Goal: Task Accomplishment & Management: Manage account settings

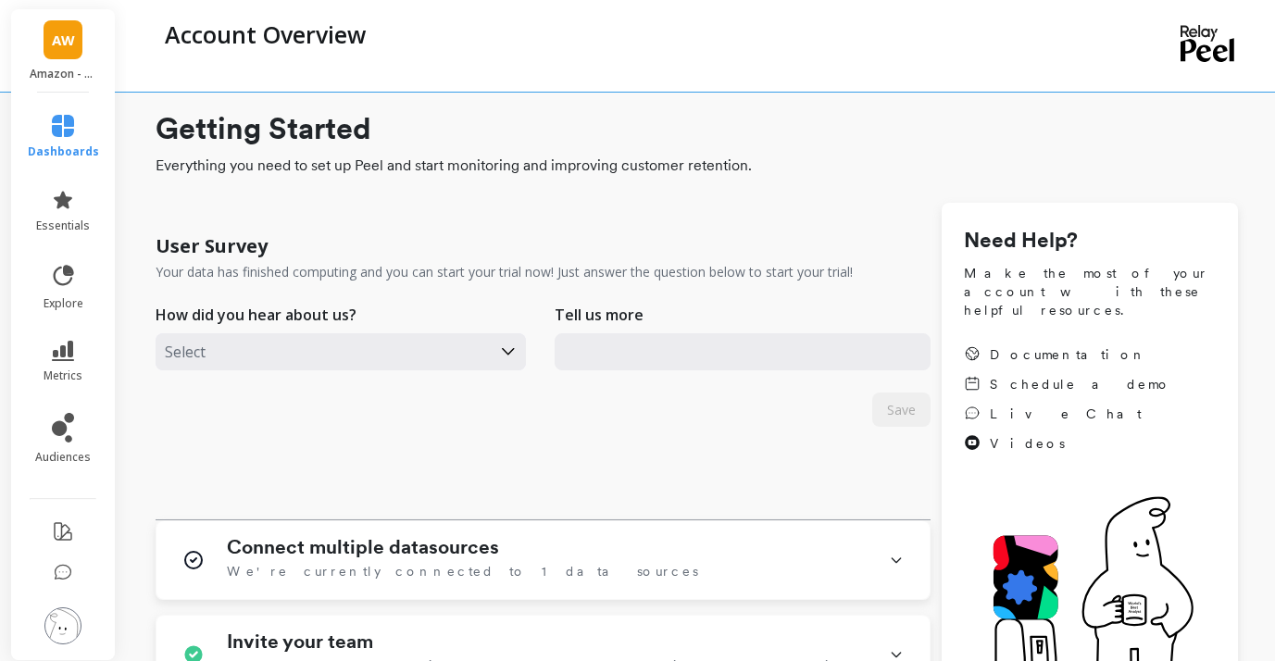
click at [66, 43] on span "AW" at bounding box center [63, 40] width 23 height 21
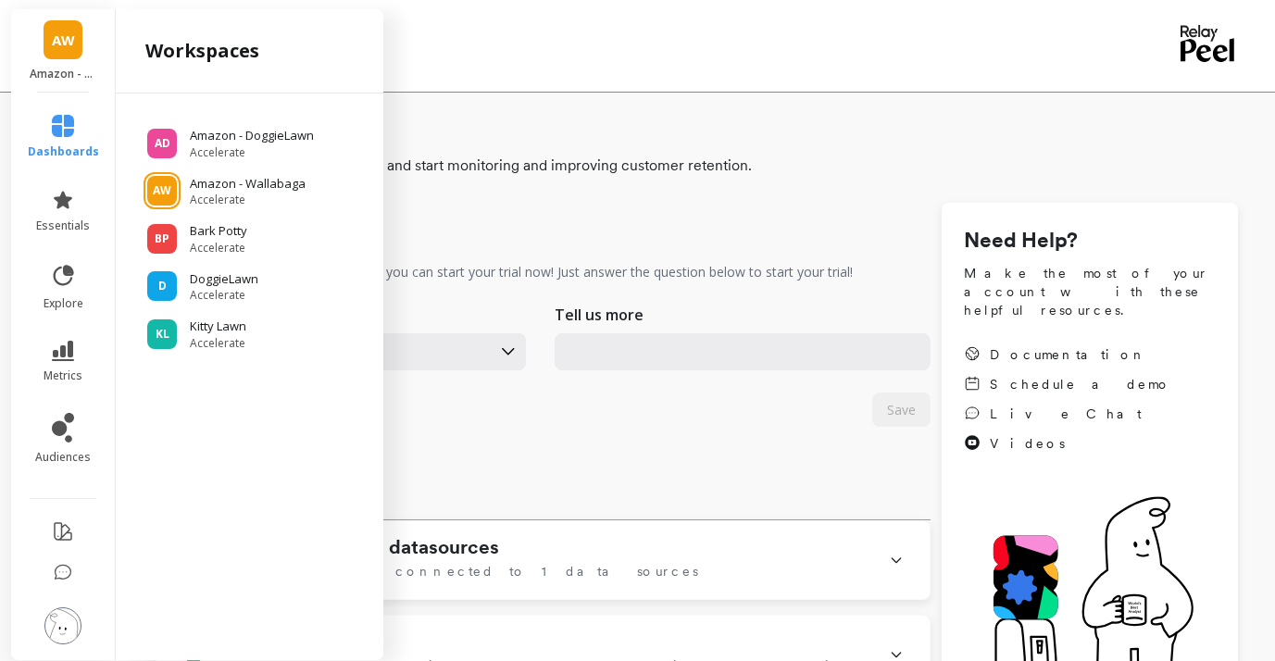
click at [761, 42] on div "Account Overview" at bounding box center [621, 34] width 931 height 31
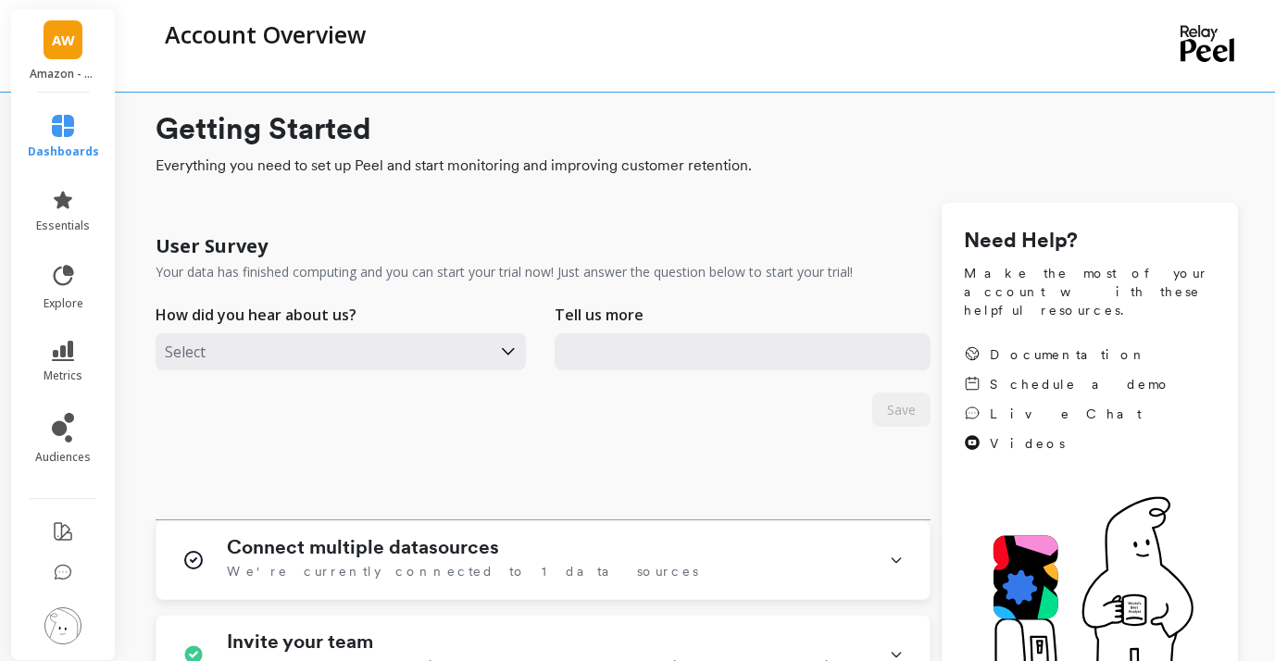
click at [538, 51] on div "Account Overview" at bounding box center [621, 46] width 931 height 92
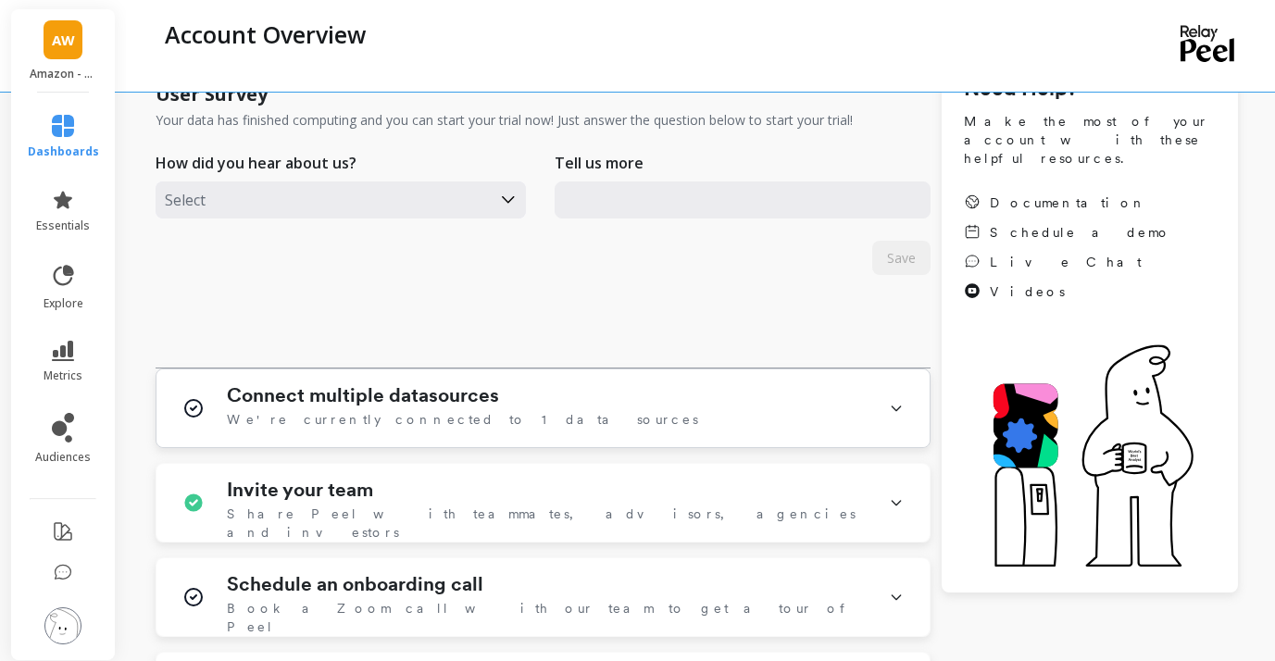
scroll to position [164, 0]
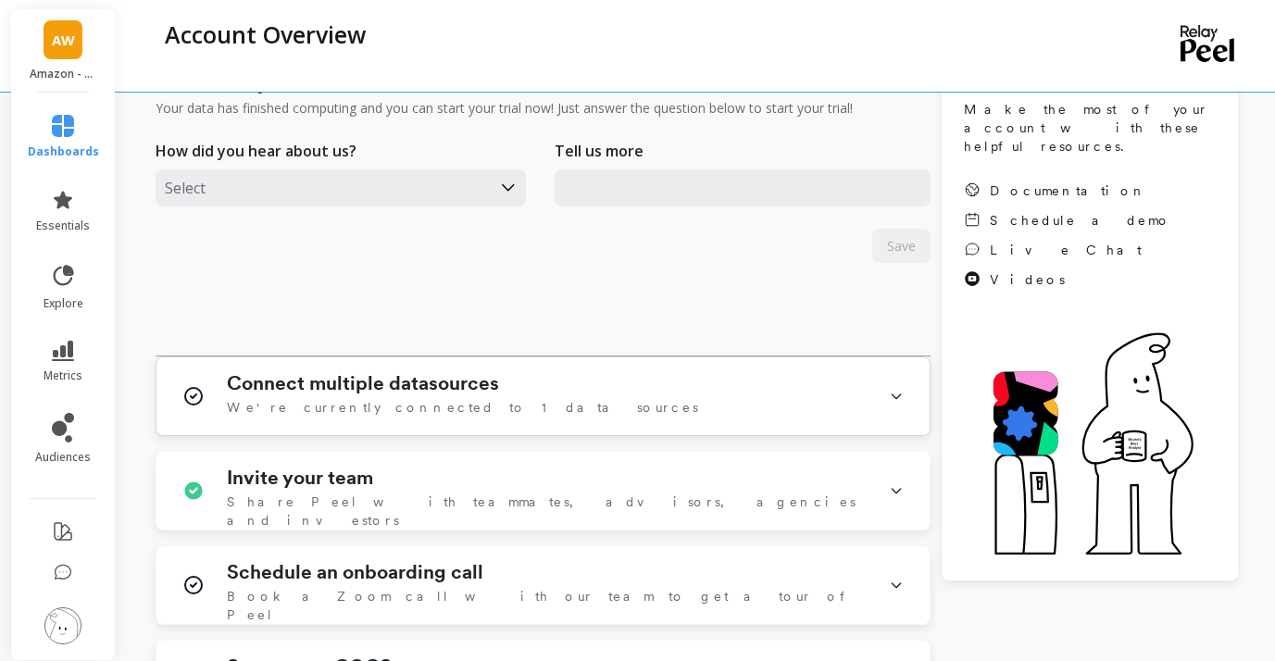
click at [876, 393] on div "Connect multiple datasources We're currently connected to 1 data sources" at bounding box center [543, 396] width 773 height 78
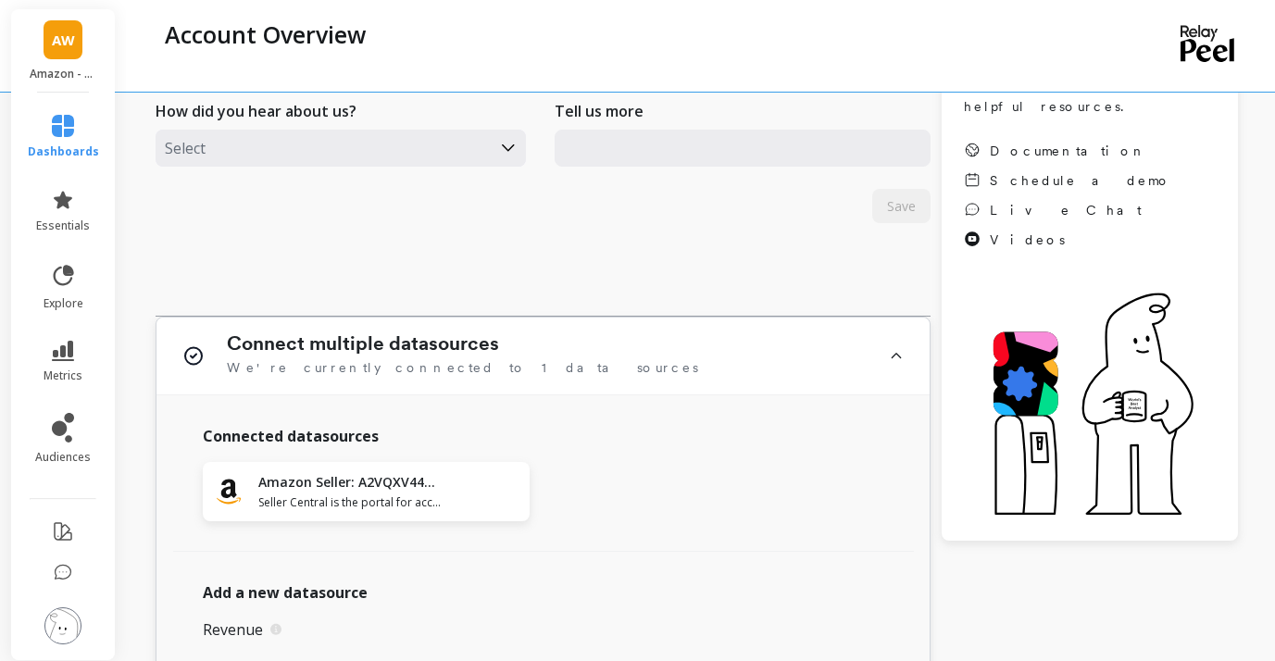
scroll to position [227, 0]
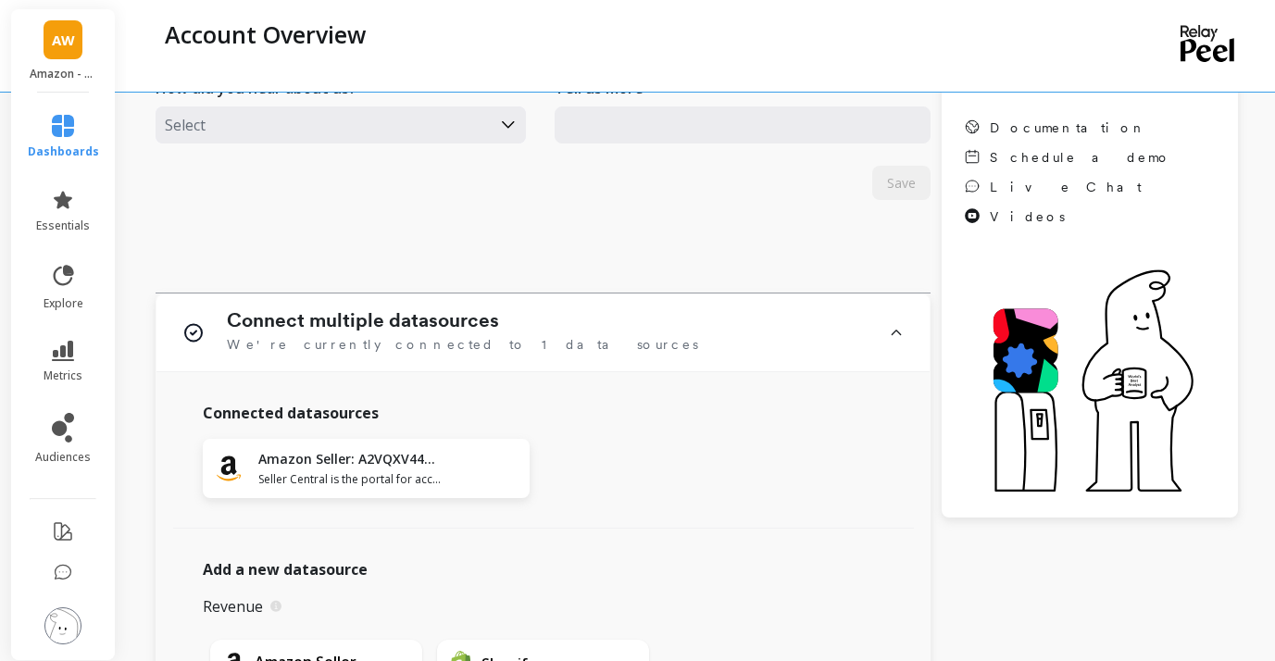
click at [56, 50] on span "AW" at bounding box center [63, 40] width 23 height 21
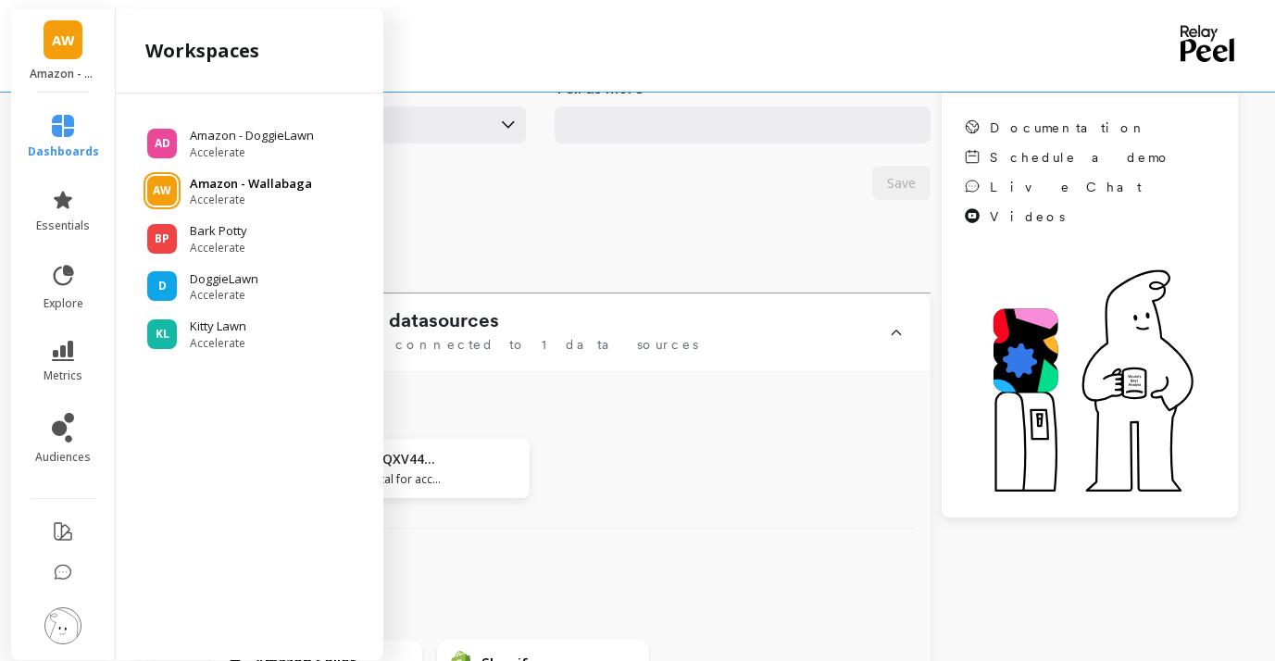
click at [234, 177] on p "Amazon - Wallabaga" at bounding box center [251, 184] width 122 height 19
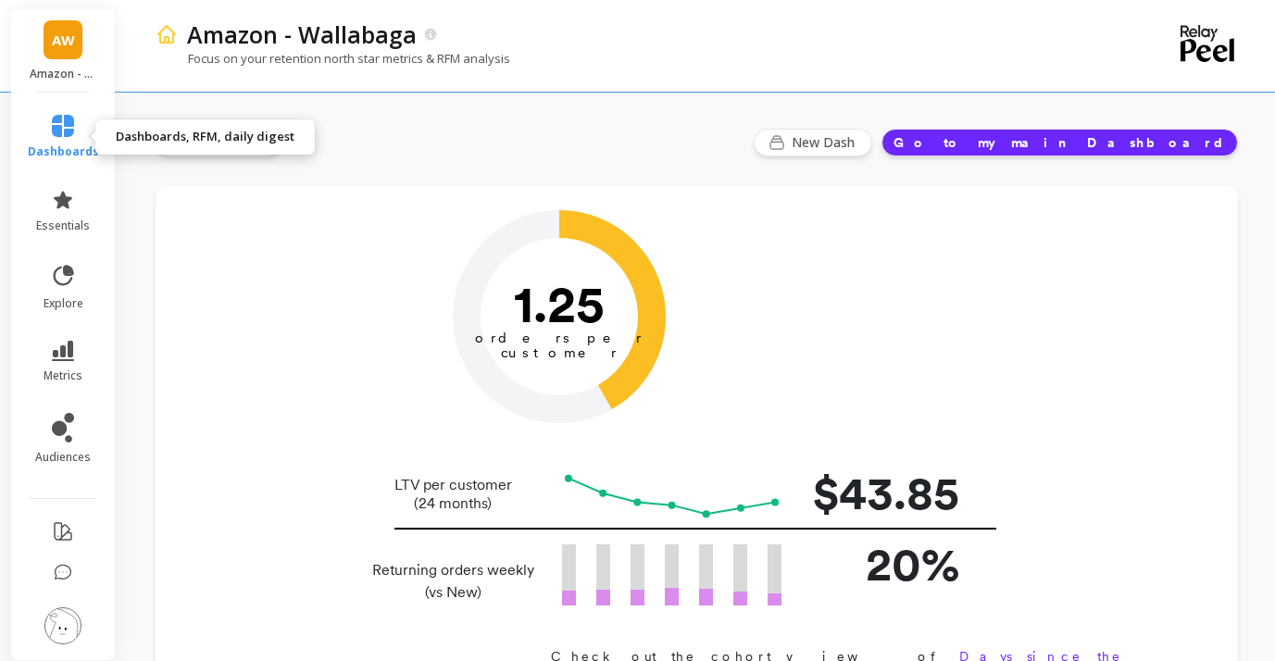
click at [76, 137] on link "dashboards" at bounding box center [63, 137] width 71 height 44
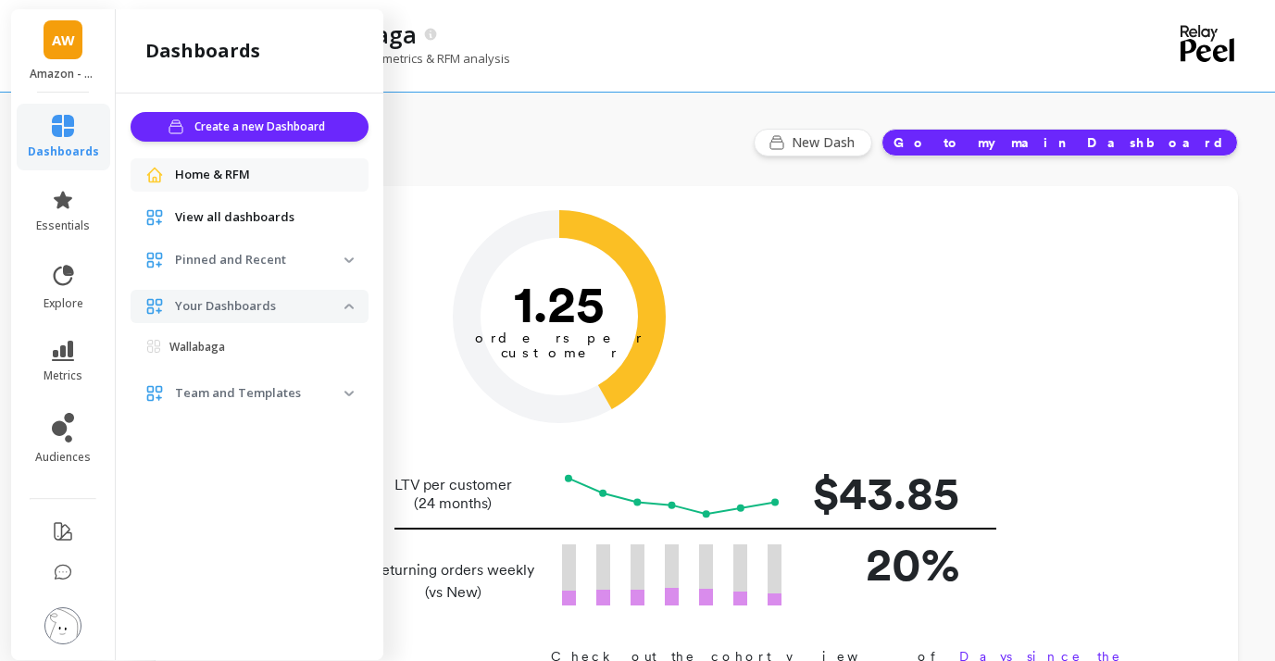
click at [244, 219] on span "View all dashboards" at bounding box center [234, 217] width 119 height 19
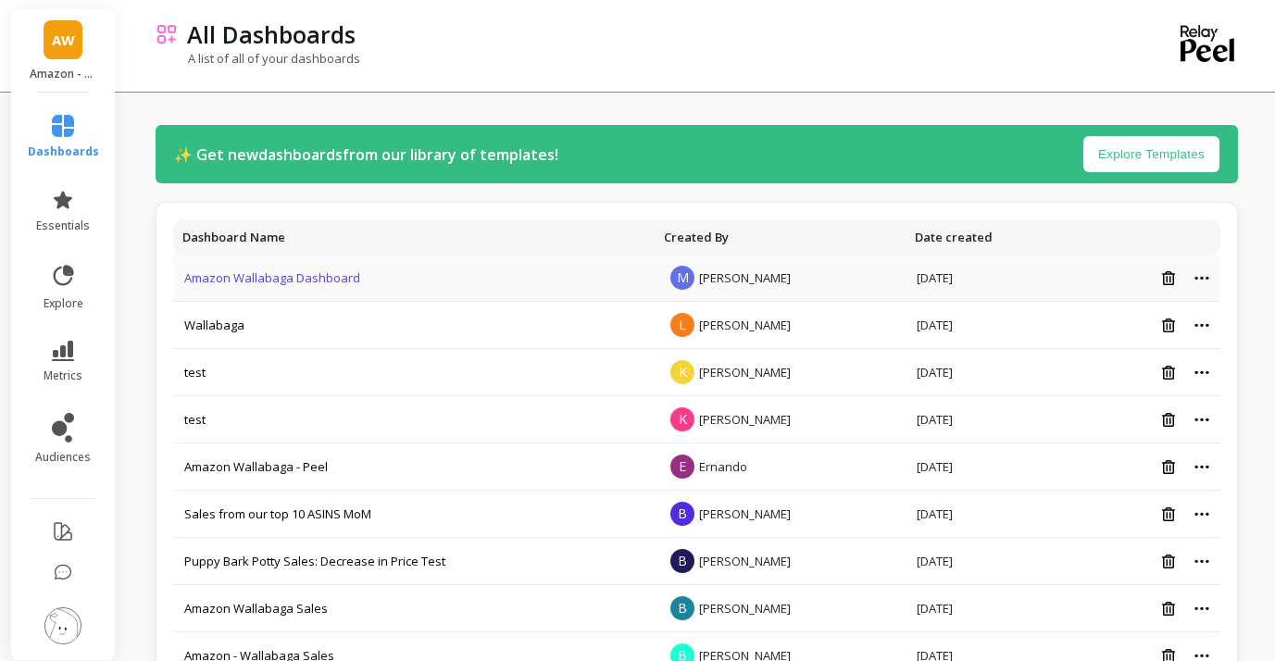
click at [269, 273] on link "Amazon Wallabaga Dashboard" at bounding box center [272, 277] width 176 height 17
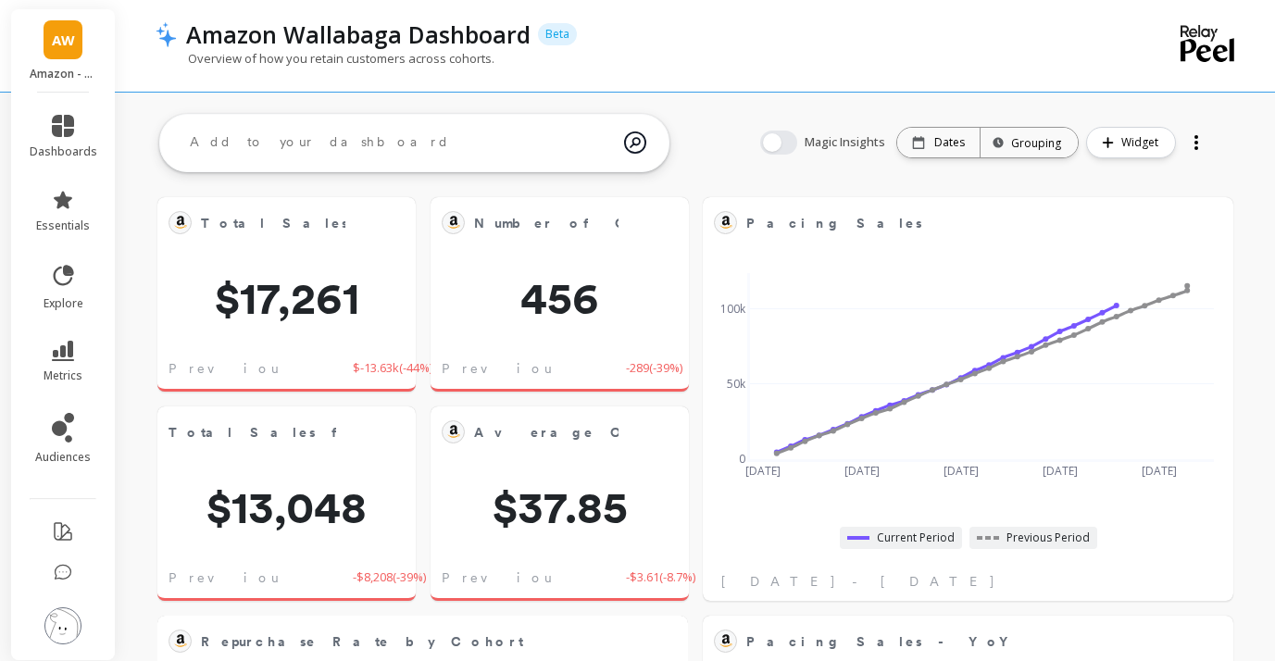
click at [71, 52] on link "AW" at bounding box center [63, 39] width 39 height 39
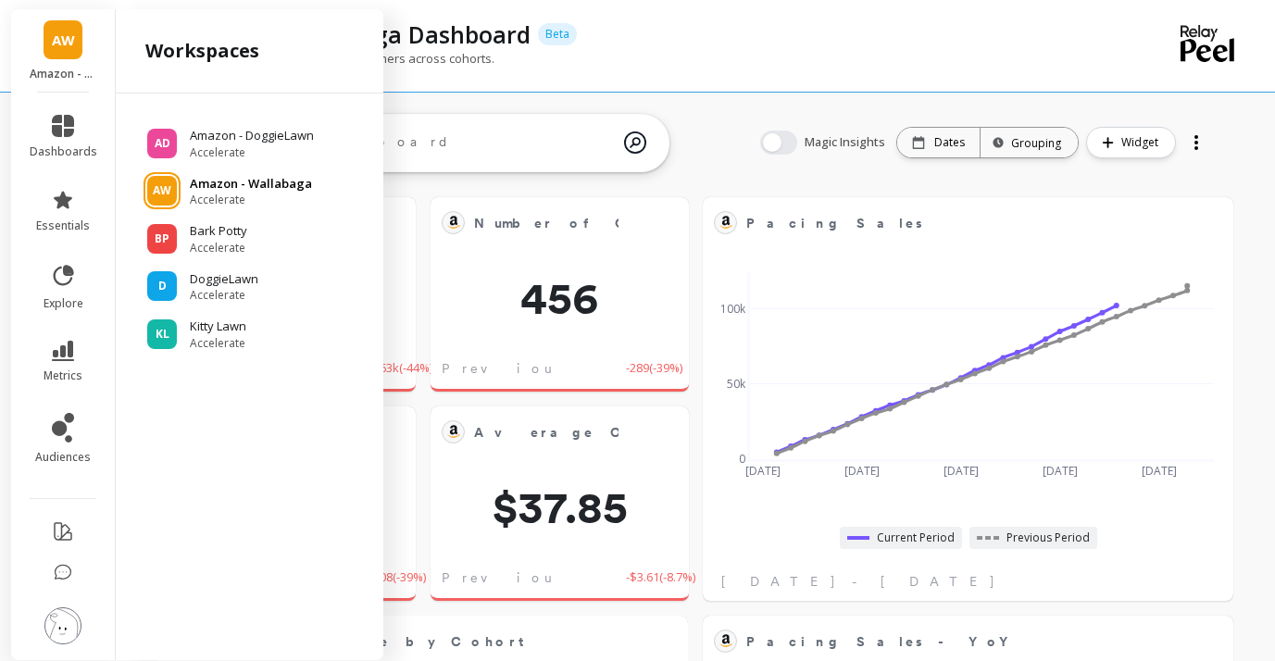
click at [232, 180] on p "Amazon - Wallabaga" at bounding box center [251, 184] width 122 height 19
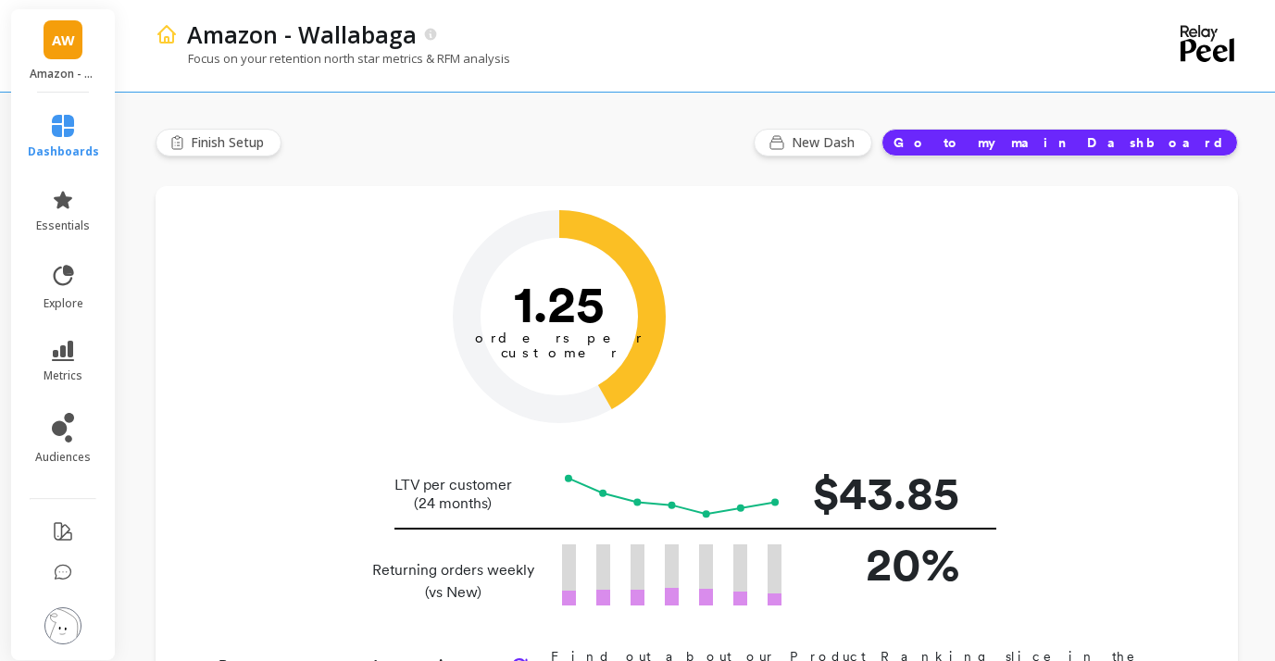
click at [46, 43] on link "AW" at bounding box center [63, 39] width 39 height 39
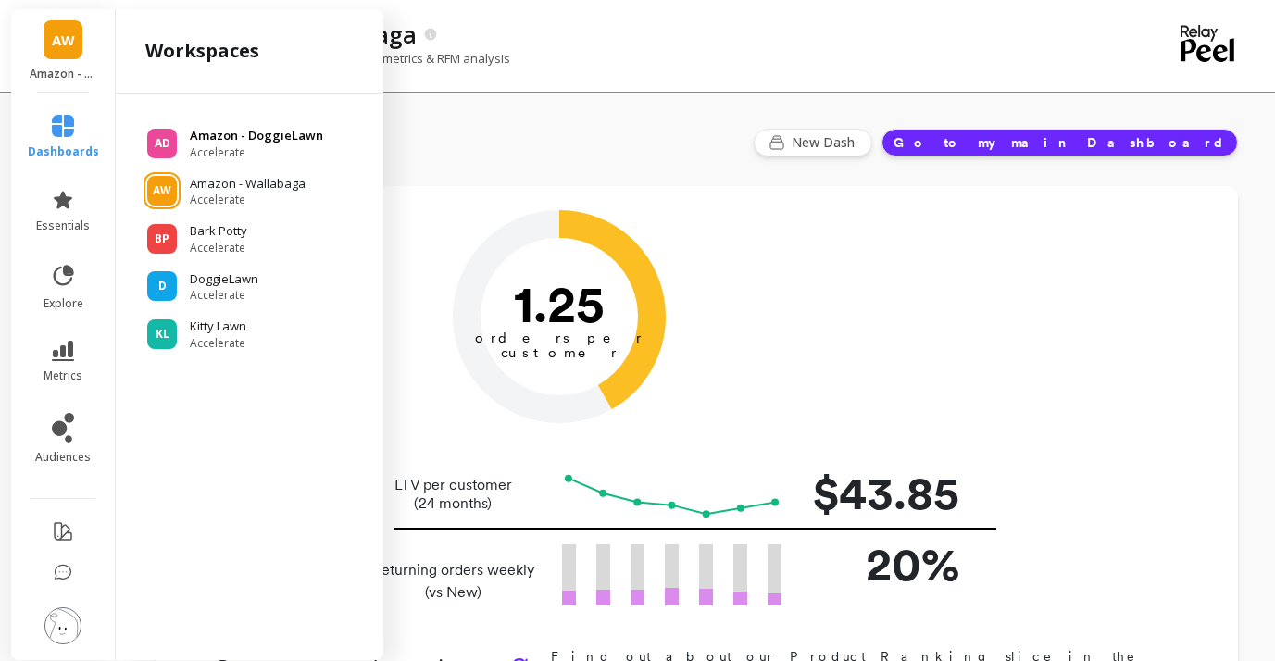
click at [262, 145] on span "Accelerate" at bounding box center [256, 152] width 133 height 15
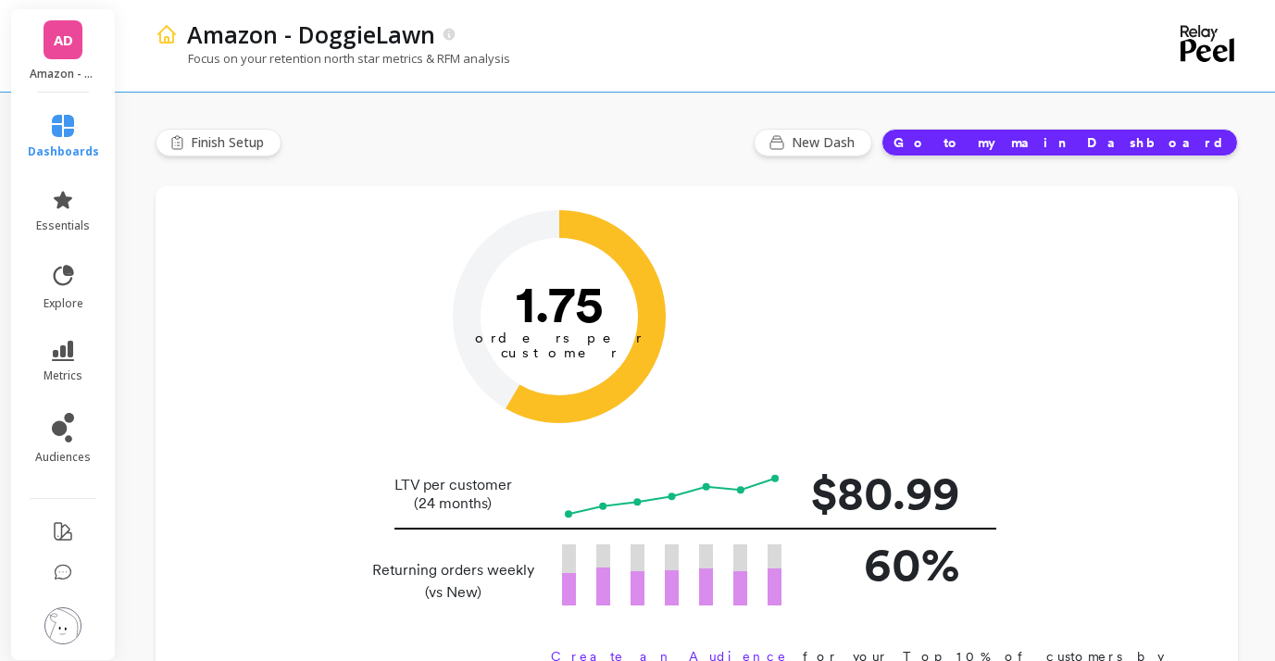
click at [75, 60] on div "AD Amazon - DoggieLawn" at bounding box center [63, 50] width 104 height 83
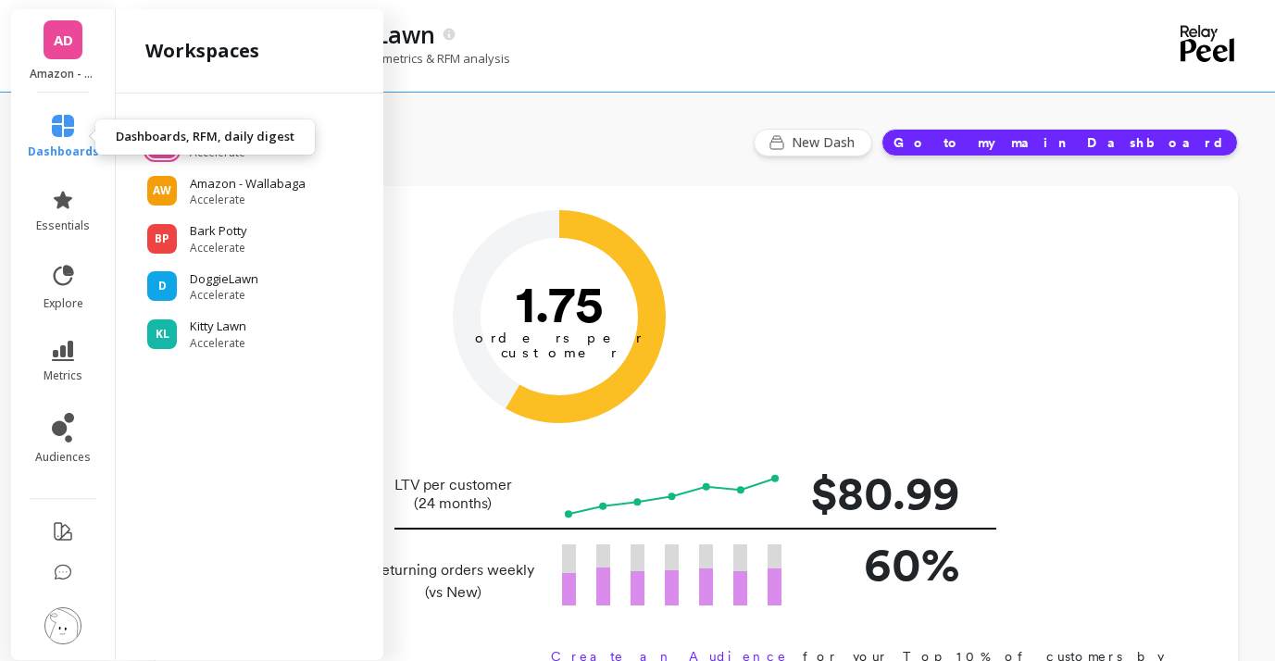
click at [67, 126] on icon at bounding box center [63, 126] width 22 height 22
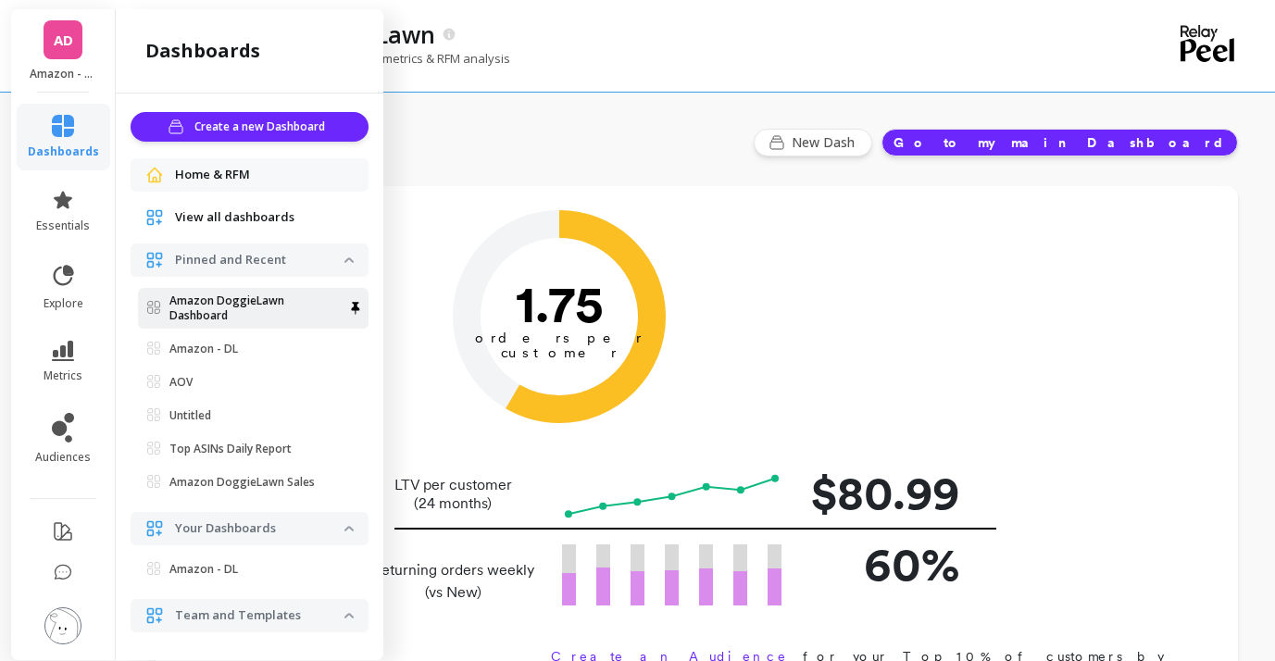
click at [265, 318] on p "Amazon DoggieLawn Dashboard" at bounding box center [256, 309] width 175 height 30
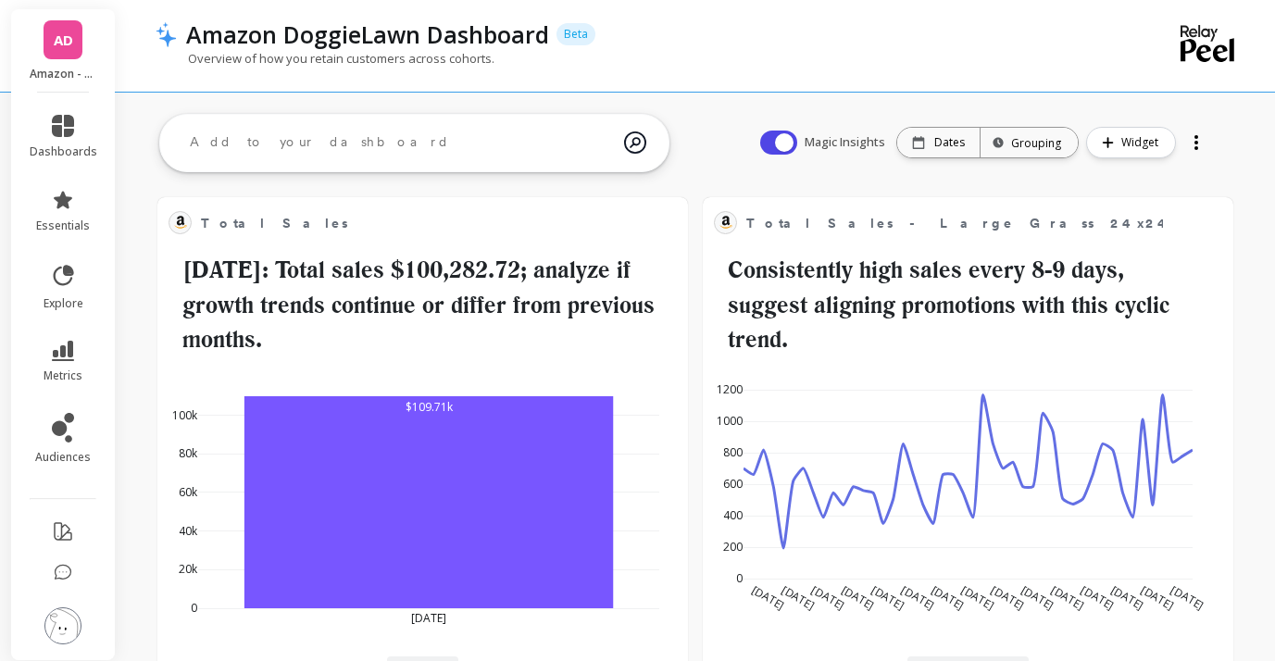
click at [72, 55] on link "AD" at bounding box center [63, 39] width 39 height 39
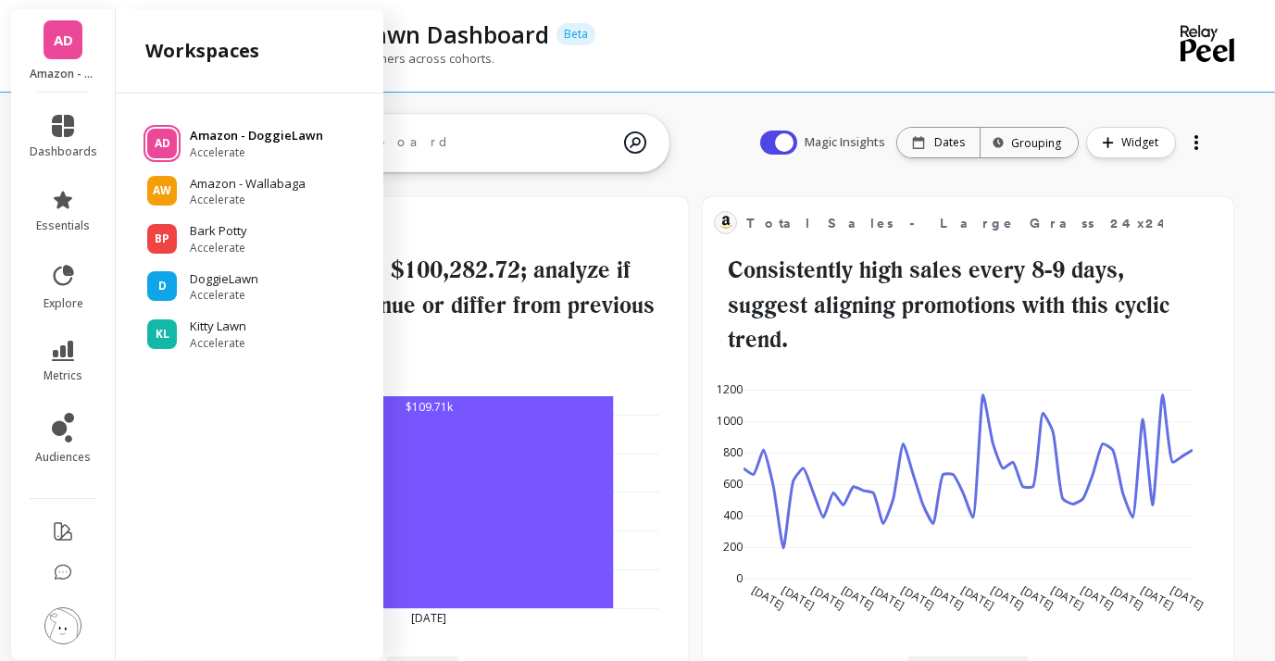
click at [264, 143] on p "Amazon - DoggieLawn" at bounding box center [256, 136] width 133 height 19
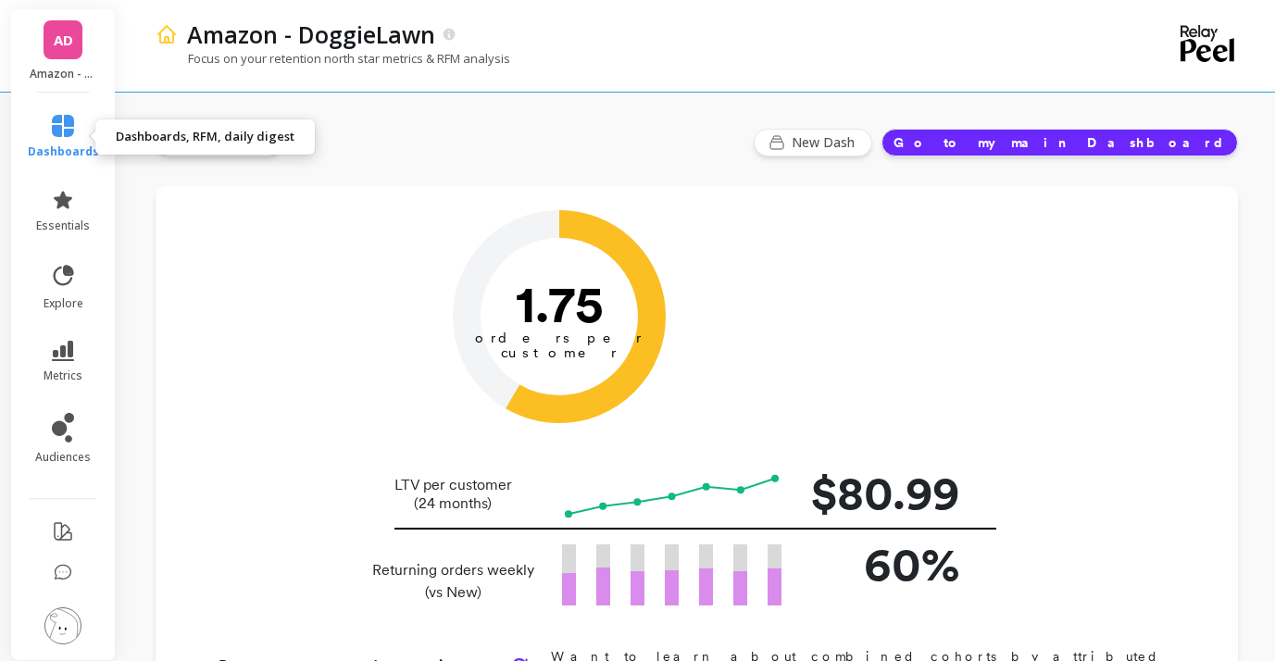
click at [69, 135] on icon at bounding box center [63, 126] width 22 height 22
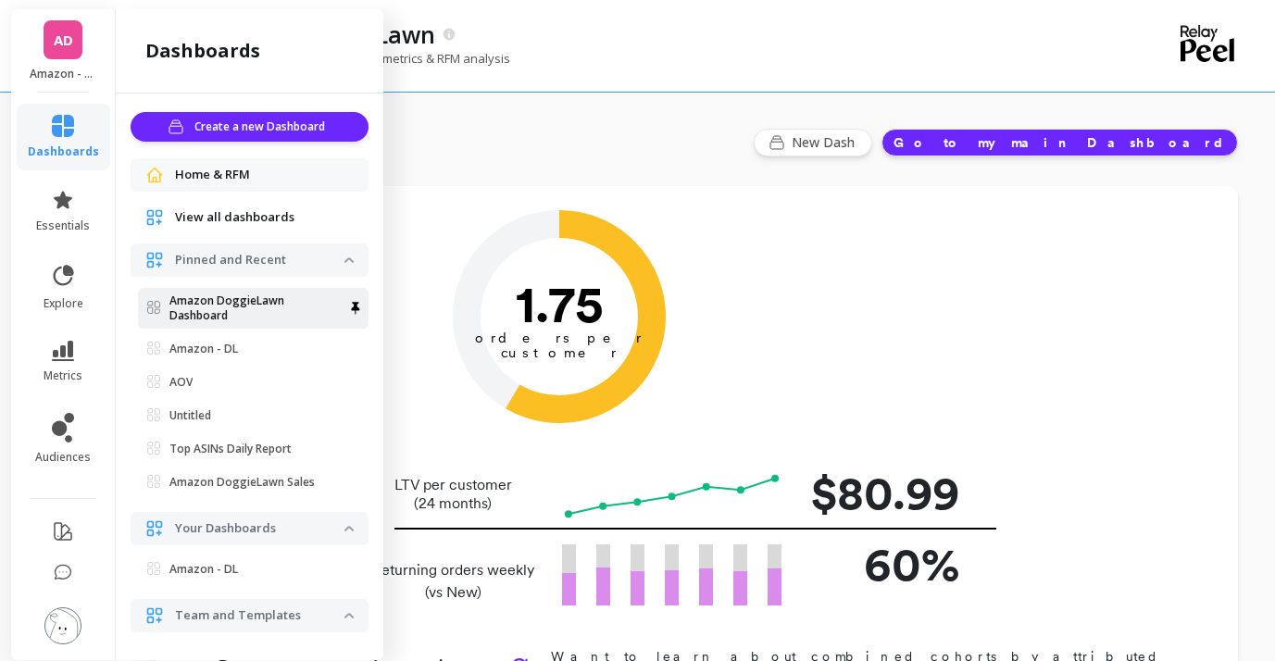
click at [200, 314] on p "Amazon DoggieLawn Dashboard" at bounding box center [256, 309] width 175 height 30
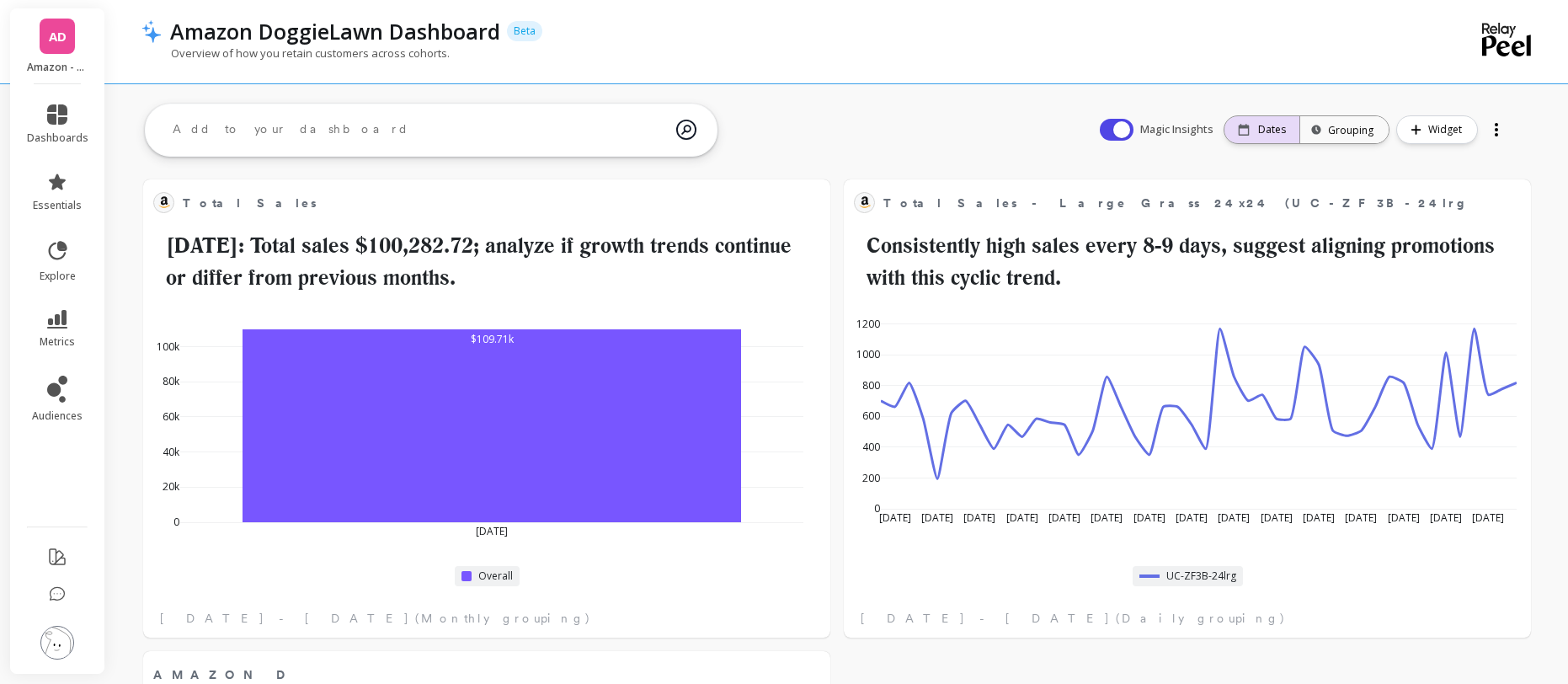
click at [1171, 127] on p "Dates" at bounding box center [1272, 129] width 28 height 14
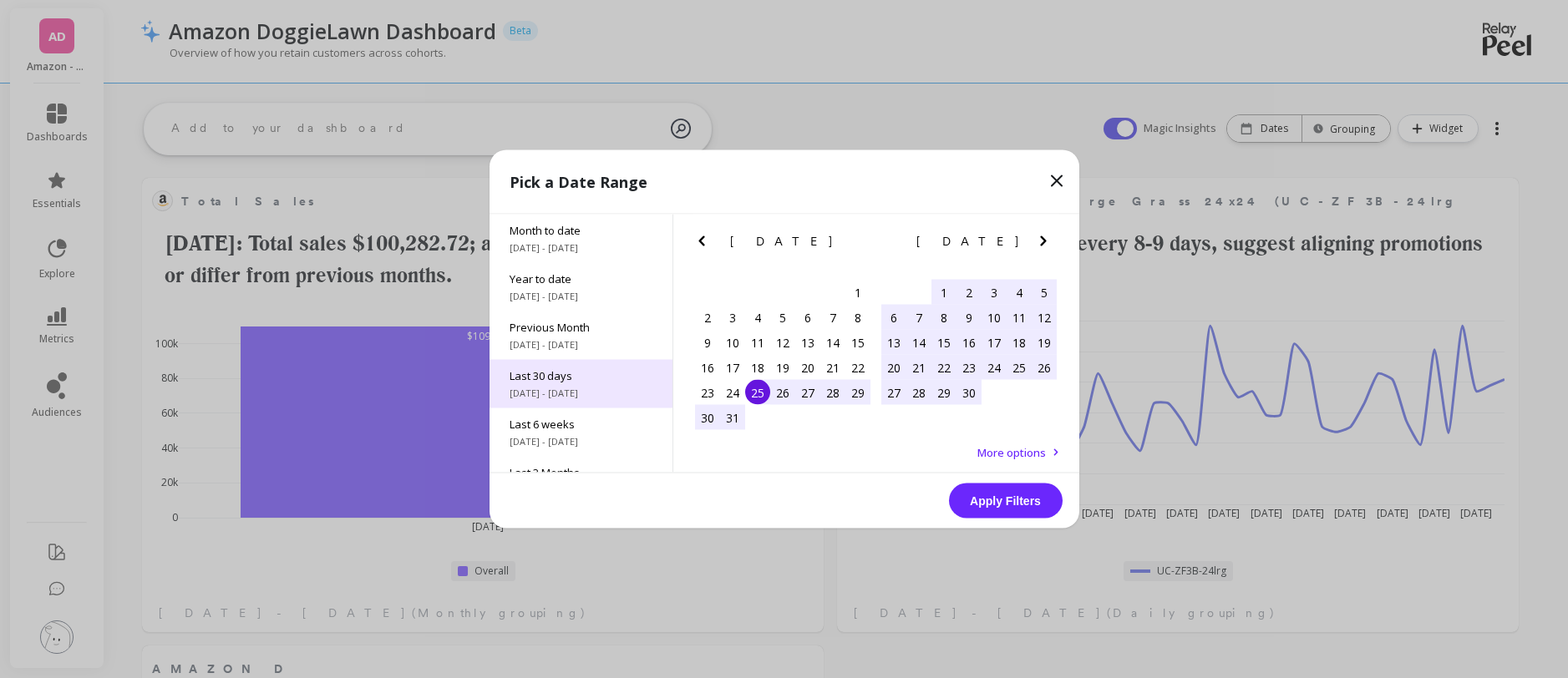
click at [579, 389] on span "8/26/2025 - 9/25/2025" at bounding box center [581, 393] width 143 height 14
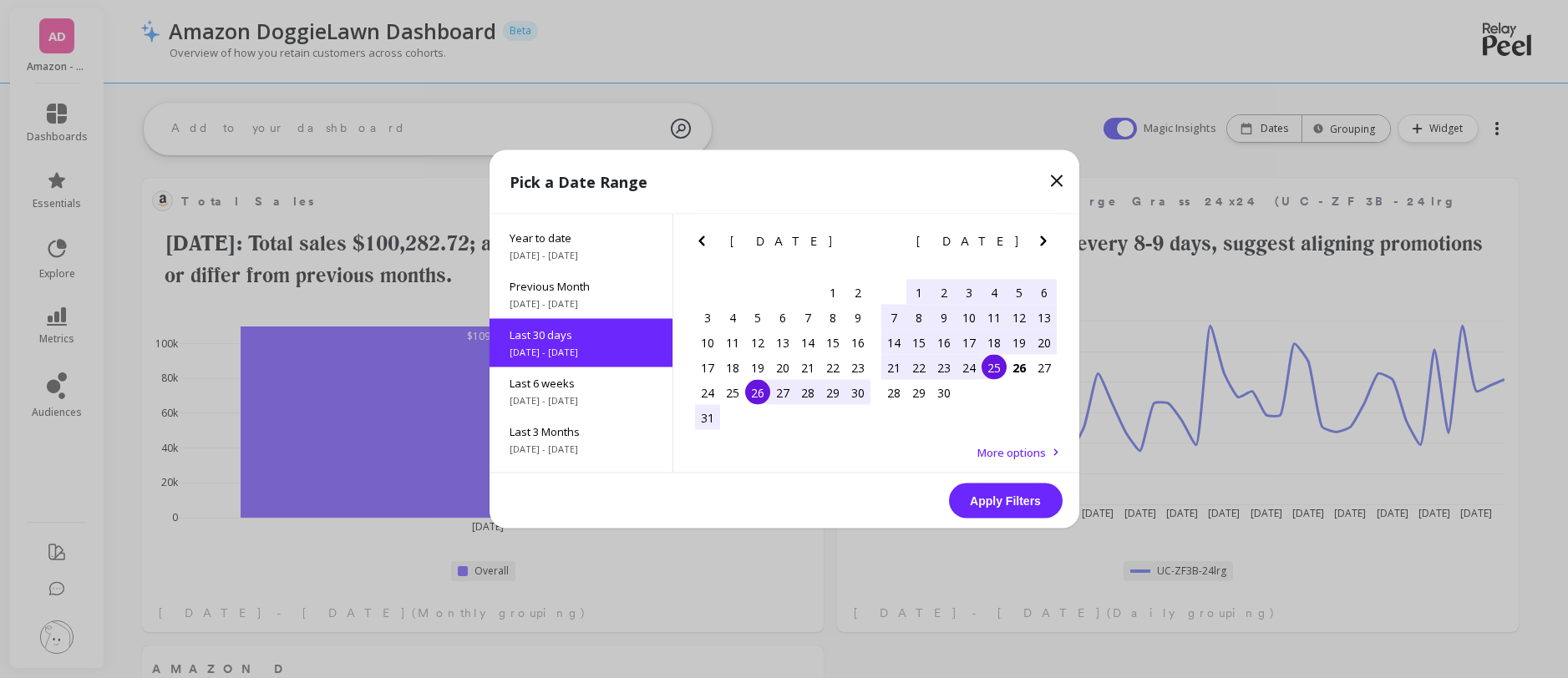
click at [1010, 498] on button "Apply Filters" at bounding box center [1006, 500] width 114 height 35
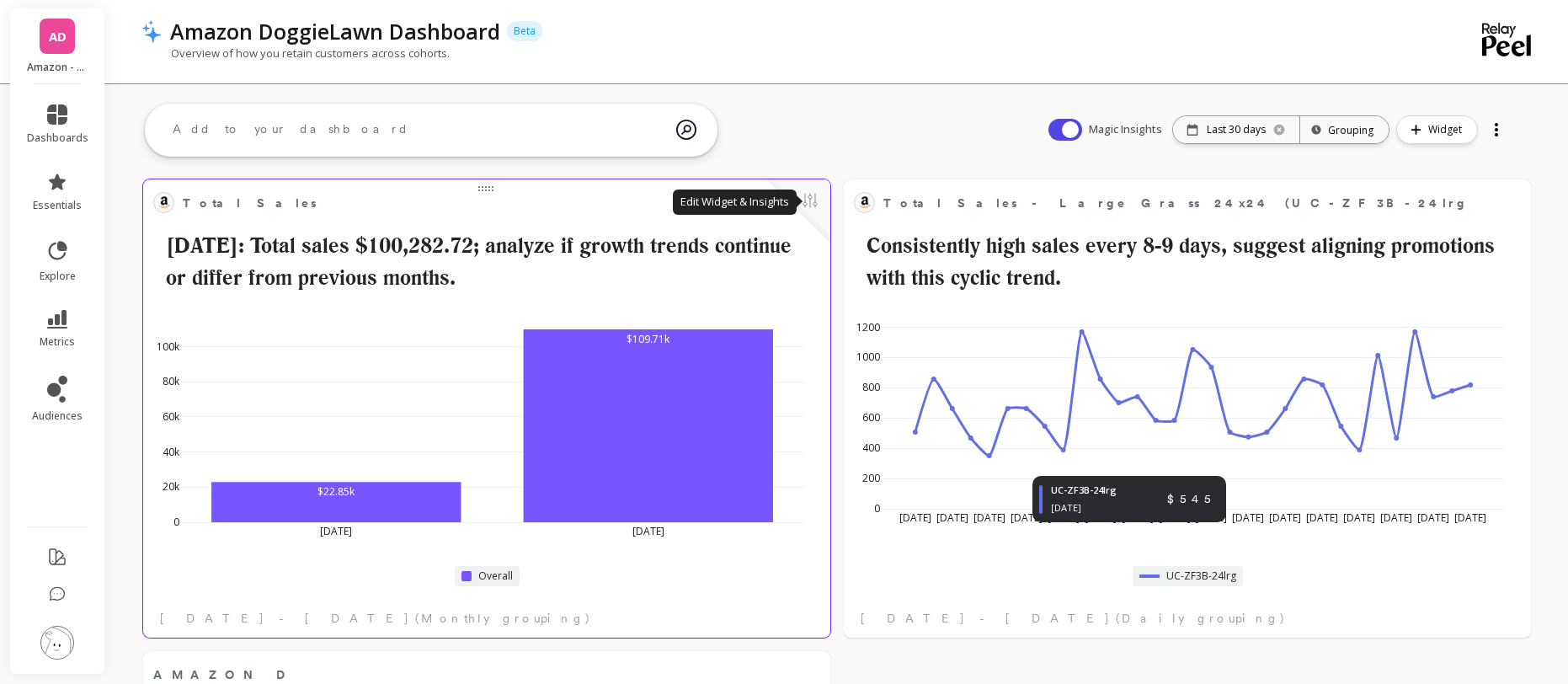
click at [808, 204] on button at bounding box center [810, 202] width 20 height 24
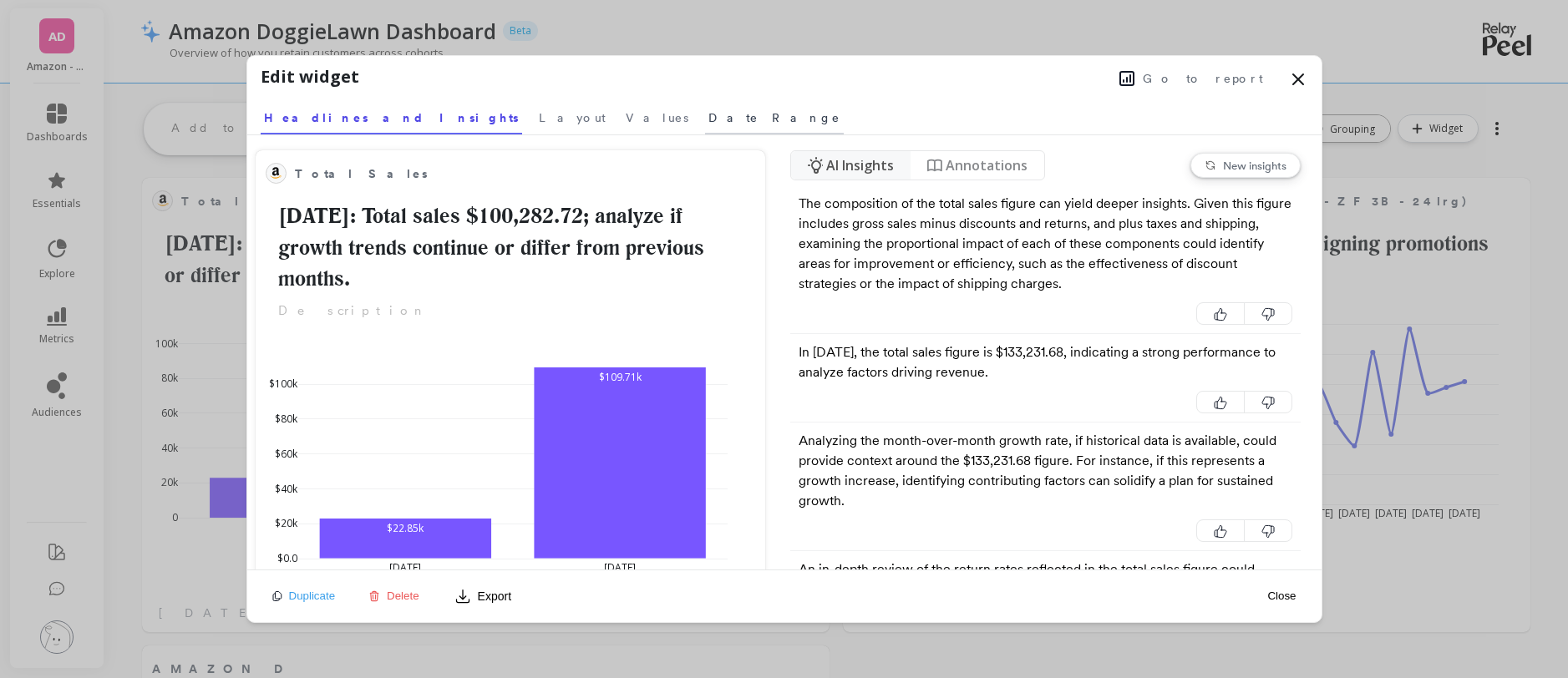
click at [708, 113] on span "Date Range" at bounding box center [774, 117] width 132 height 17
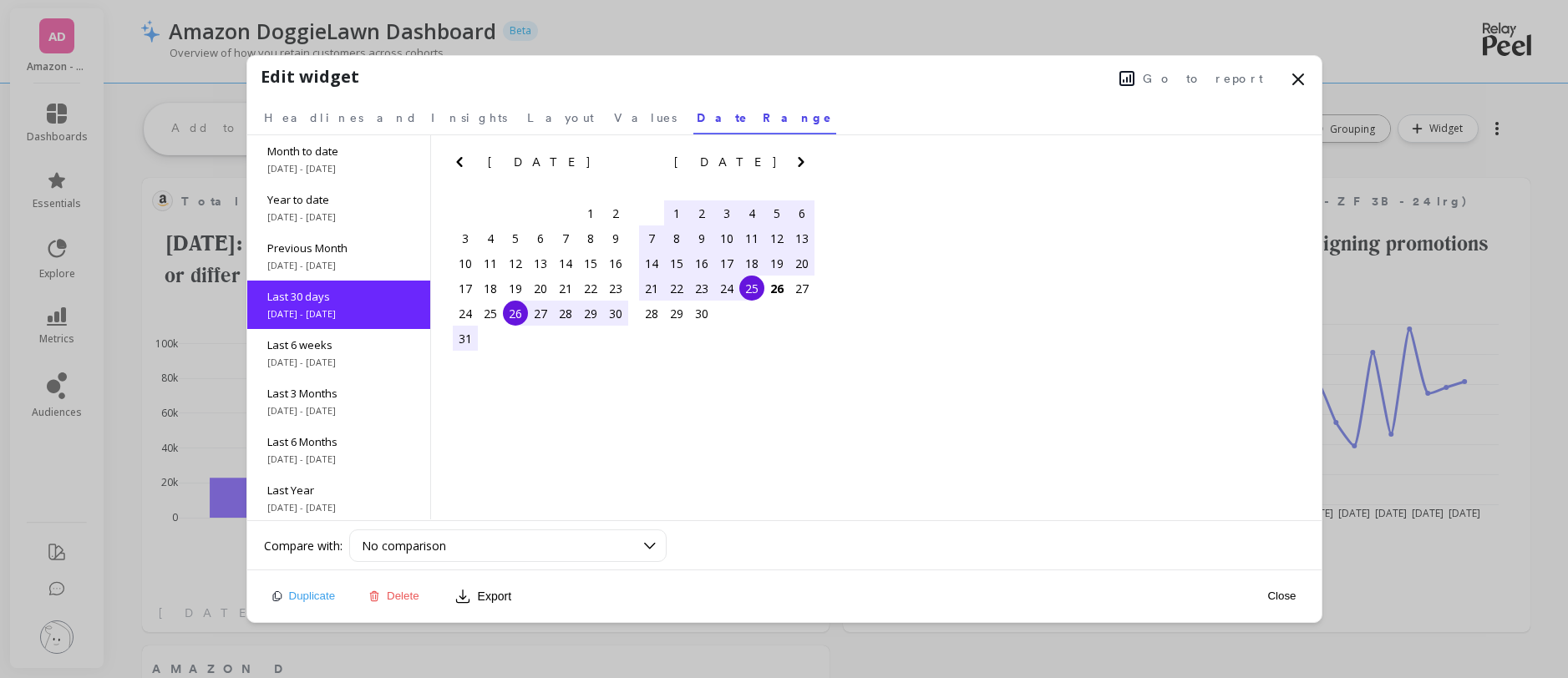
click at [1162, 70] on icon at bounding box center [1298, 79] width 20 height 20
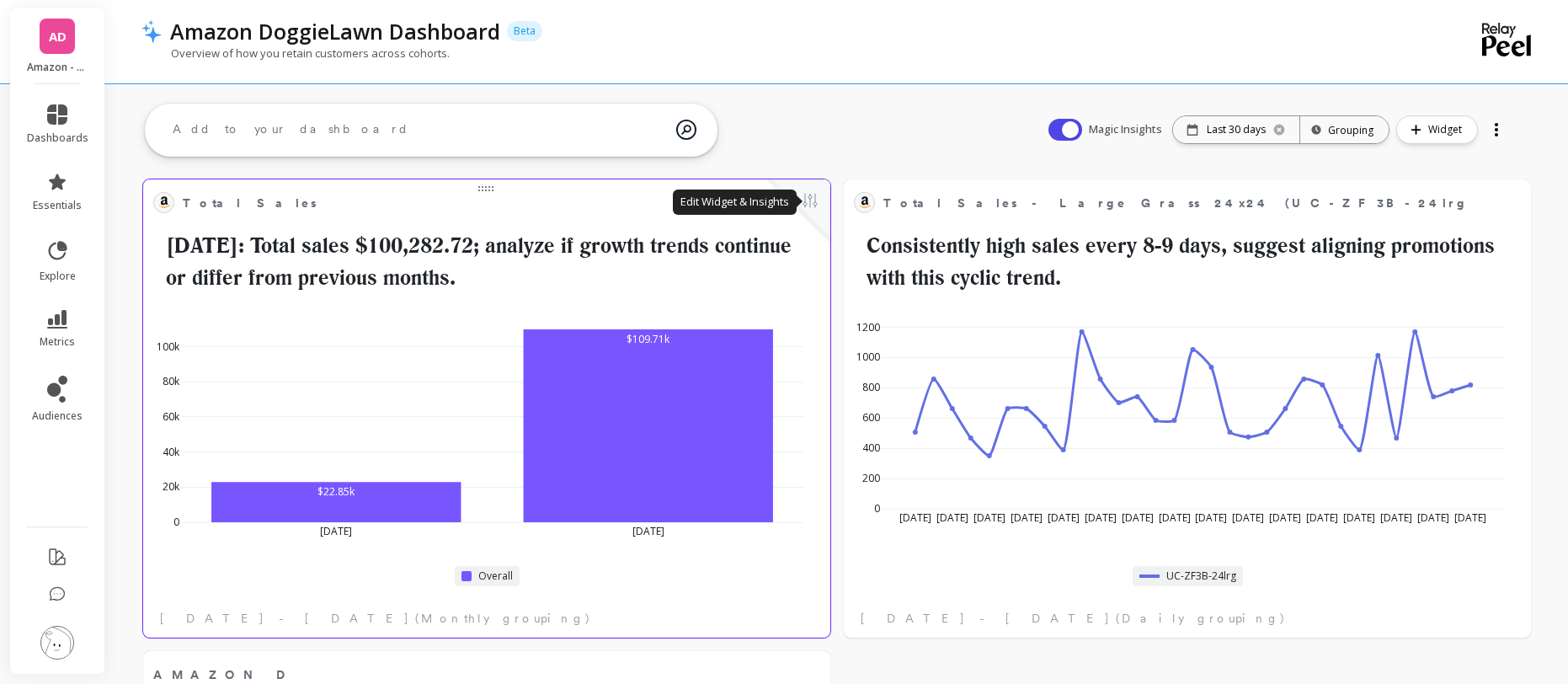
click at [806, 199] on button at bounding box center [810, 202] width 20 height 24
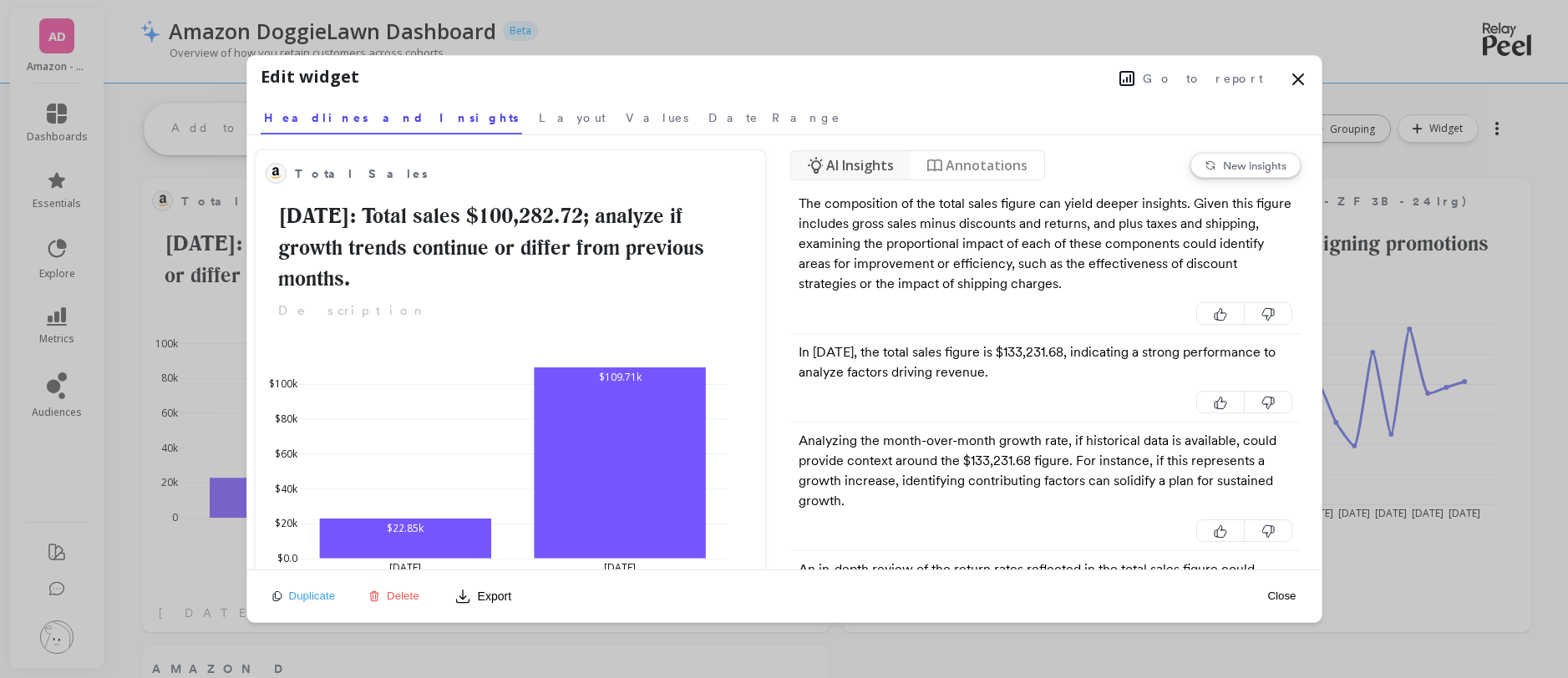
click at [1162, 170] on span "New insights" at bounding box center [1255, 165] width 63 height 14
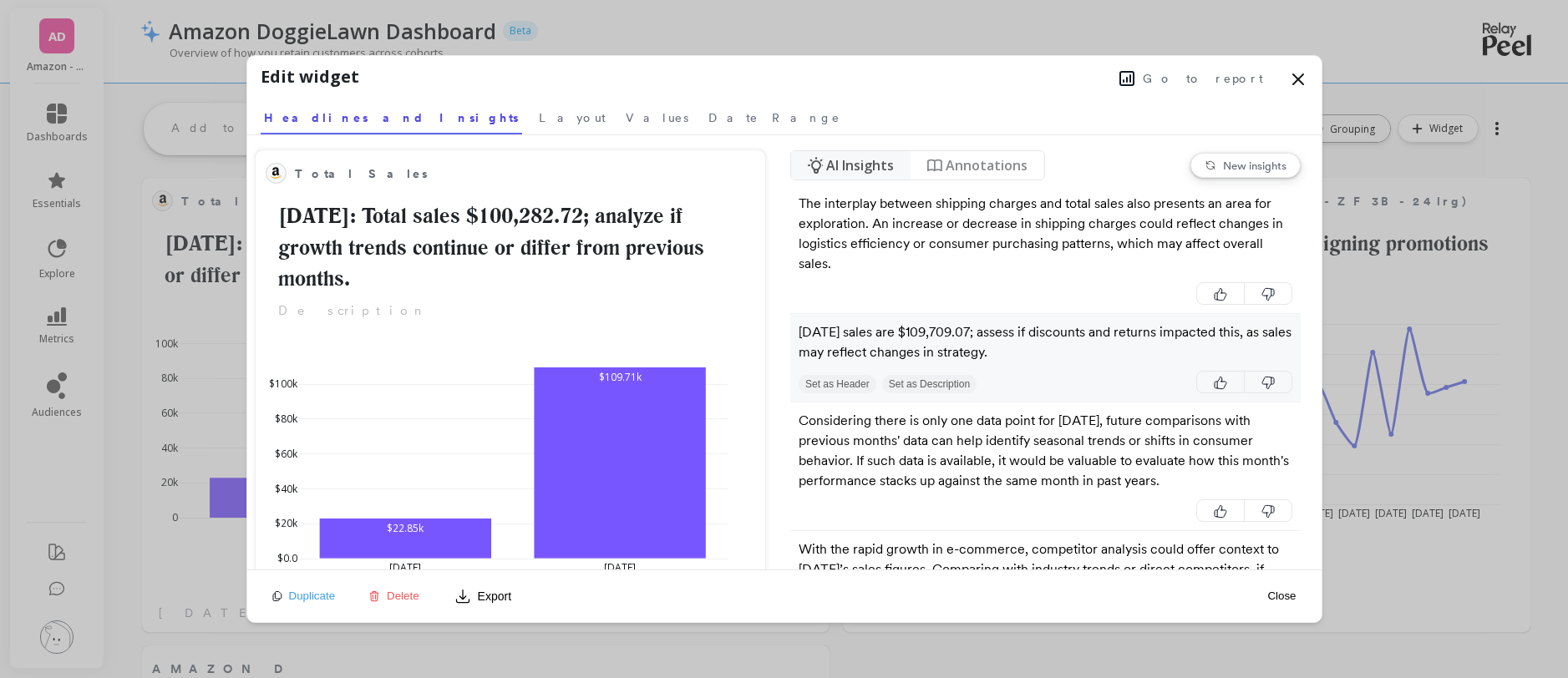
drag, startPoint x: 872, startPoint y: 331, endPoint x: 1016, endPoint y: 366, distance: 148.2
click at [1016, 366] on div "September 2025 sales are $109,709.07; assess if discounts and returns impacted …" at bounding box center [1046, 358] width 511 height 88
click at [862, 335] on p "September 2025 sales are $109,709.07; assess if discounts and returns impacted …" at bounding box center [1045, 342] width 493 height 40
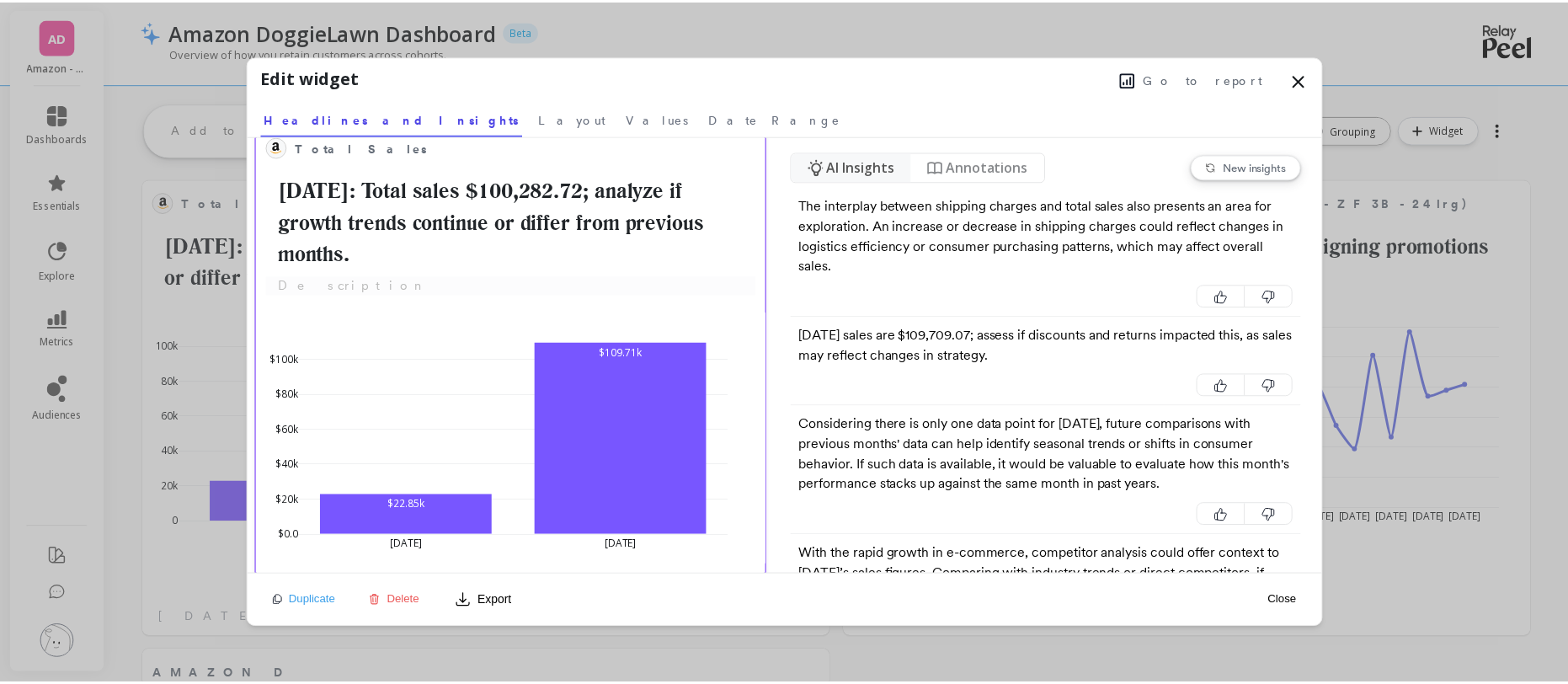
scroll to position [27, 0]
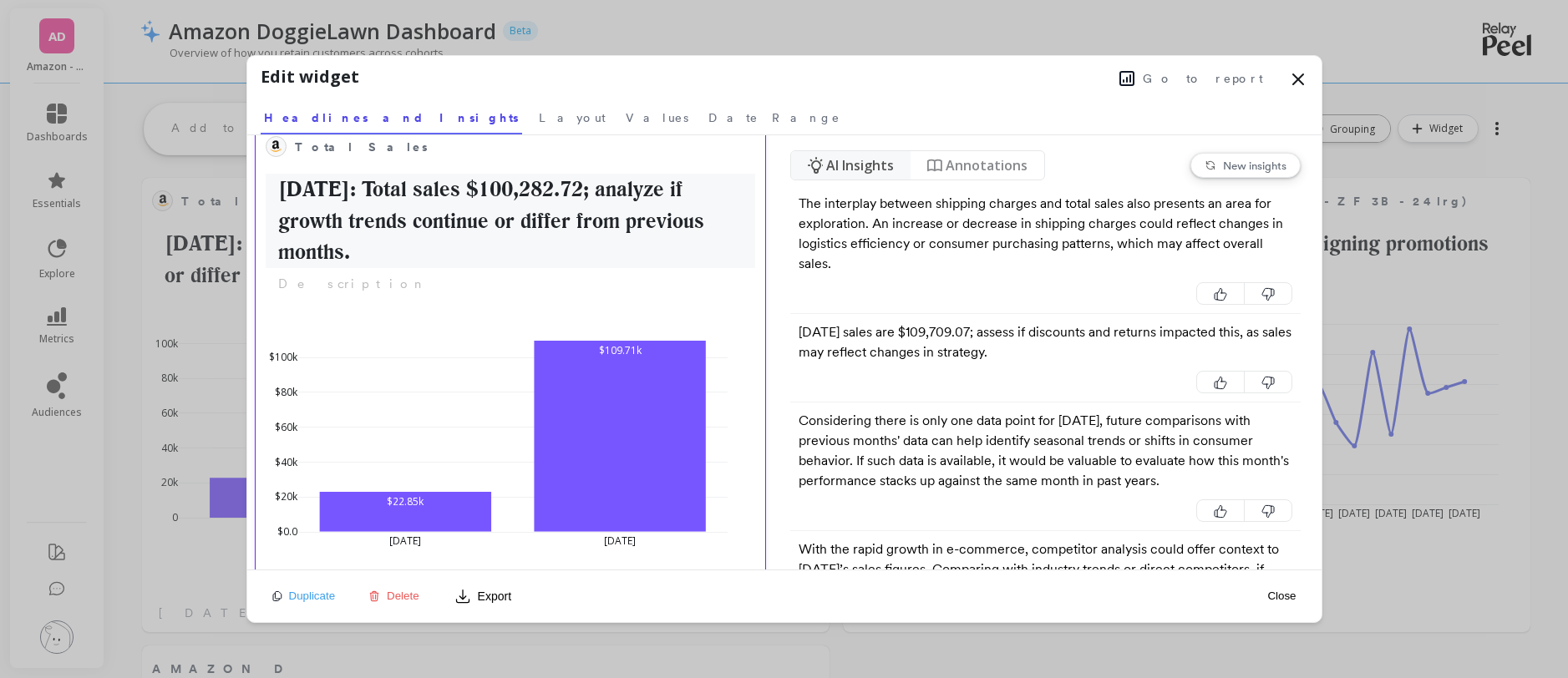
drag, startPoint x: 282, startPoint y: 187, endPoint x: 383, endPoint y: 252, distance: 120.1
click at [383, 252] on h2 "May 2025: Total sales $100,282.72; analyze if growth trends continue or differ …" at bounding box center [512, 221] width 491 height 95
click at [841, 381] on button "Set as Header" at bounding box center [837, 384] width 78 height 18
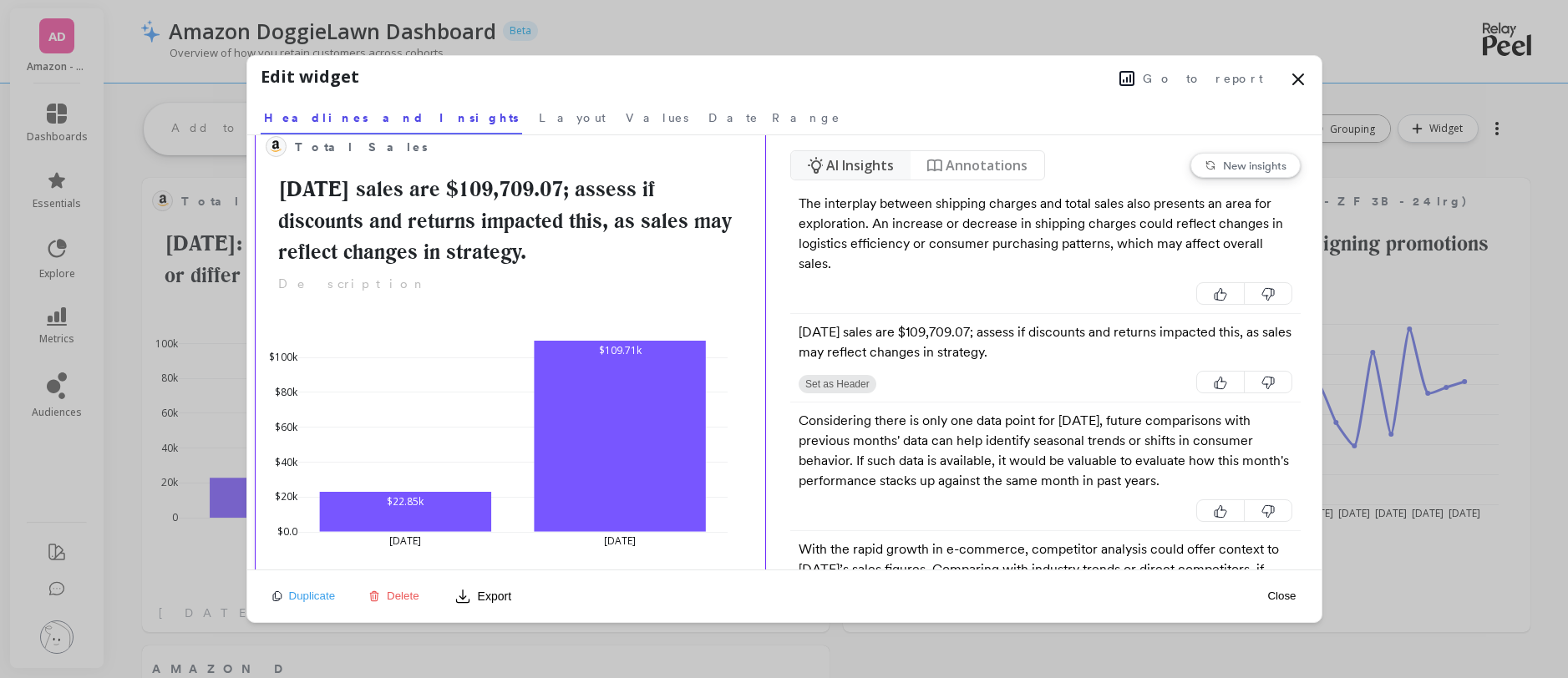
click at [1162, 593] on button "Close" at bounding box center [1281, 596] width 39 height 14
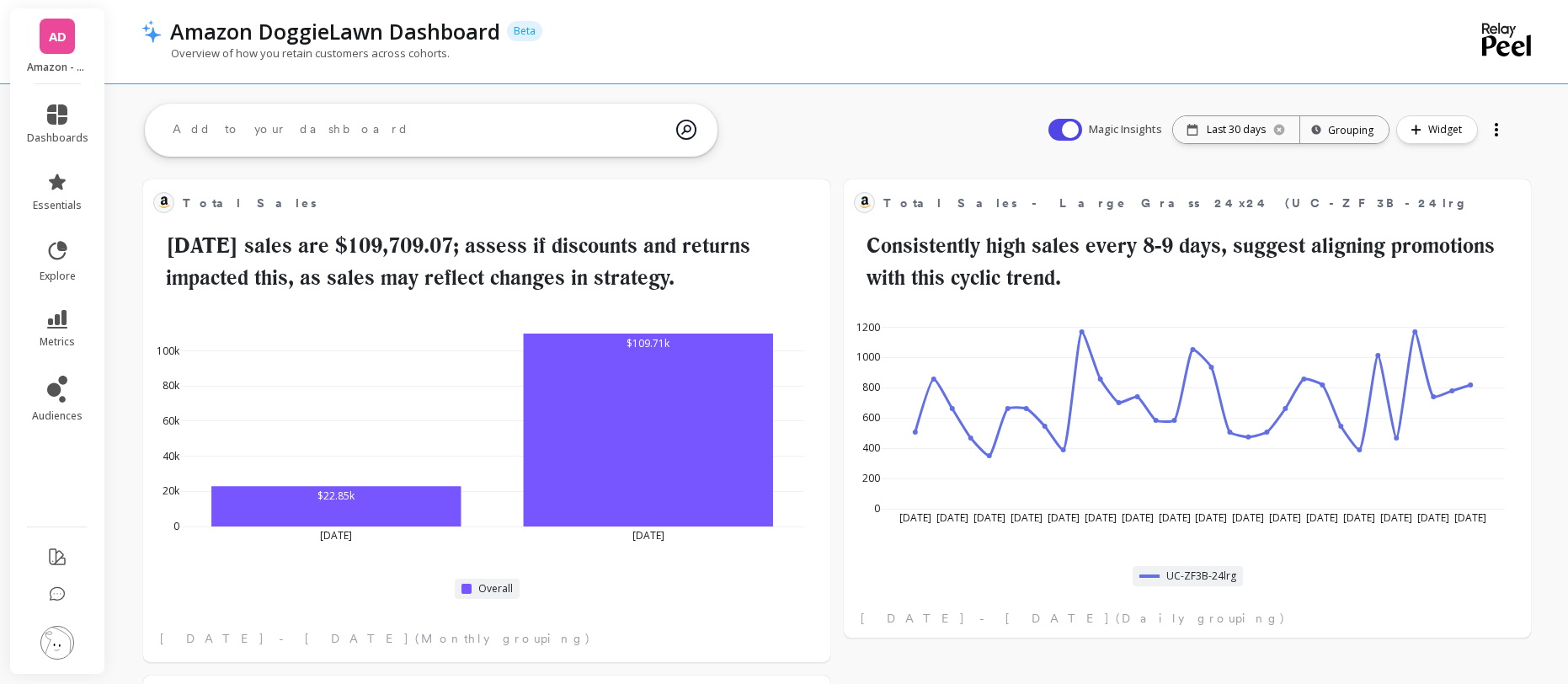
click at [940, 67] on div "Overview of how you retain customers across cohorts." at bounding box center [769, 61] width 1255 height 32
click at [76, 123] on link "dashboards" at bounding box center [58, 125] width 62 height 40
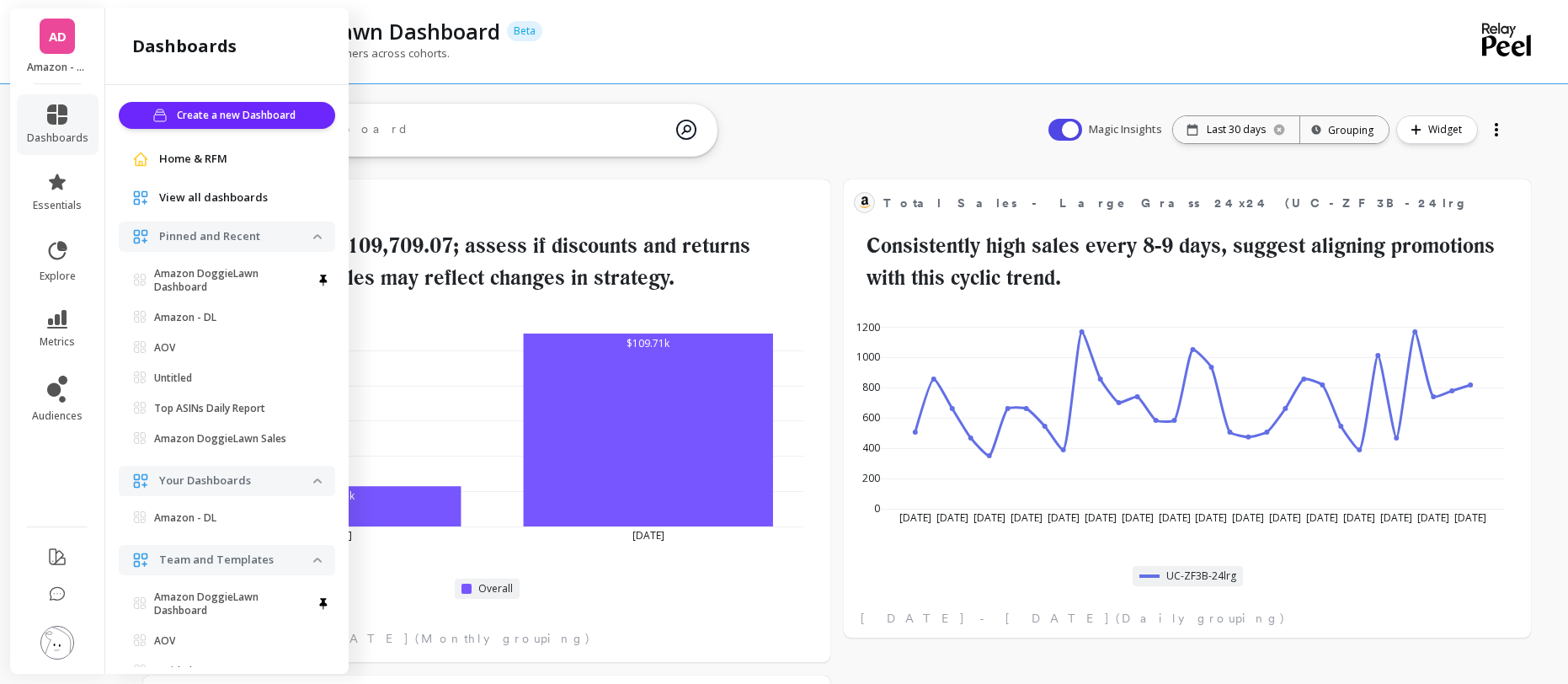
click at [811, 27] on div "Amazon DoggieLawn Dashboard Beta" at bounding box center [779, 31] width 1235 height 28
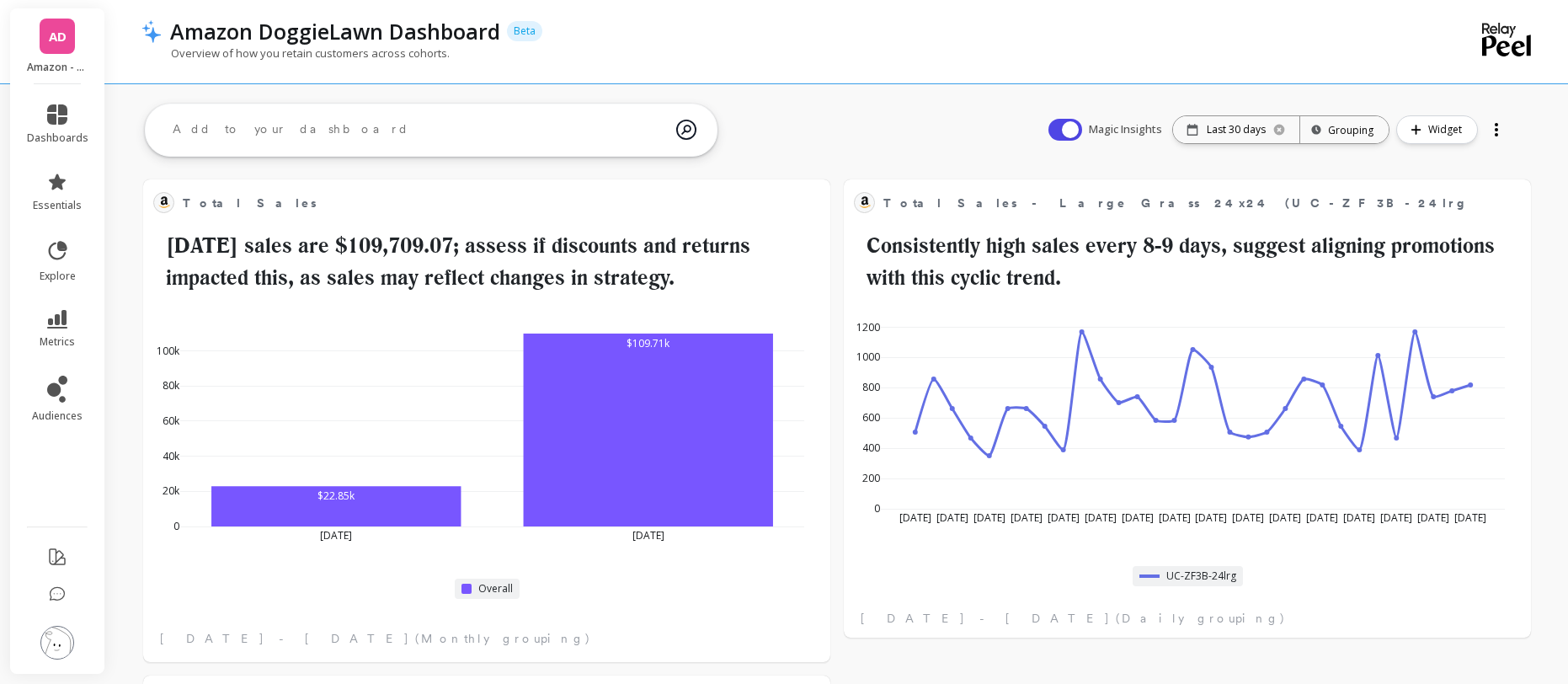
click at [883, 55] on div "Overview of how you retain customers across cohorts." at bounding box center [769, 61] width 1255 height 32
click at [1171, 129] on div at bounding box center [1497, 130] width 4 height 4
click at [1157, 45] on div "Overview of how you retain customers across cohorts." at bounding box center [769, 61] width 1255 height 32
click at [1171, 130] on div at bounding box center [1497, 130] width 24 height 27
click at [1171, 198] on span "Share" at bounding box center [1441, 198] width 31 height 17
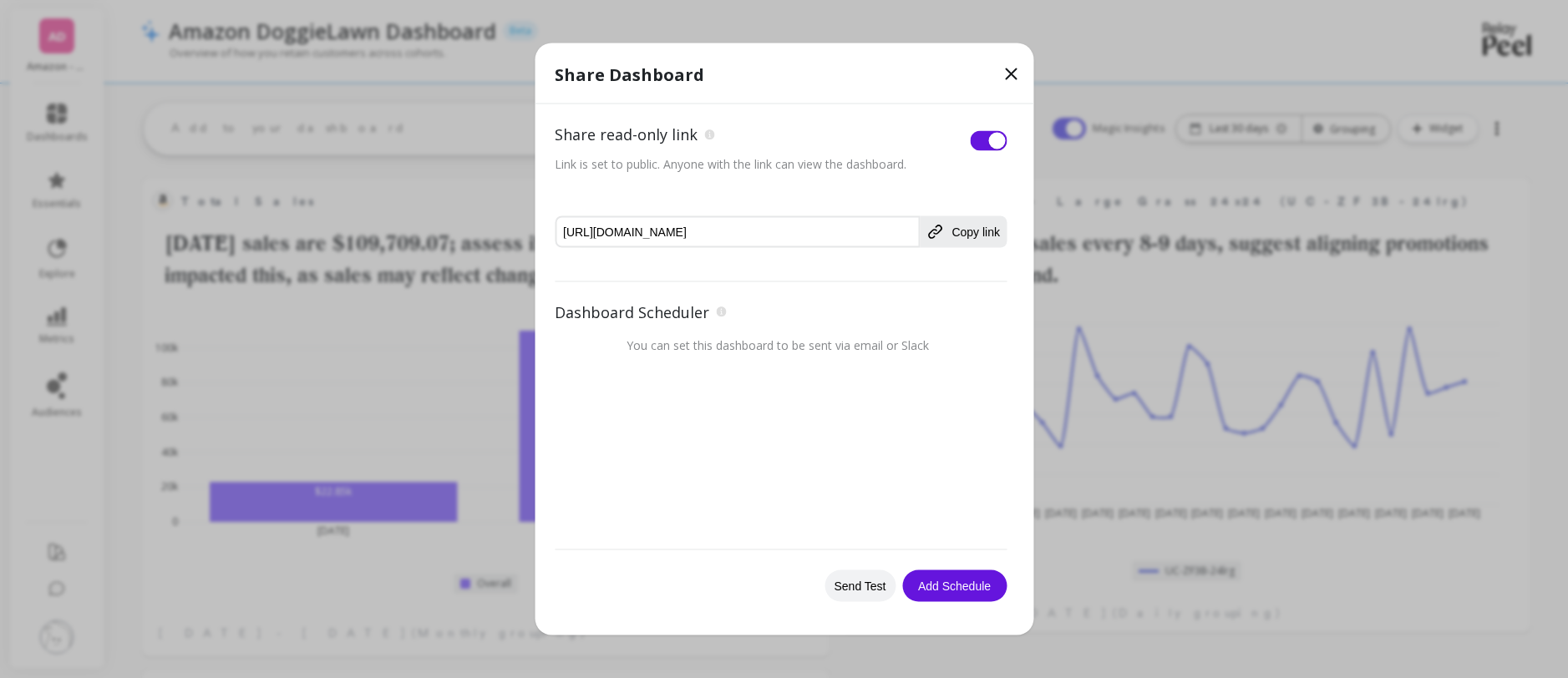
click at [1011, 73] on icon at bounding box center [1010, 74] width 10 height 10
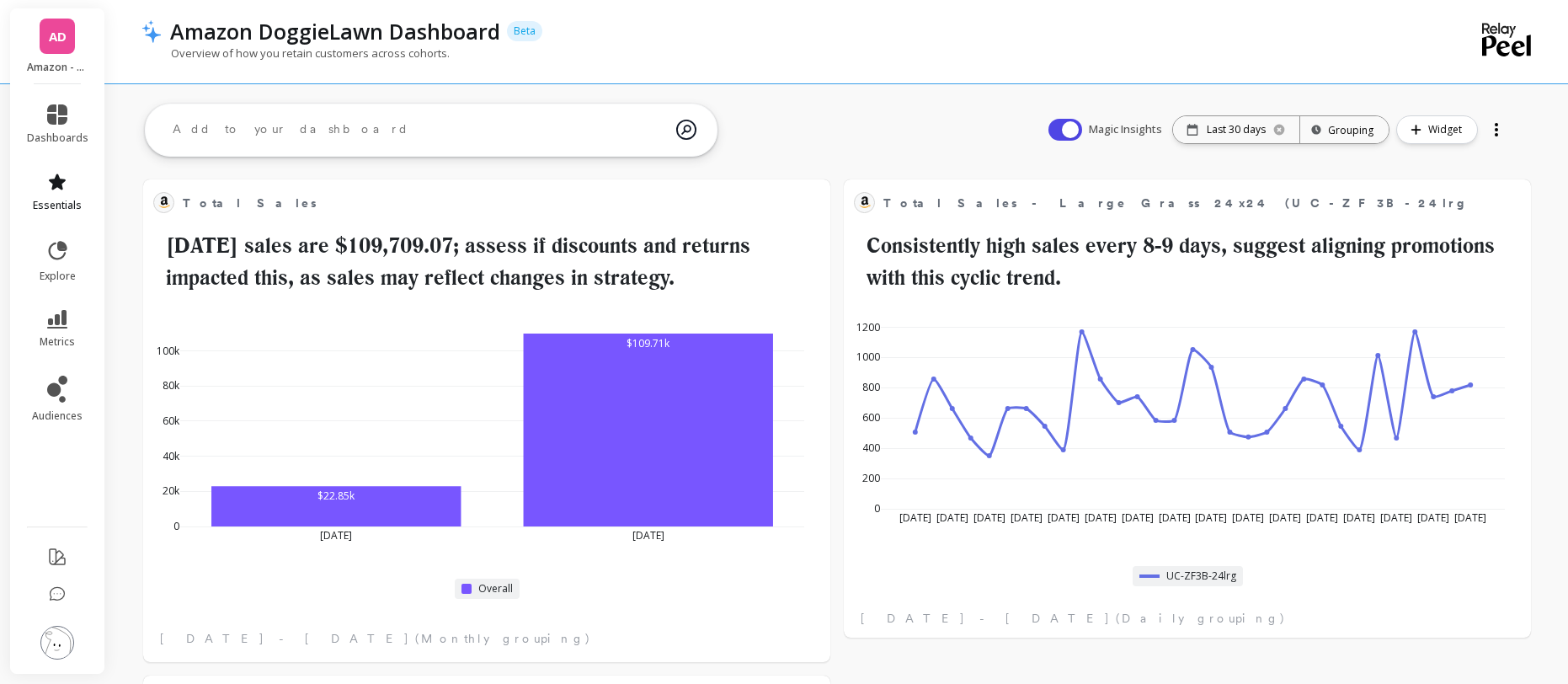
click at [51, 188] on icon at bounding box center [57, 182] width 20 height 20
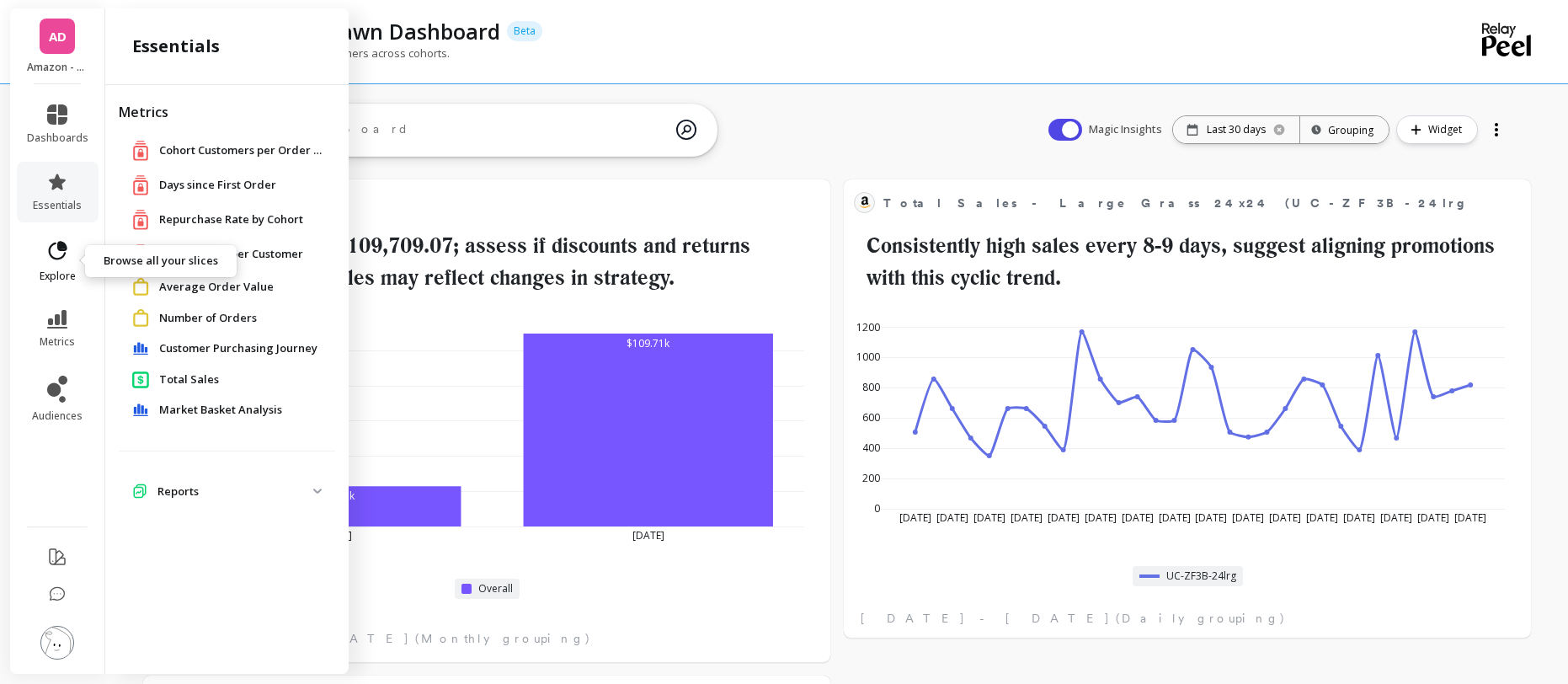
click at [55, 247] on icon at bounding box center [57, 251] width 24 height 24
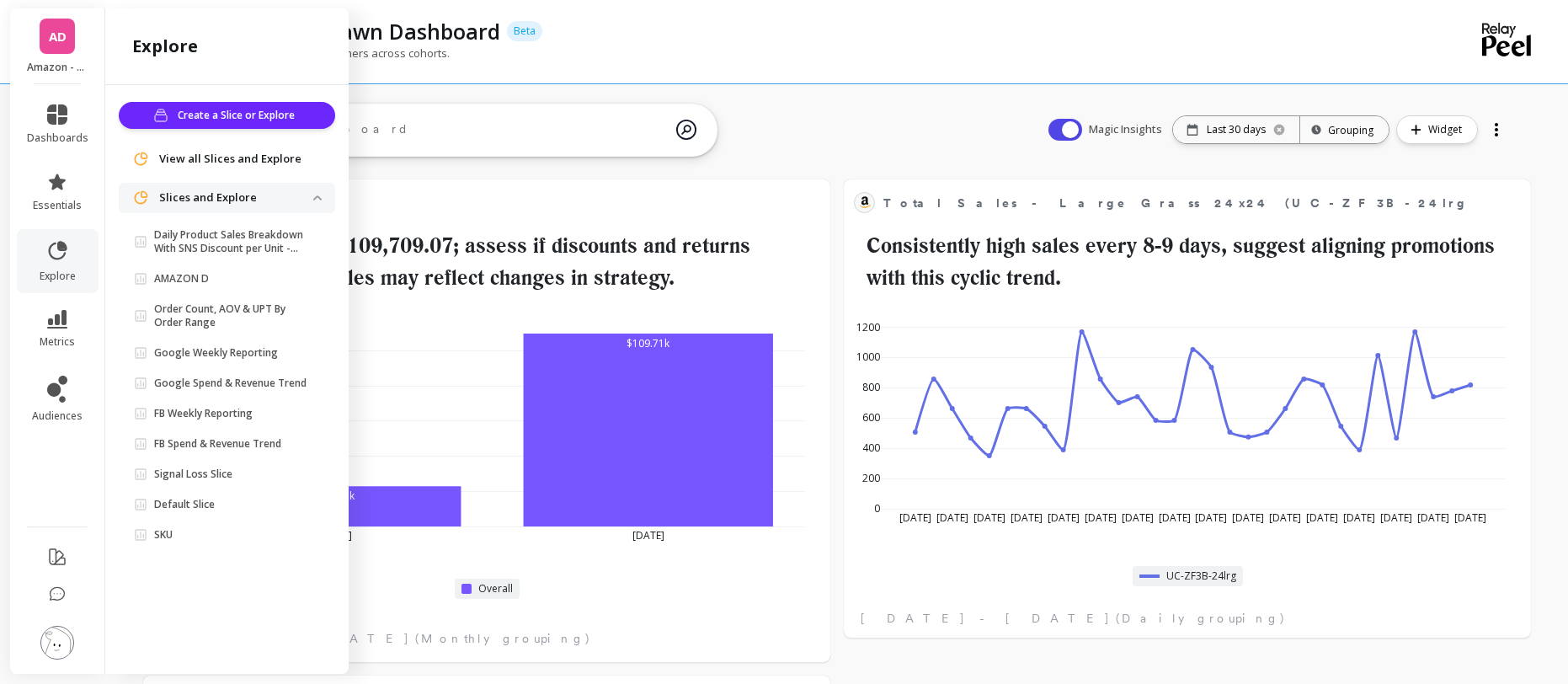
click at [677, 36] on div "Amazon DoggieLawn Dashboard Beta" at bounding box center [779, 31] width 1235 height 28
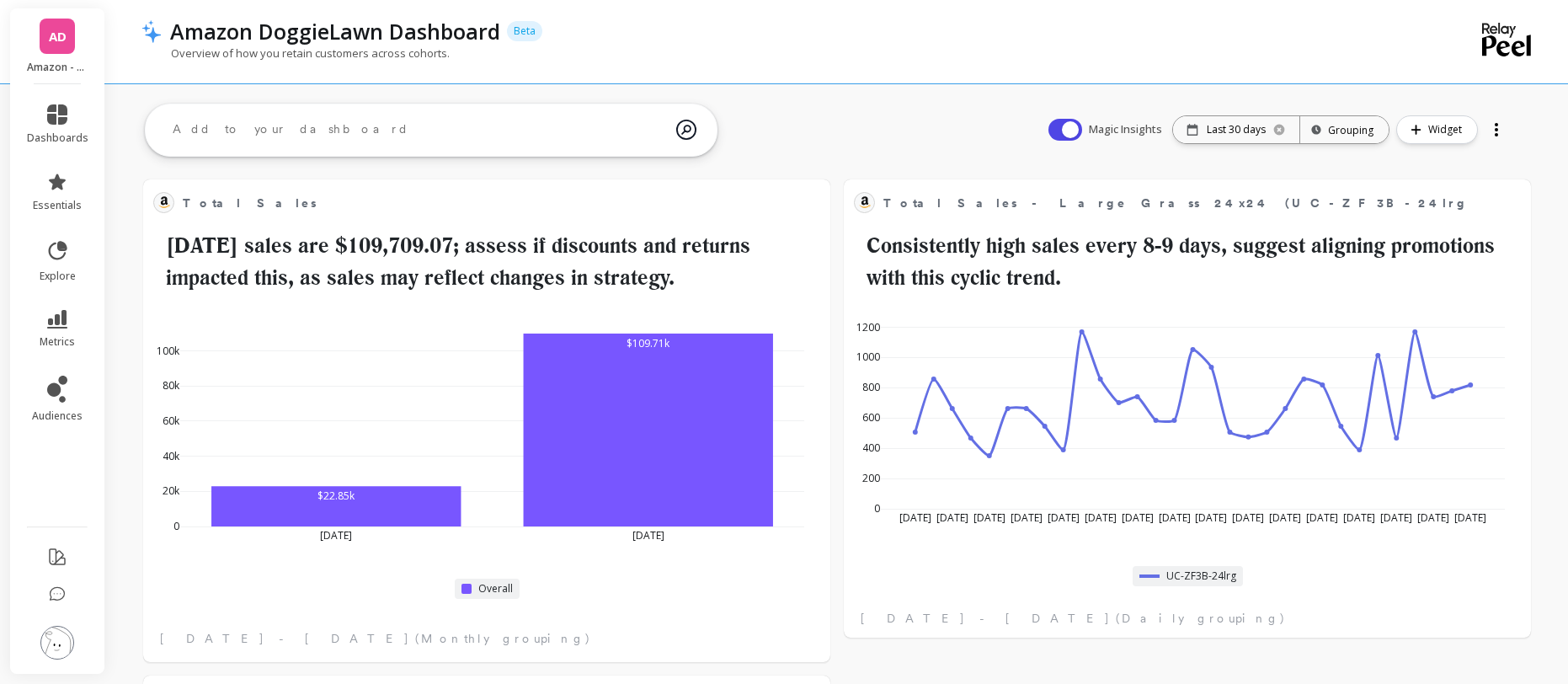
click at [712, 17] on div "Amazon DoggieLawn Dashboard Beta" at bounding box center [779, 31] width 1235 height 28
click at [750, 27] on div "Amazon DoggieLawn Dashboard Beta" at bounding box center [779, 31] width 1235 height 28
click at [63, 38] on span "AD" at bounding box center [57, 36] width 17 height 19
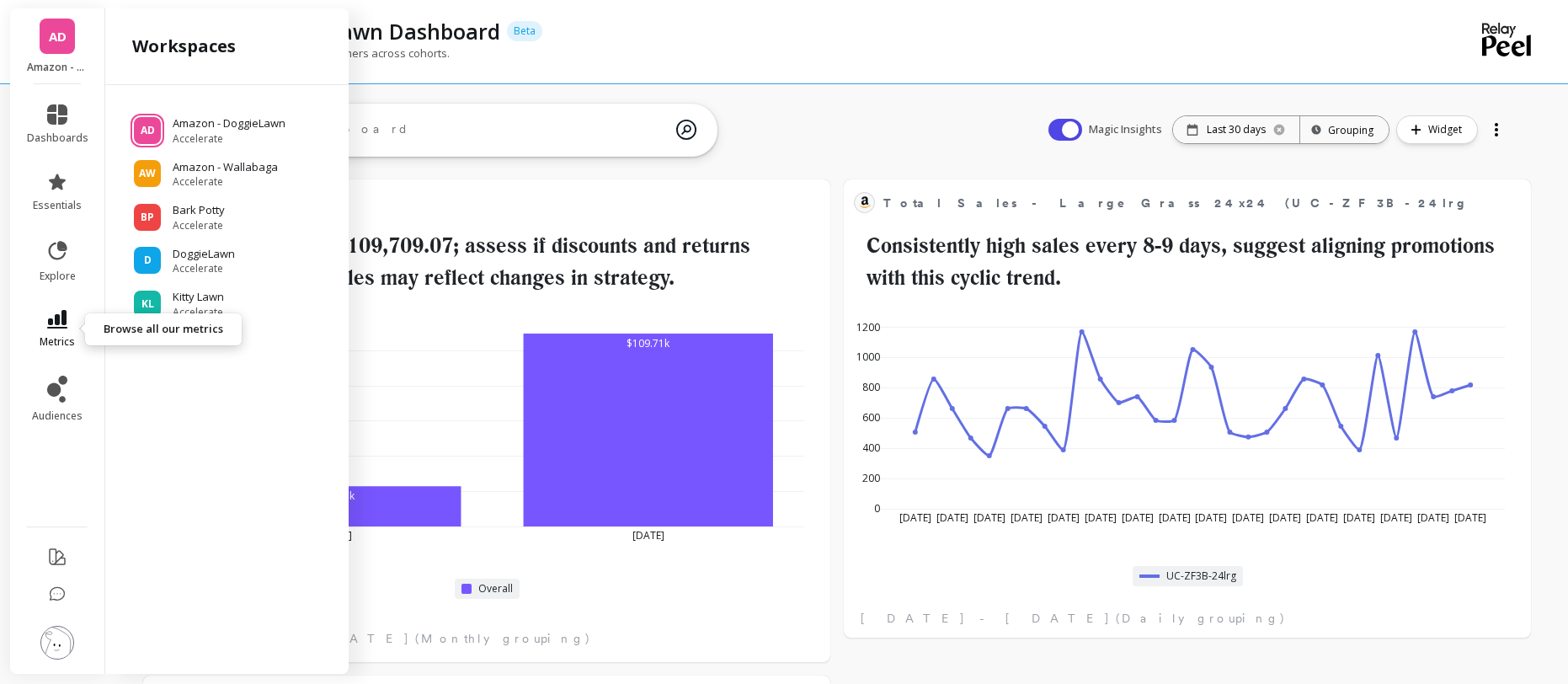
click at [67, 337] on span "metrics" at bounding box center [57, 342] width 35 height 14
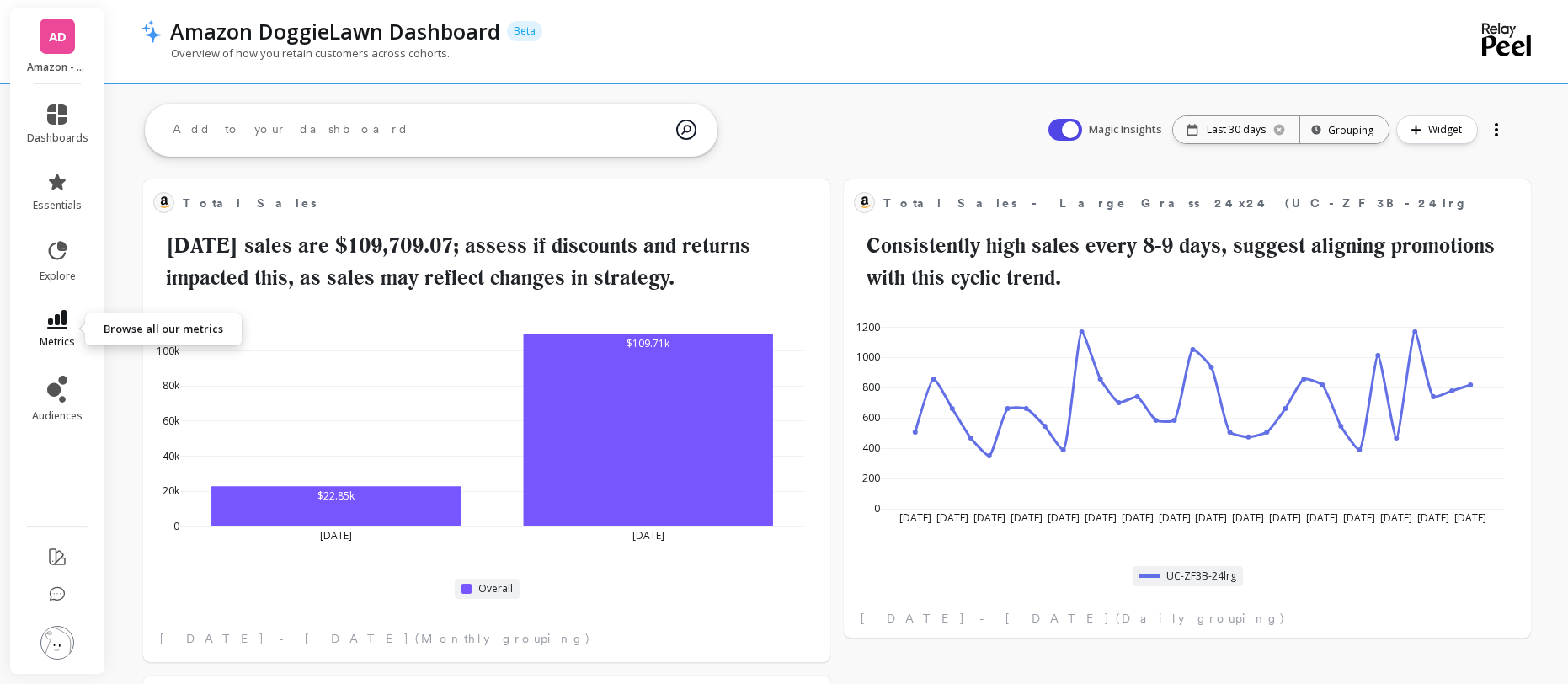
click at [62, 327] on icon at bounding box center [57, 319] width 20 height 18
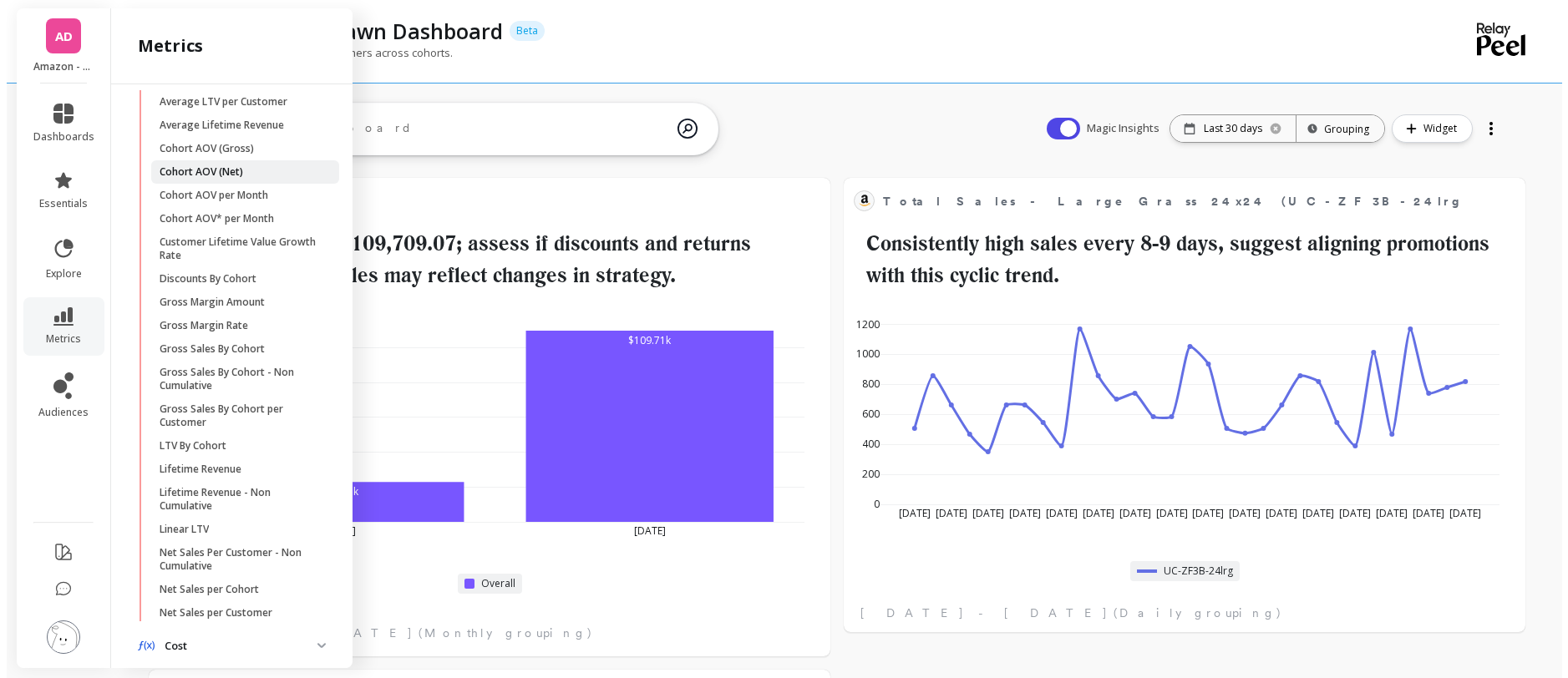
scroll to position [0, 0]
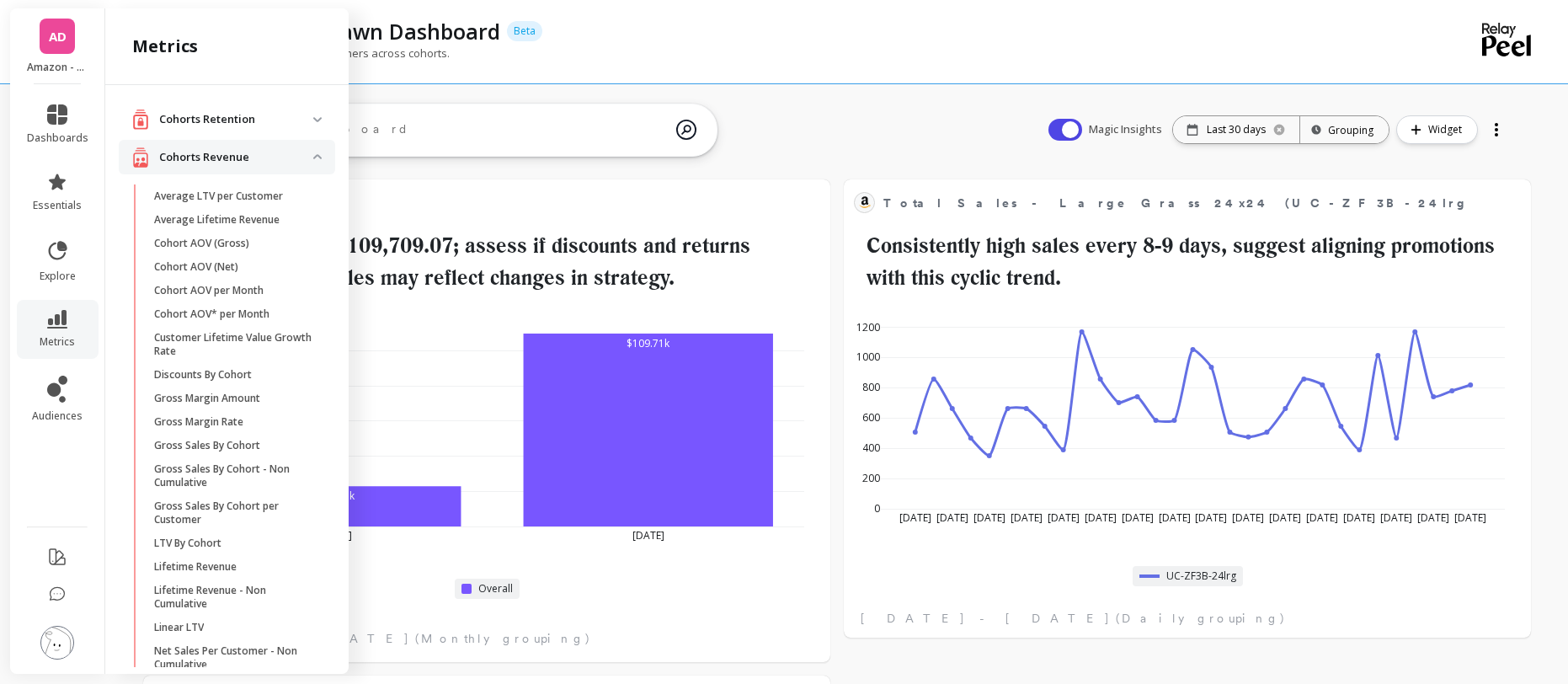
click at [309, 161] on revenue "Cohorts Revenue" at bounding box center [227, 157] width 216 height 35
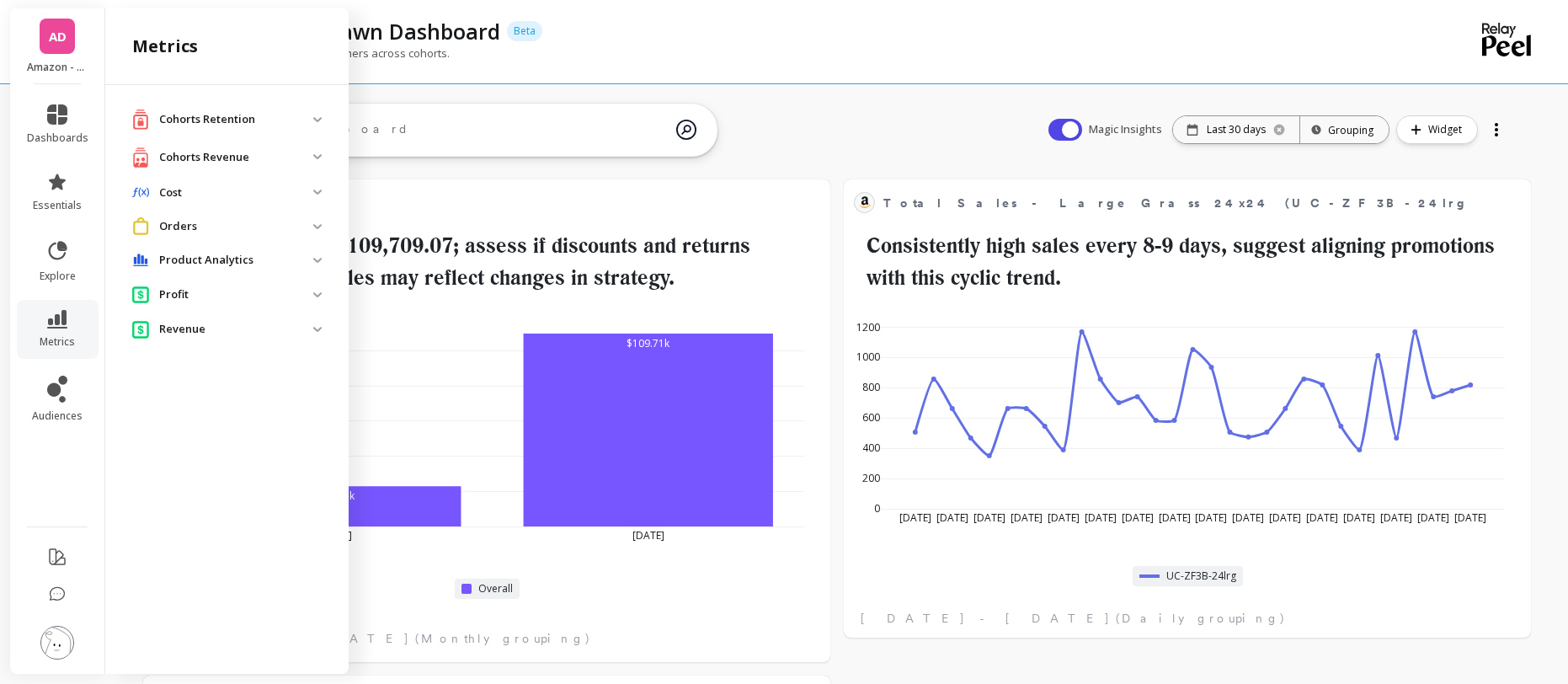
click at [63, 600] on img at bounding box center [56, 642] width 34 height 34
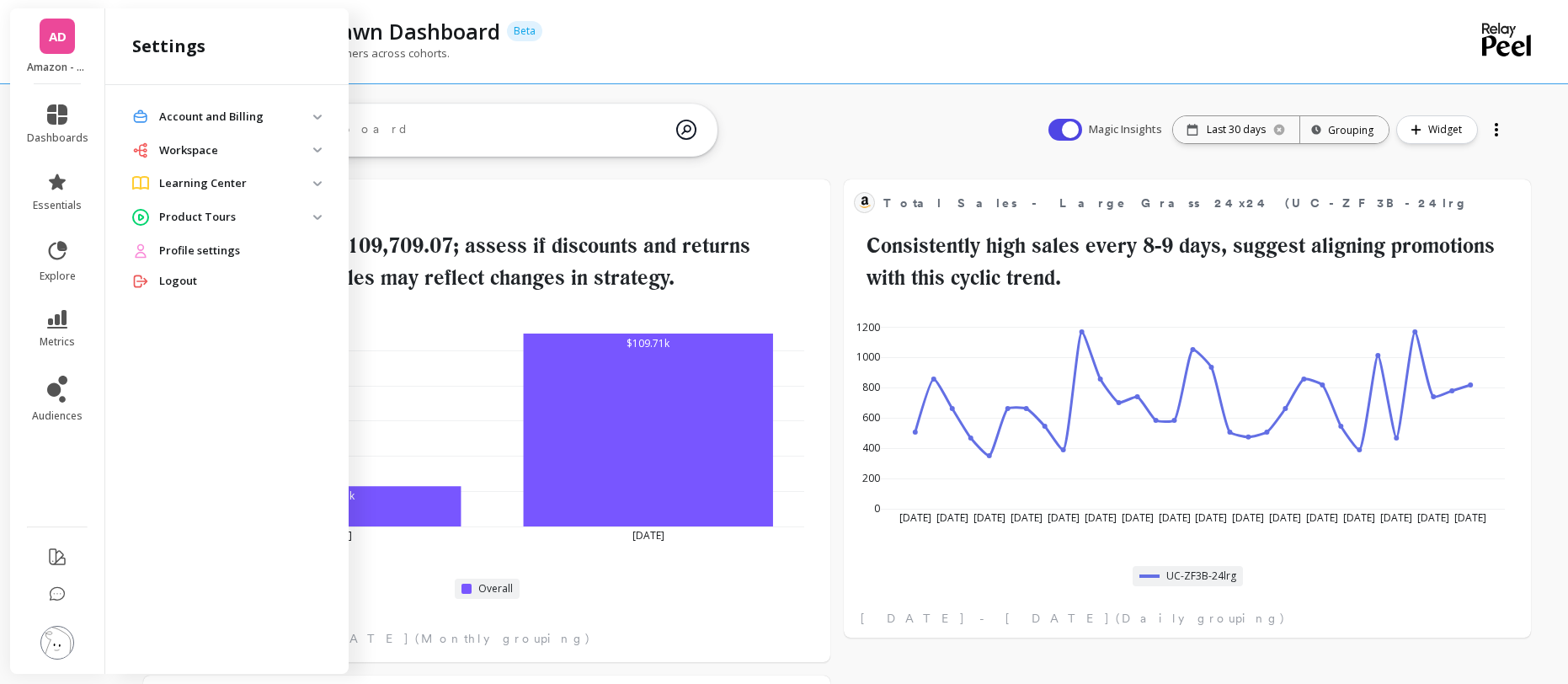
click at [51, 600] on img at bounding box center [56, 642] width 34 height 34
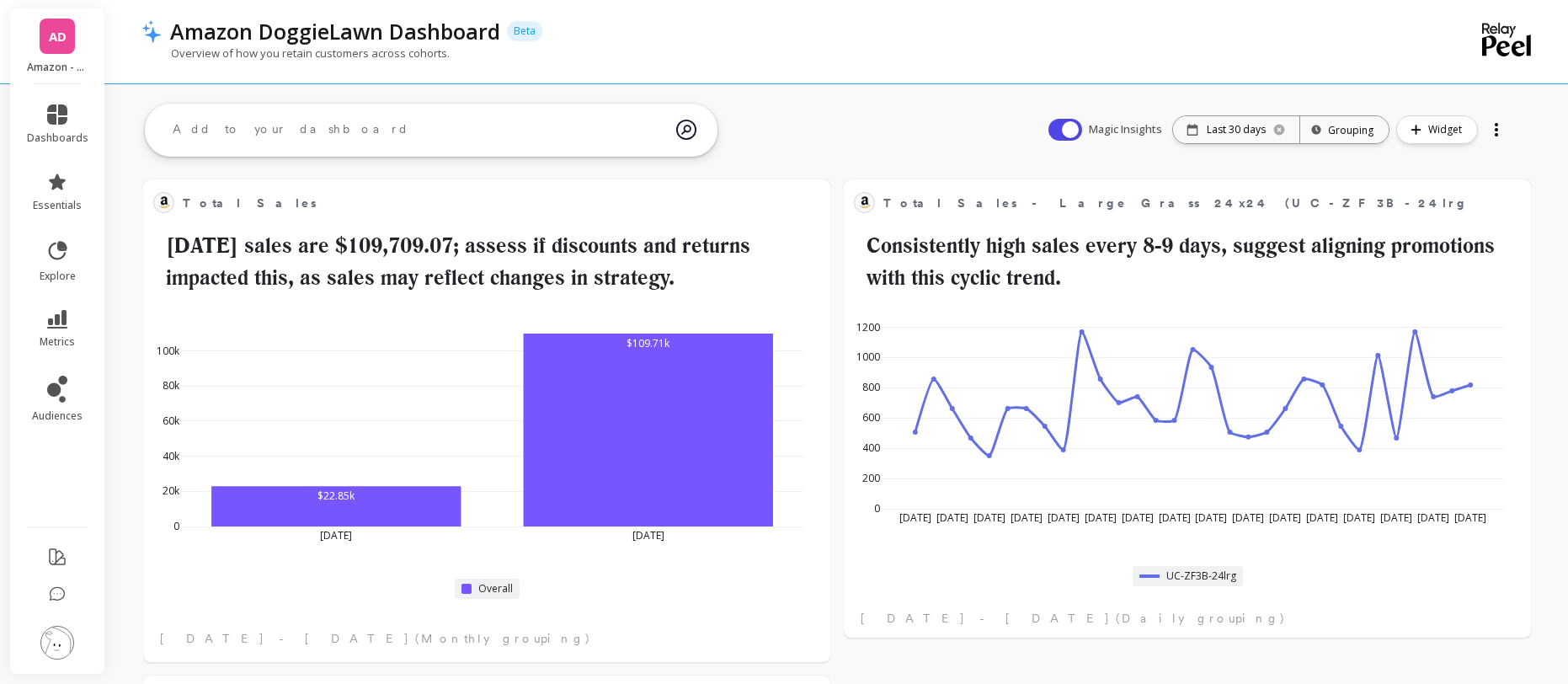
click at [51, 600] on img at bounding box center [56, 642] width 34 height 34
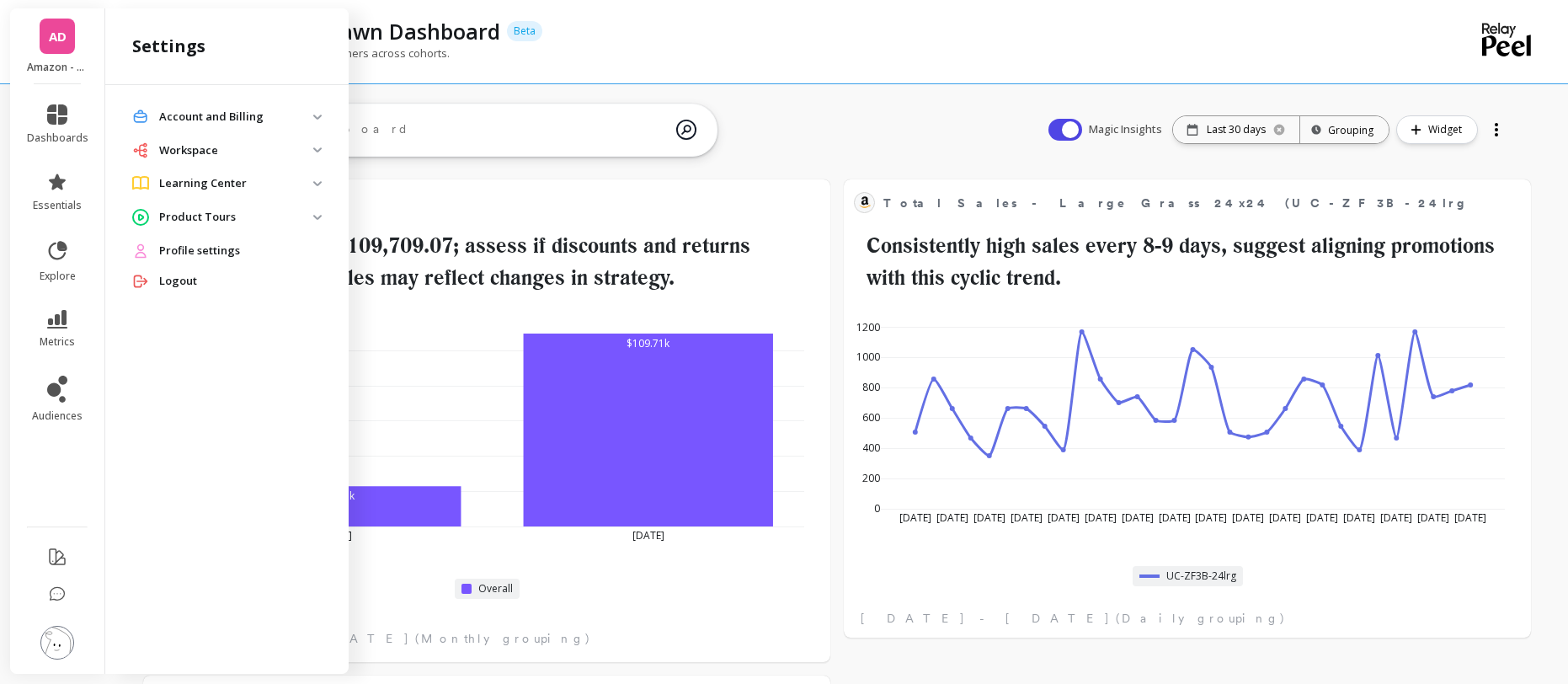
click at [56, 600] on img at bounding box center [56, 642] width 34 height 34
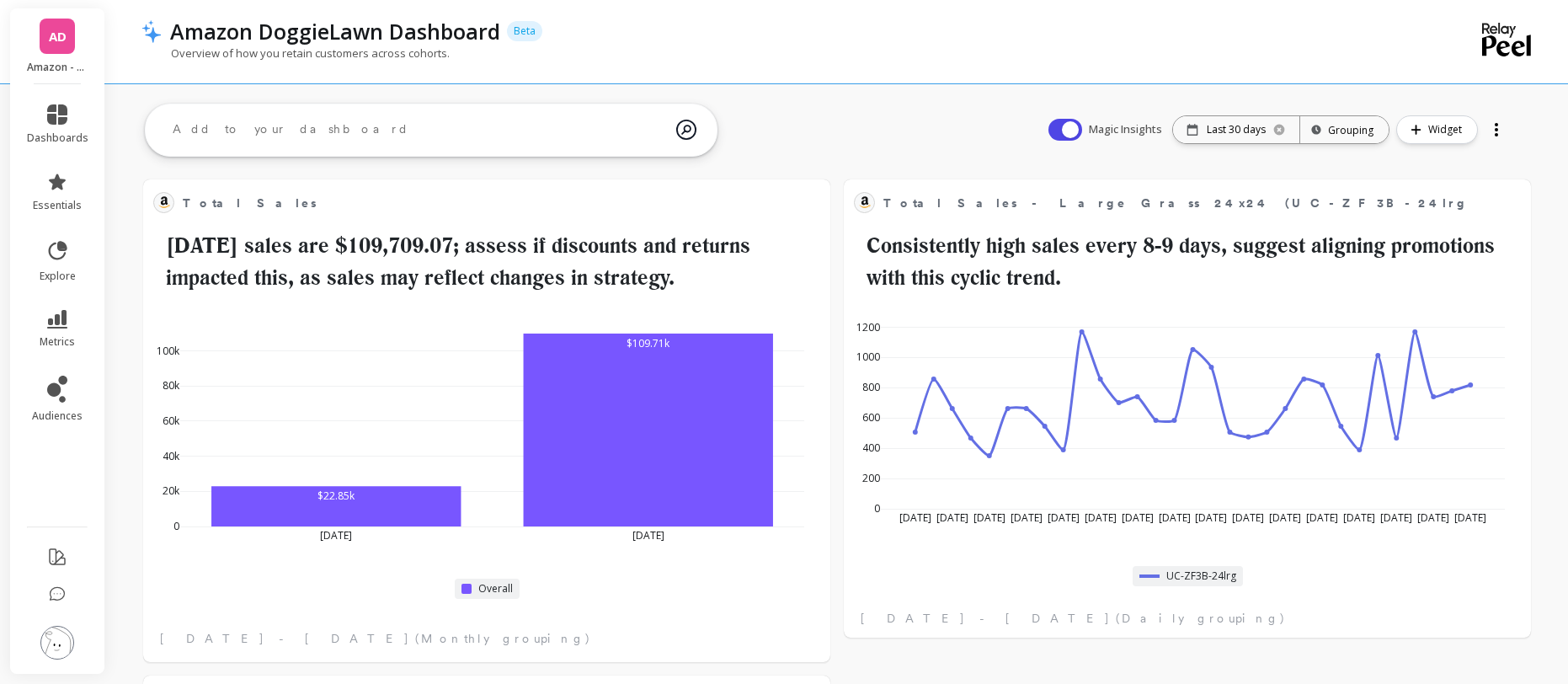
click at [56, 600] on img at bounding box center [56, 642] width 34 height 34
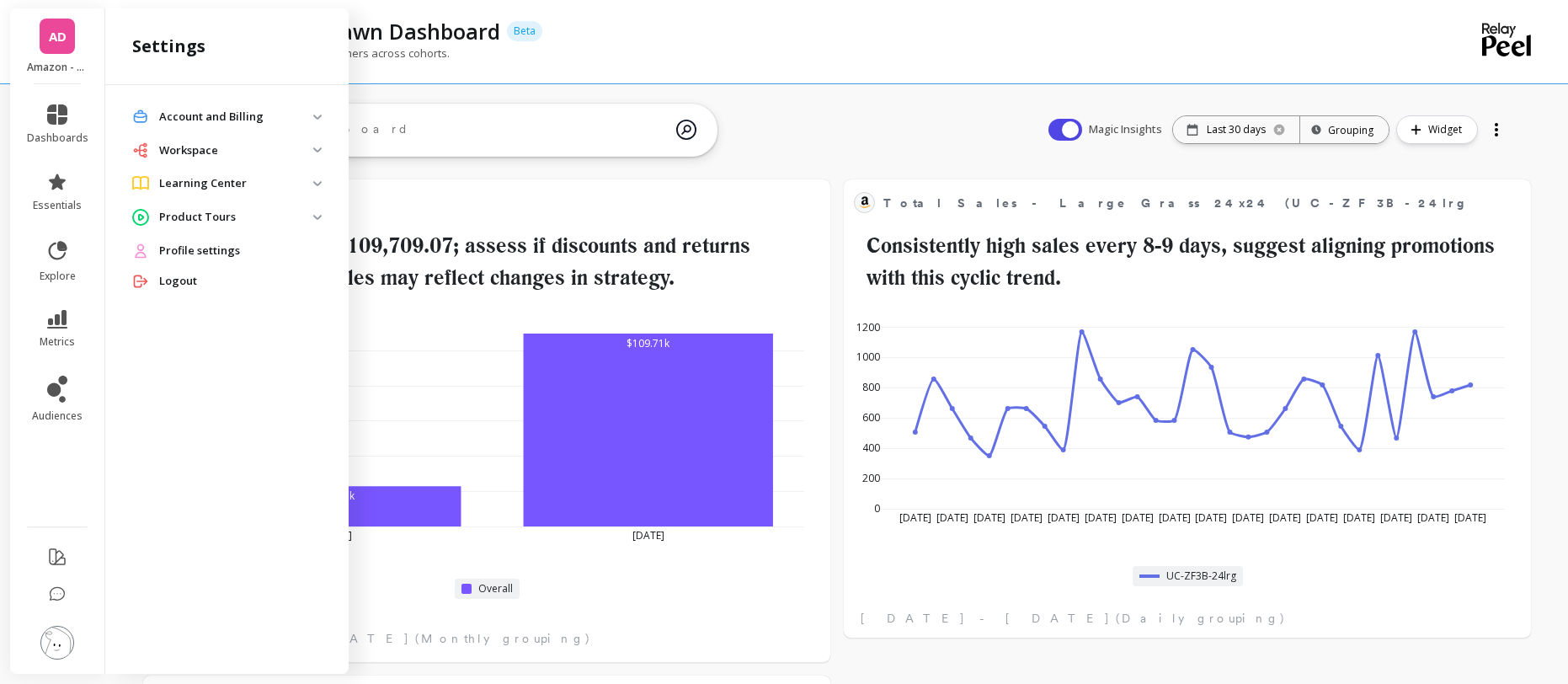
click at [58, 600] on img at bounding box center [56, 642] width 34 height 34
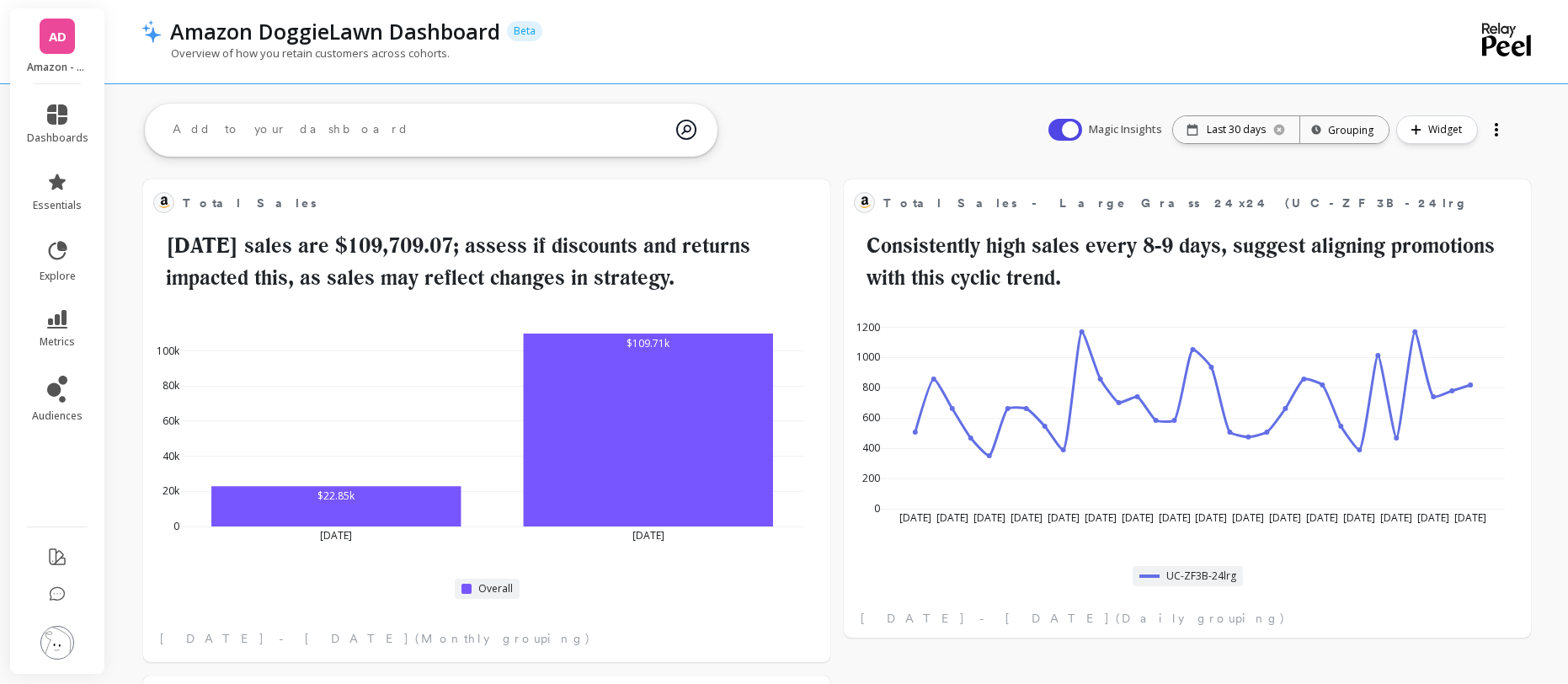
click at [58, 600] on img at bounding box center [56, 642] width 34 height 34
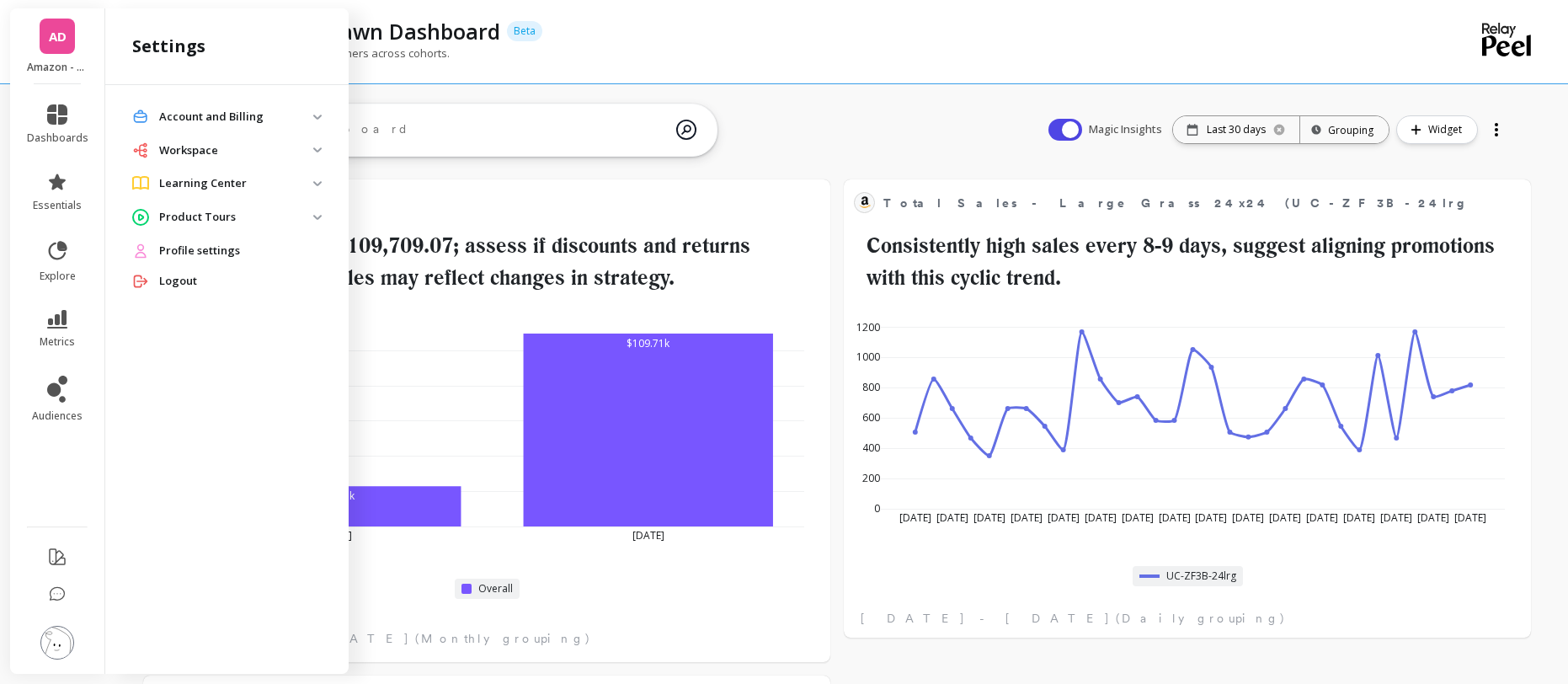
click at [315, 149] on img at bounding box center [317, 150] width 8 height 5
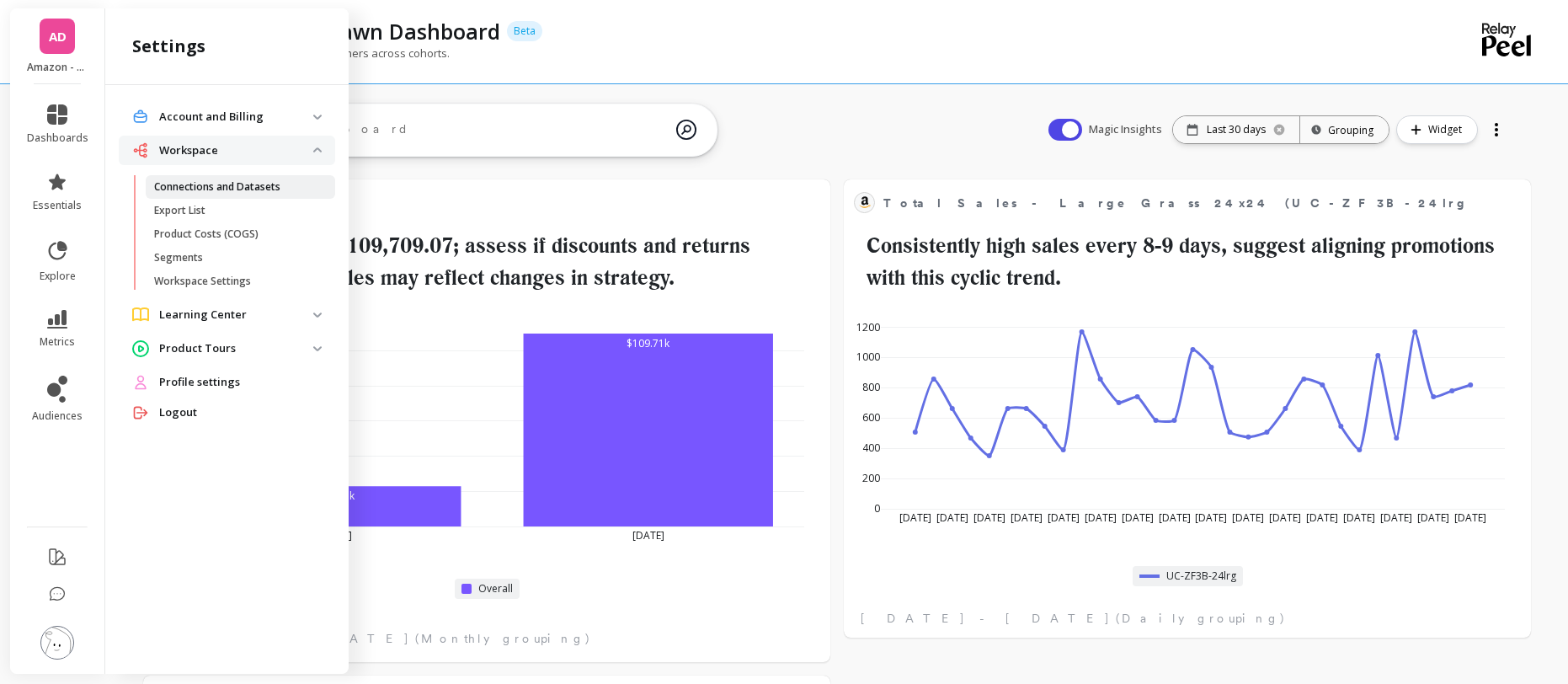
click at [271, 189] on p "Connections and Datasets" at bounding box center [216, 186] width 126 height 14
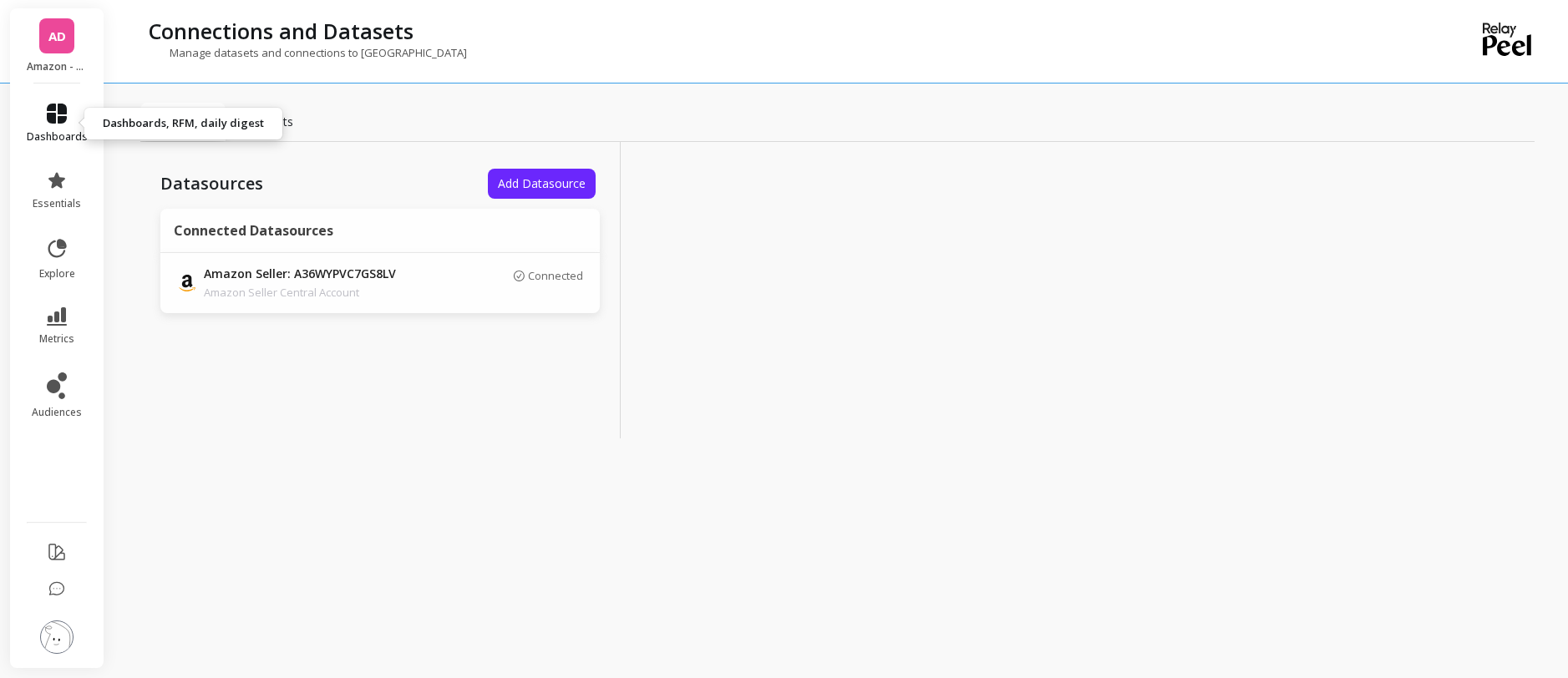
click at [66, 114] on icon at bounding box center [57, 114] width 20 height 20
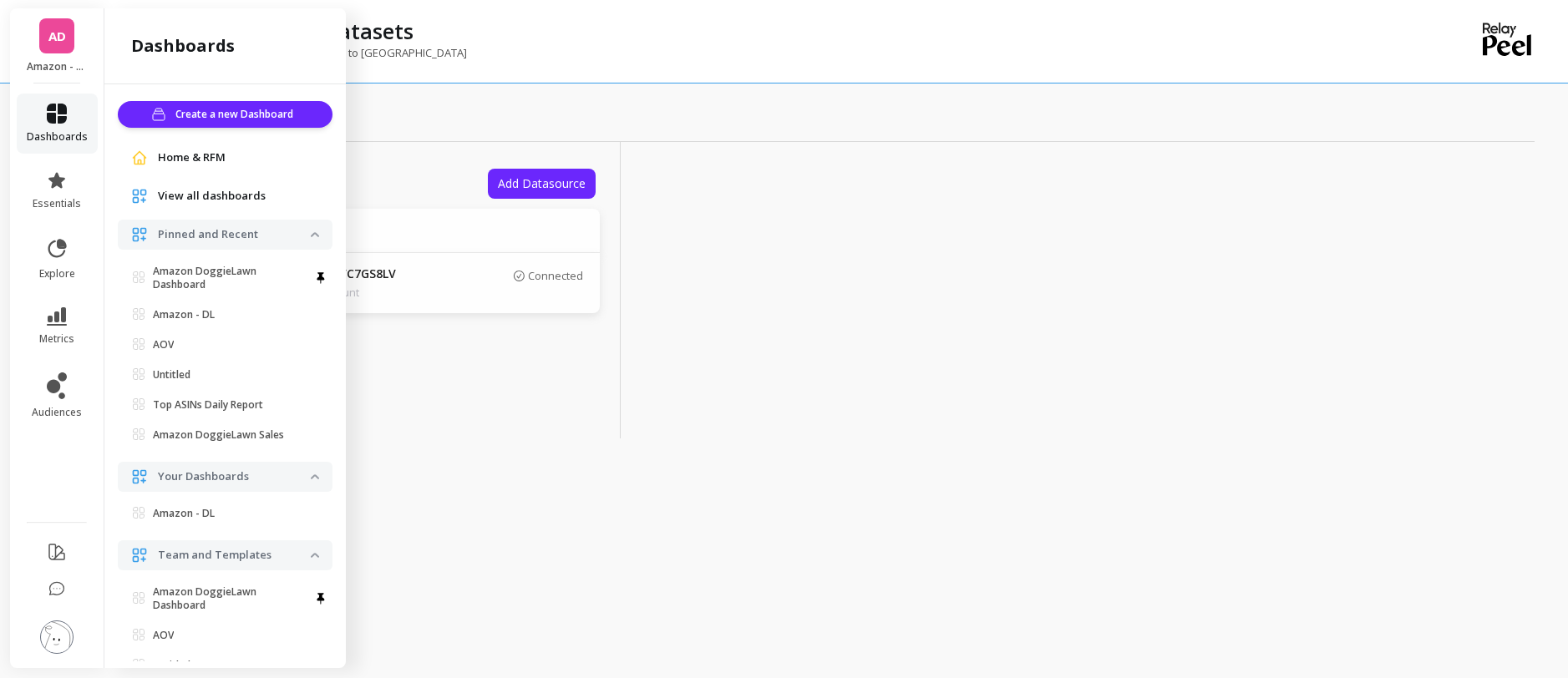
click at [66, 114] on icon at bounding box center [57, 114] width 20 height 20
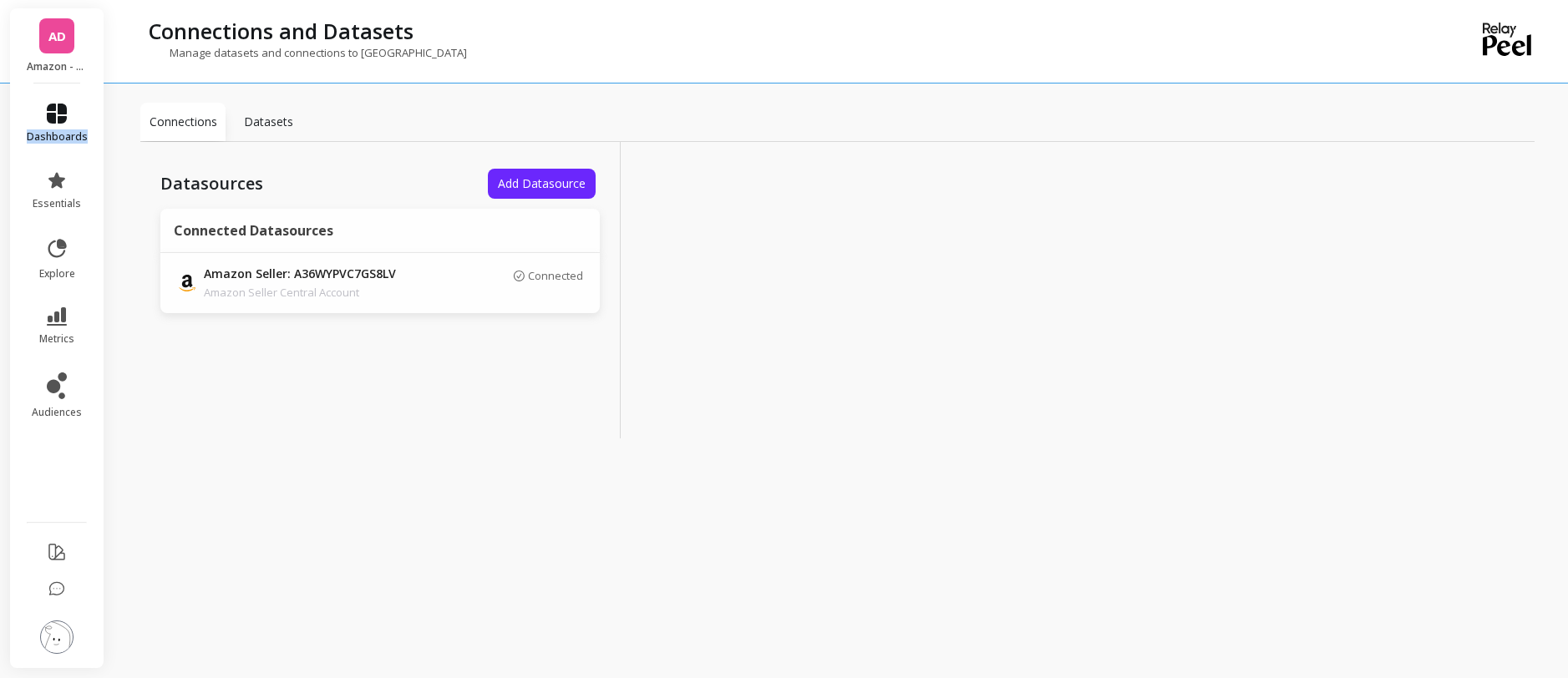
click at [66, 114] on icon at bounding box center [57, 114] width 20 height 20
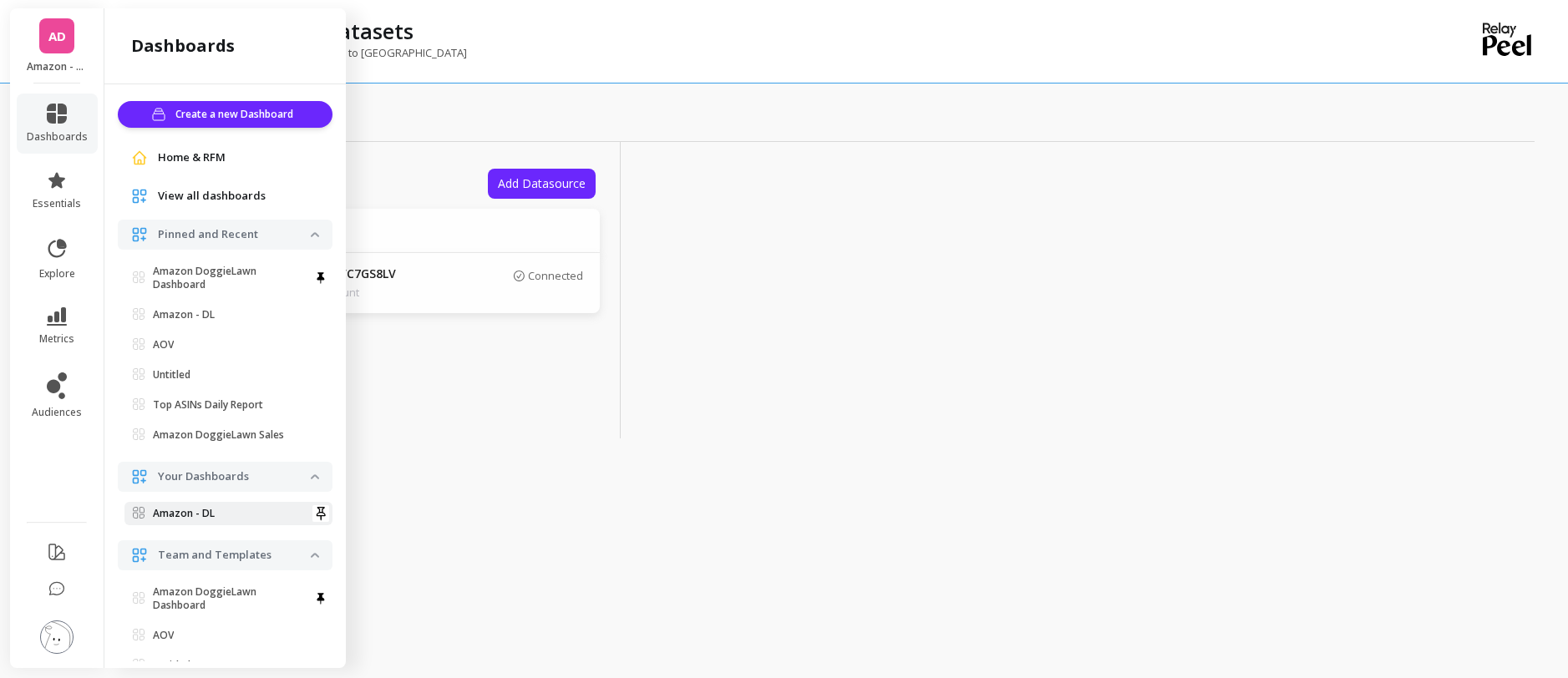
click at [189, 513] on p "Amazon - DL" at bounding box center [183, 513] width 62 height 14
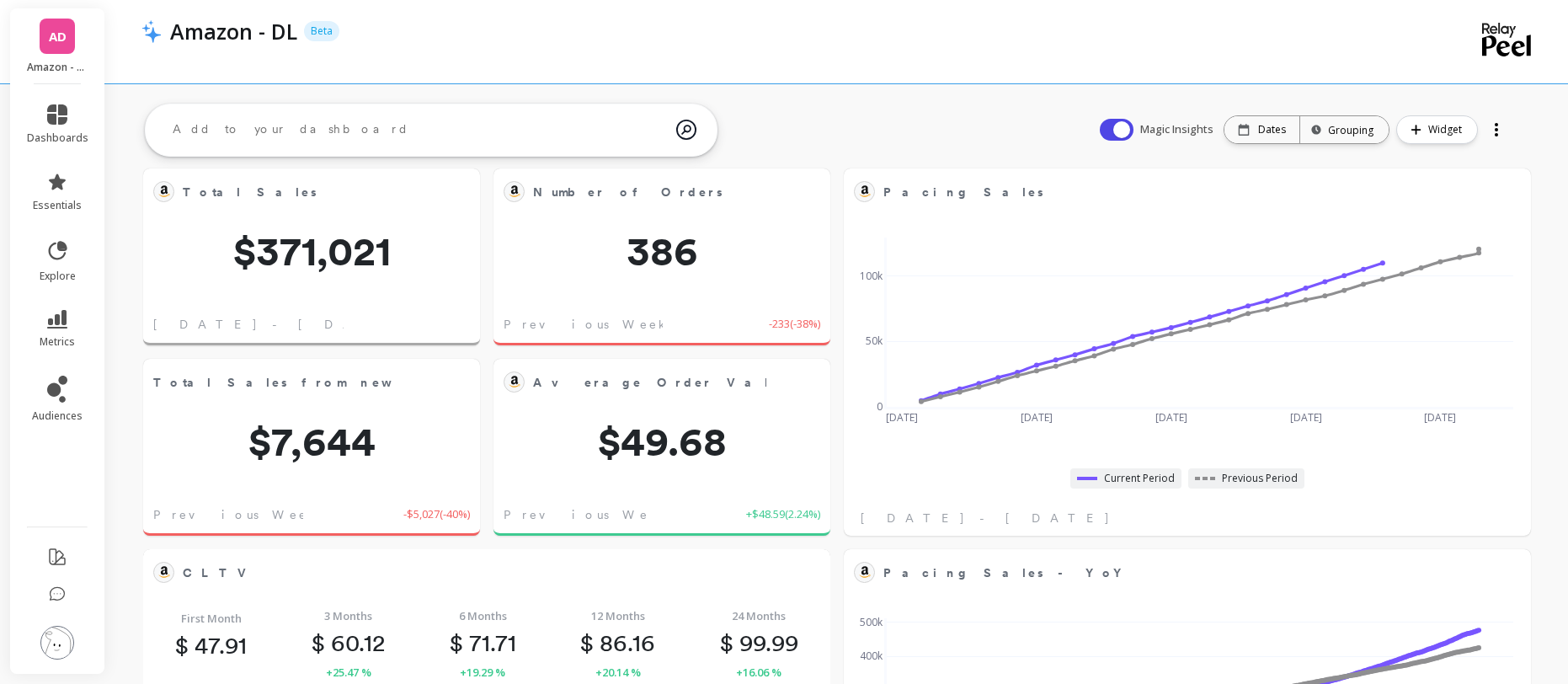
scroll to position [16, 0]
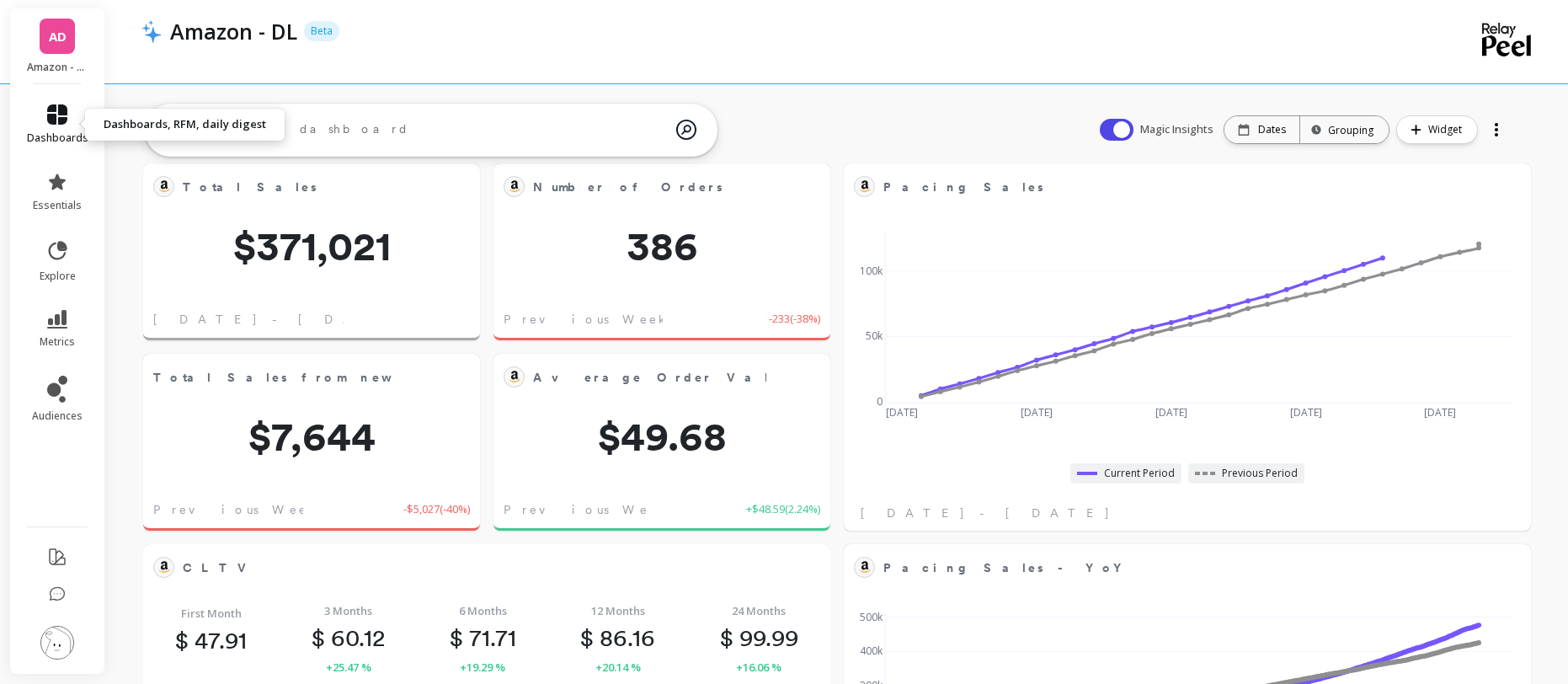
click at [65, 111] on icon at bounding box center [57, 115] width 20 height 20
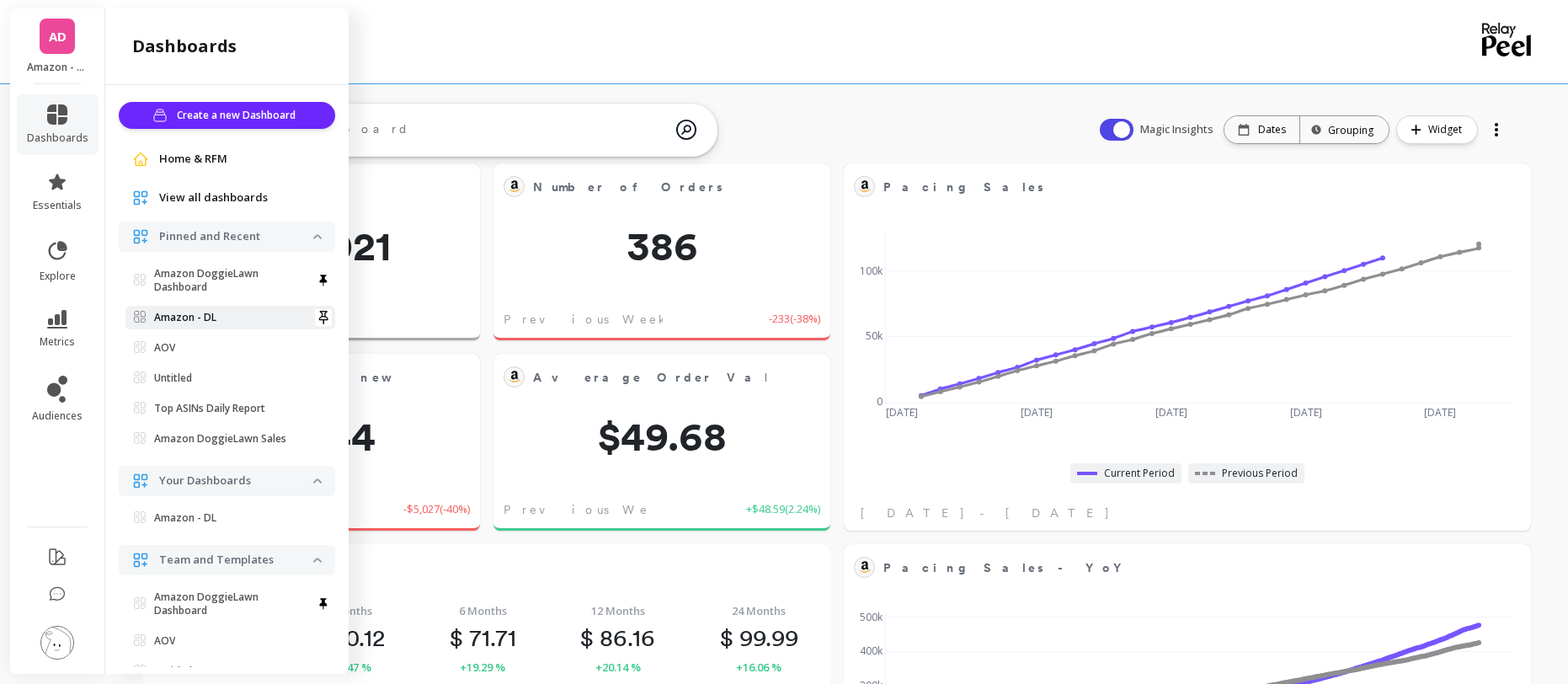
click at [273, 318] on span "Amazon - DL" at bounding box center [223, 317] width 179 height 14
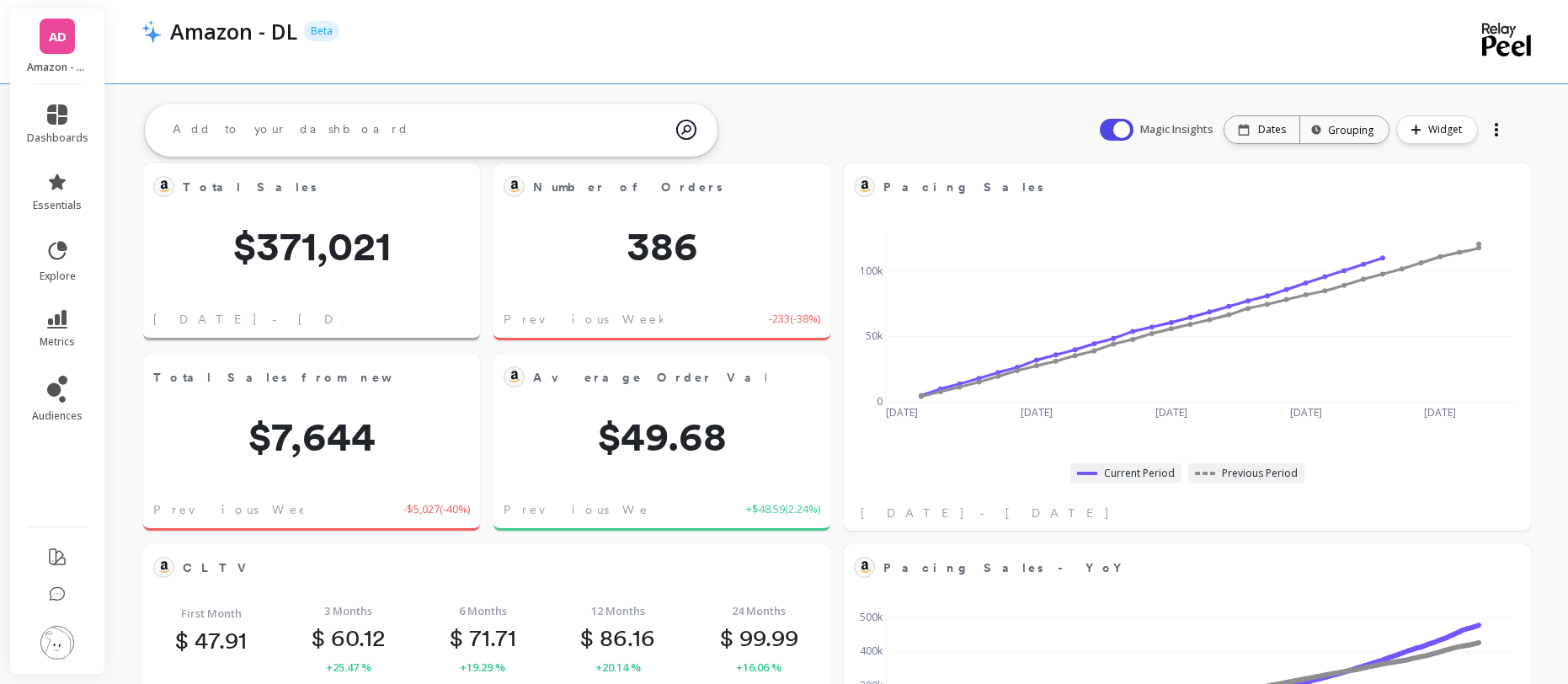
scroll to position [450, 627]
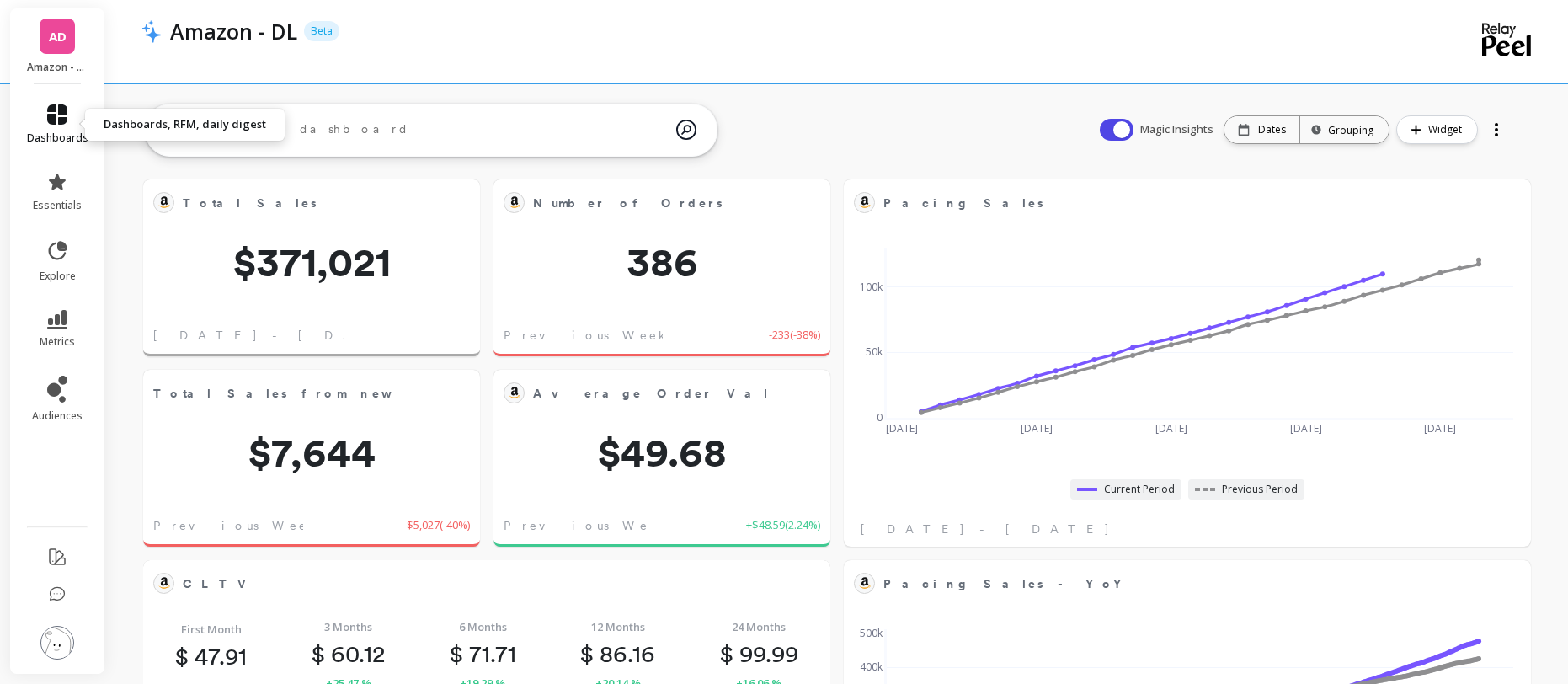
scroll to position [450, 627]
click at [68, 115] on link "dashboards" at bounding box center [58, 125] width 62 height 40
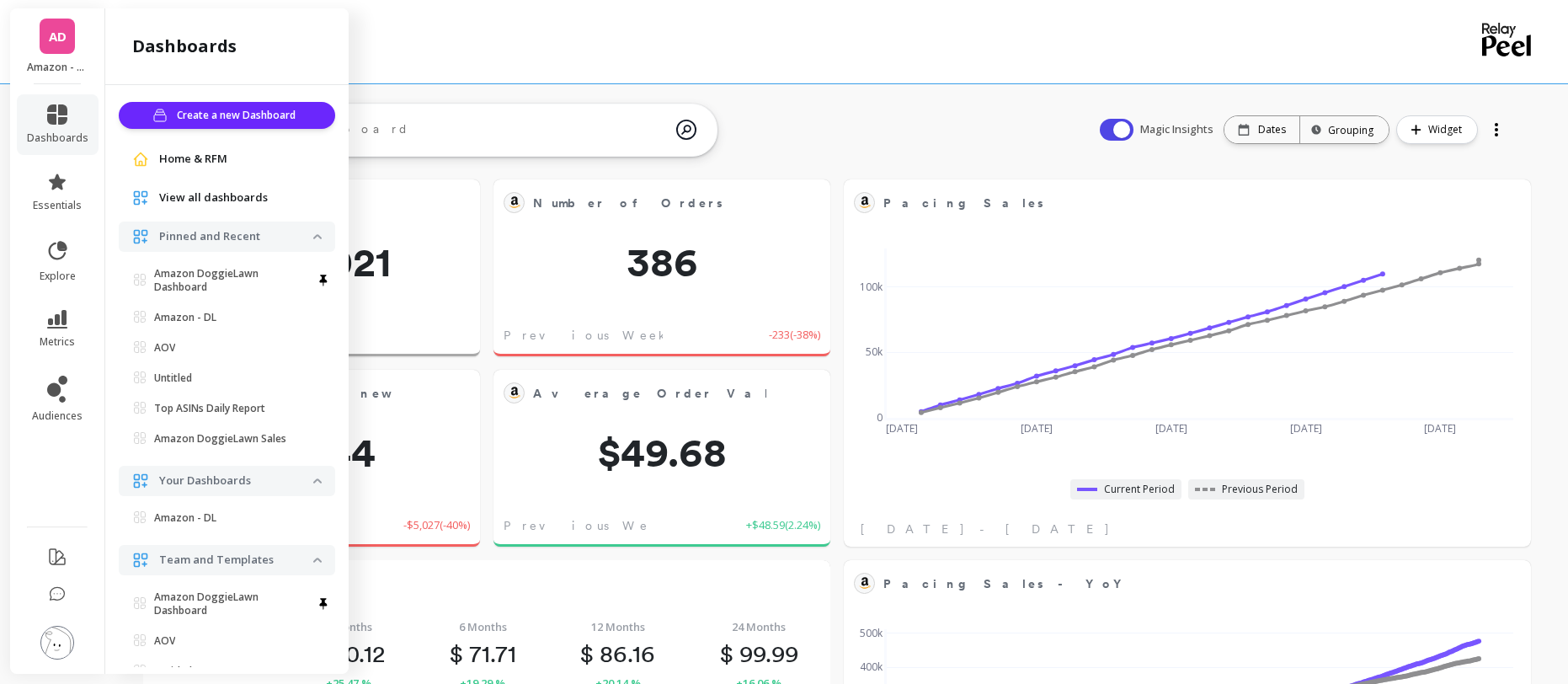
click at [769, 60] on div at bounding box center [769, 54] width 1255 height 17
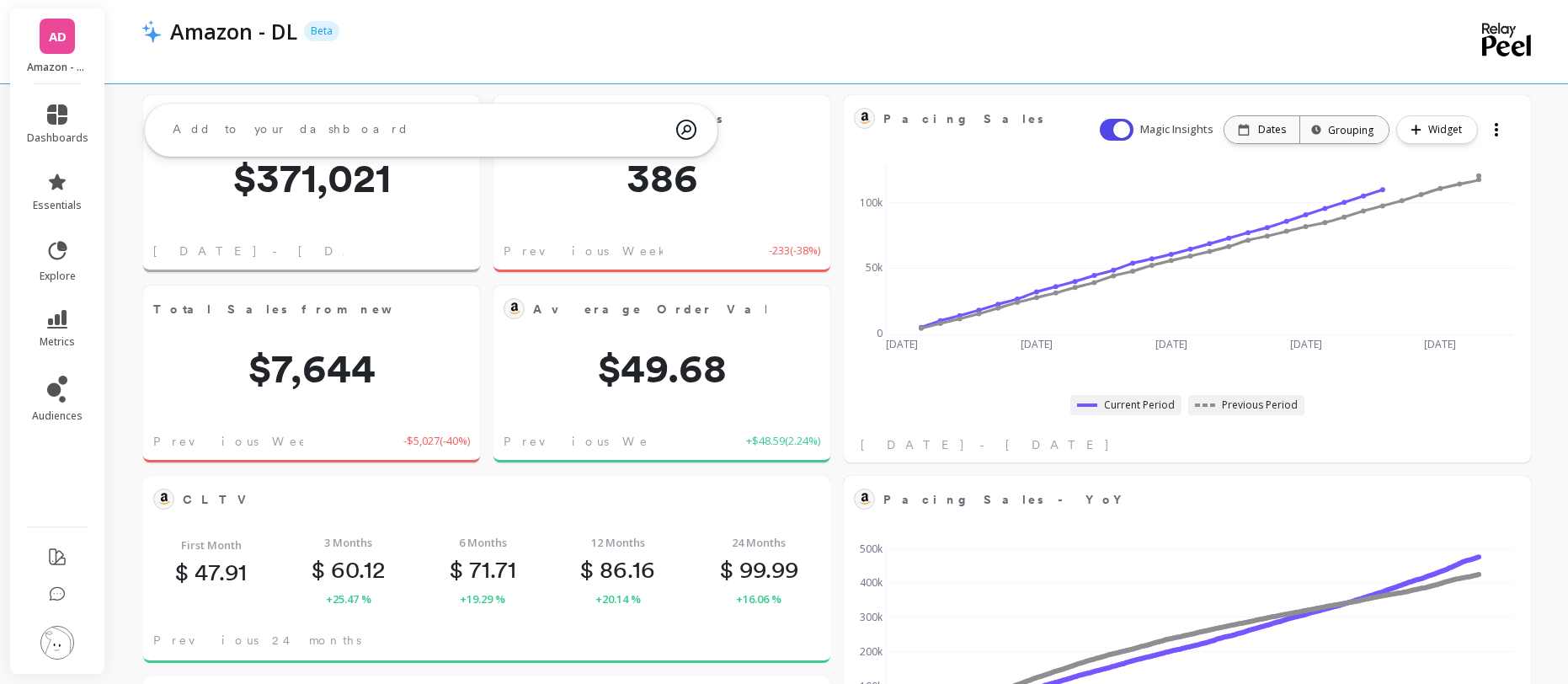
scroll to position [0, 0]
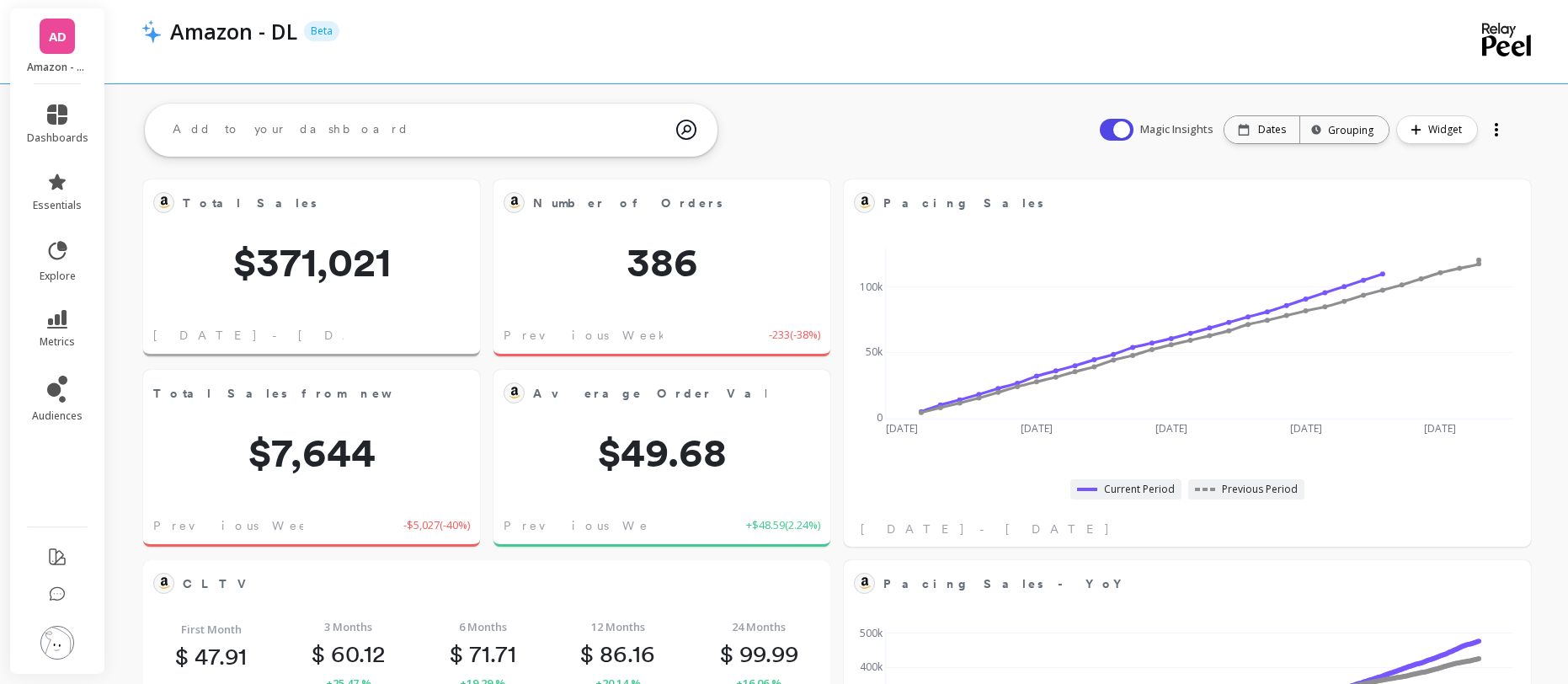
click at [939, 19] on div "Amazon - DL Beta" at bounding box center [779, 31] width 1235 height 28
click at [918, 45] on div at bounding box center [769, 54] width 1255 height 17
click at [53, 333] on link "metrics" at bounding box center [58, 329] width 62 height 39
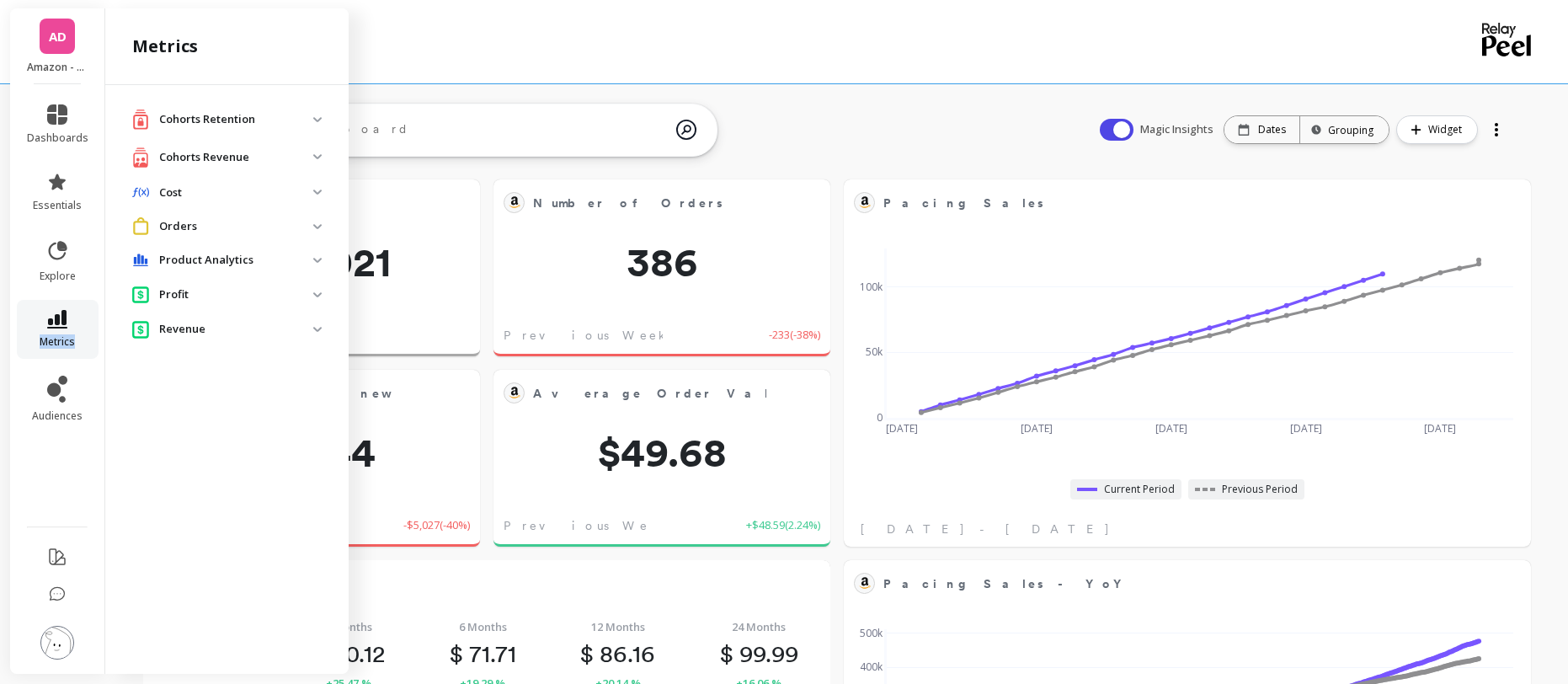
click at [53, 333] on link "metrics" at bounding box center [58, 329] width 62 height 39
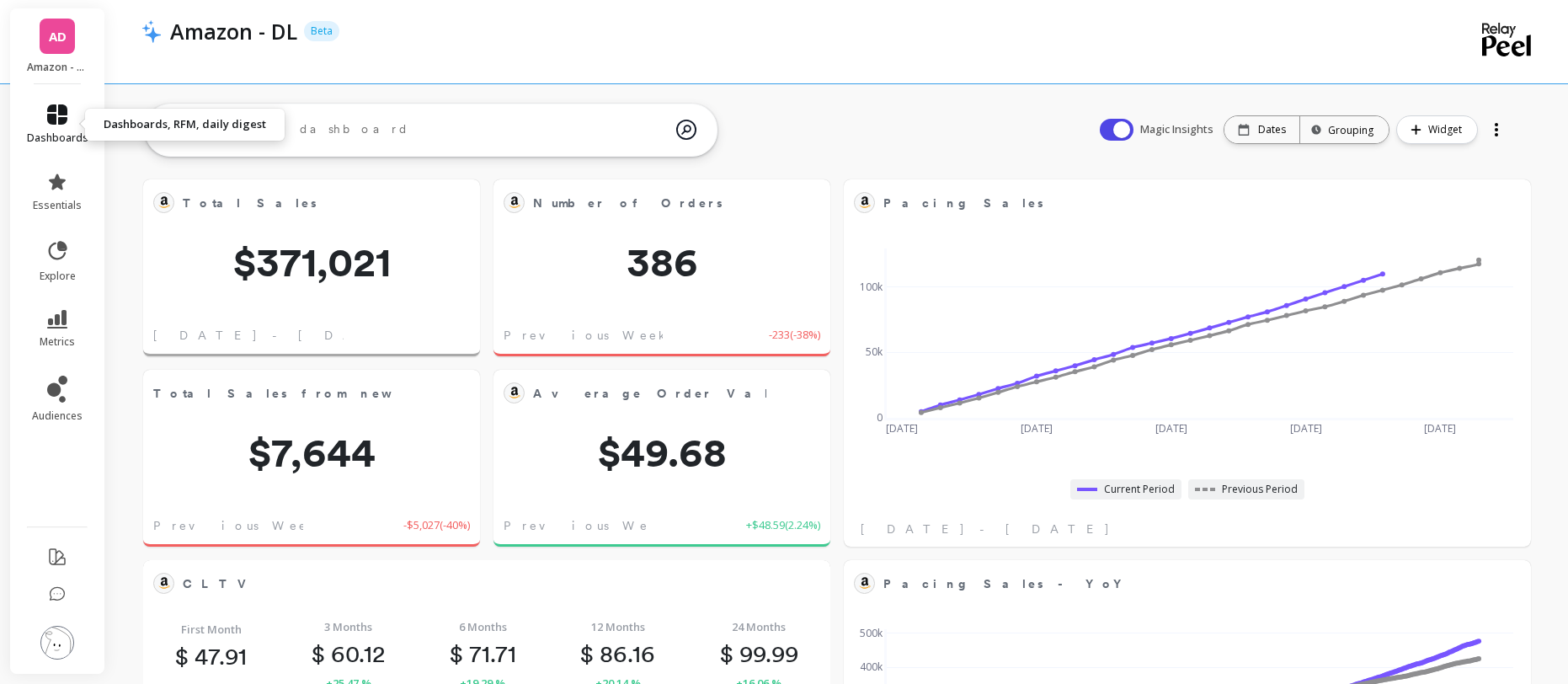
click at [56, 133] on span "dashboards" at bounding box center [58, 137] width 62 height 14
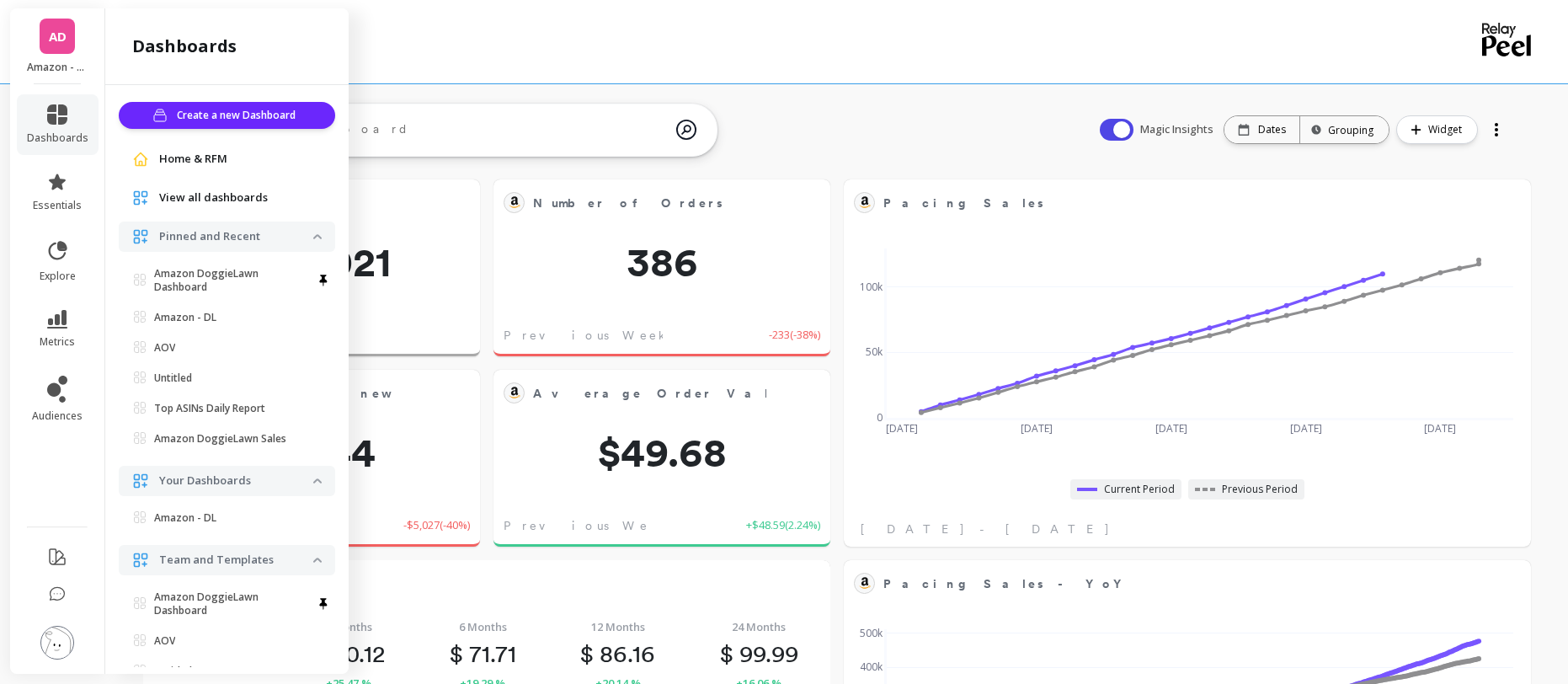
click at [50, 48] on link "AD" at bounding box center [57, 35] width 35 height 35
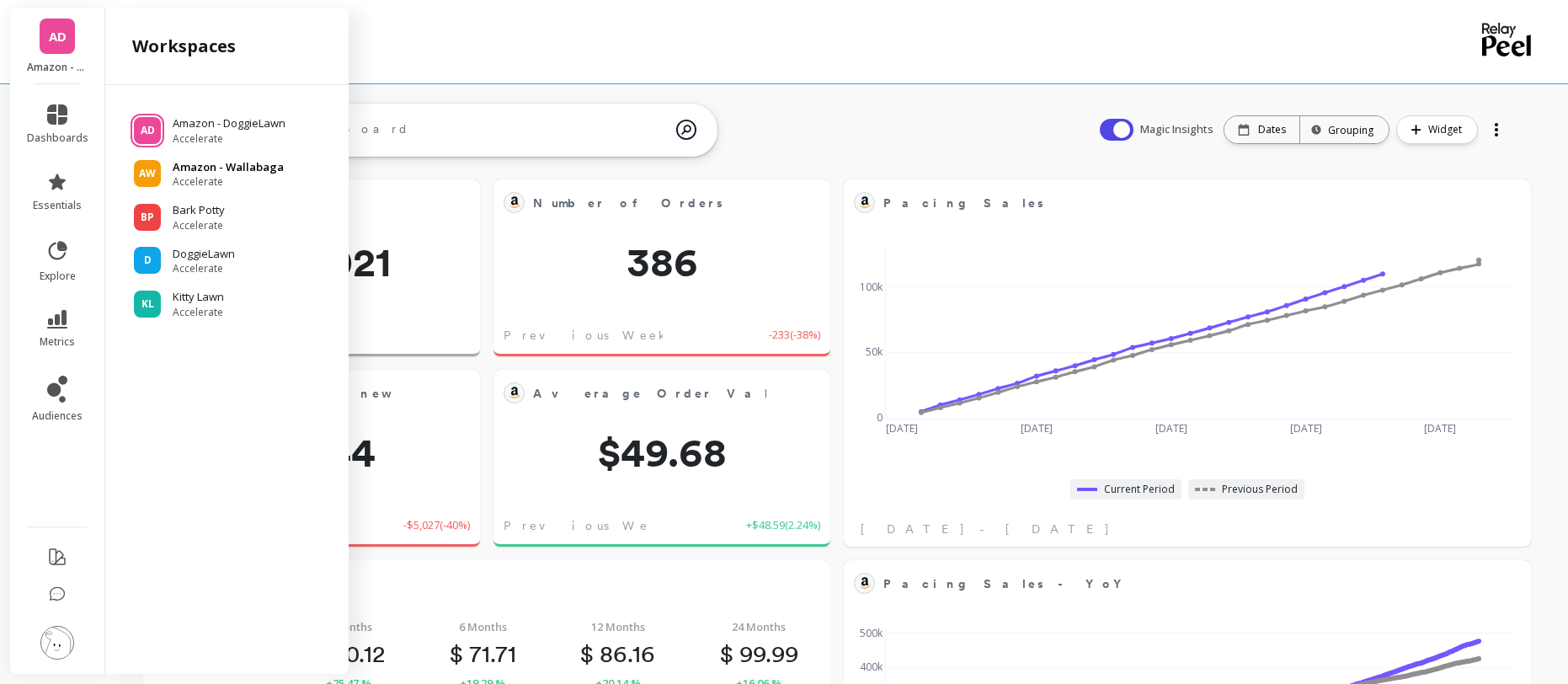
click at [216, 168] on p "Amazon - Wallabaga" at bounding box center [228, 167] width 111 height 17
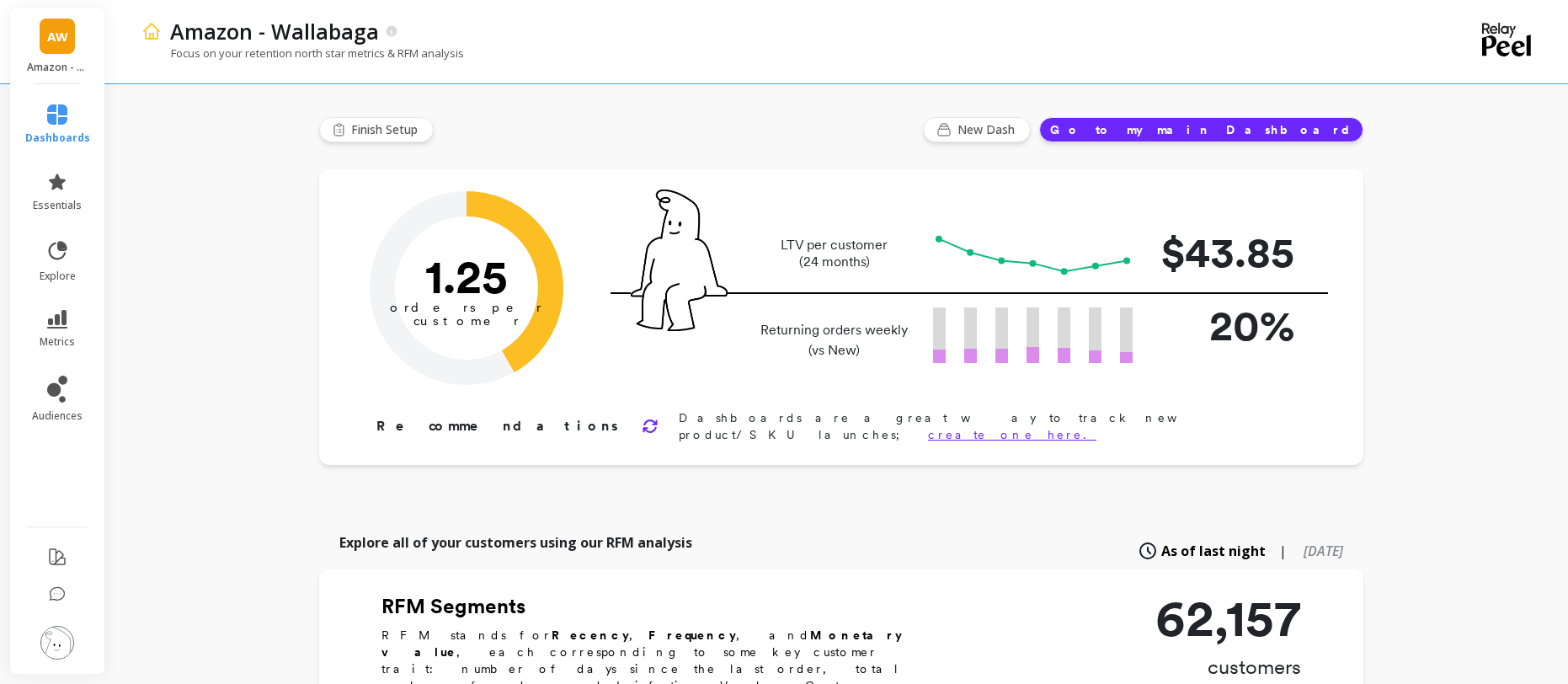
click at [70, 122] on link "dashboards" at bounding box center [57, 125] width 65 height 40
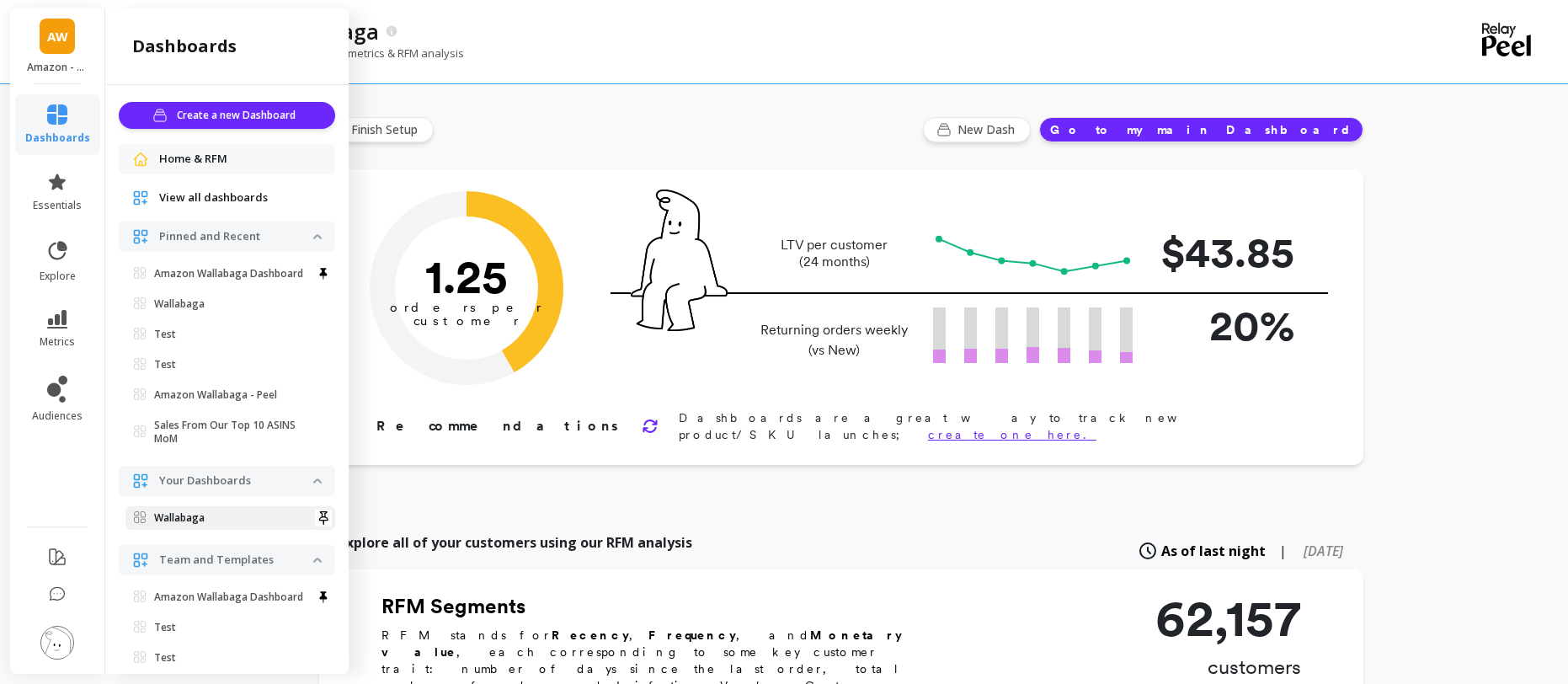
click at [193, 525] on p "Wallabaga" at bounding box center [179, 518] width 51 height 14
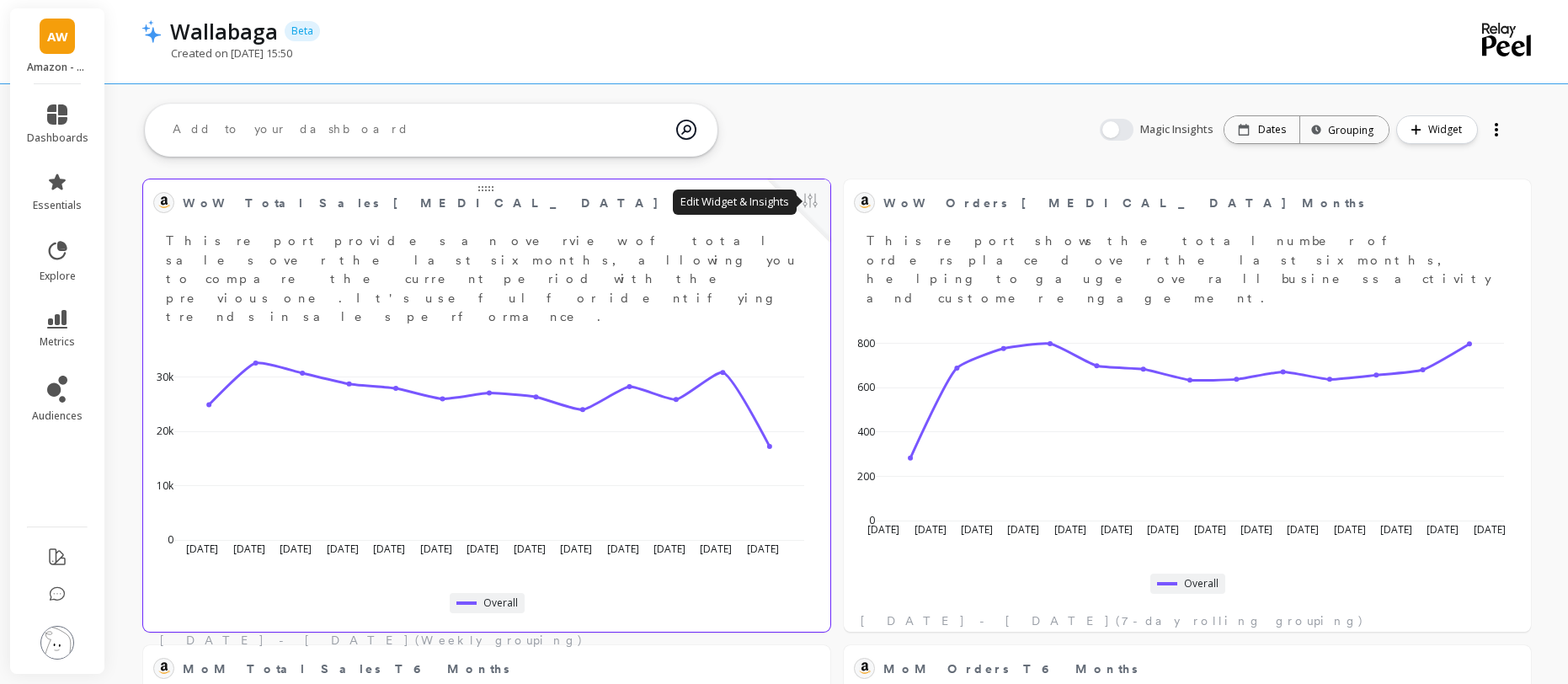
click at [818, 202] on button at bounding box center [810, 202] width 20 height 24
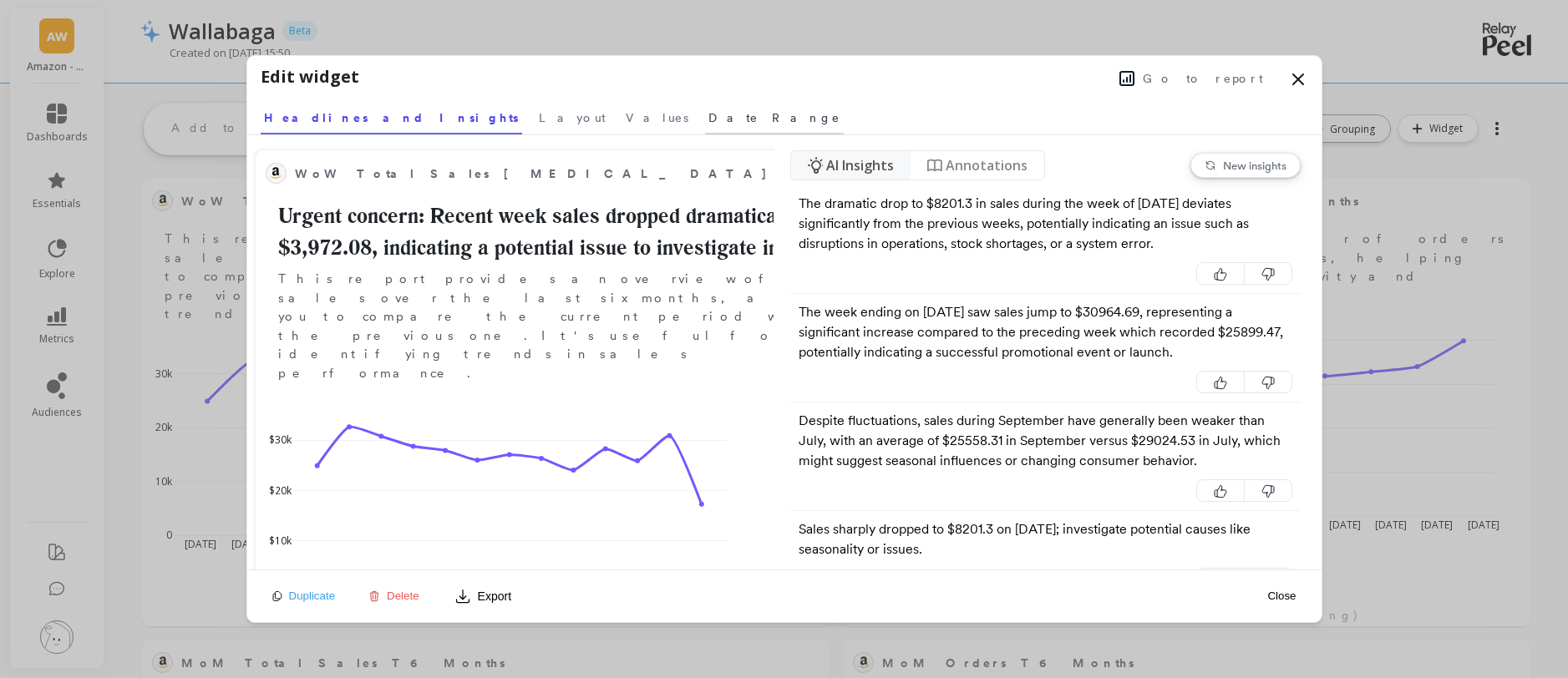
click at [708, 115] on span "Date Range" at bounding box center [774, 117] width 132 height 17
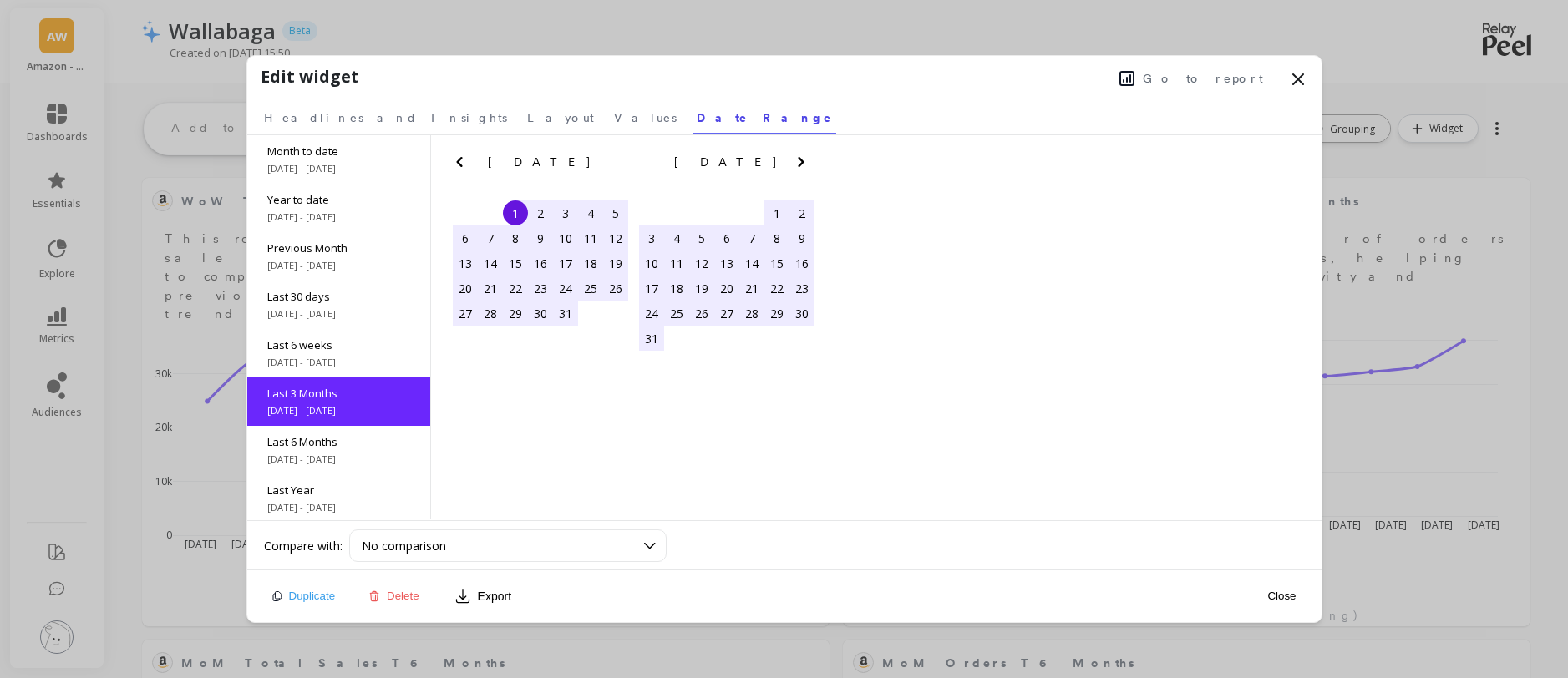
scroll to position [74, 0]
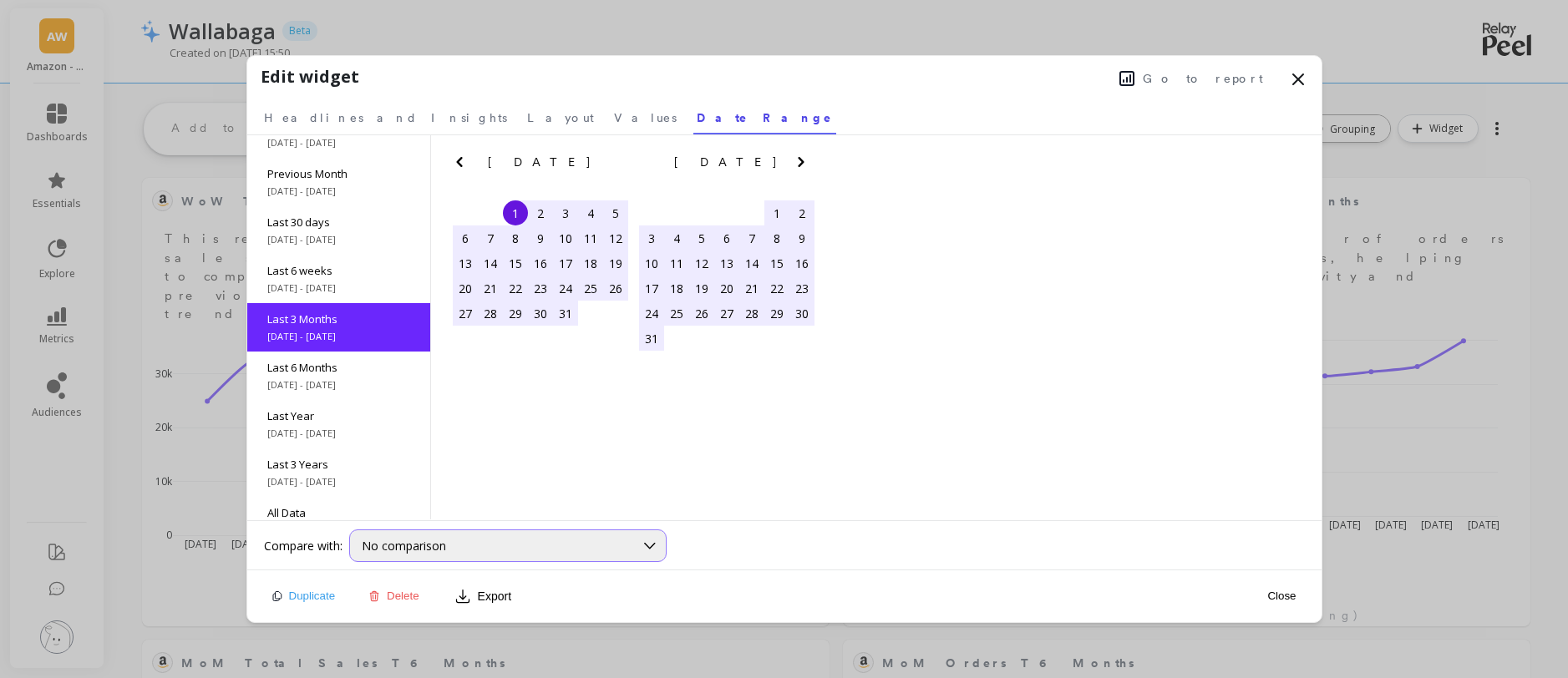
click at [411, 550] on span "No comparison" at bounding box center [404, 545] width 85 height 16
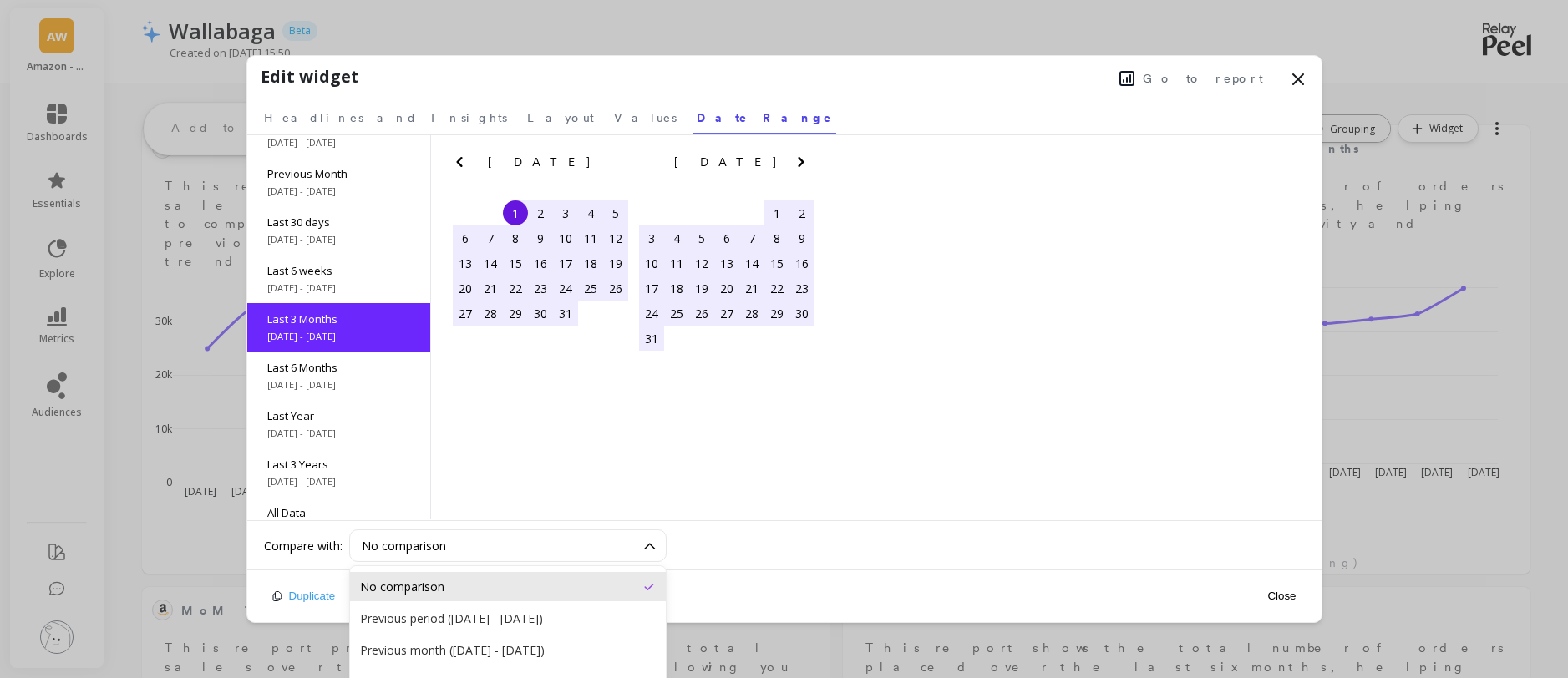
scroll to position [60, 0]
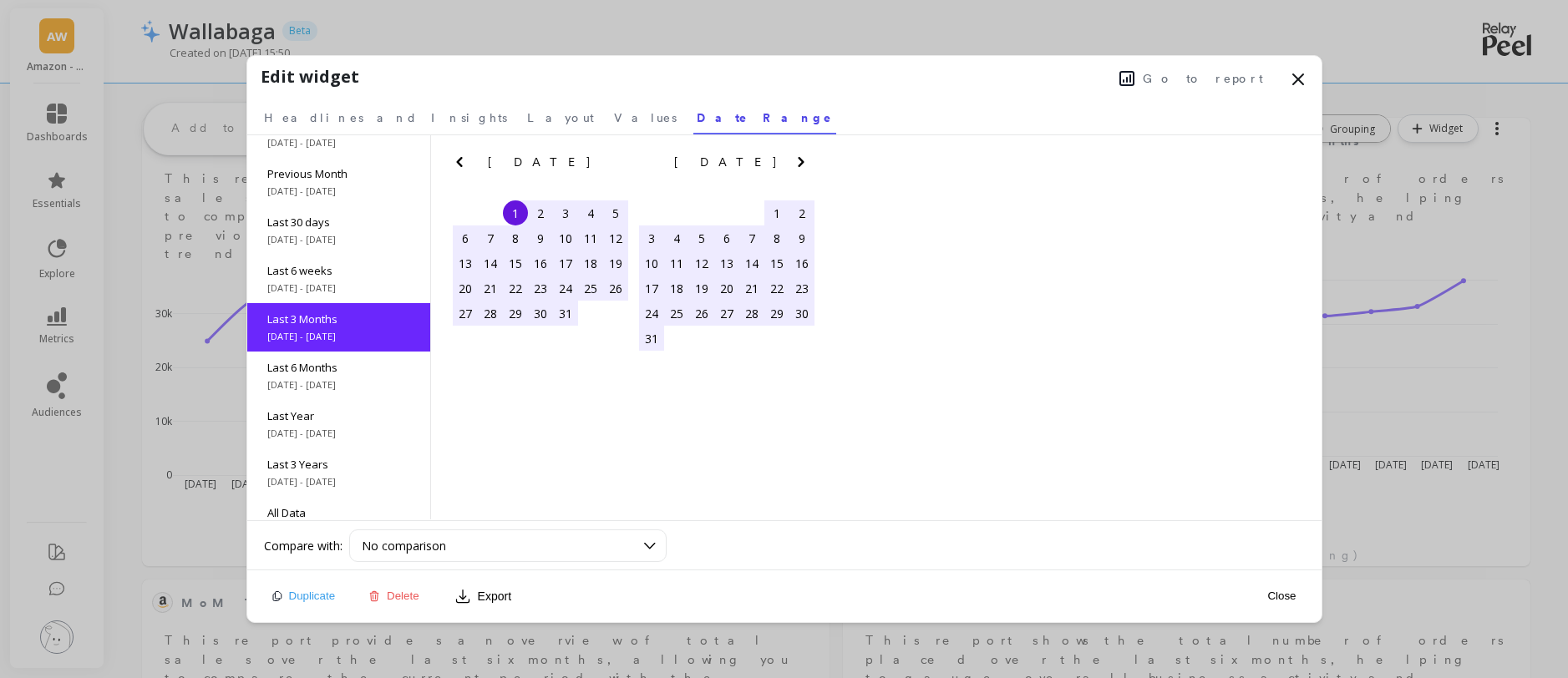
click at [873, 404] on div "Month to date 9/1/2025 - 9/25/2025 Year to date 1/1/2025 - 9/25/2025 Previous M…" at bounding box center [784, 328] width 1075 height 386
click at [1213, 70] on span "Go to report" at bounding box center [1203, 78] width 120 height 17
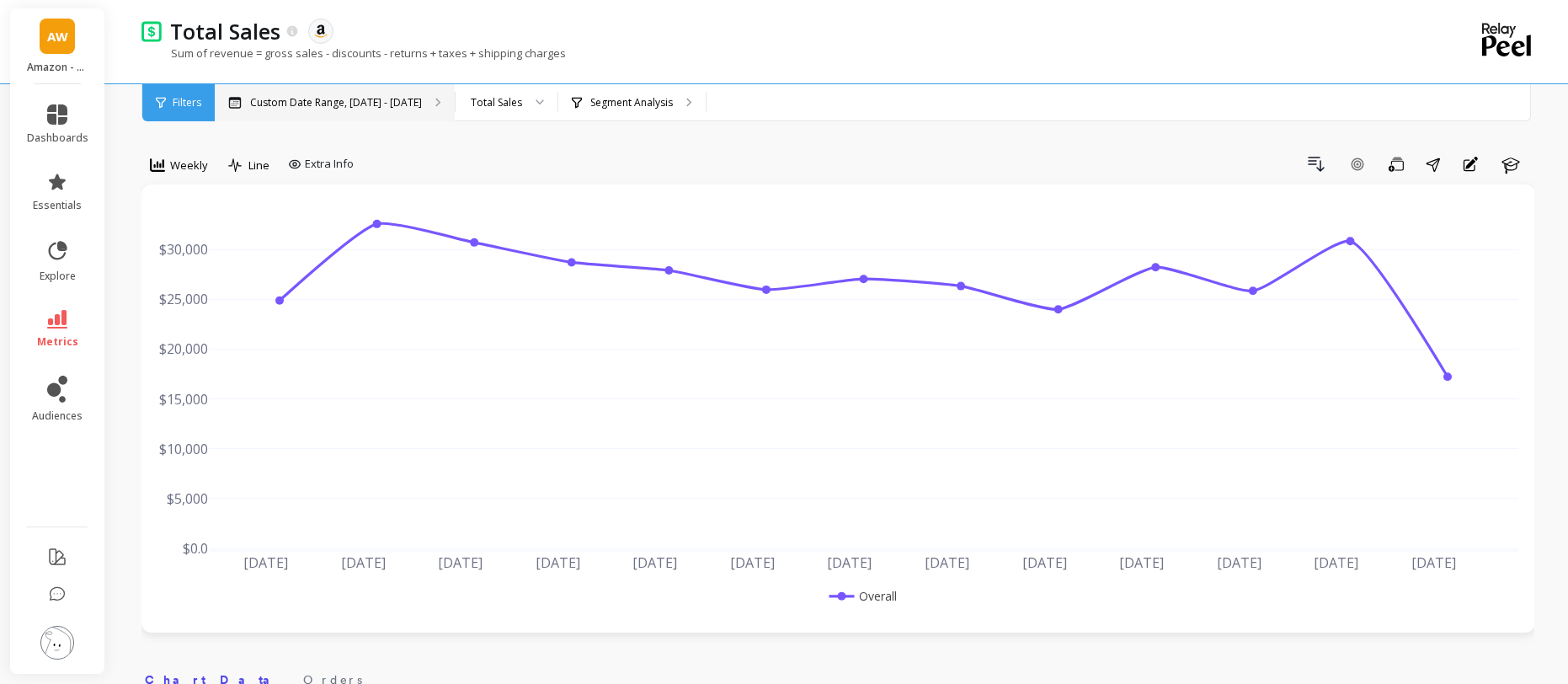
click at [328, 108] on p "Custom Date Range, [DATE] - [DATE]" at bounding box center [336, 103] width 172 height 14
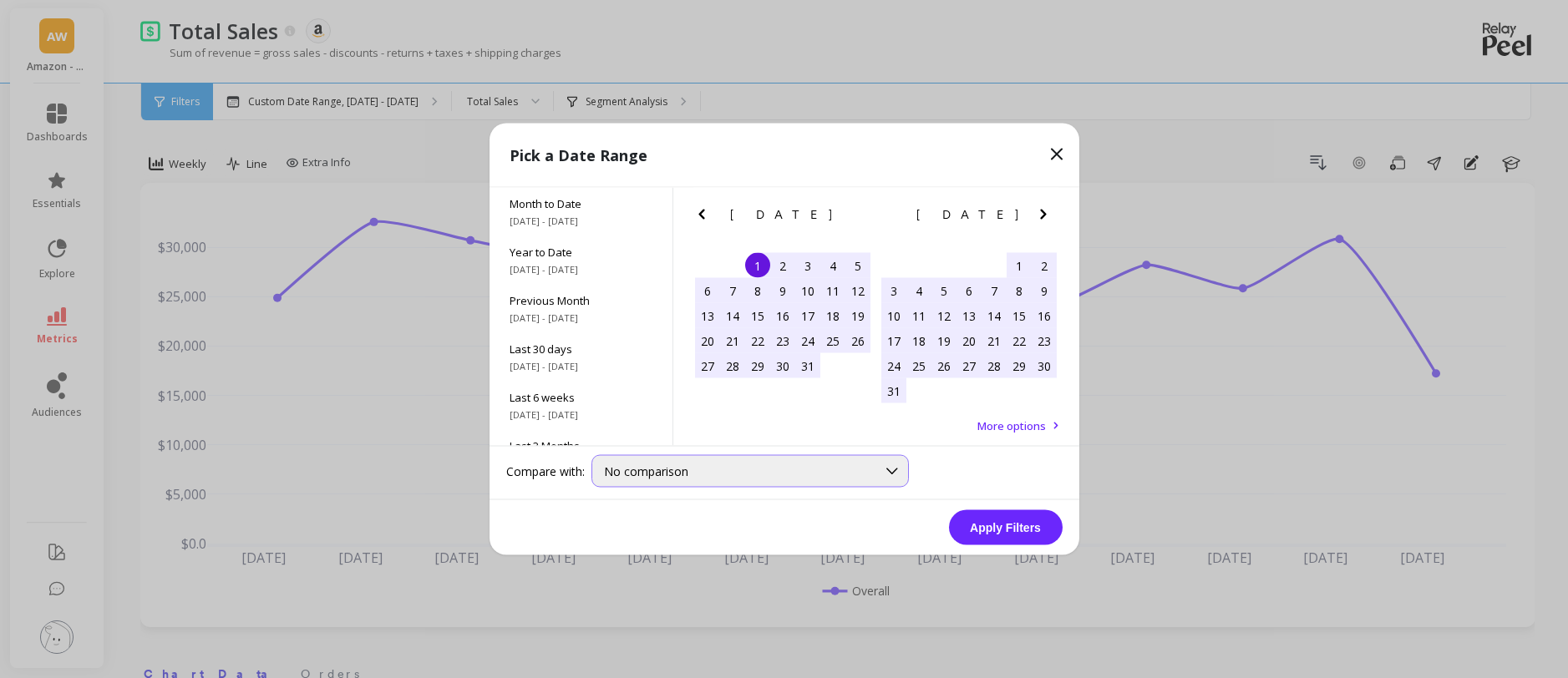
click at [659, 475] on span "No comparison" at bounding box center [647, 472] width 85 height 16
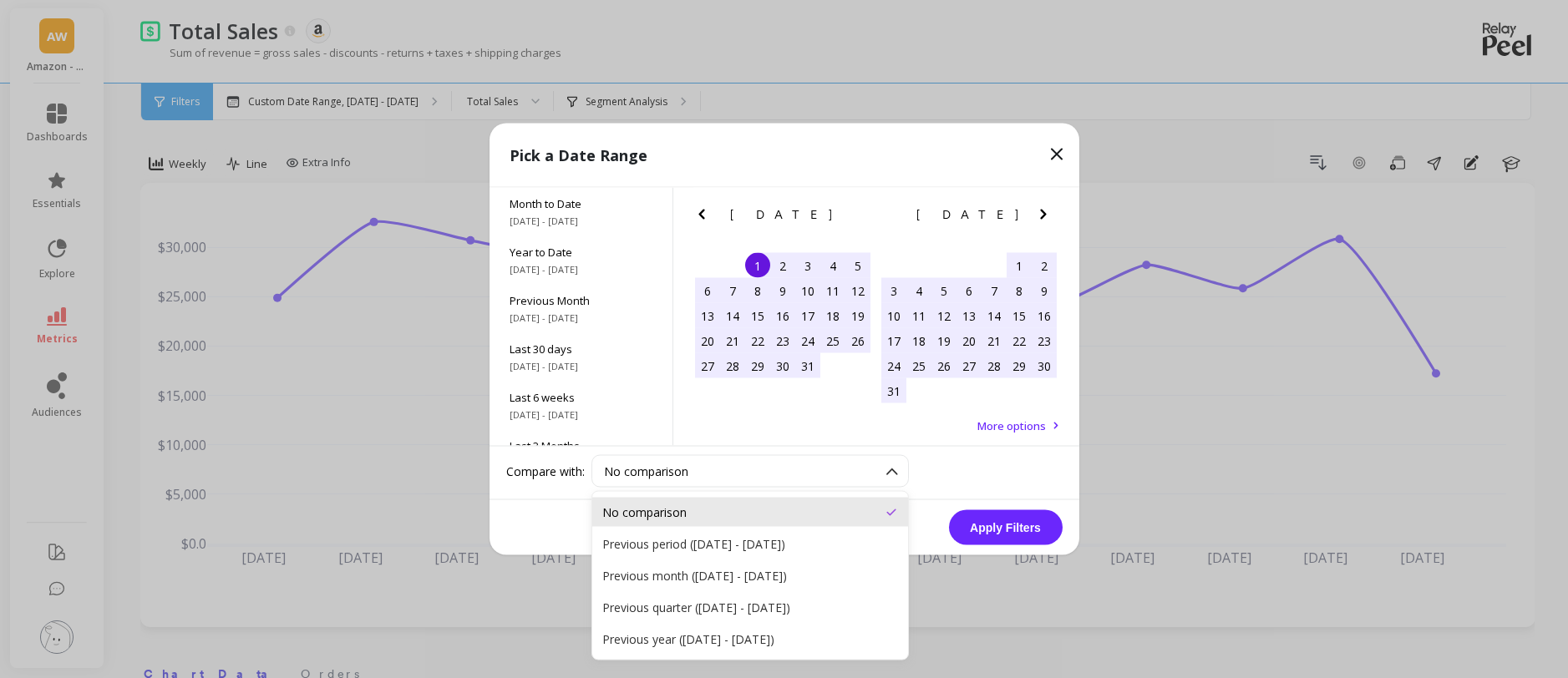
click at [659, 475] on span "No comparison" at bounding box center [647, 472] width 85 height 16
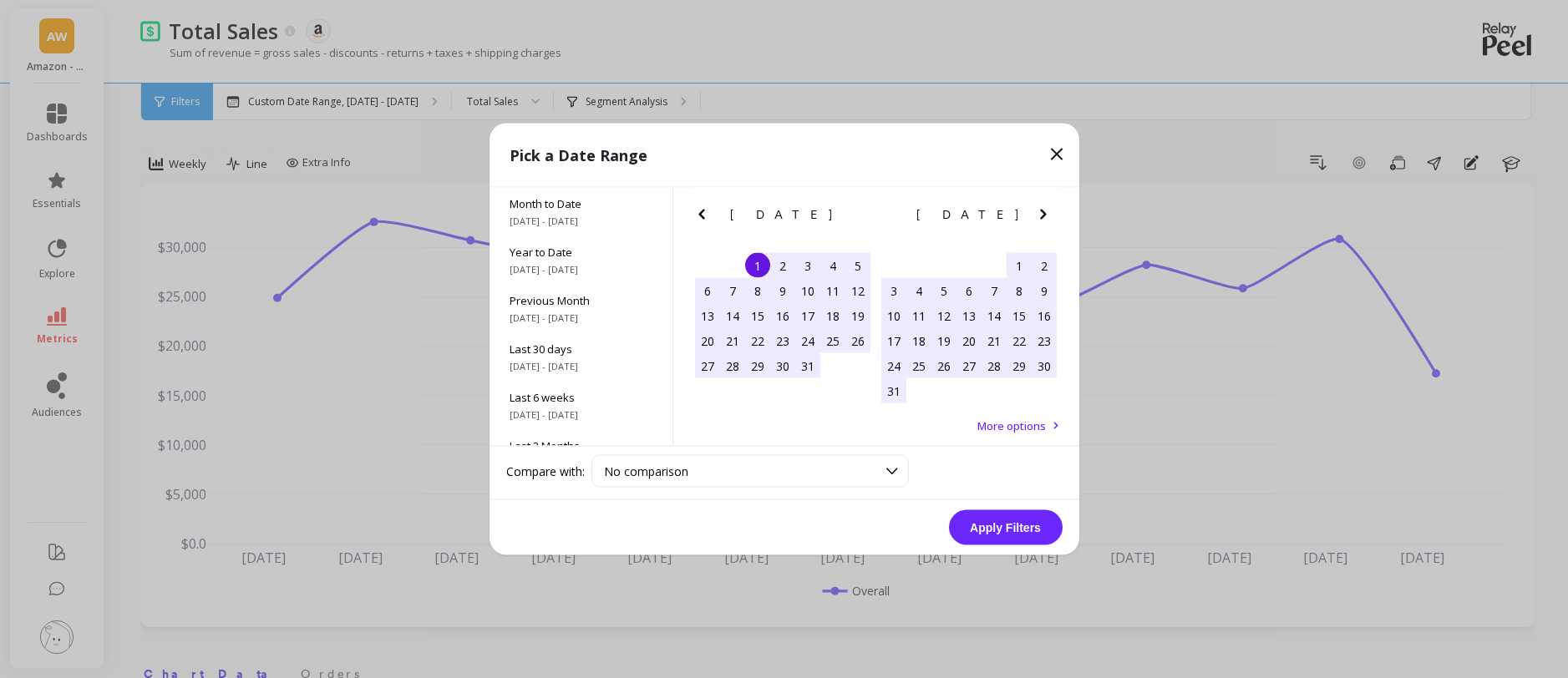
click at [899, 130] on div "Pick a Date Range" at bounding box center [785, 155] width 590 height 64
click at [1060, 155] on icon at bounding box center [1056, 154] width 20 height 20
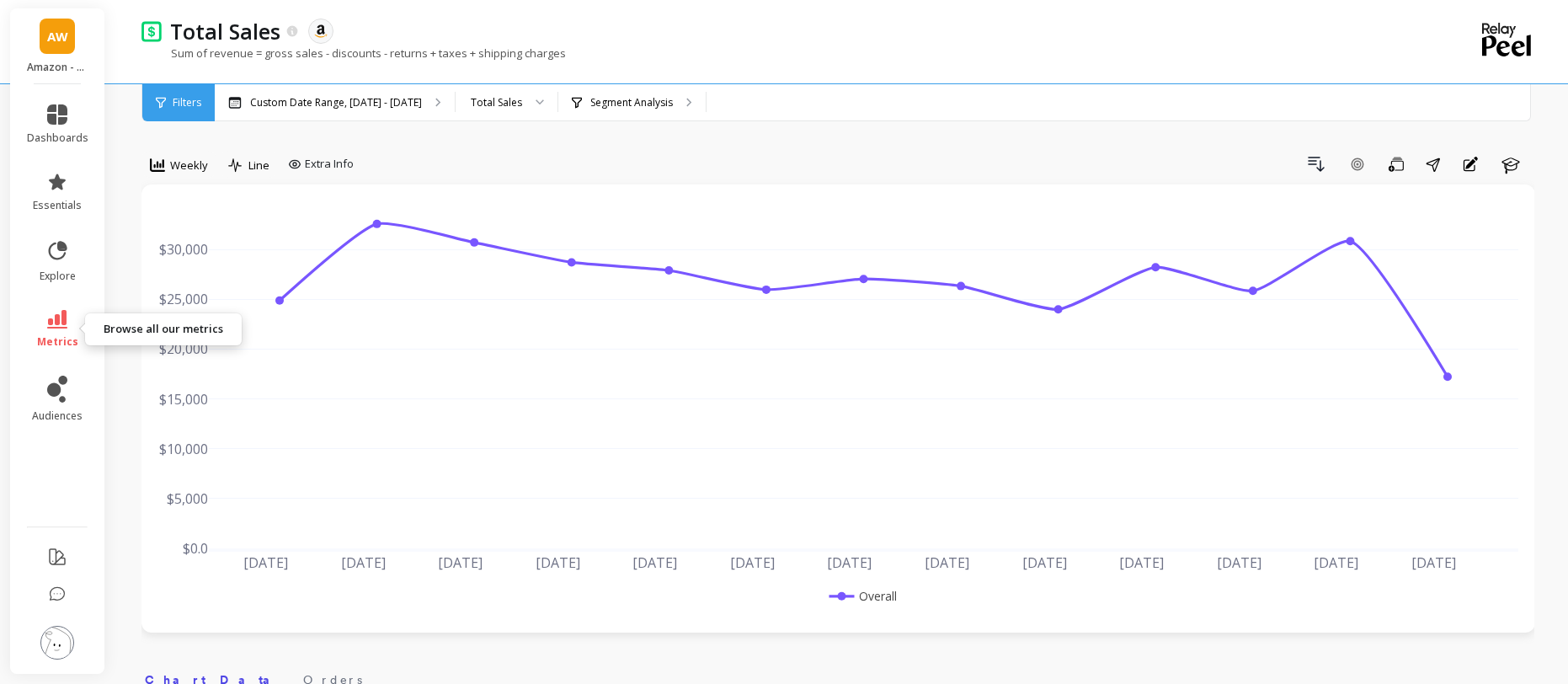
click at [76, 314] on link "metrics" at bounding box center [58, 329] width 62 height 39
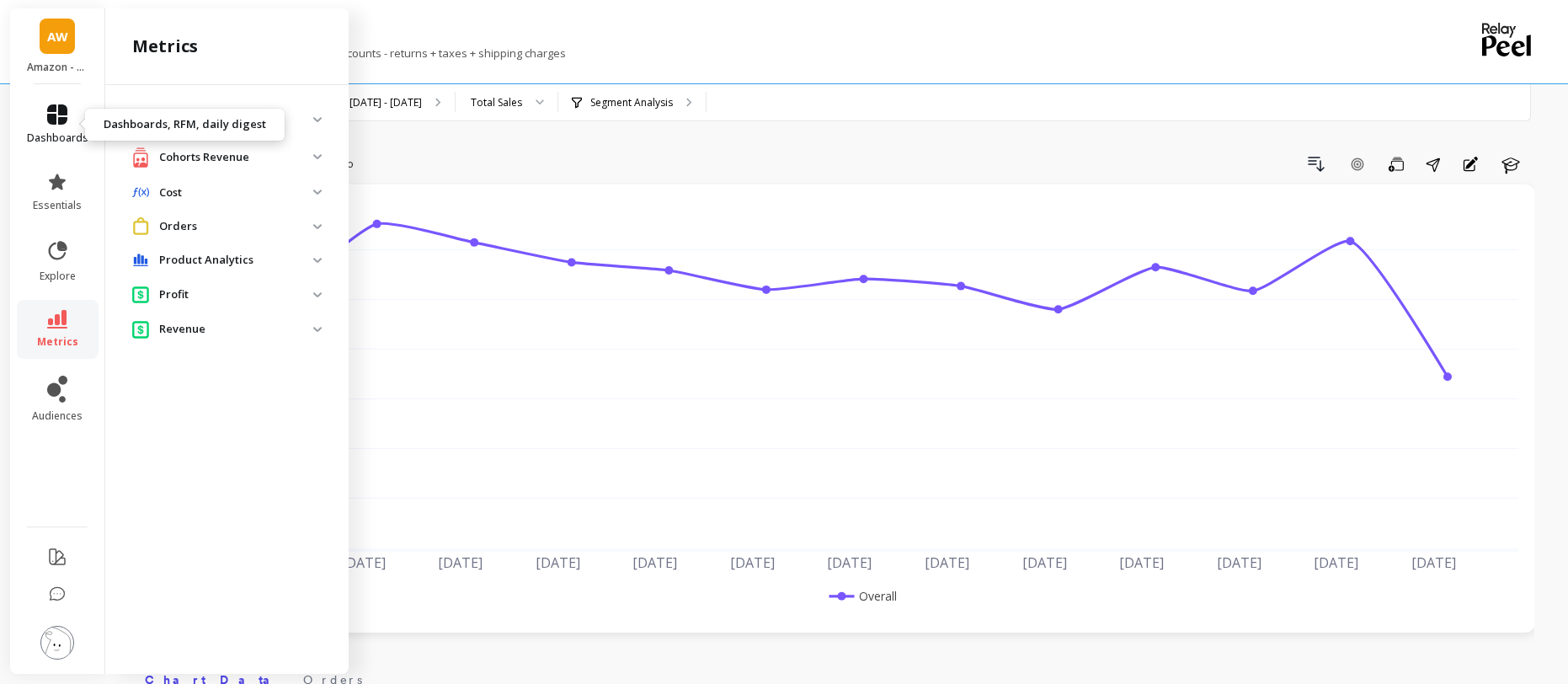
click at [53, 126] on link "dashboards" at bounding box center [58, 125] width 62 height 40
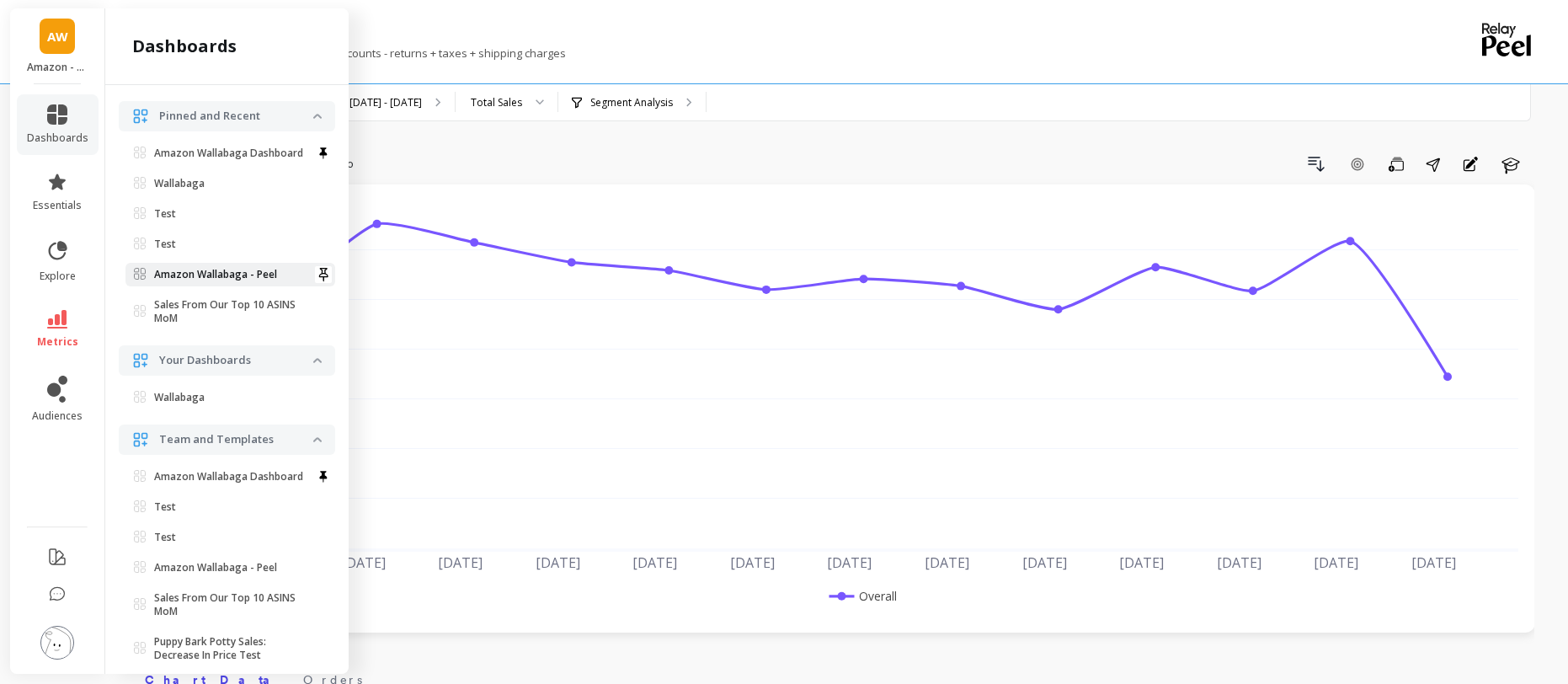
scroll to position [171, 0]
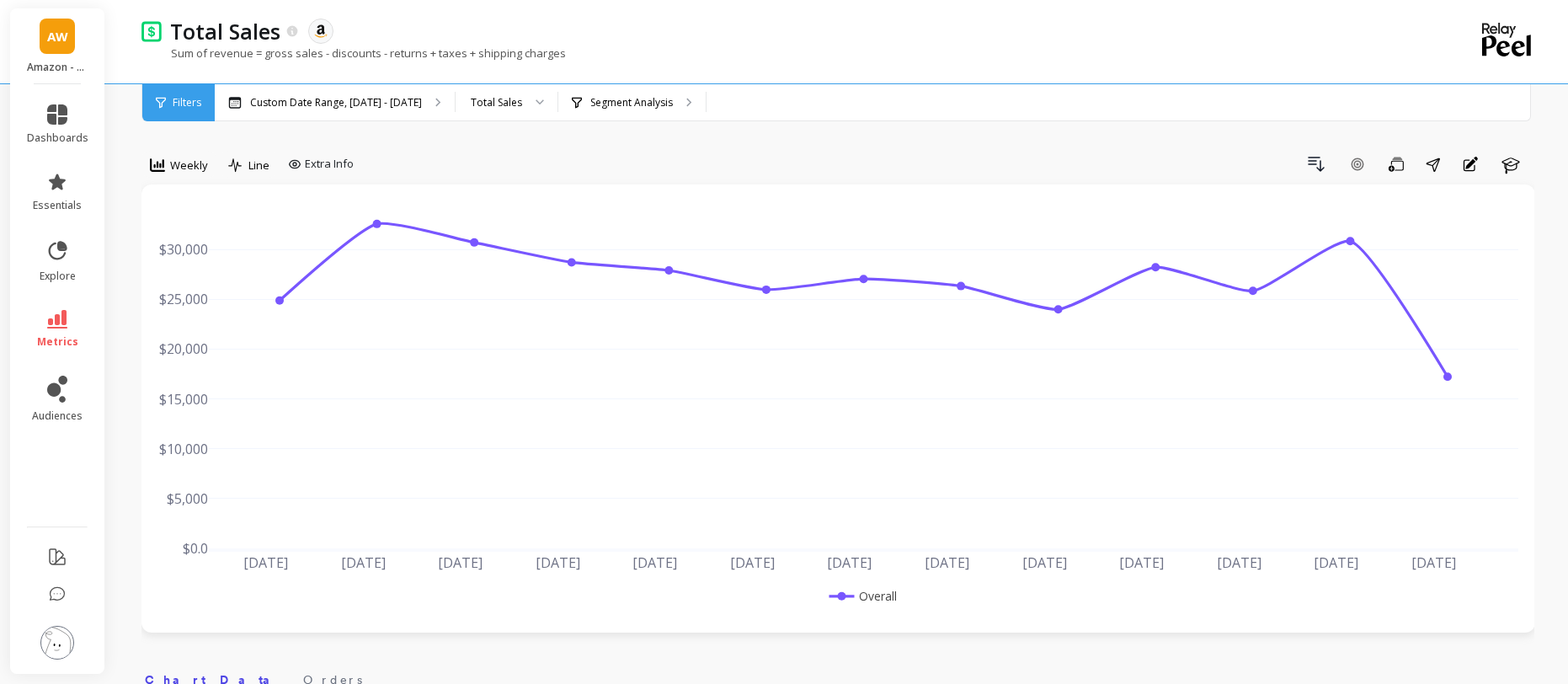
click at [778, 30] on div "Total Sales The data you are viewing comes from: Amazon Seller Central" at bounding box center [779, 31] width 1235 height 28
click at [918, 21] on div "Total Sales The data you are viewing comes from: Amazon Seller Central" at bounding box center [779, 31] width 1235 height 28
click at [848, 64] on div "Sum of revenue = gross sales - discounts - returns + taxes + shipping charges" at bounding box center [769, 61] width 1255 height 32
click at [52, 331] on link "metrics" at bounding box center [58, 329] width 62 height 39
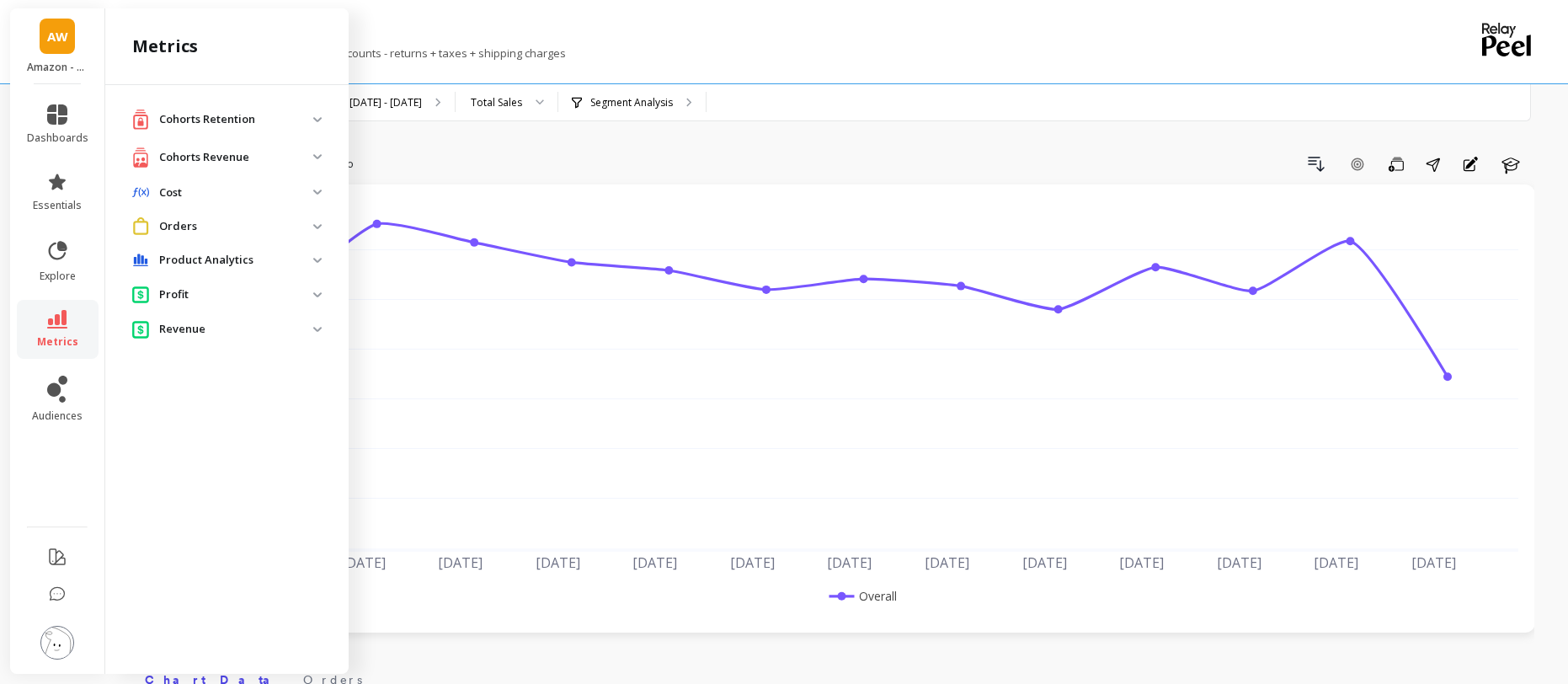
click at [314, 327] on img at bounding box center [317, 329] width 8 height 5
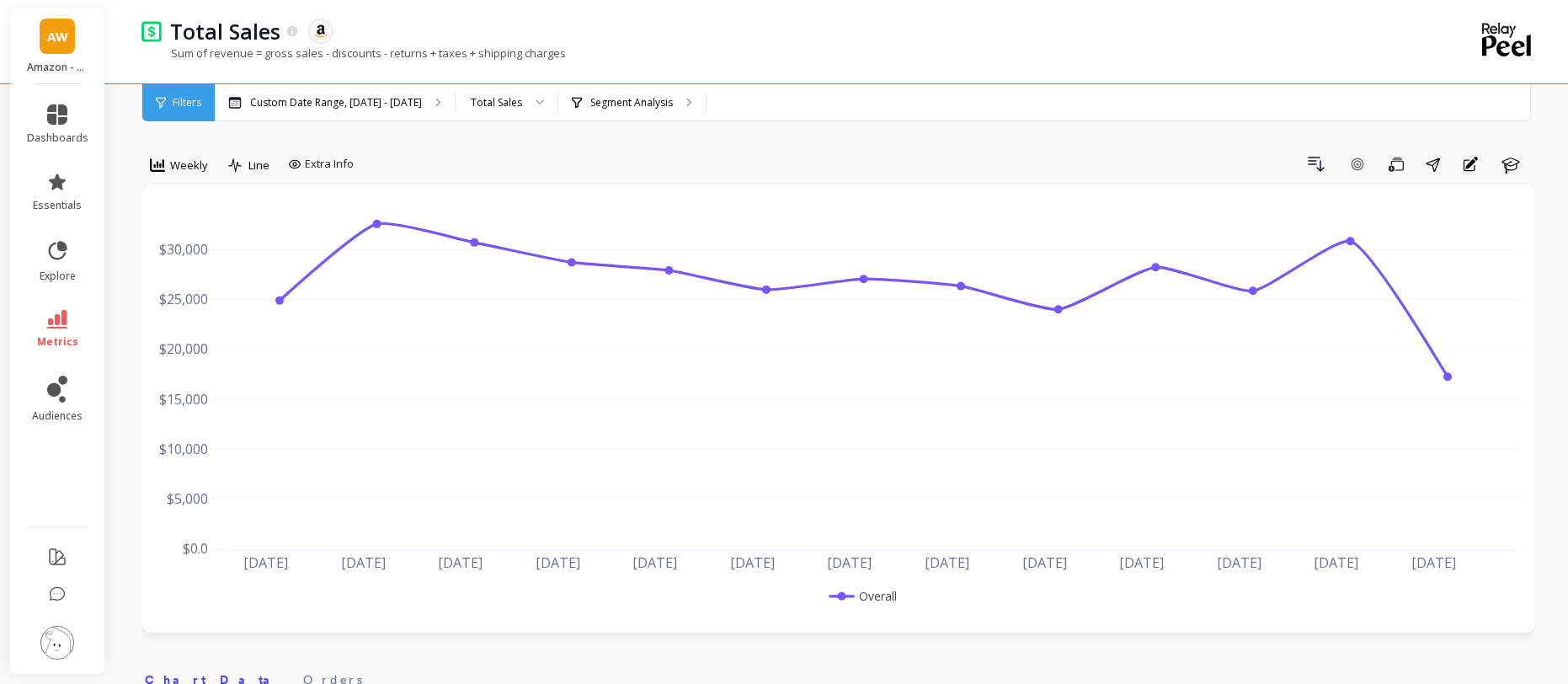
click at [756, 21] on div "Total Sales The data you are viewing comes from: Amazon Seller Central" at bounding box center [779, 31] width 1235 height 28
click at [56, 182] on icon at bounding box center [57, 182] width 17 height 16
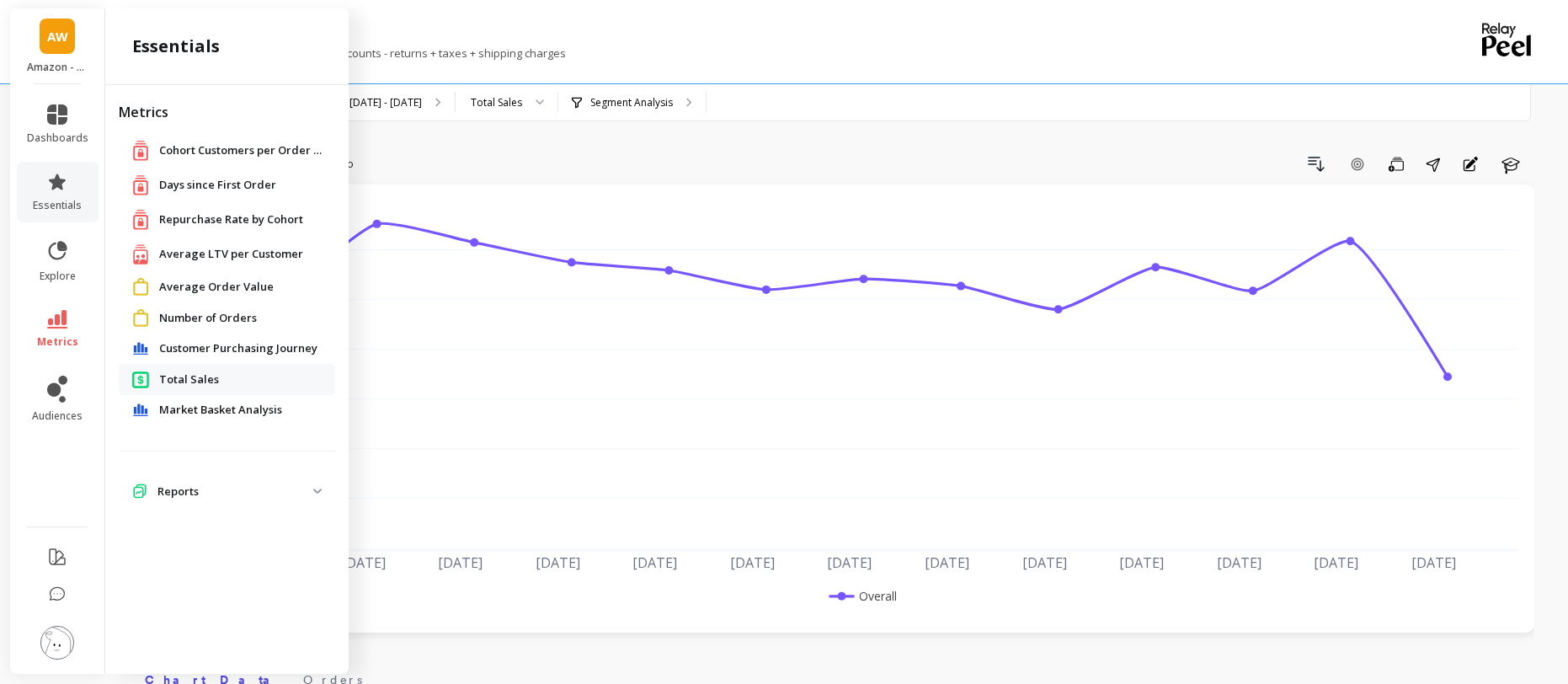
click at [186, 498] on p "Reports" at bounding box center [235, 492] width 156 height 17
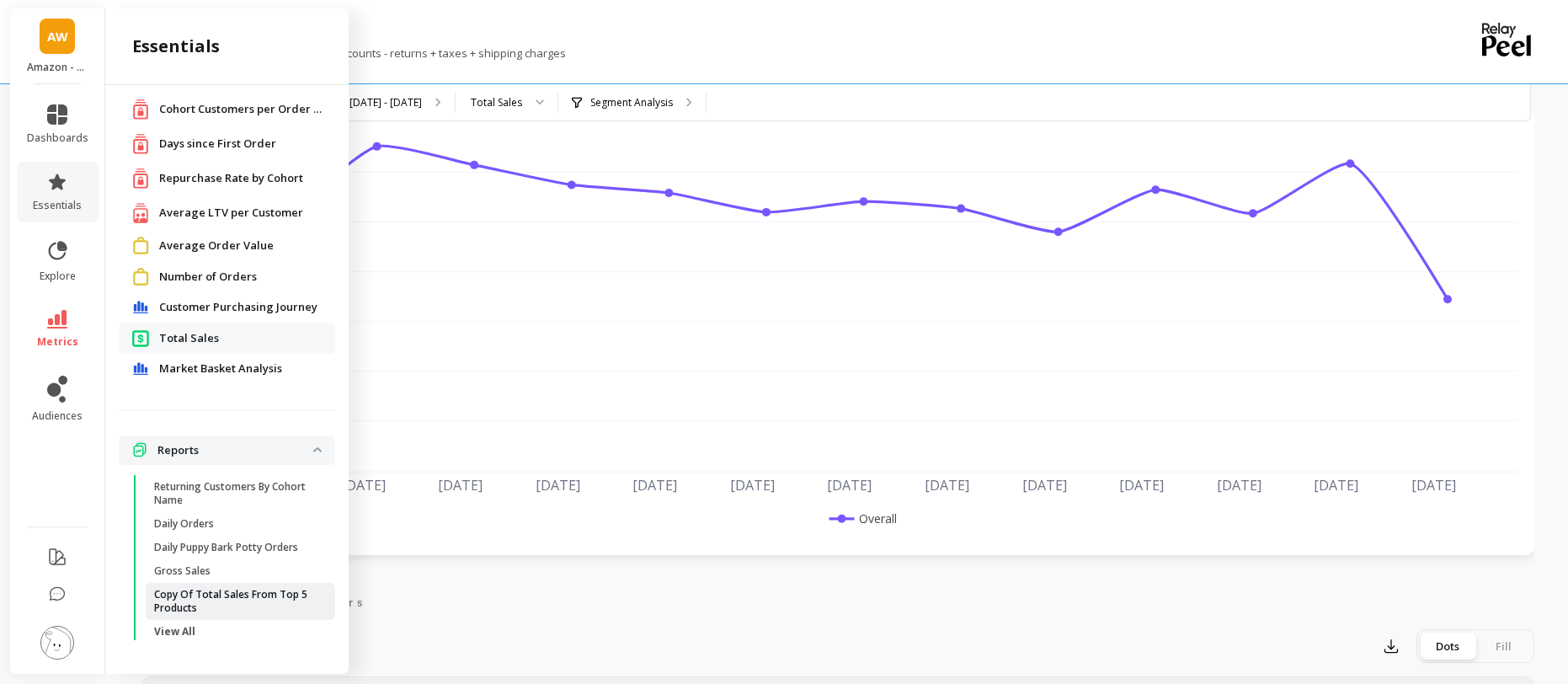
scroll to position [93, 0]
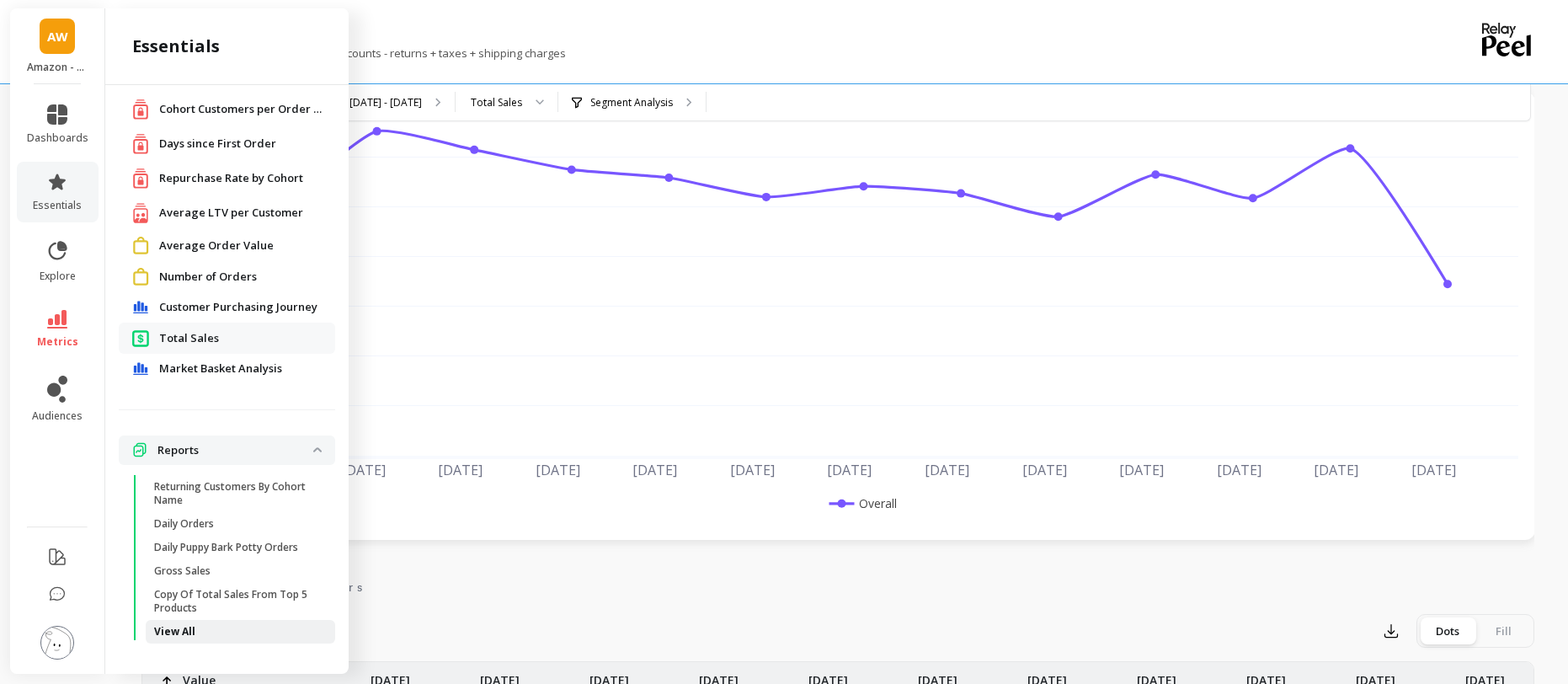
click at [192, 626] on p "View All" at bounding box center [174, 631] width 41 height 14
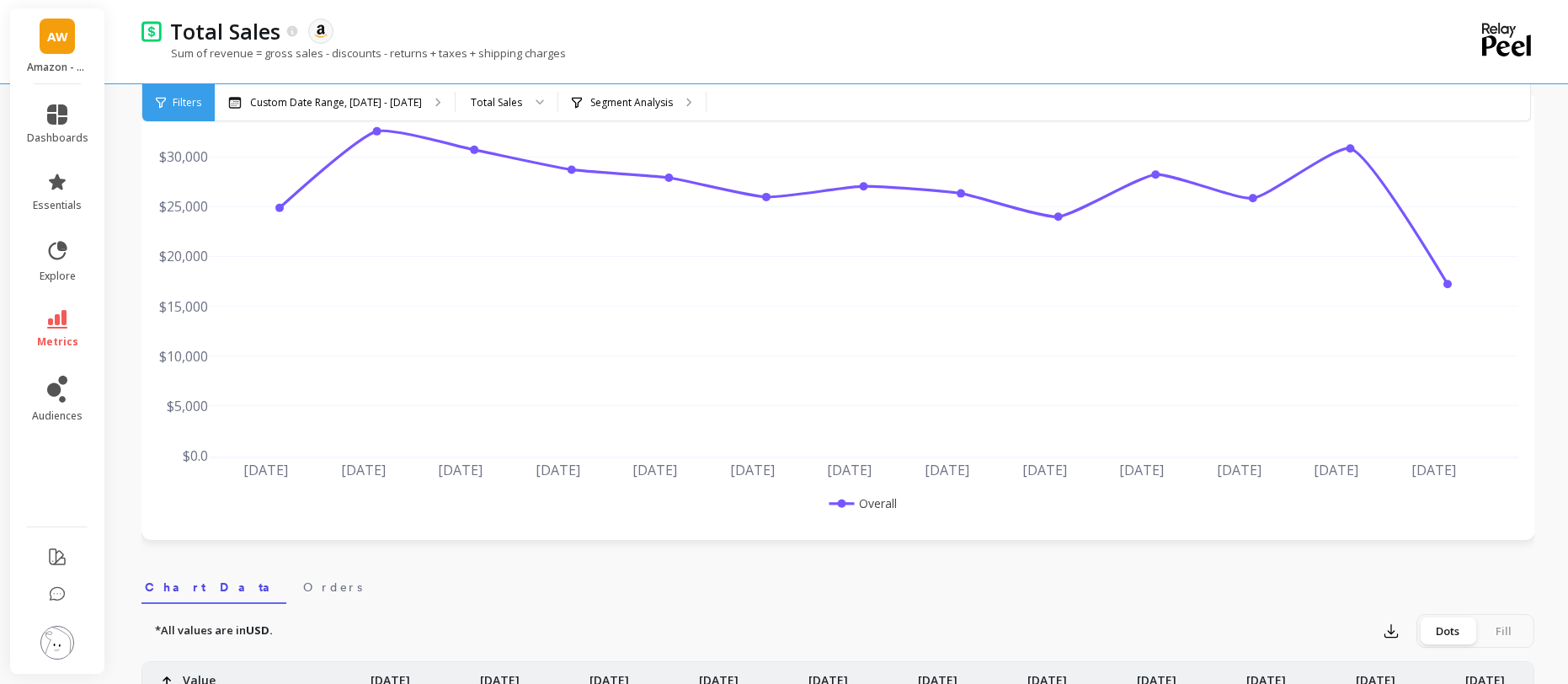
scroll to position [0, 0]
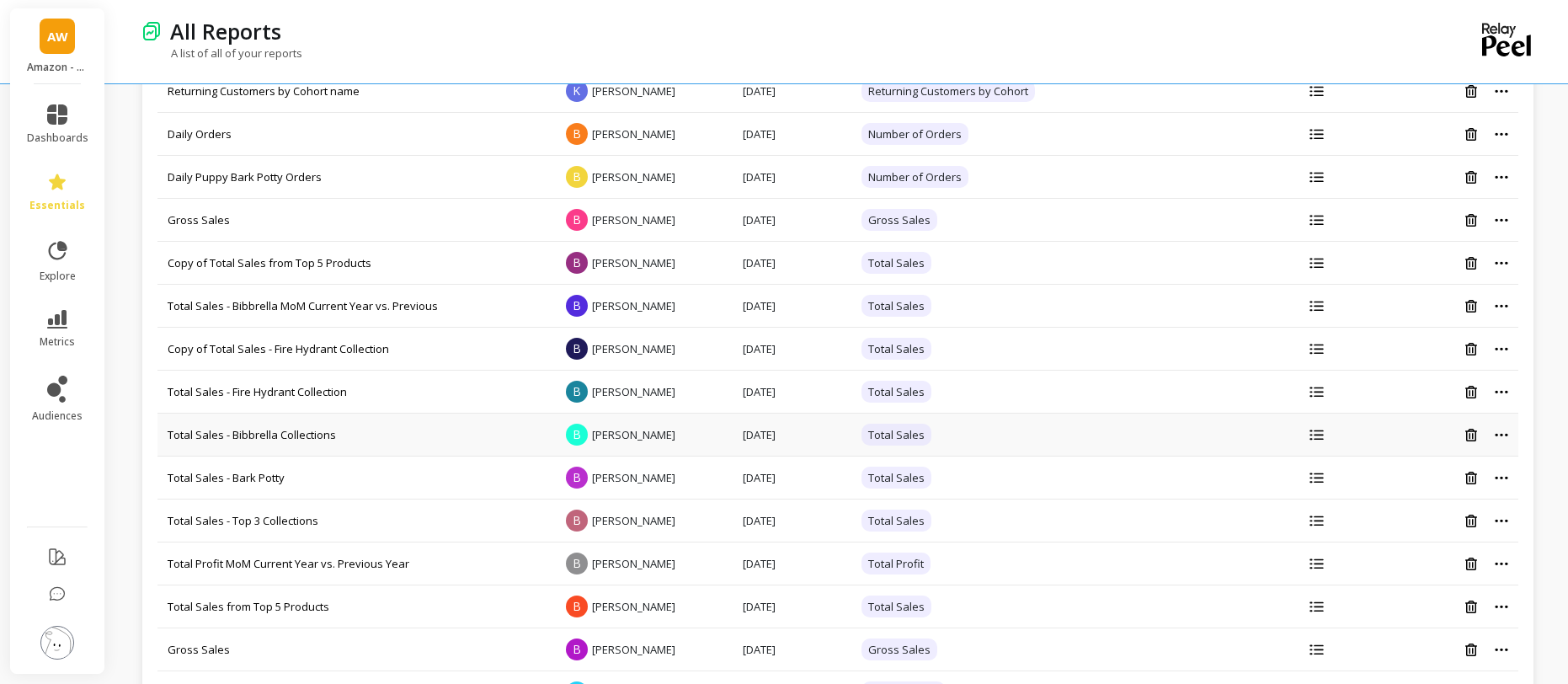
scroll to position [75, 0]
click at [58, 44] on span "AW" at bounding box center [57, 36] width 21 height 19
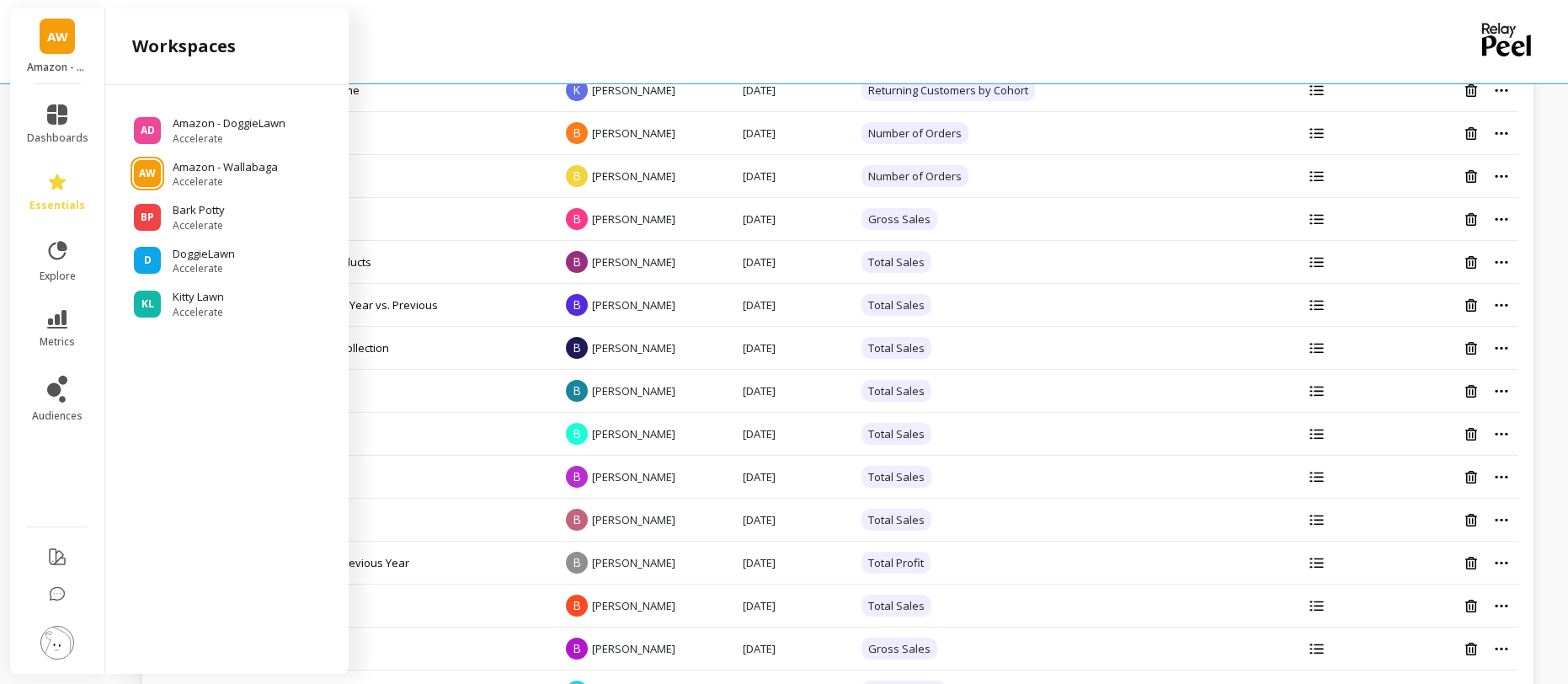
click at [541, 29] on div "All Reports" at bounding box center [779, 31] width 1235 height 28
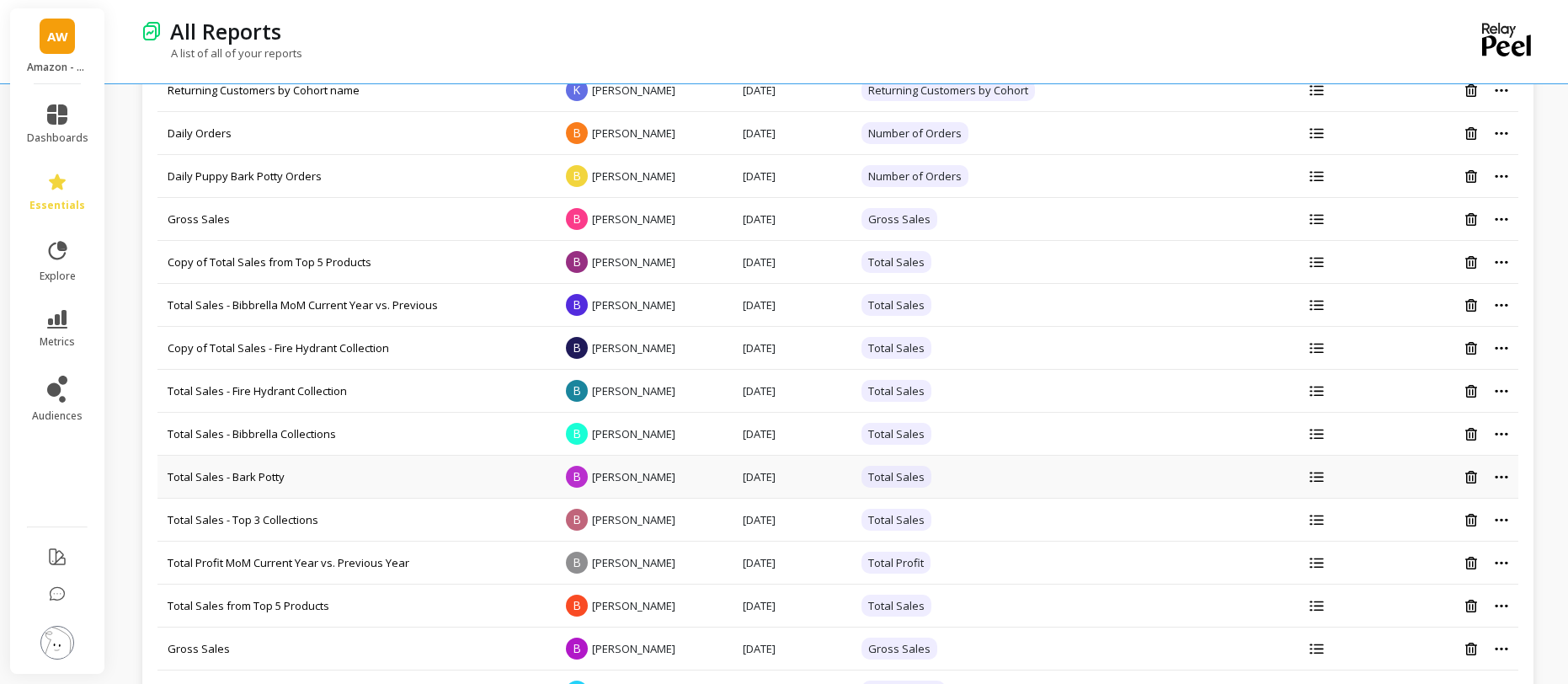
click at [1499, 476] on icon at bounding box center [1502, 477] width 14 height 5
click at [1078, 25] on div "All Reports" at bounding box center [779, 31] width 1235 height 28
click at [843, 45] on div "A list of all of your reports" at bounding box center [769, 61] width 1255 height 32
click at [940, 9] on div "All Reports A list of all of your reports" at bounding box center [769, 42] width 1255 height 84
click at [58, 124] on icon at bounding box center [57, 115] width 20 height 20
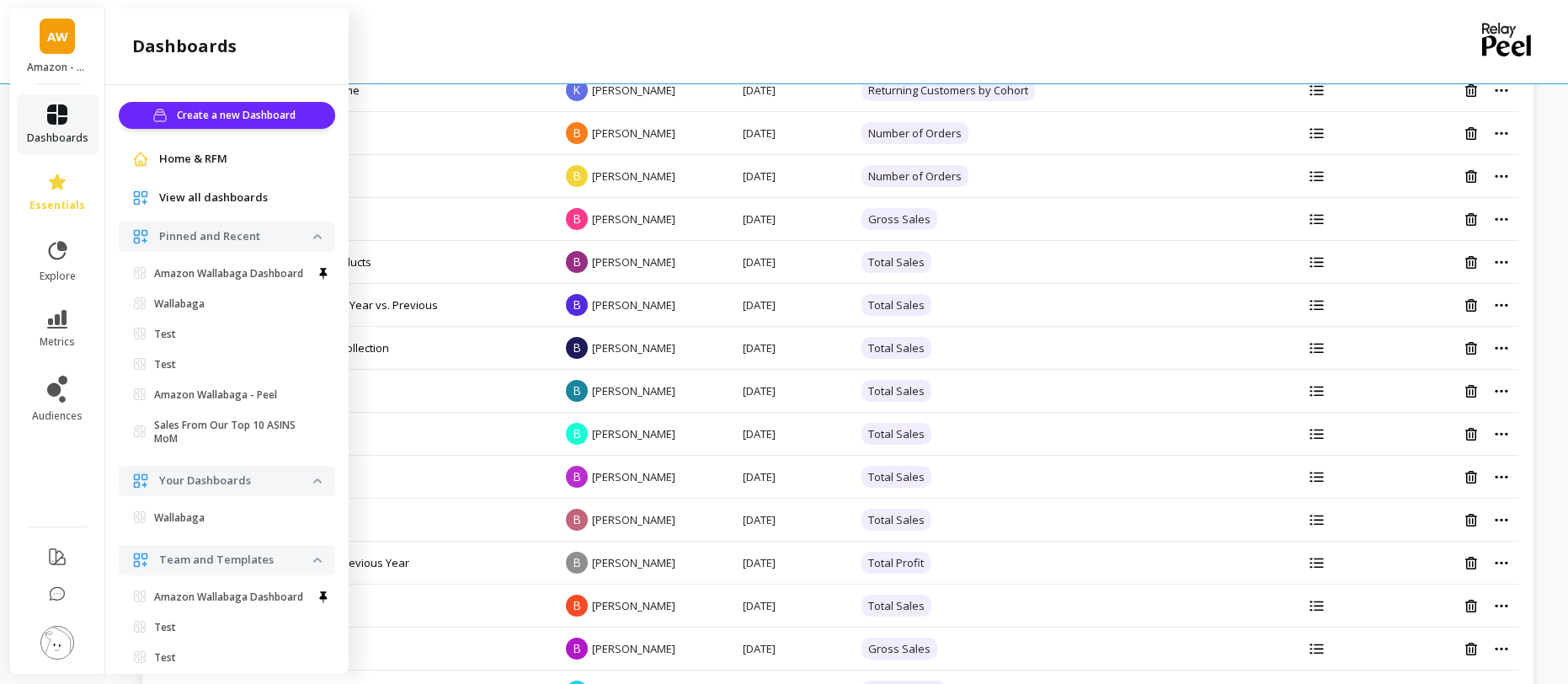
scroll to position [171, 0]
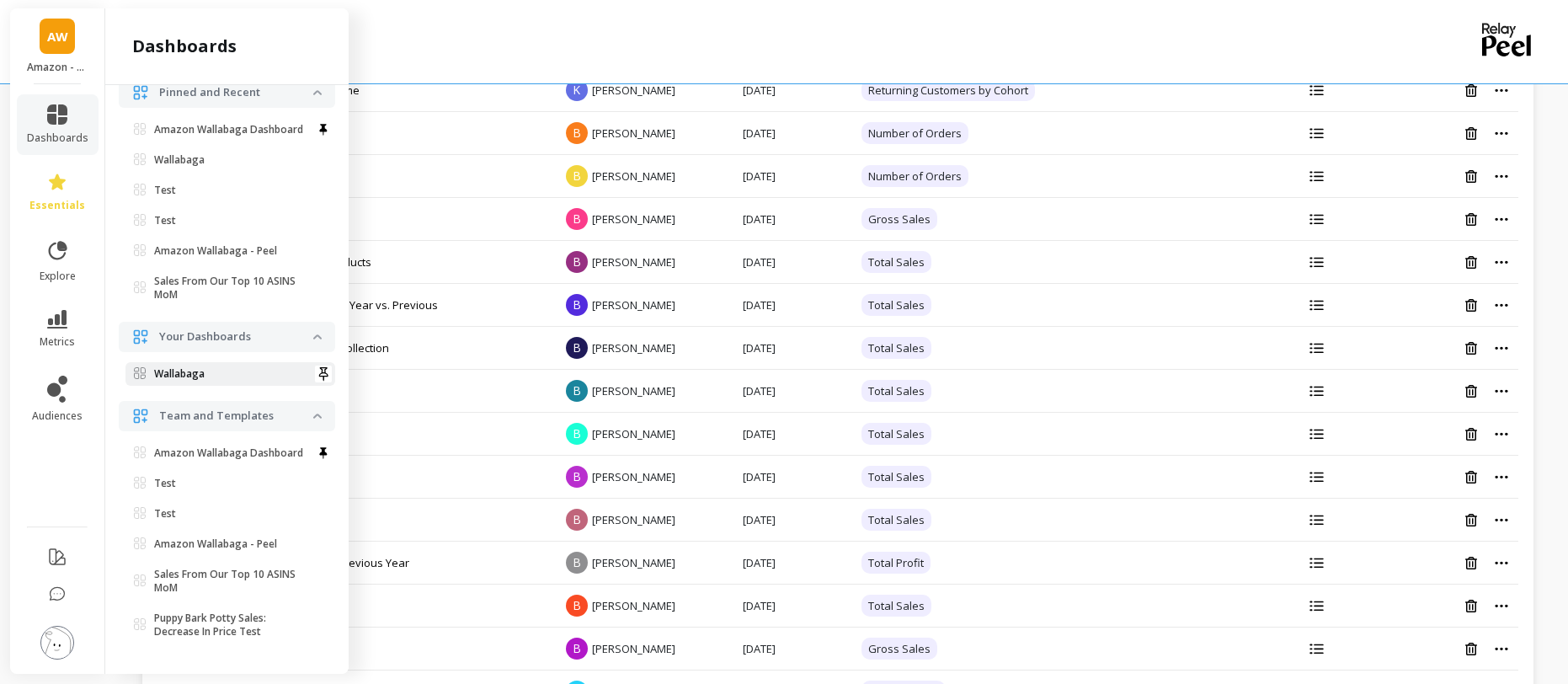
click at [184, 367] on p "Wallabaga" at bounding box center [179, 374] width 51 height 14
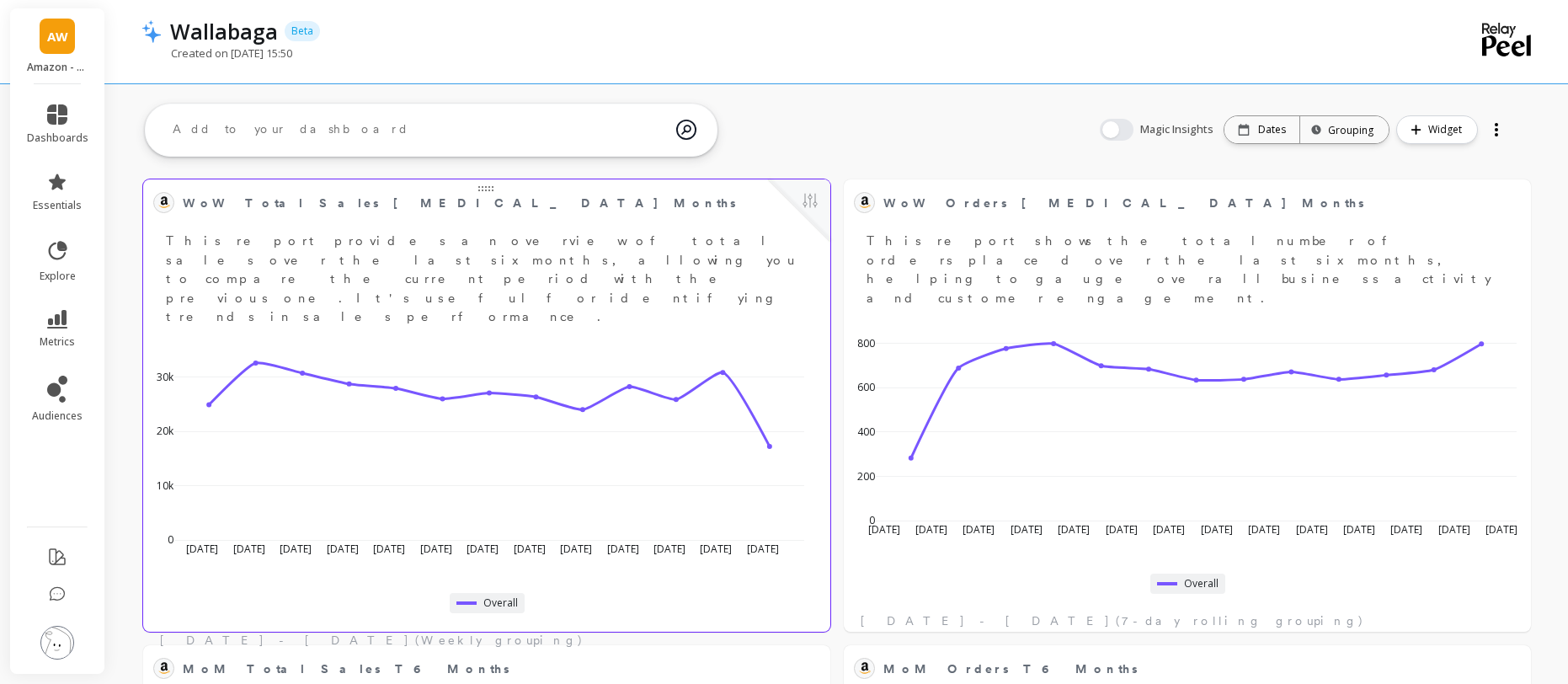
click at [569, 237] on p "This report provides an overview of total sales over the last six months, allow…" at bounding box center [487, 279] width 667 height 96
click at [813, 204] on button at bounding box center [810, 202] width 20 height 24
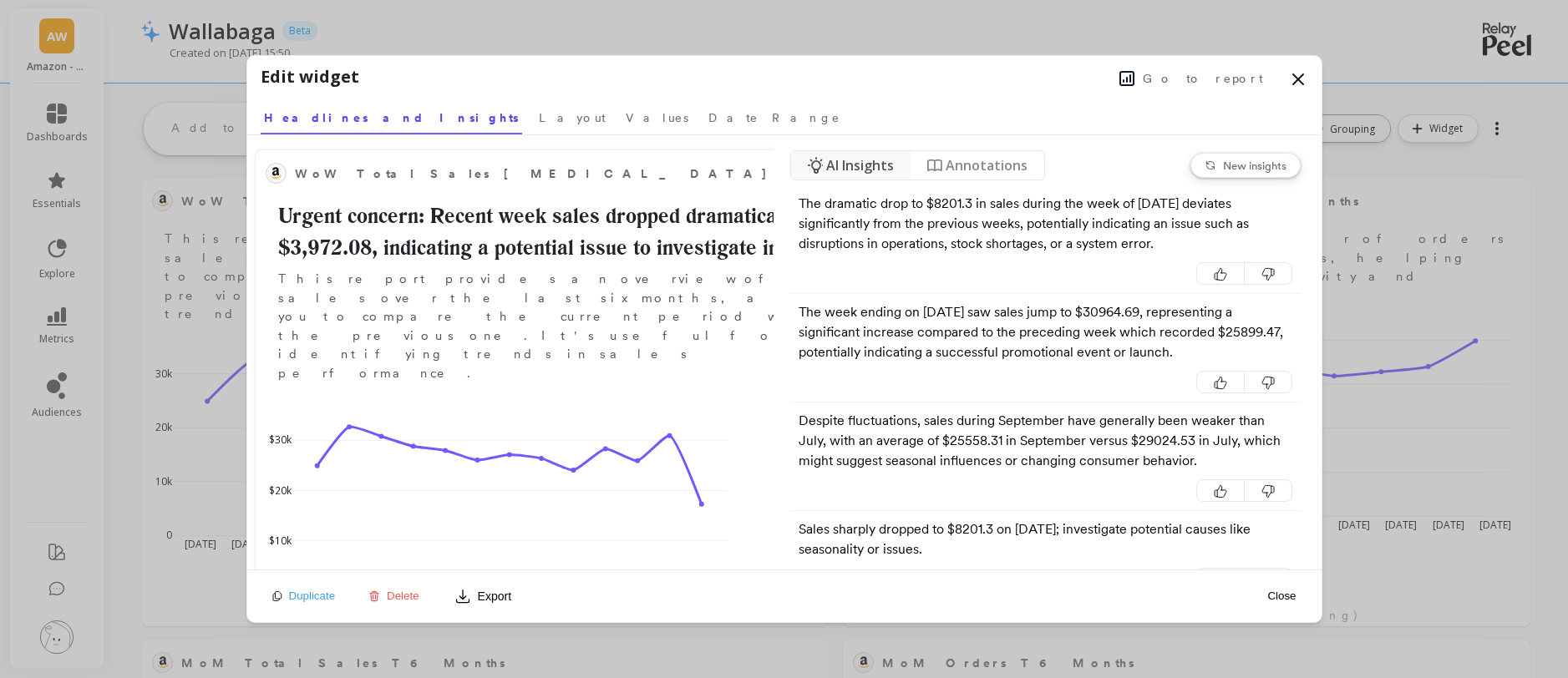
click at [1301, 78] on icon at bounding box center [1298, 79] width 20 height 20
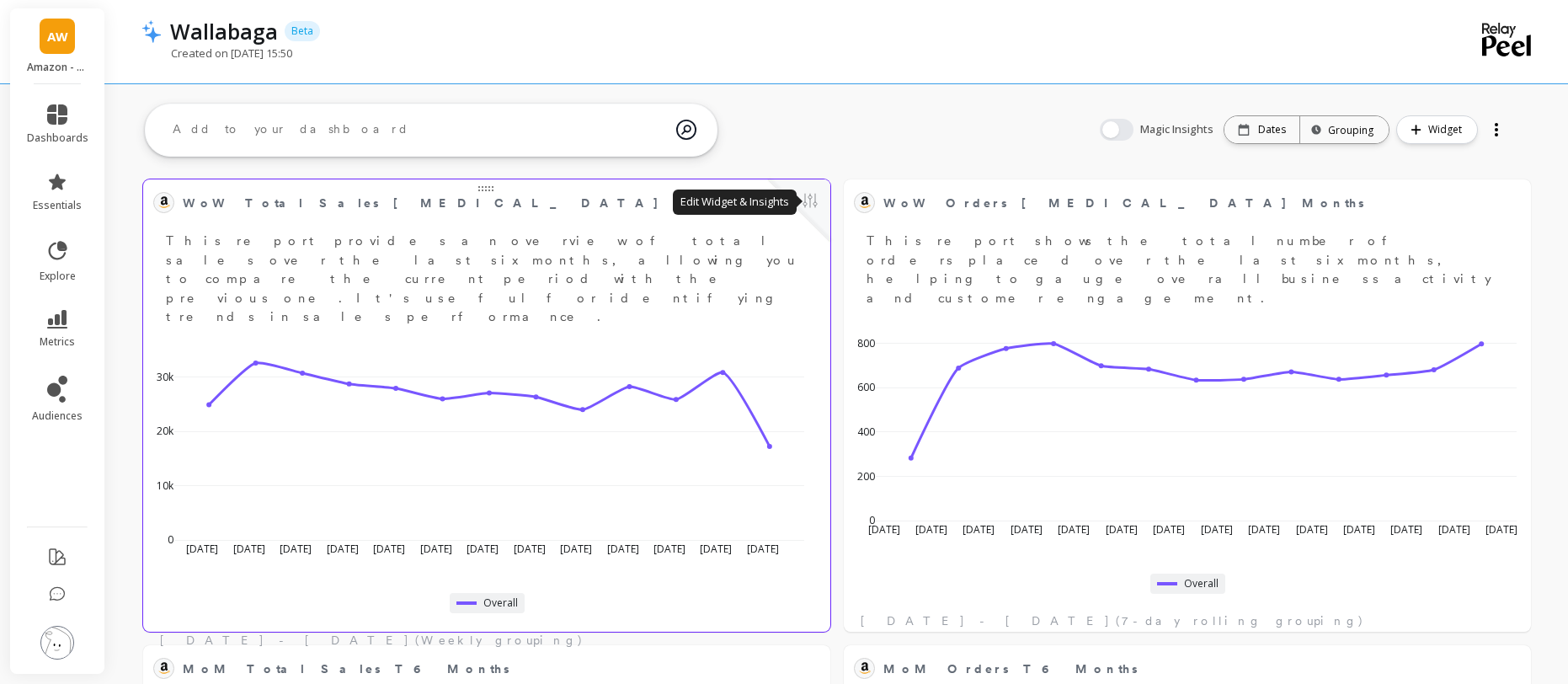
click at [812, 201] on button at bounding box center [810, 202] width 20 height 24
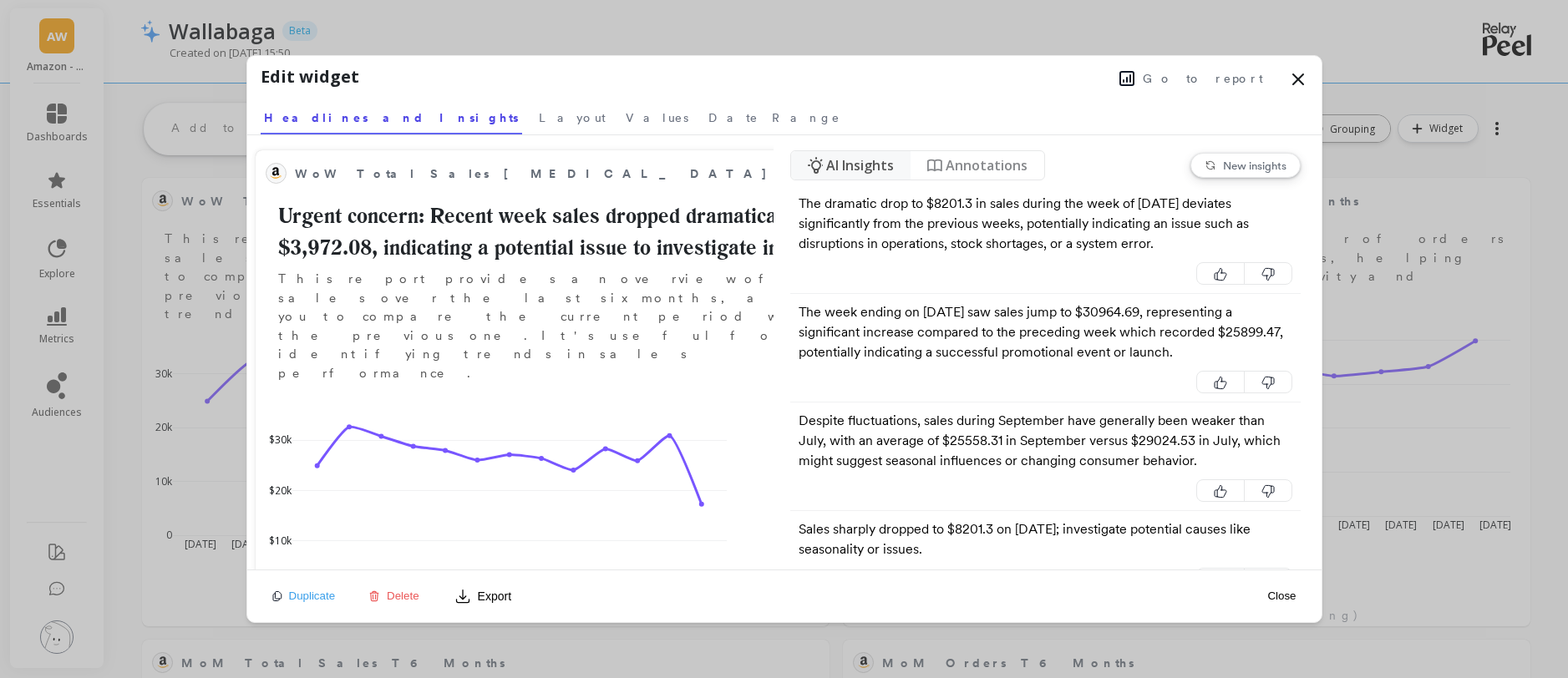
click at [1223, 80] on span "Go to report" at bounding box center [1203, 78] width 120 height 17
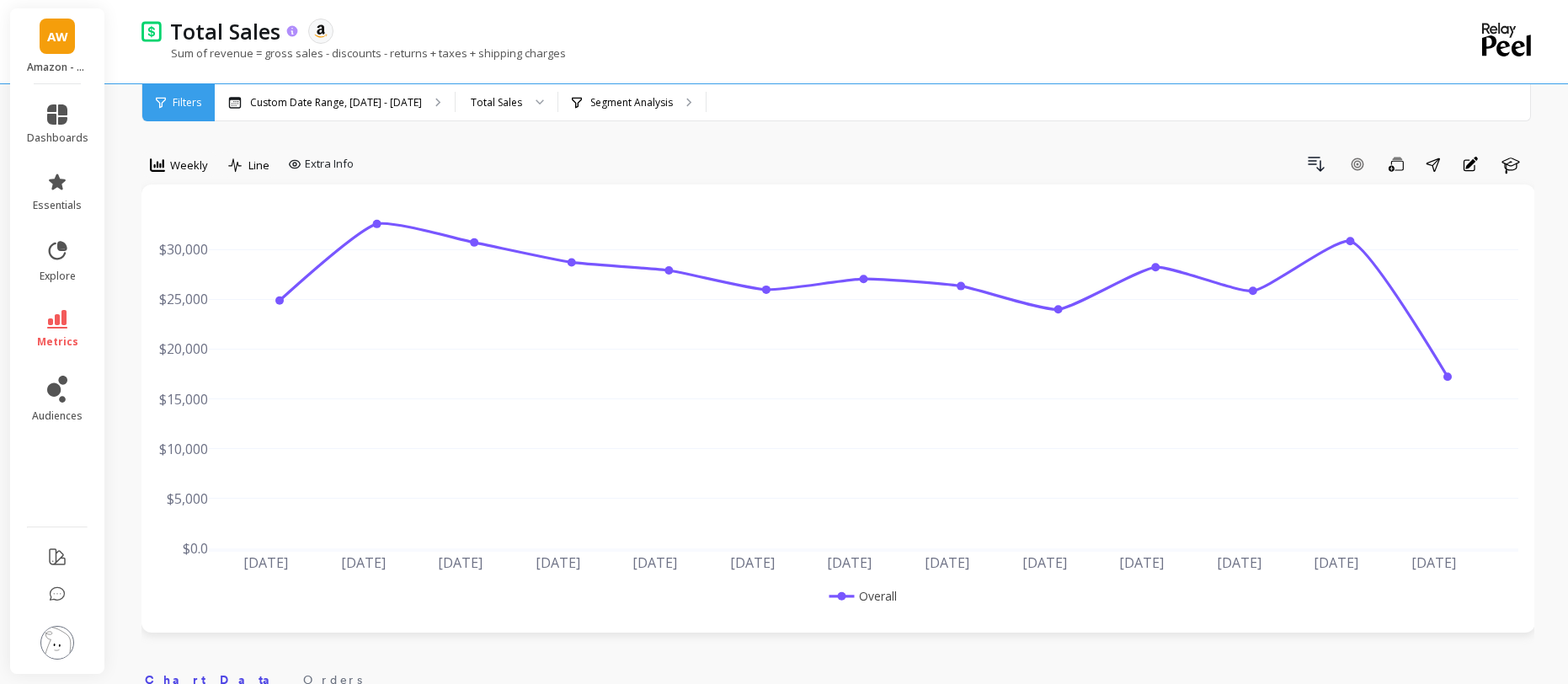
click at [291, 31] on icon at bounding box center [293, 32] width 15 height 15
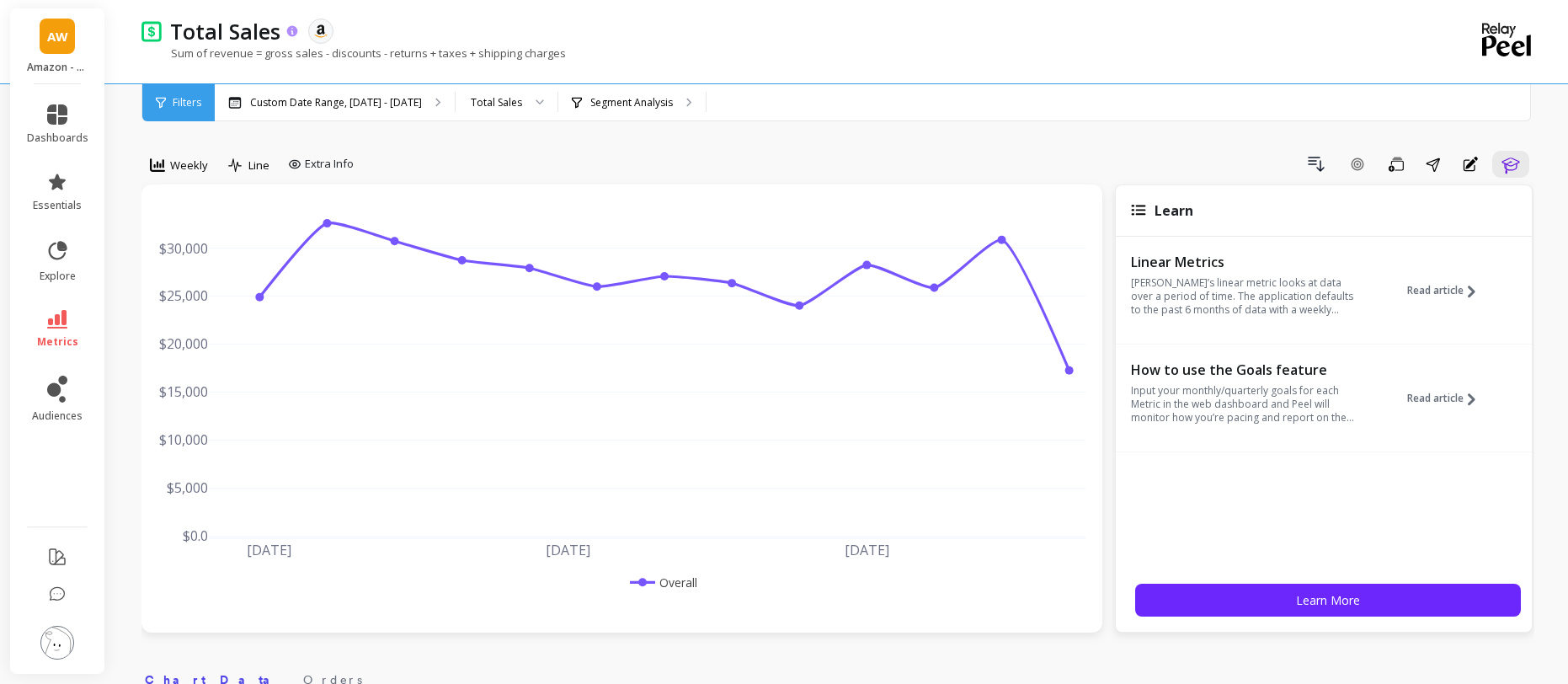
click at [291, 31] on icon at bounding box center [293, 32] width 15 height 15
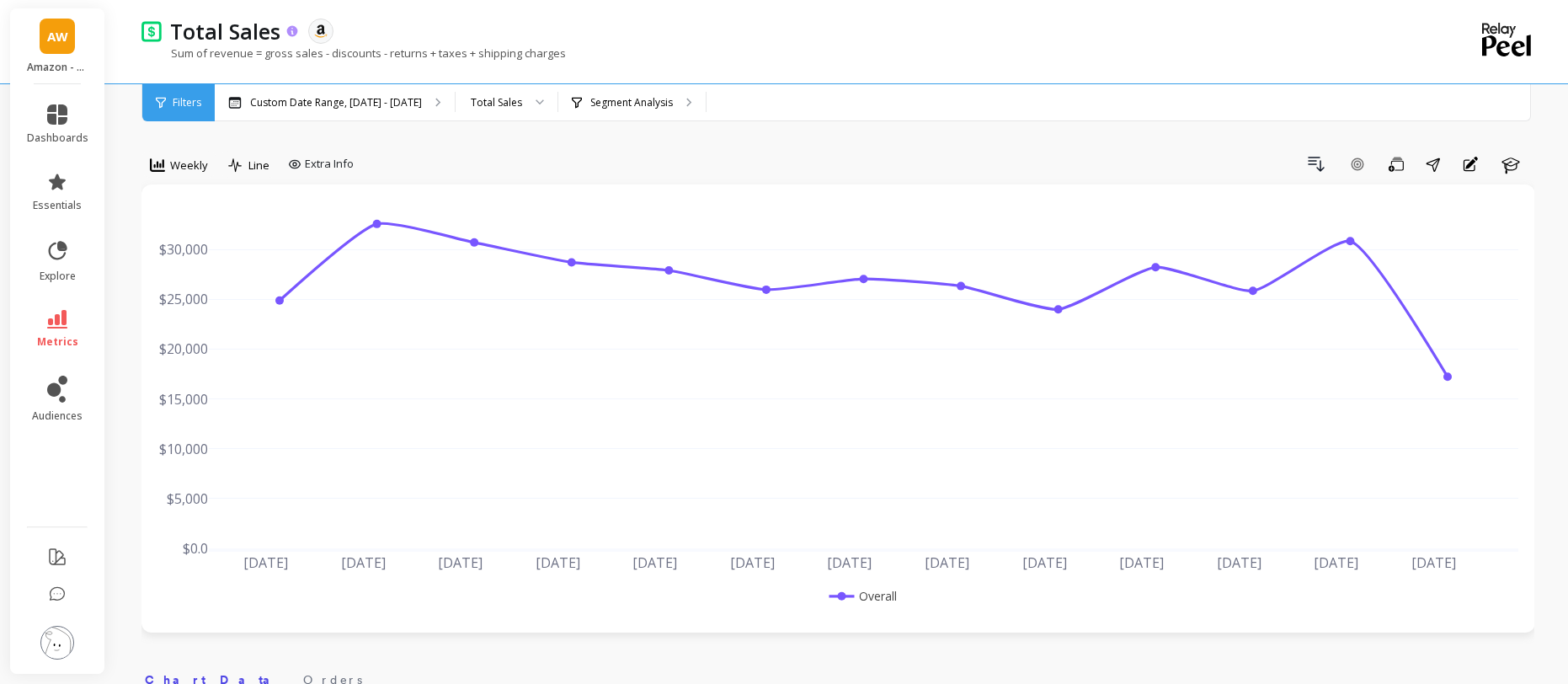
click at [290, 28] on icon at bounding box center [293, 32] width 15 height 15
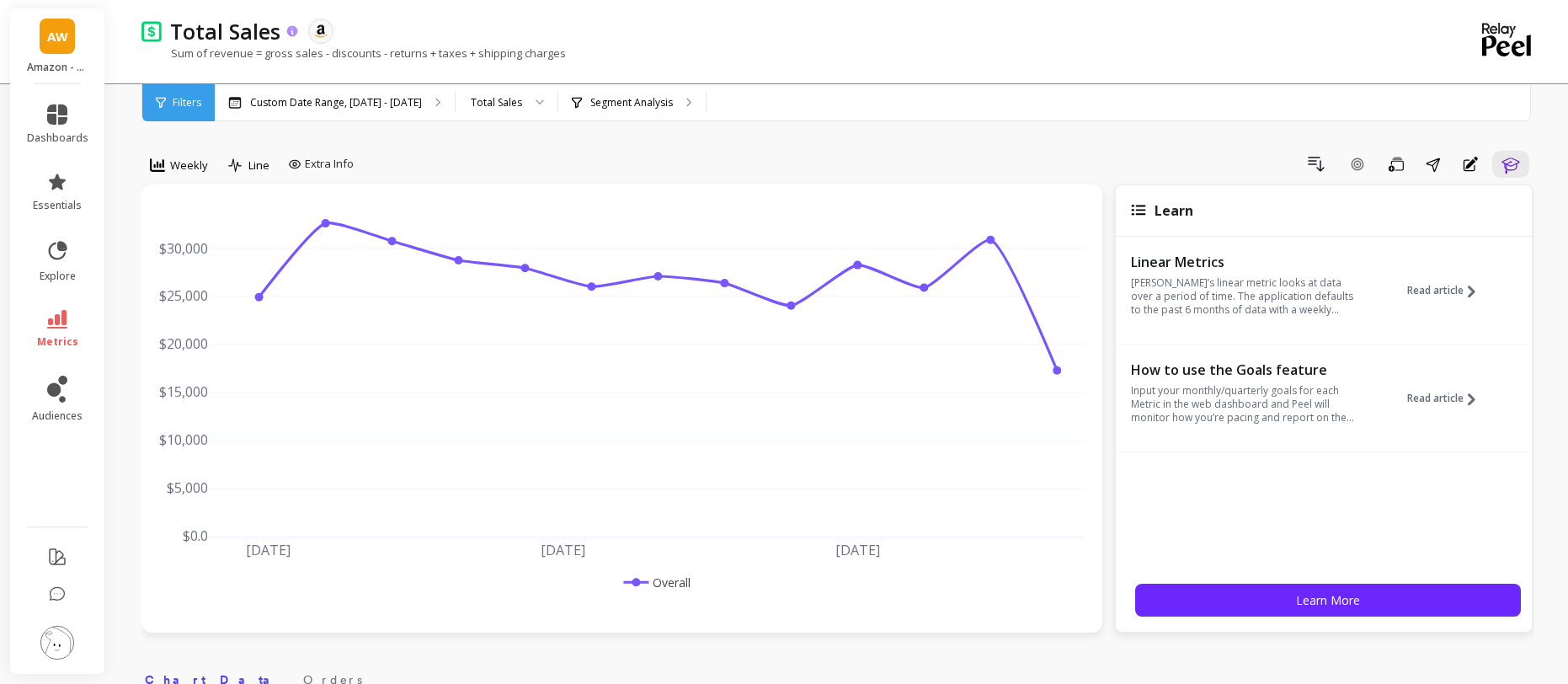
click at [290, 28] on icon at bounding box center [293, 32] width 15 height 15
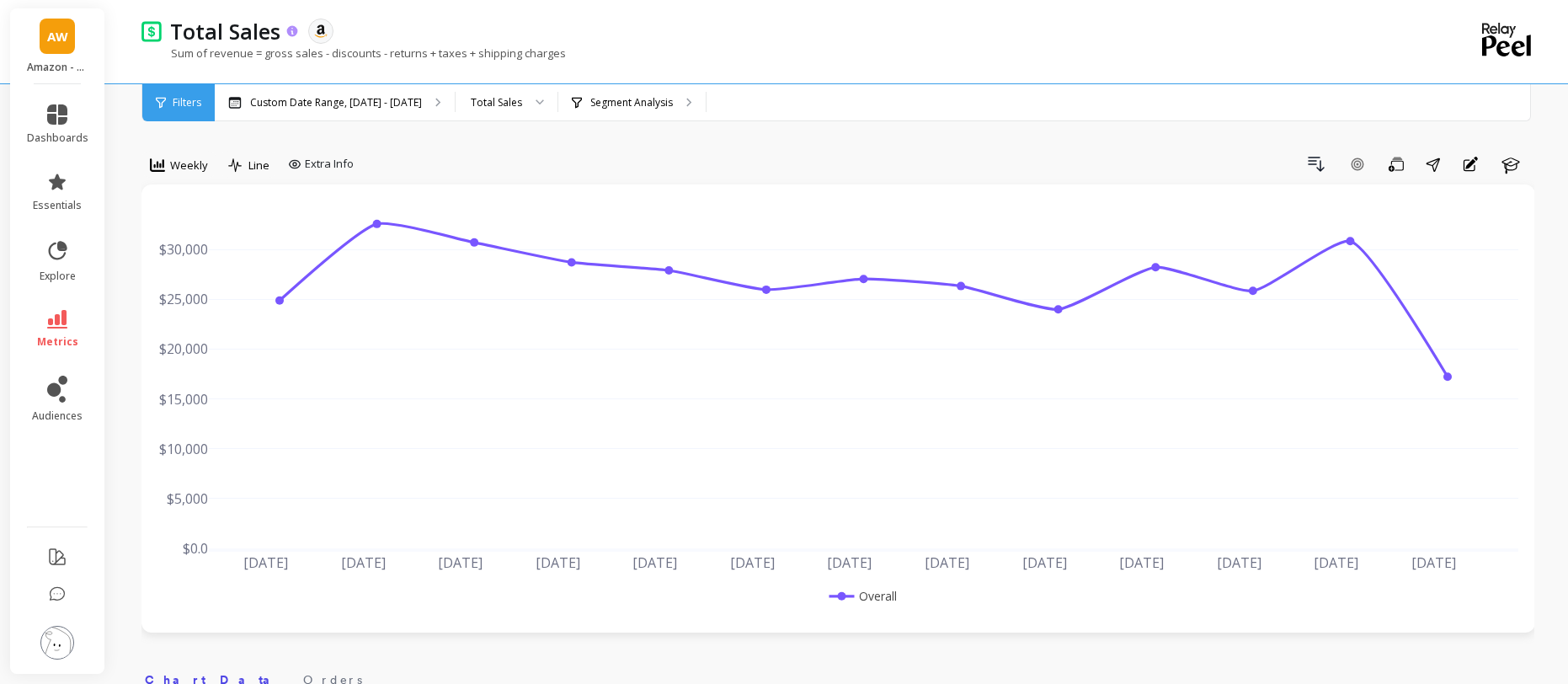
click at [290, 34] on icon at bounding box center [293, 31] width 11 height 11
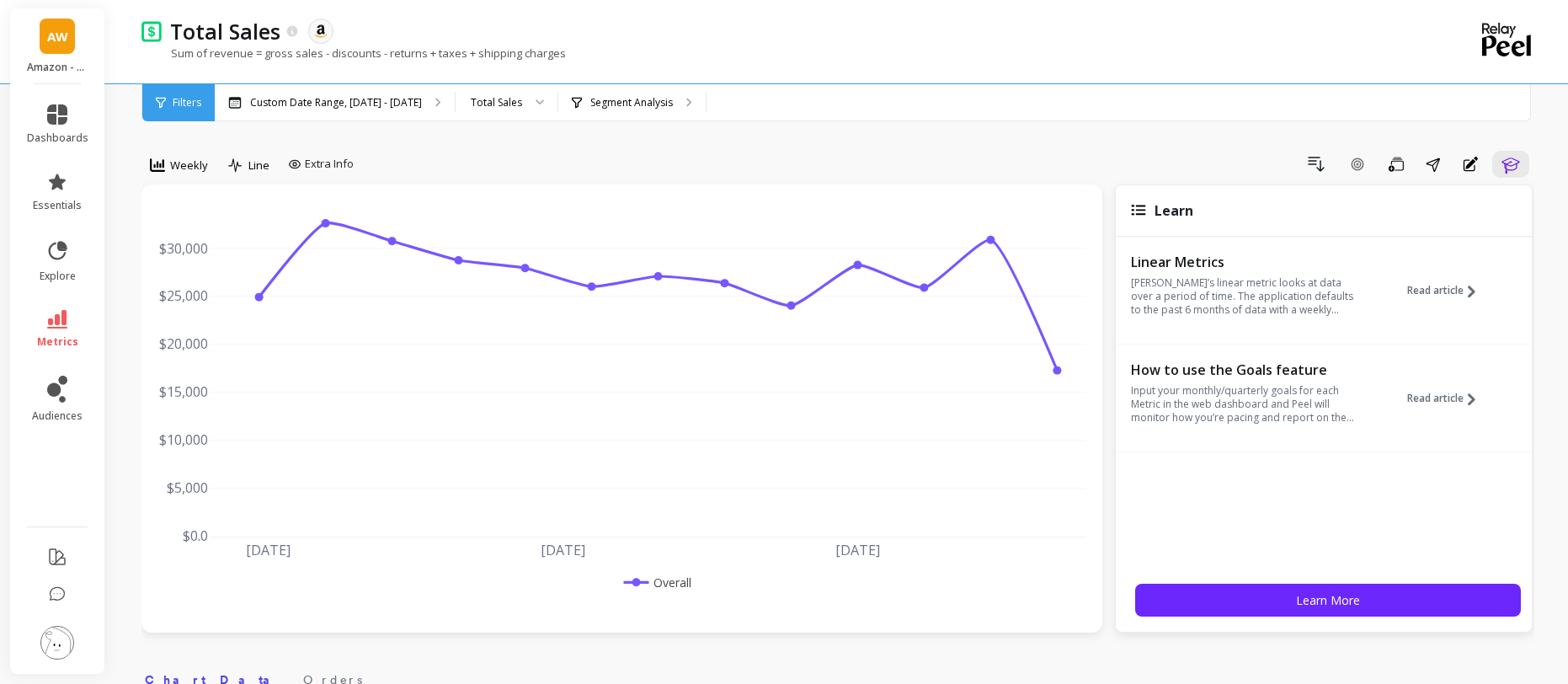
click at [857, 33] on div "Total Sales The data you are viewing comes from: Amazon Seller Central" at bounding box center [779, 31] width 1235 height 28
click at [1515, 168] on icon "button" at bounding box center [1510, 166] width 17 height 16
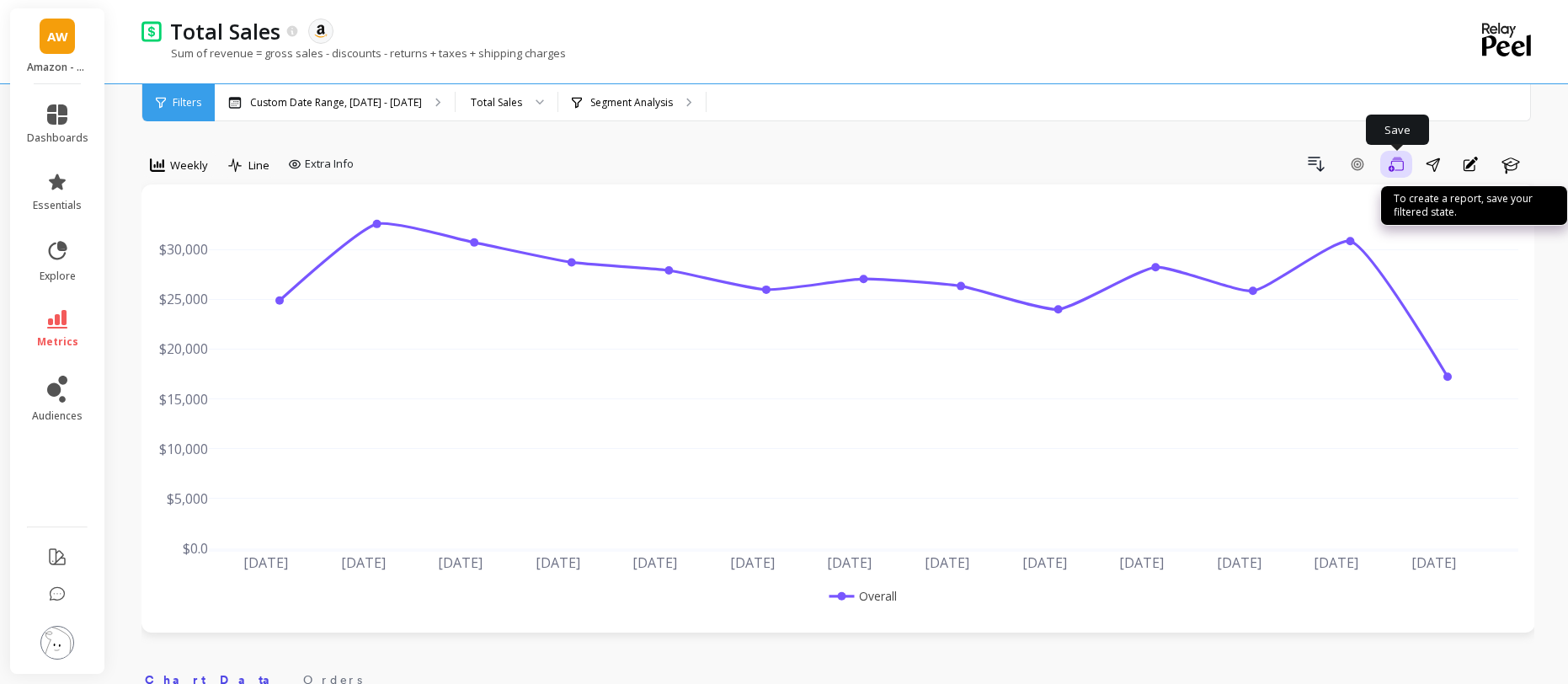
click at [1405, 166] on button "Save" at bounding box center [1396, 165] width 32 height 27
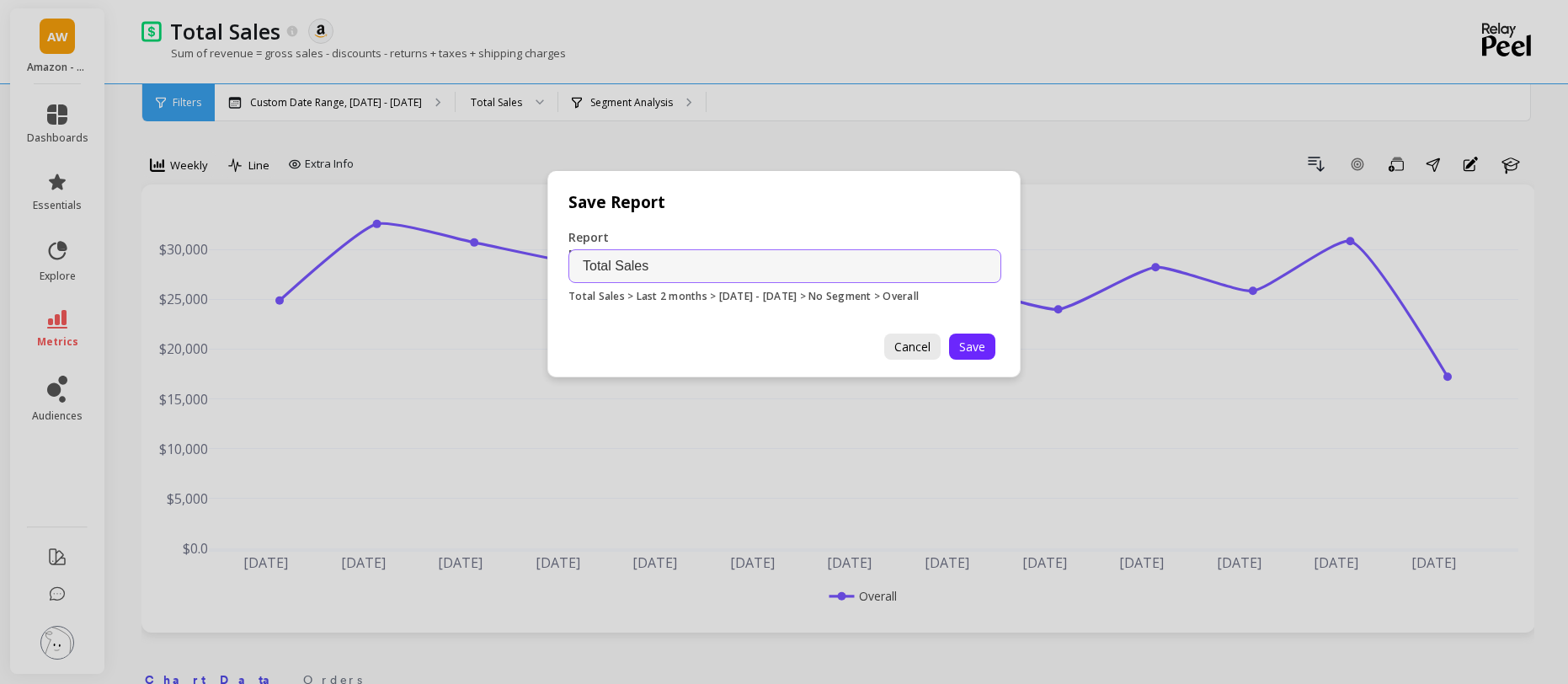
click at [928, 345] on span "Cancel" at bounding box center [913, 347] width 36 height 16
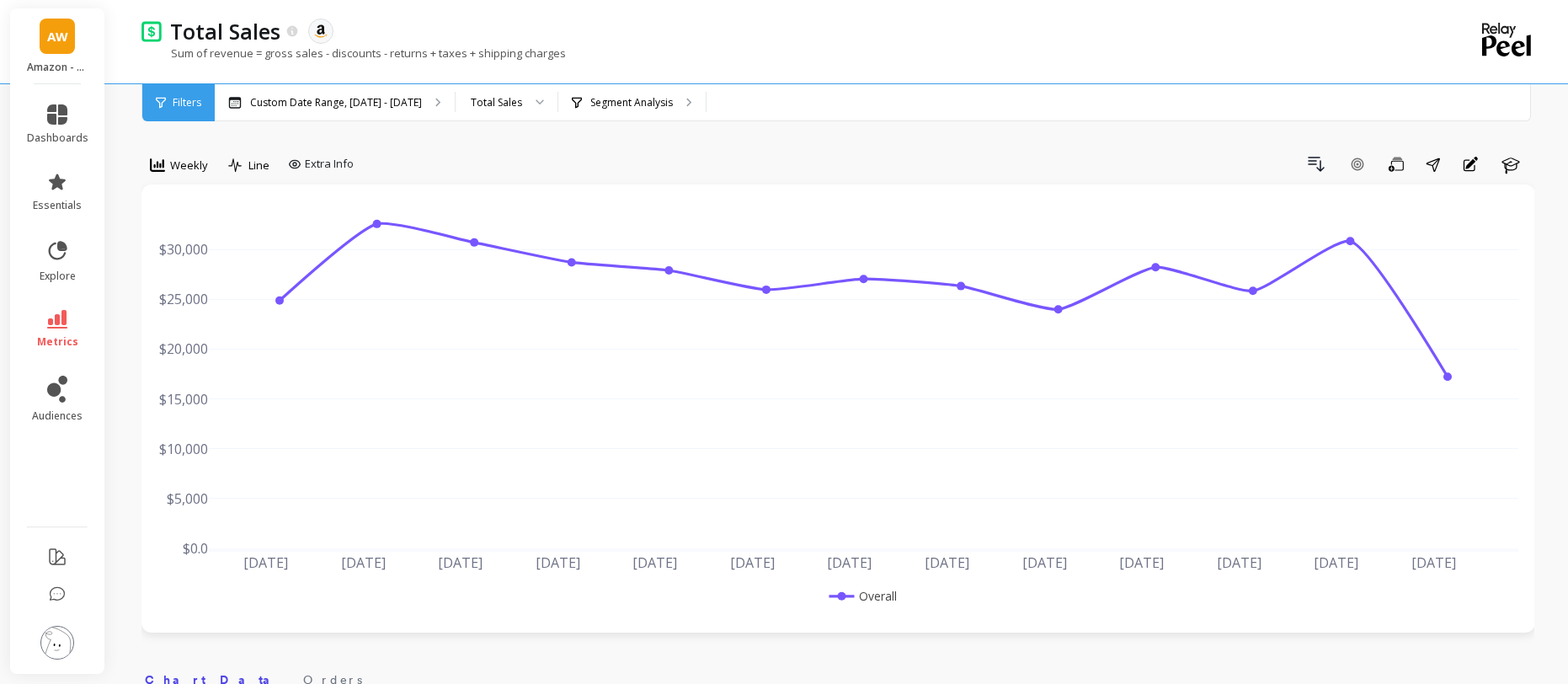
click at [150, 27] on img at bounding box center [152, 30] width 20 height 21
click at [74, 185] on link "essentials" at bounding box center [58, 192] width 62 height 40
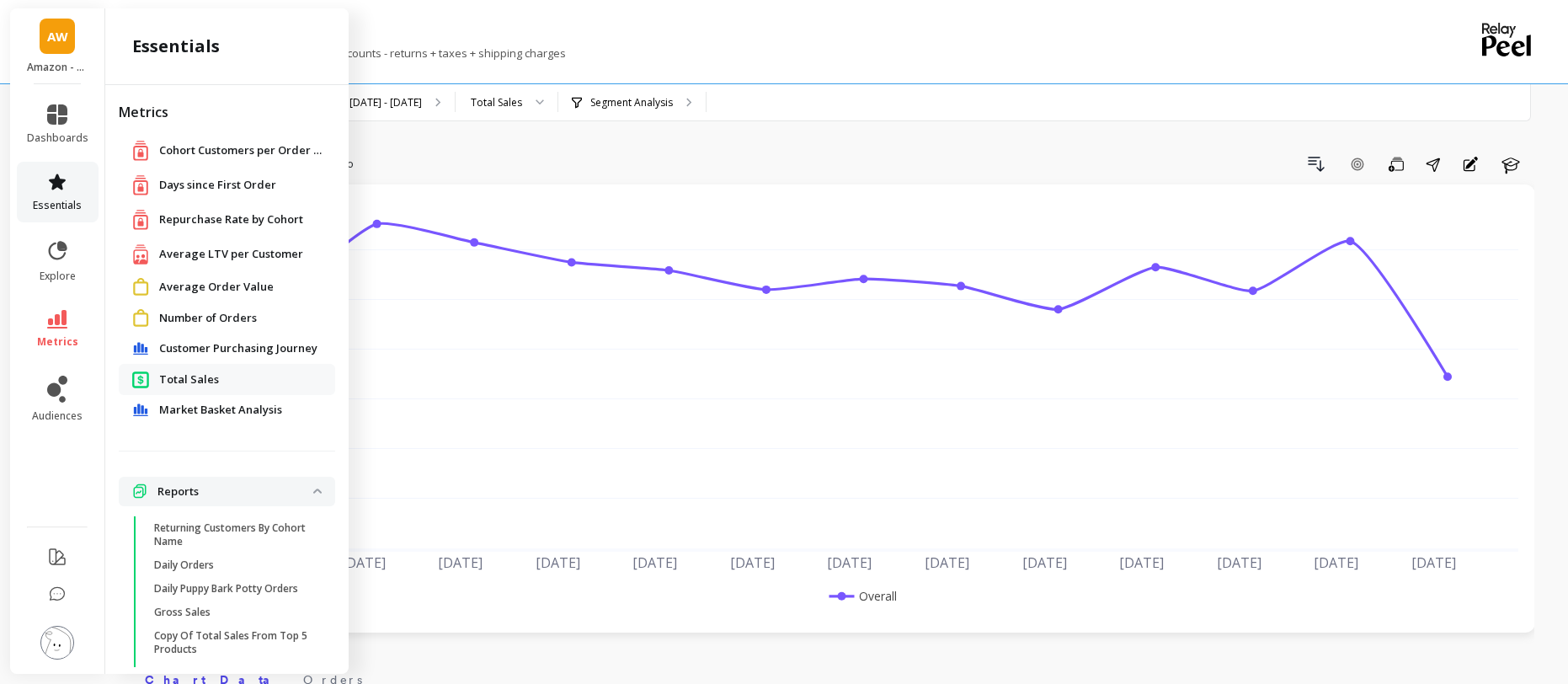
scroll to position [41, 0]
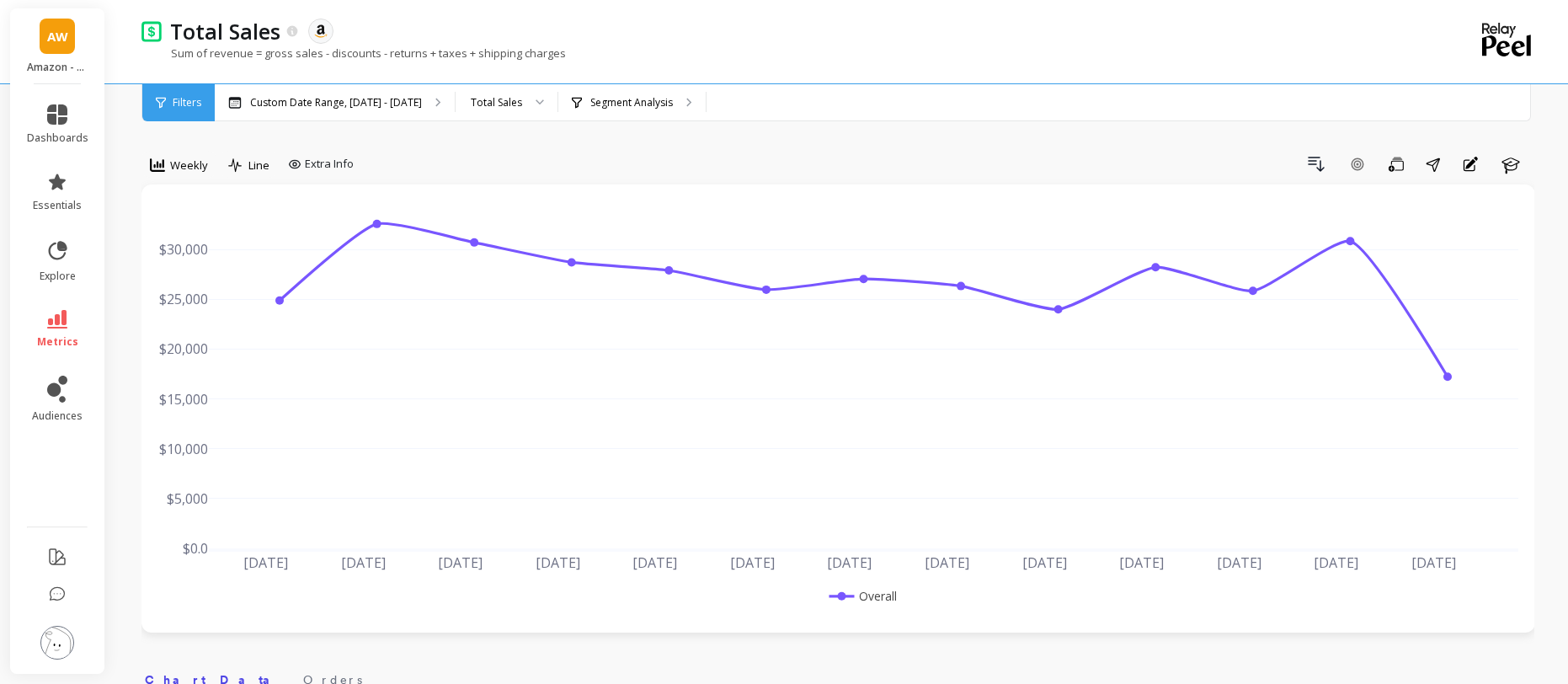
click at [929, 24] on div "Total Sales The data you are viewing comes from: Amazon Seller Central" at bounding box center [779, 31] width 1235 height 28
click at [151, 32] on img at bounding box center [152, 30] width 20 height 21
click at [67, 120] on link "dashboards" at bounding box center [58, 125] width 62 height 40
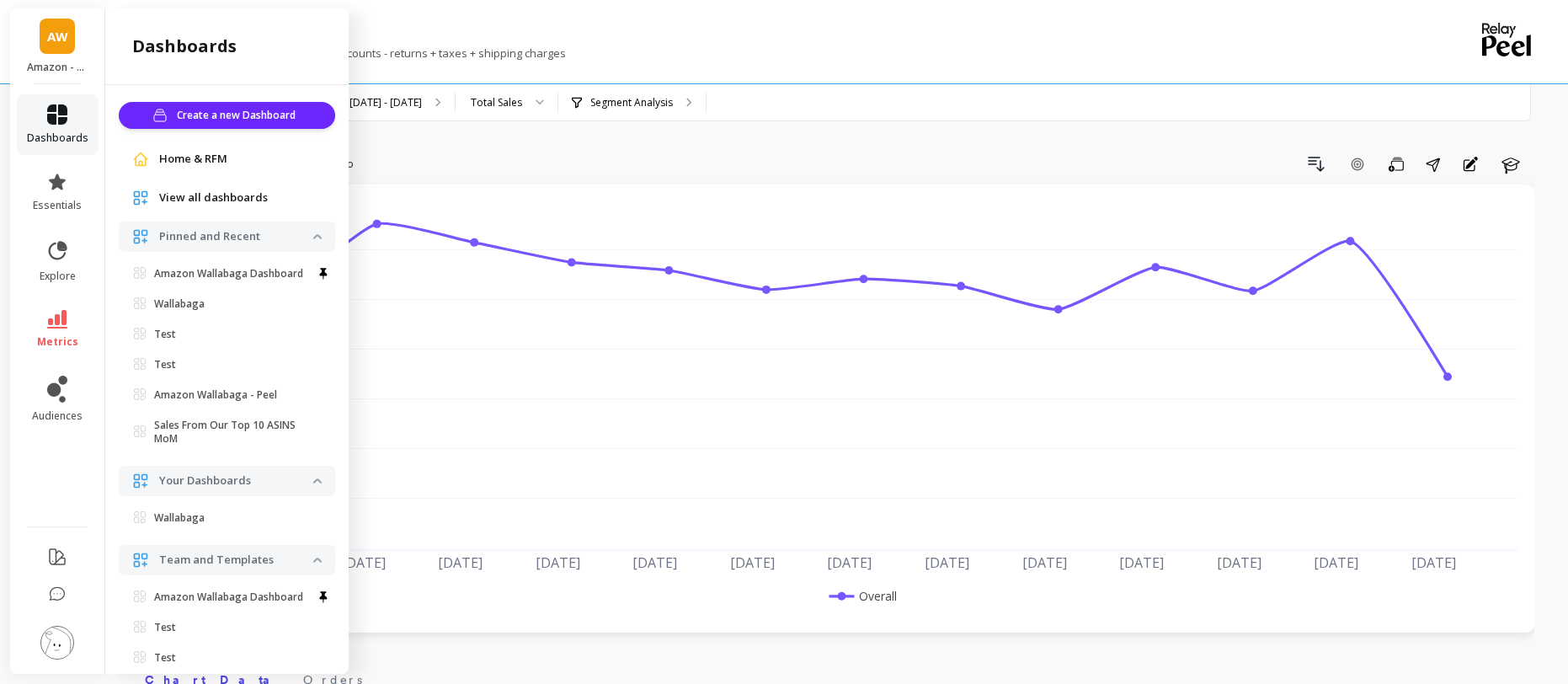
scroll to position [171, 0]
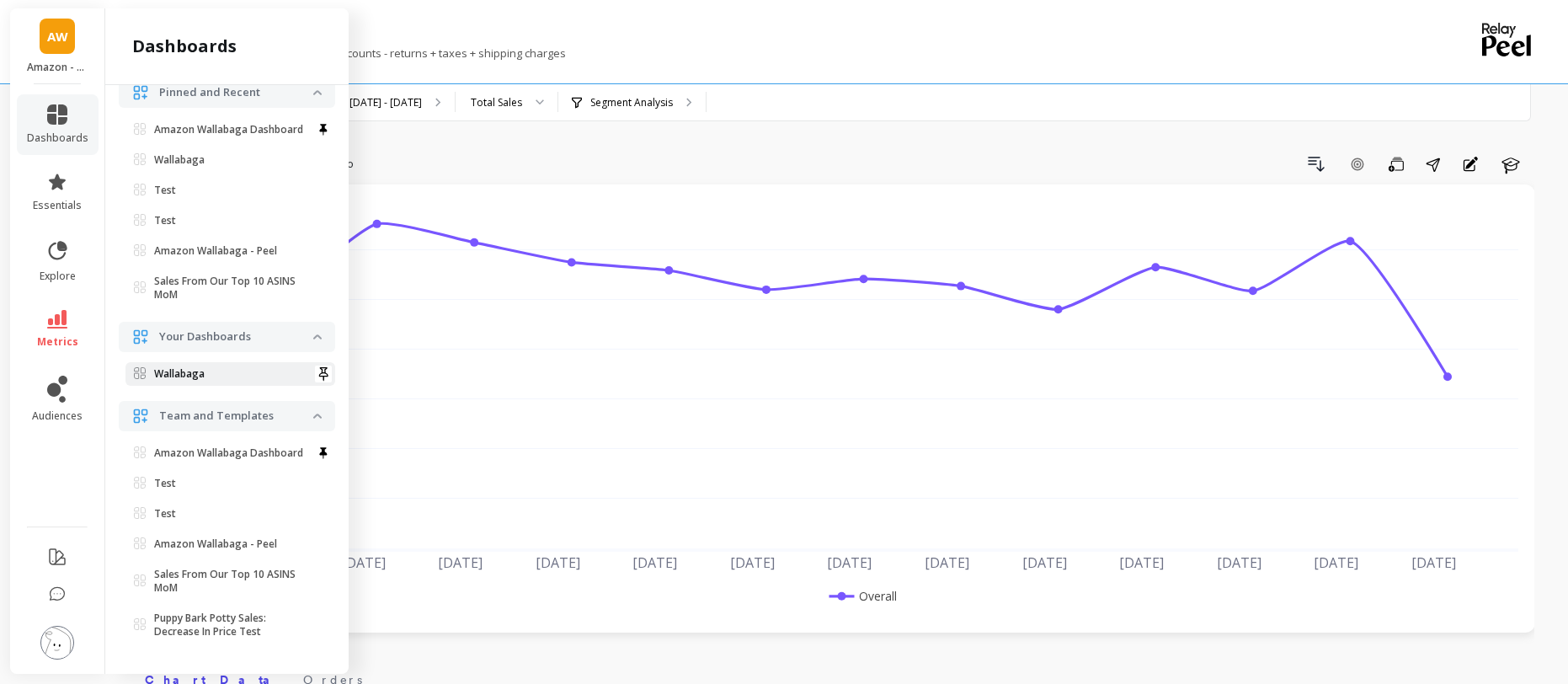
click at [195, 367] on p "Wallabaga" at bounding box center [179, 374] width 51 height 14
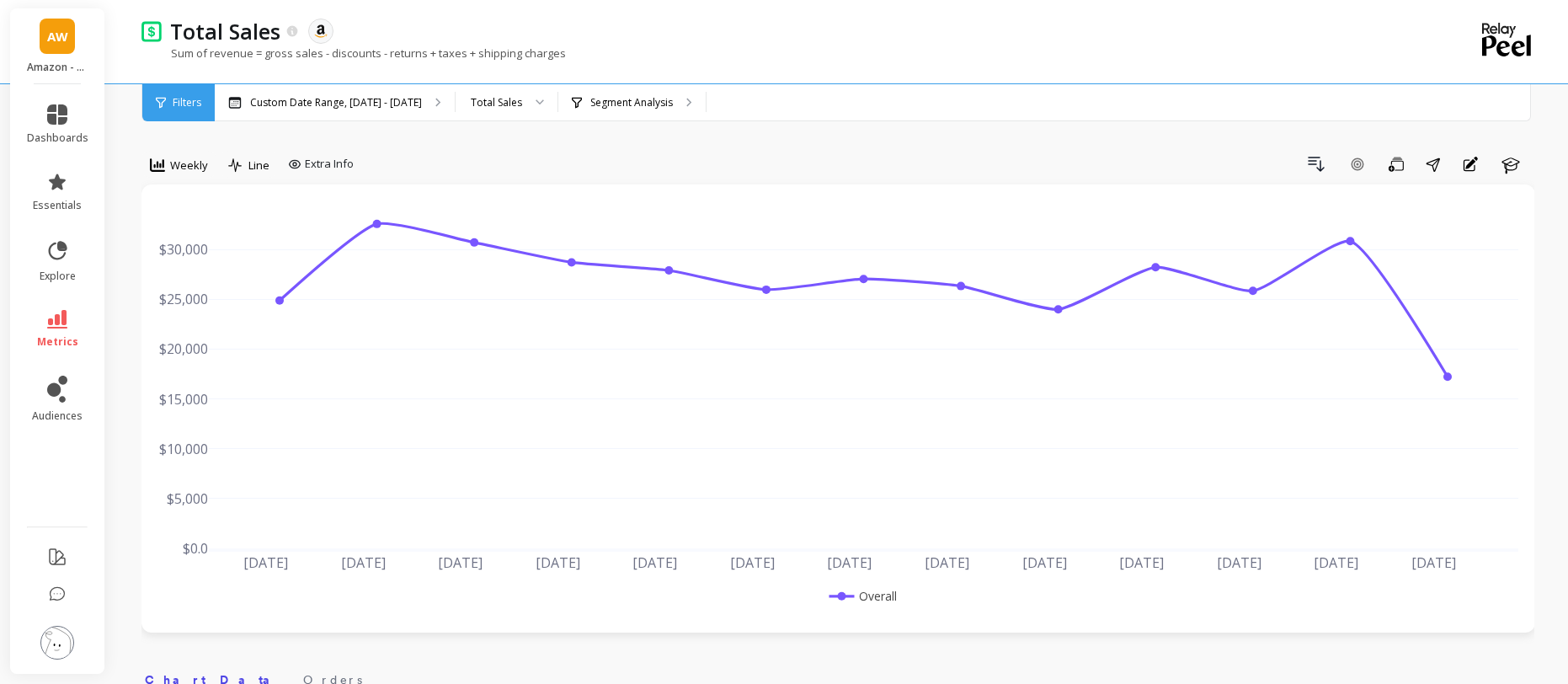
scroll to position [0, 0]
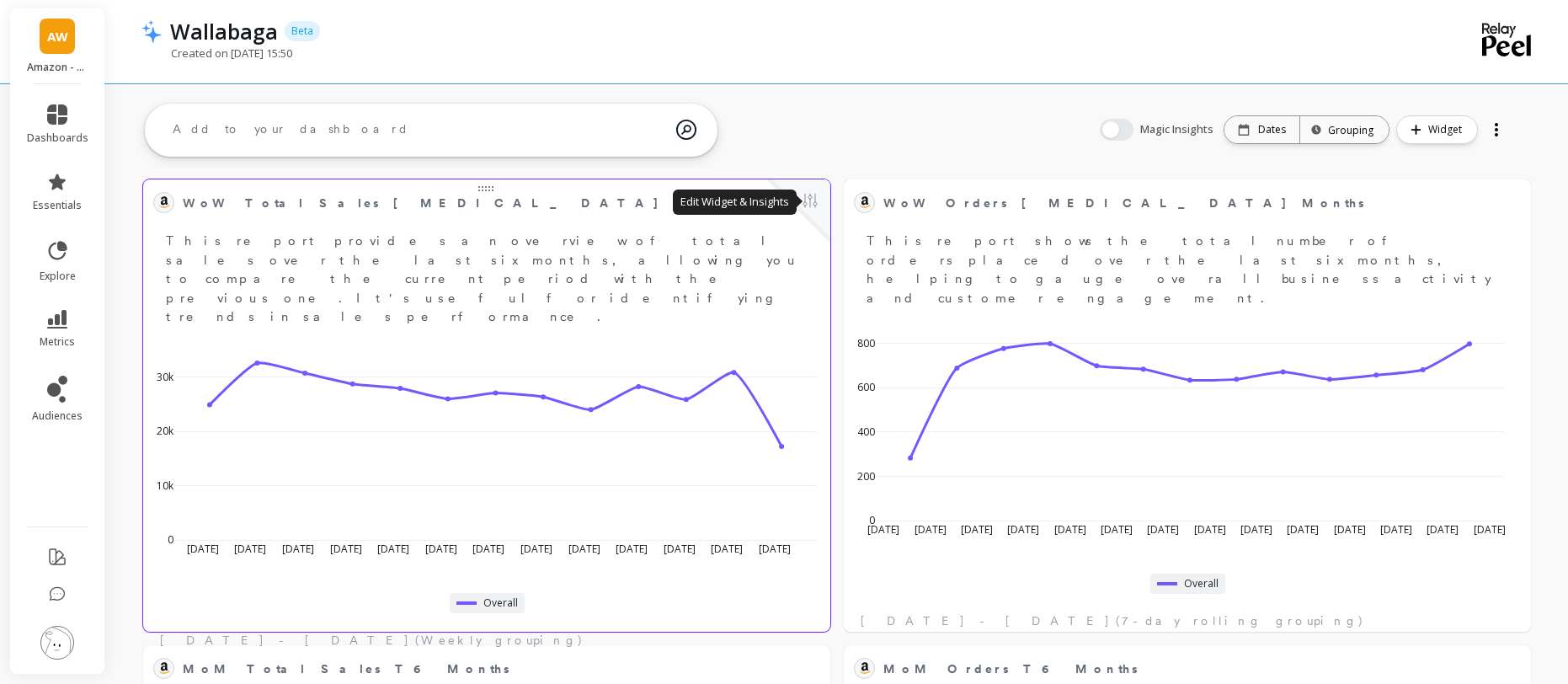
click at [818, 201] on button at bounding box center [810, 202] width 20 height 24
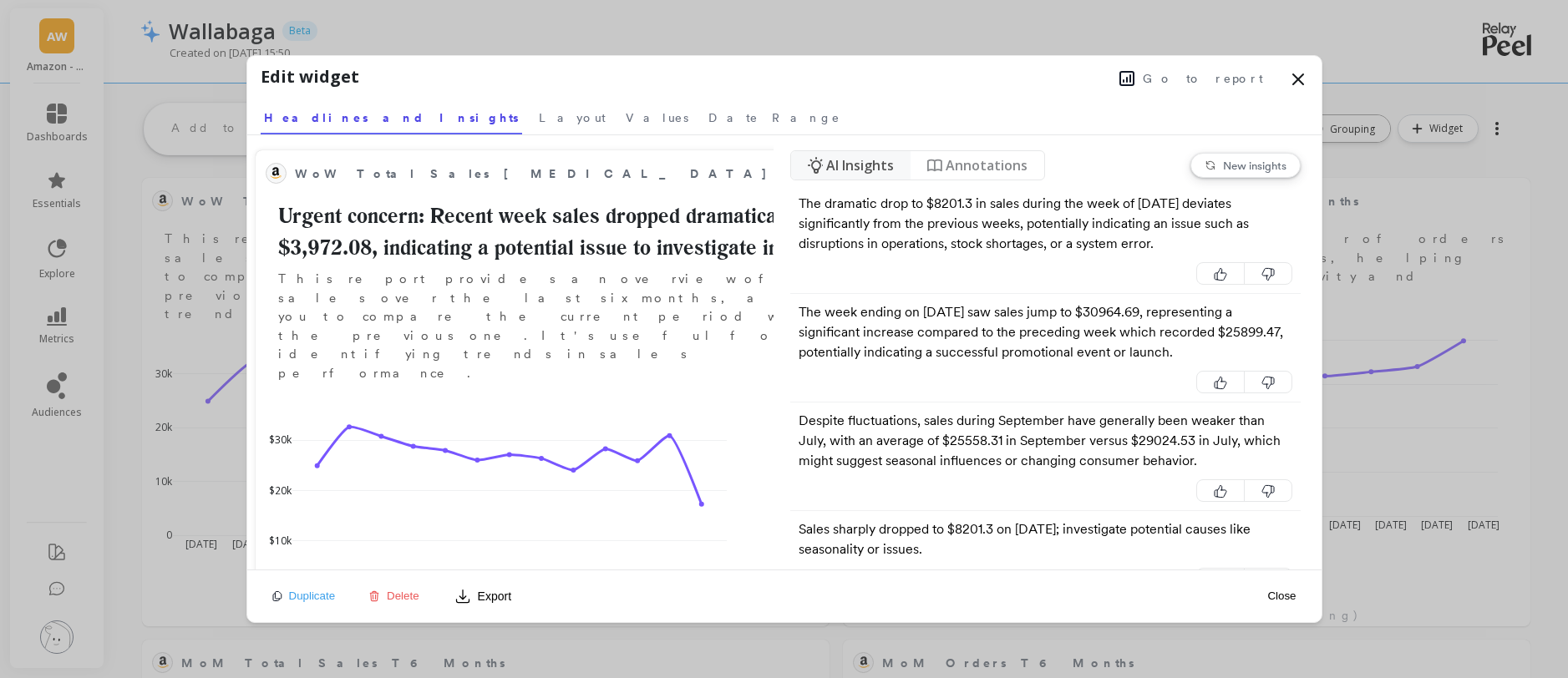
click at [1246, 81] on span "Go to report" at bounding box center [1203, 78] width 120 height 17
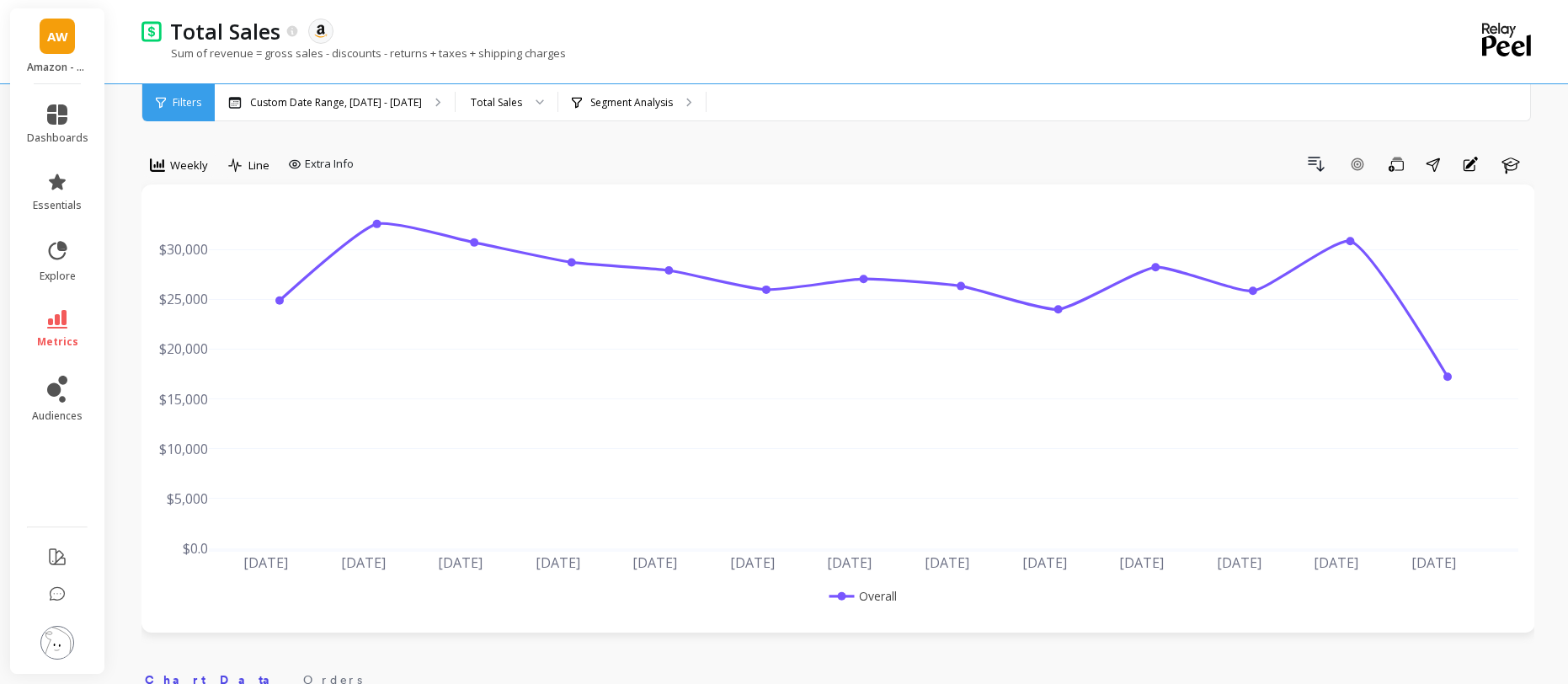
click at [155, 35] on img at bounding box center [152, 30] width 20 height 21
click at [293, 29] on icon at bounding box center [293, 31] width 11 height 11
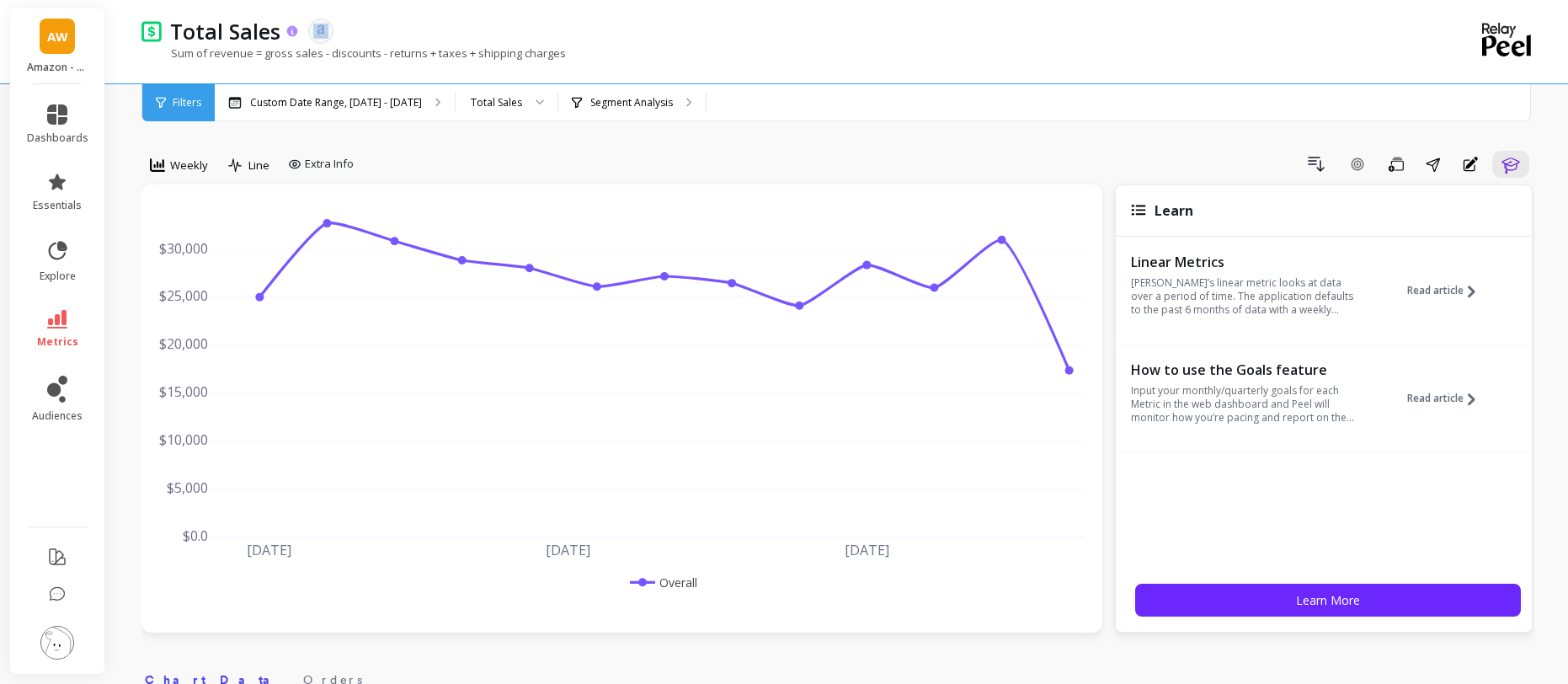
click at [293, 29] on icon at bounding box center [293, 31] width 11 height 11
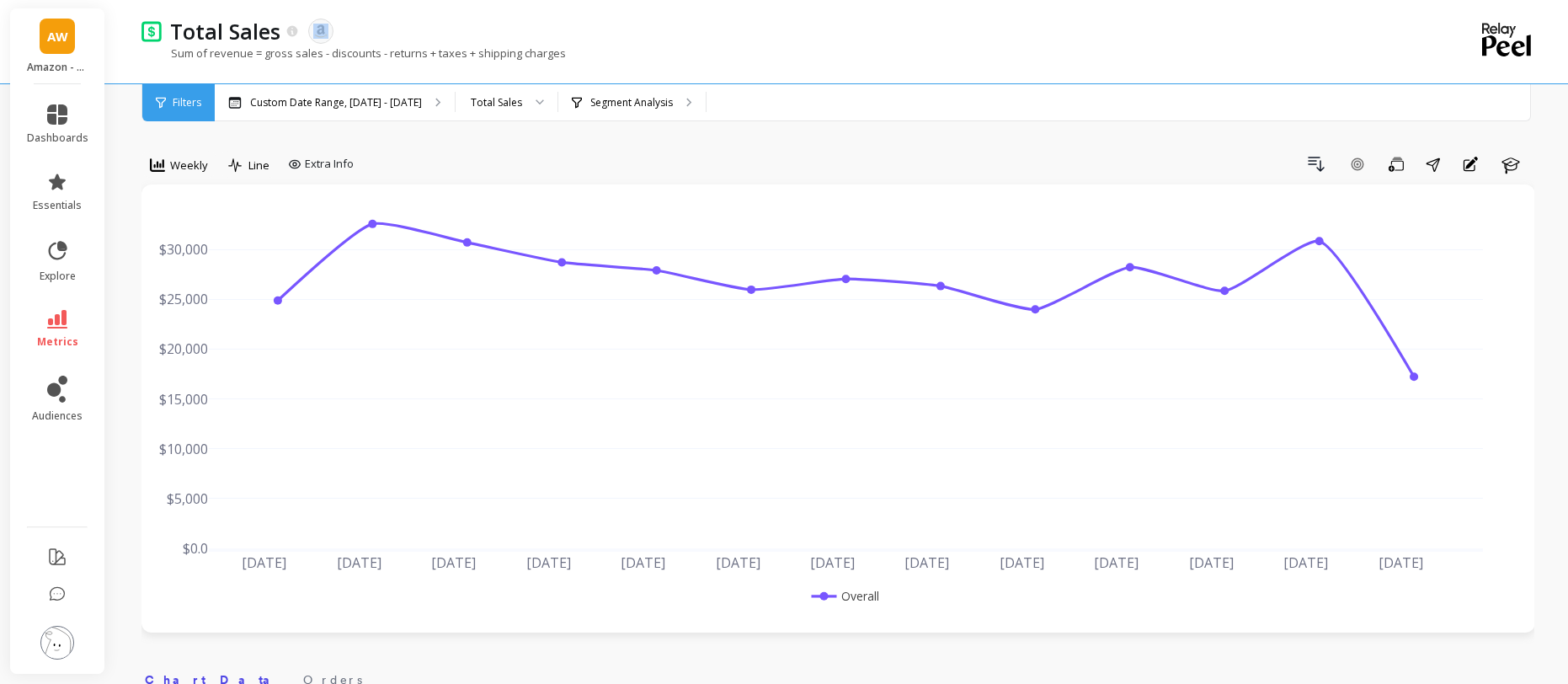
click at [393, 22] on div "Total Sales The data you are viewing comes from: Amazon Seller Central" at bounding box center [779, 31] width 1235 height 28
click at [62, 120] on icon at bounding box center [57, 115] width 20 height 20
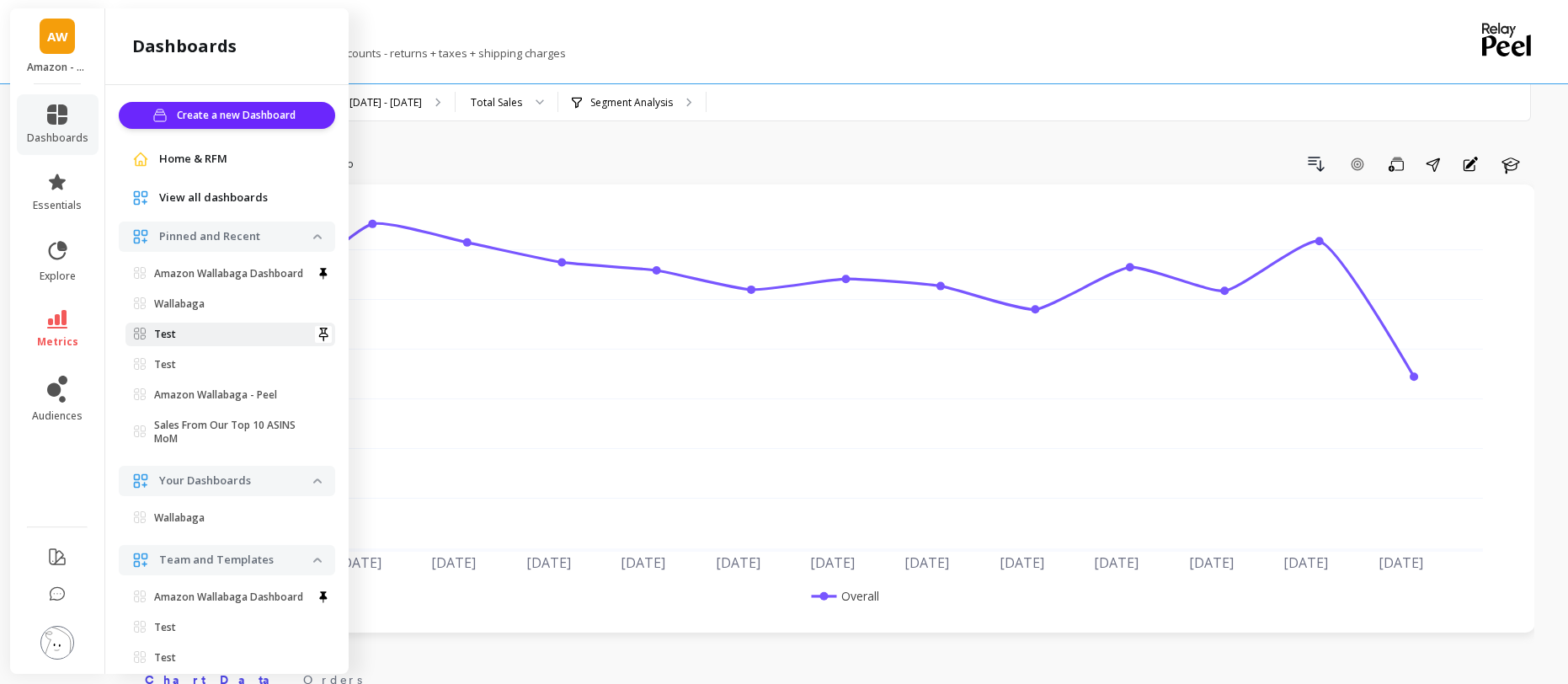
scroll to position [171, 0]
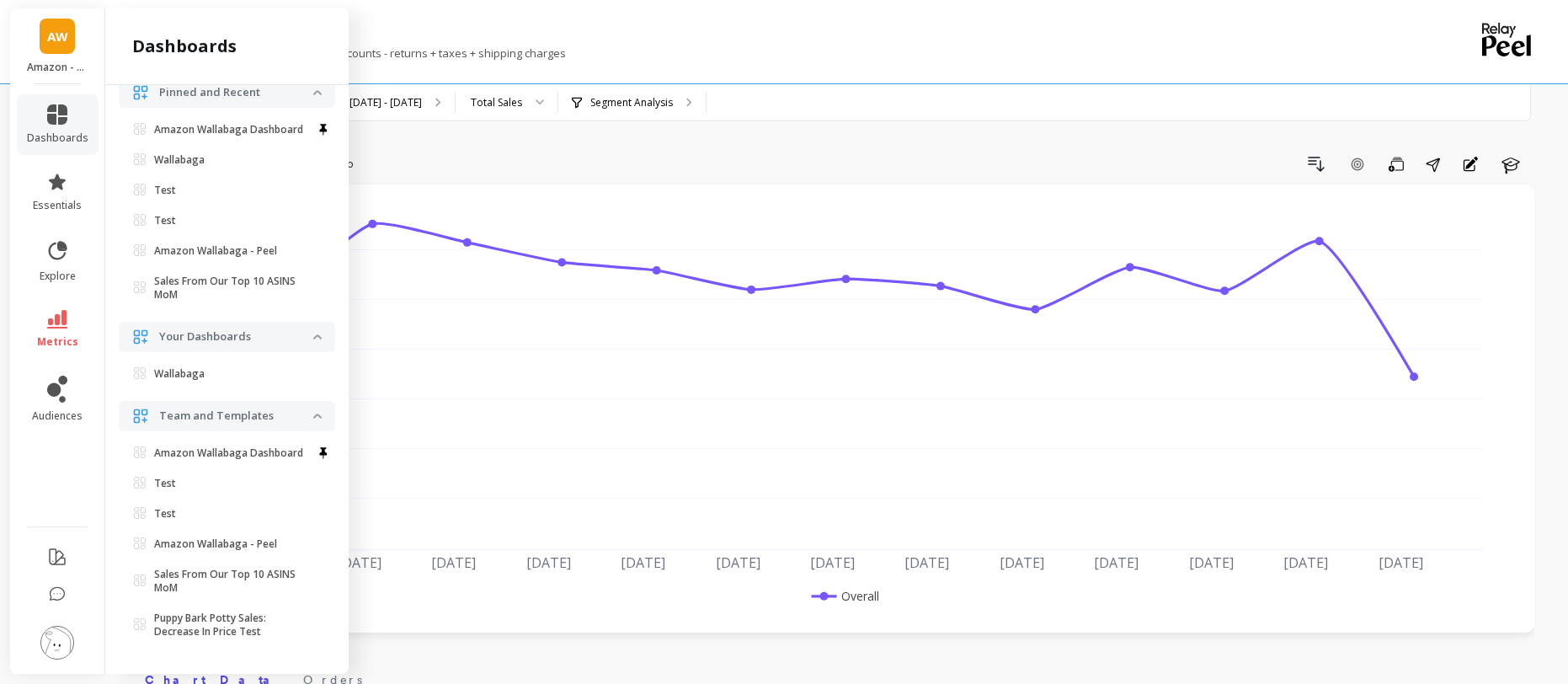
click at [790, 14] on div "Total Sales The data you are viewing comes from: Amazon Seller Central Sum of r…" at bounding box center [769, 42] width 1255 height 84
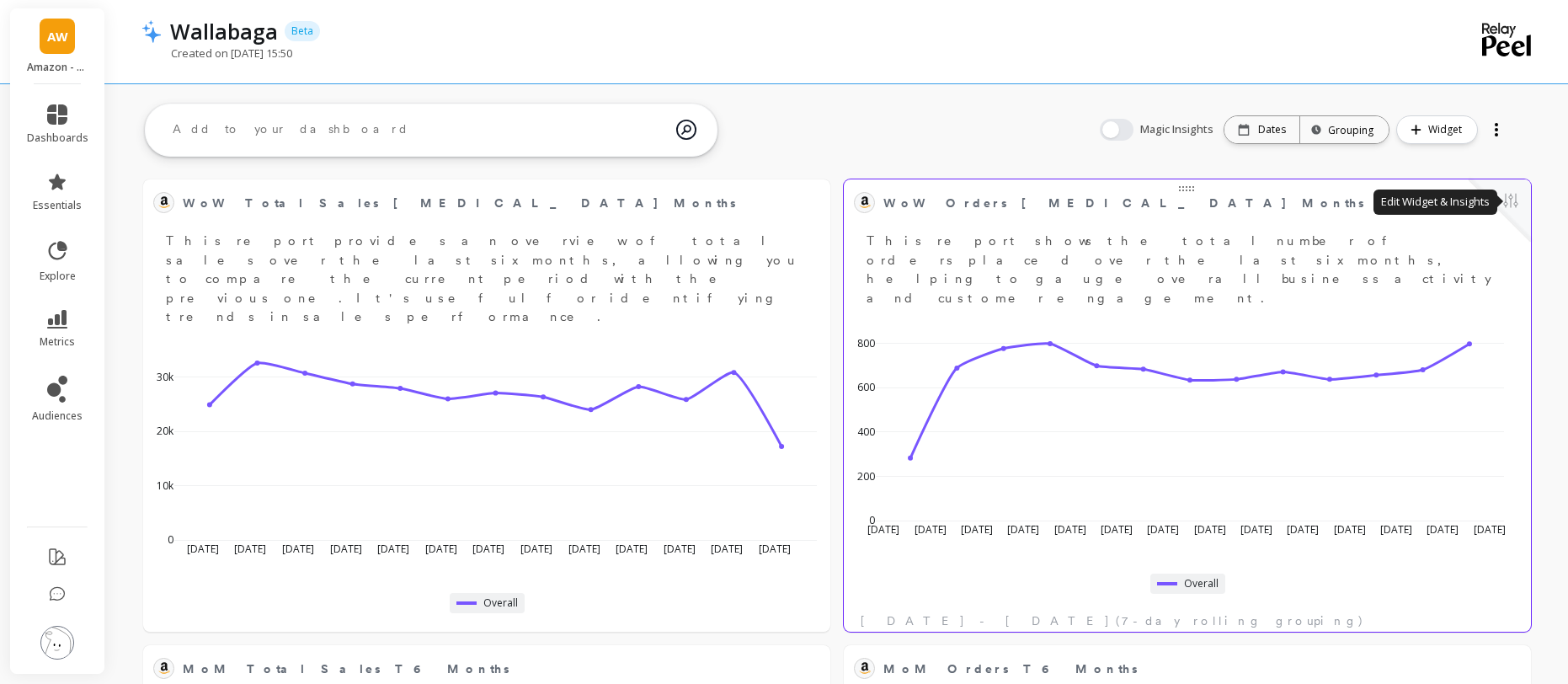
click at [1508, 209] on button at bounding box center [1511, 202] width 20 height 24
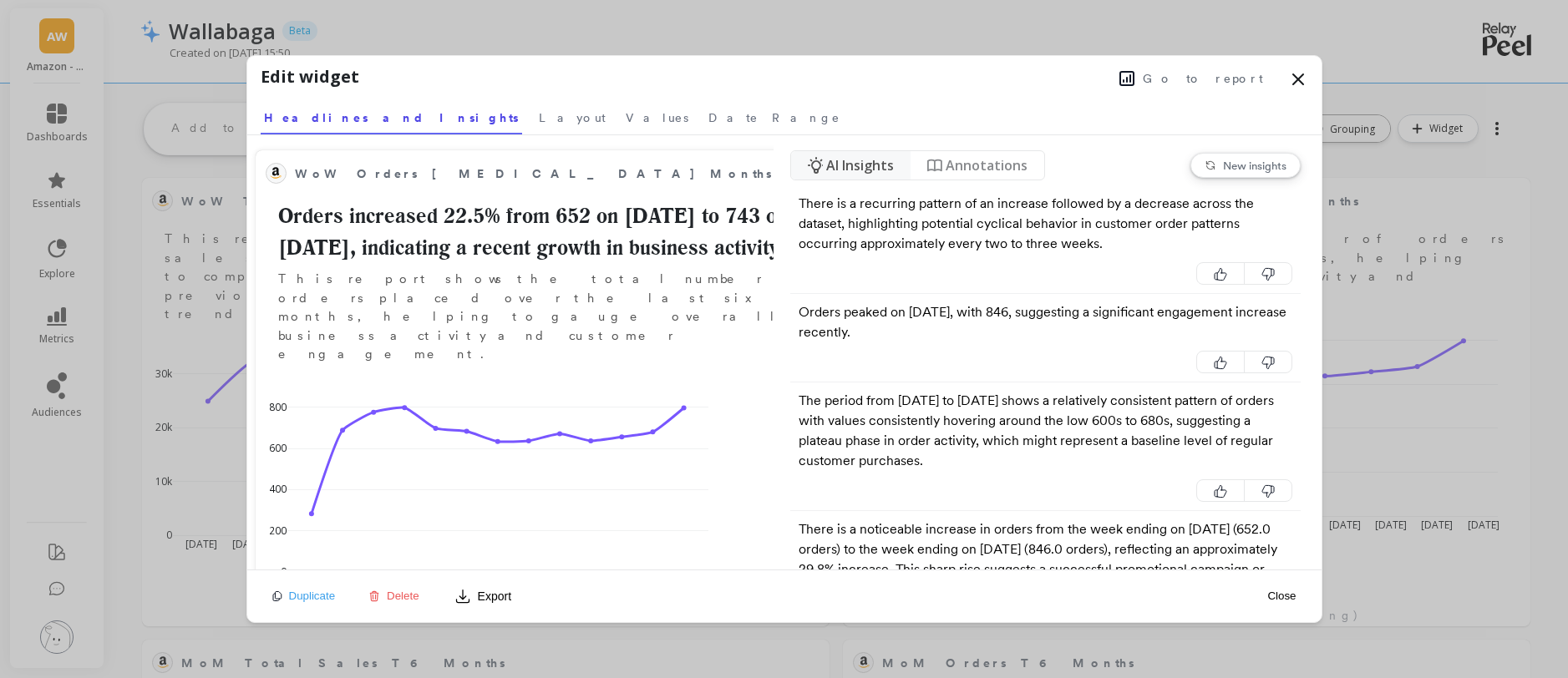
click at [1233, 78] on span "Go to report" at bounding box center [1203, 78] width 120 height 17
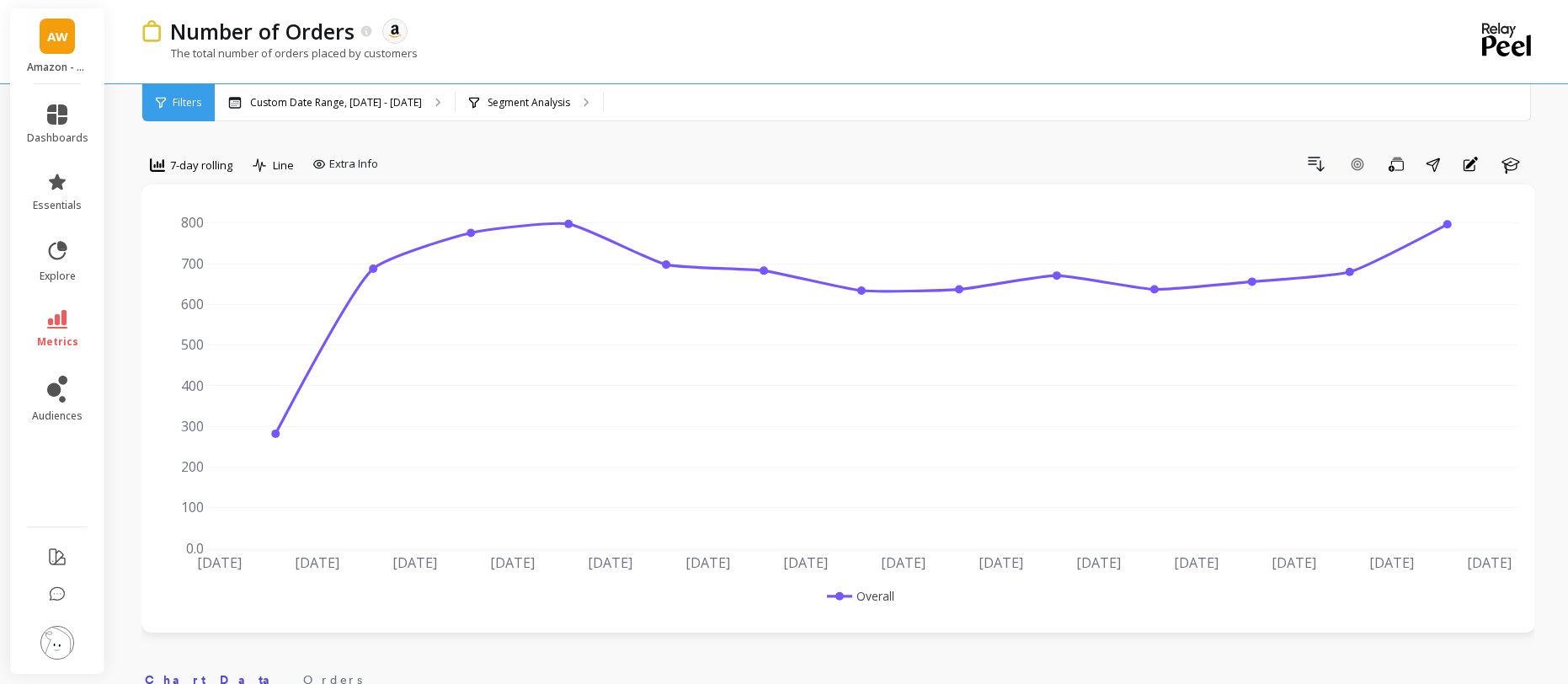
click at [153, 35] on img at bounding box center [152, 30] width 20 height 21
click at [827, 53] on div "The total number of orders placed by customers" at bounding box center [769, 61] width 1255 height 32
click at [75, 106] on link "dashboards" at bounding box center [58, 125] width 62 height 40
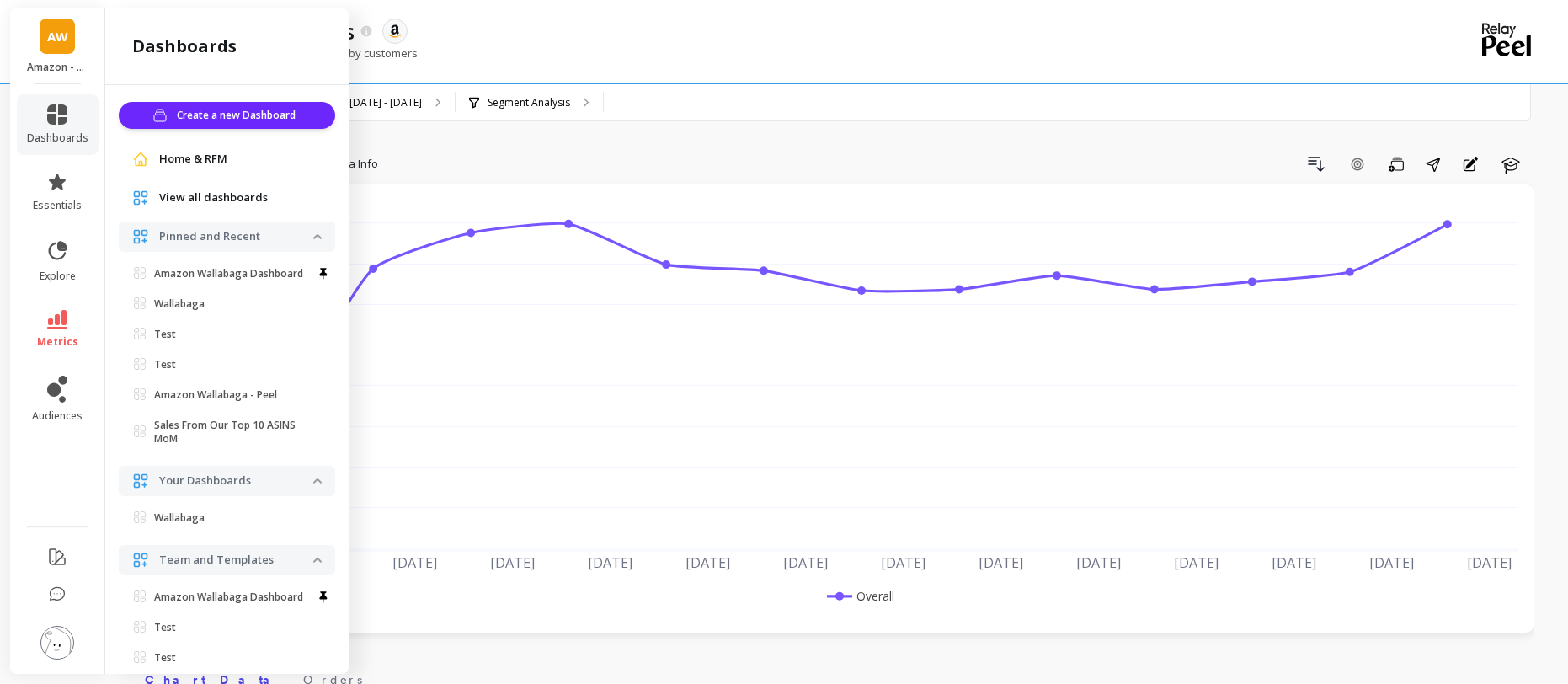
scroll to position [171, 0]
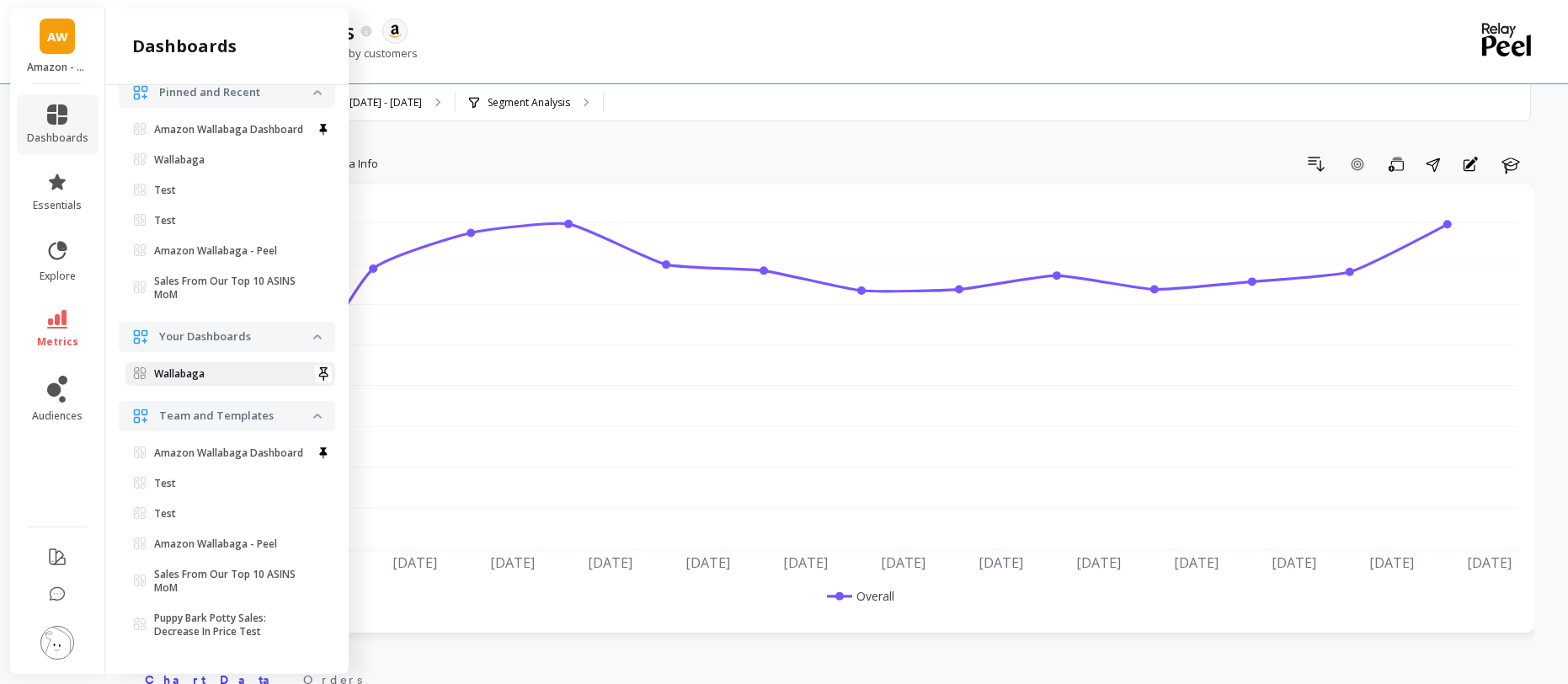
click at [212, 367] on span "Wallabaga" at bounding box center [223, 374] width 179 height 14
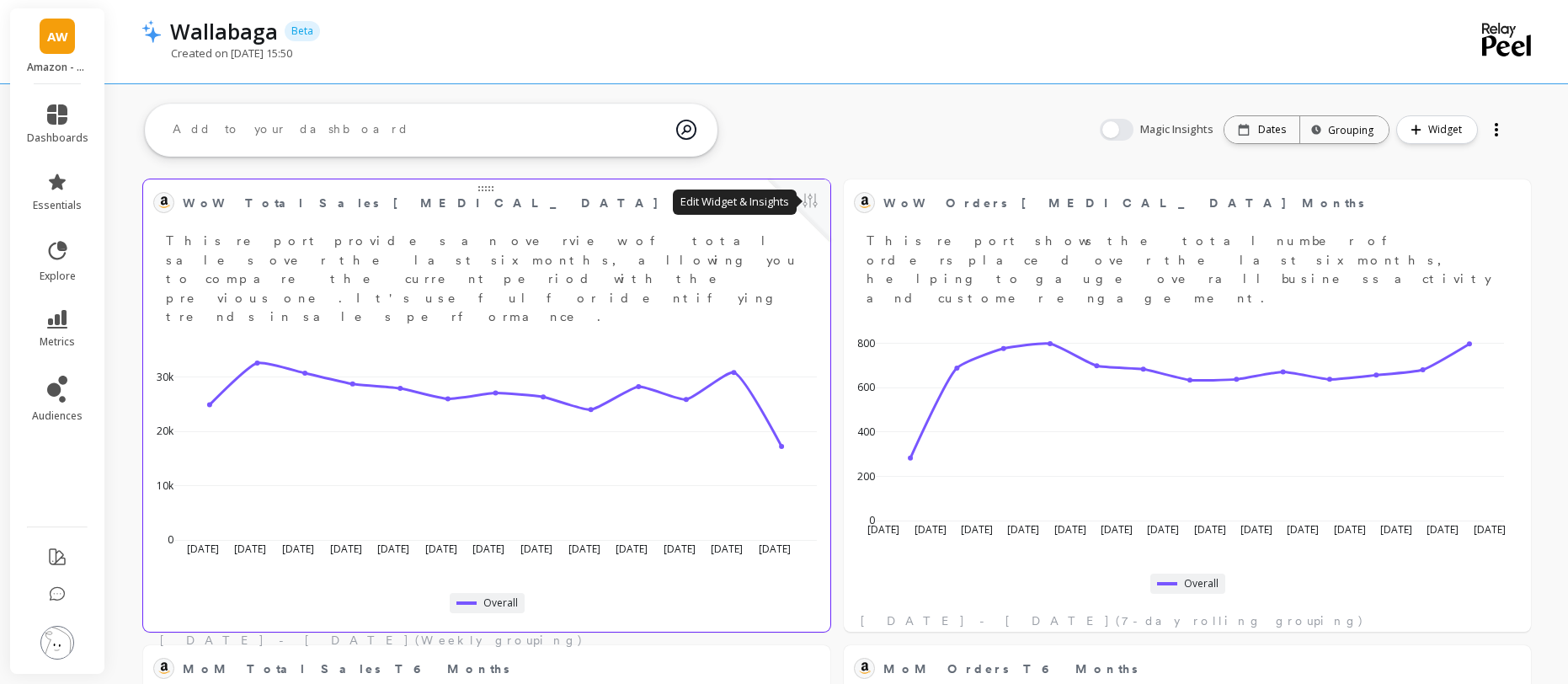
click at [813, 194] on button at bounding box center [810, 202] width 20 height 24
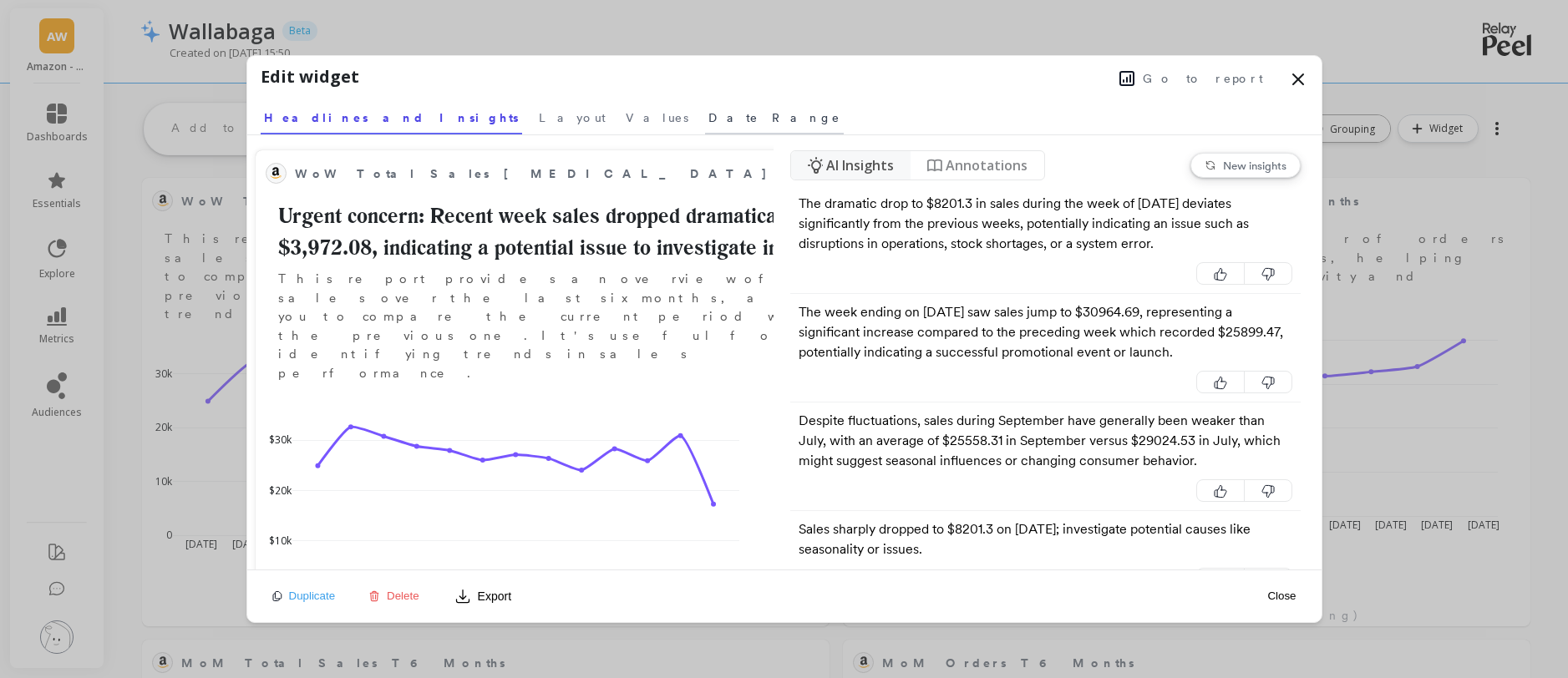
click at [708, 116] on span "Date Range" at bounding box center [774, 117] width 132 height 17
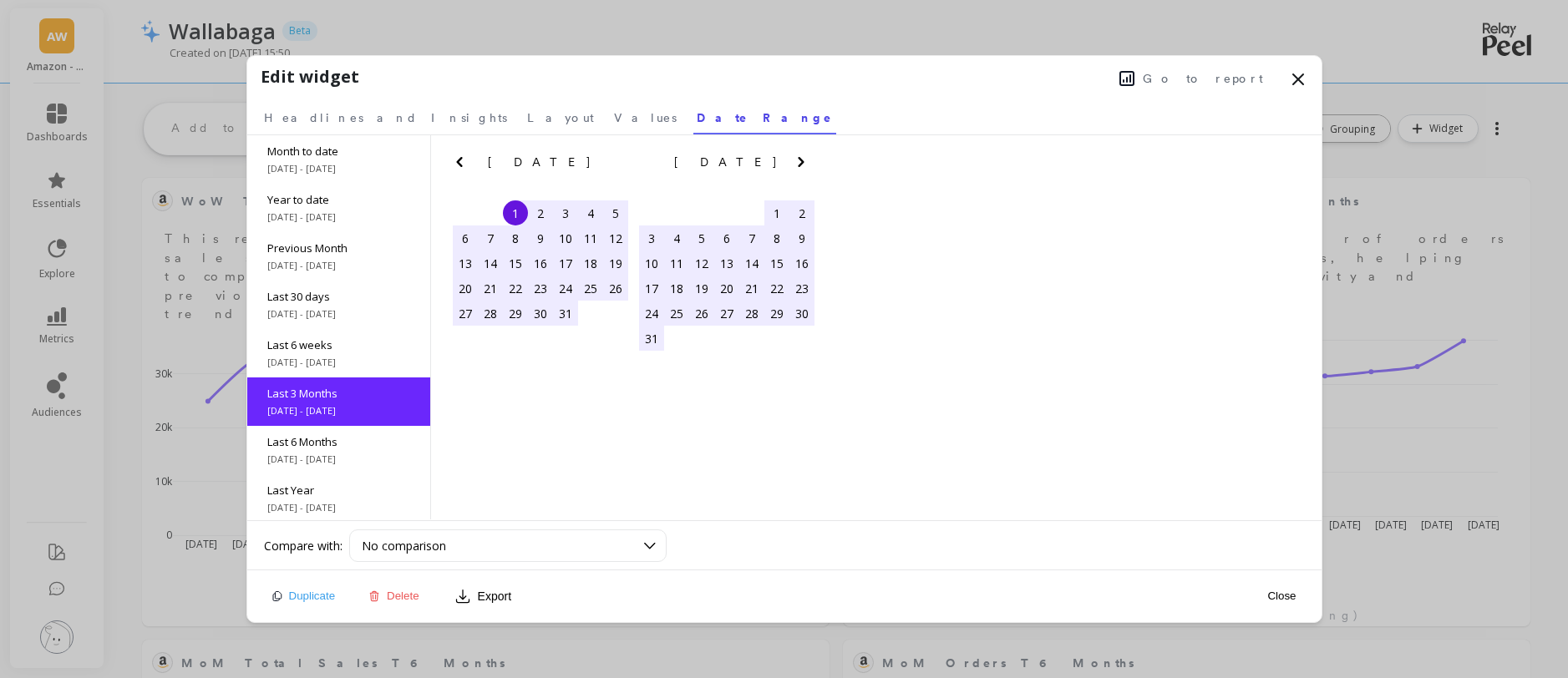
scroll to position [74, 0]
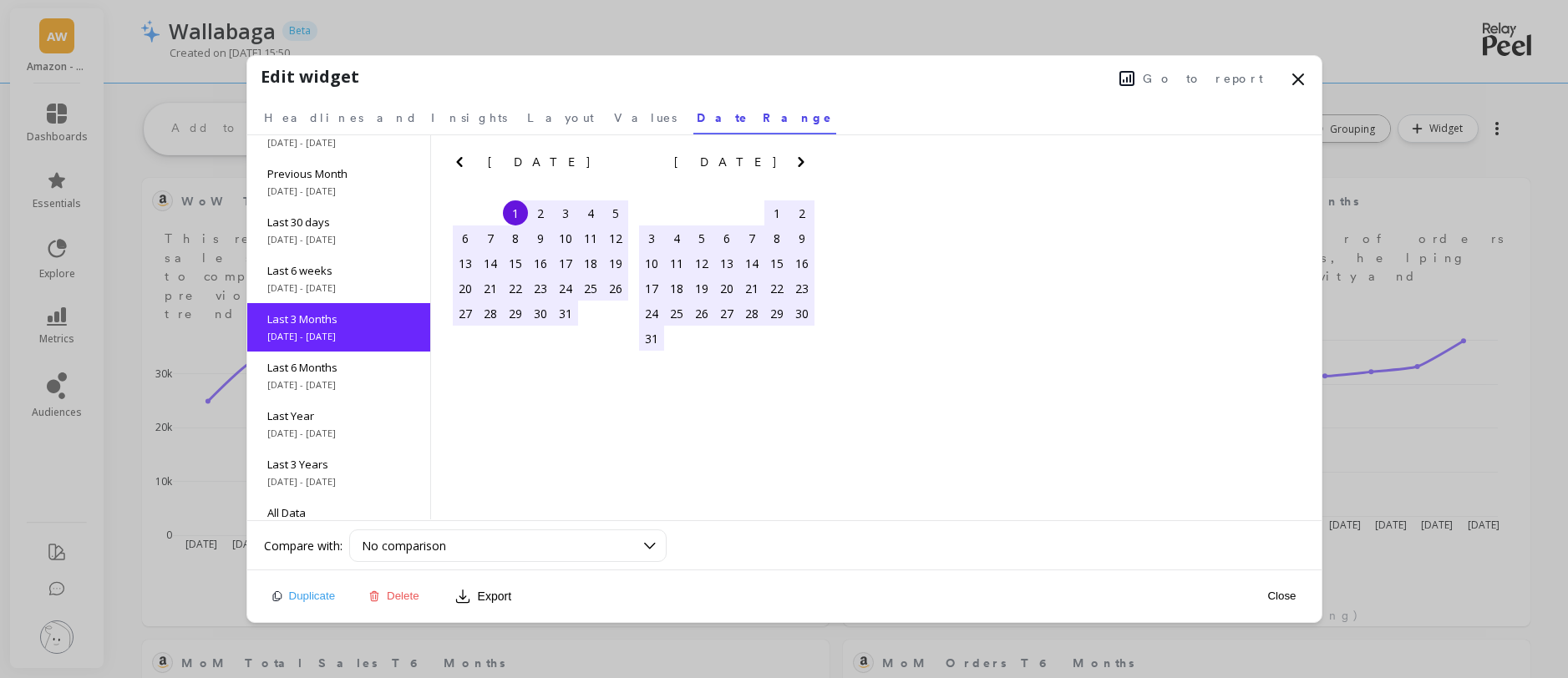
click at [1297, 80] on icon at bounding box center [1298, 78] width 10 height 10
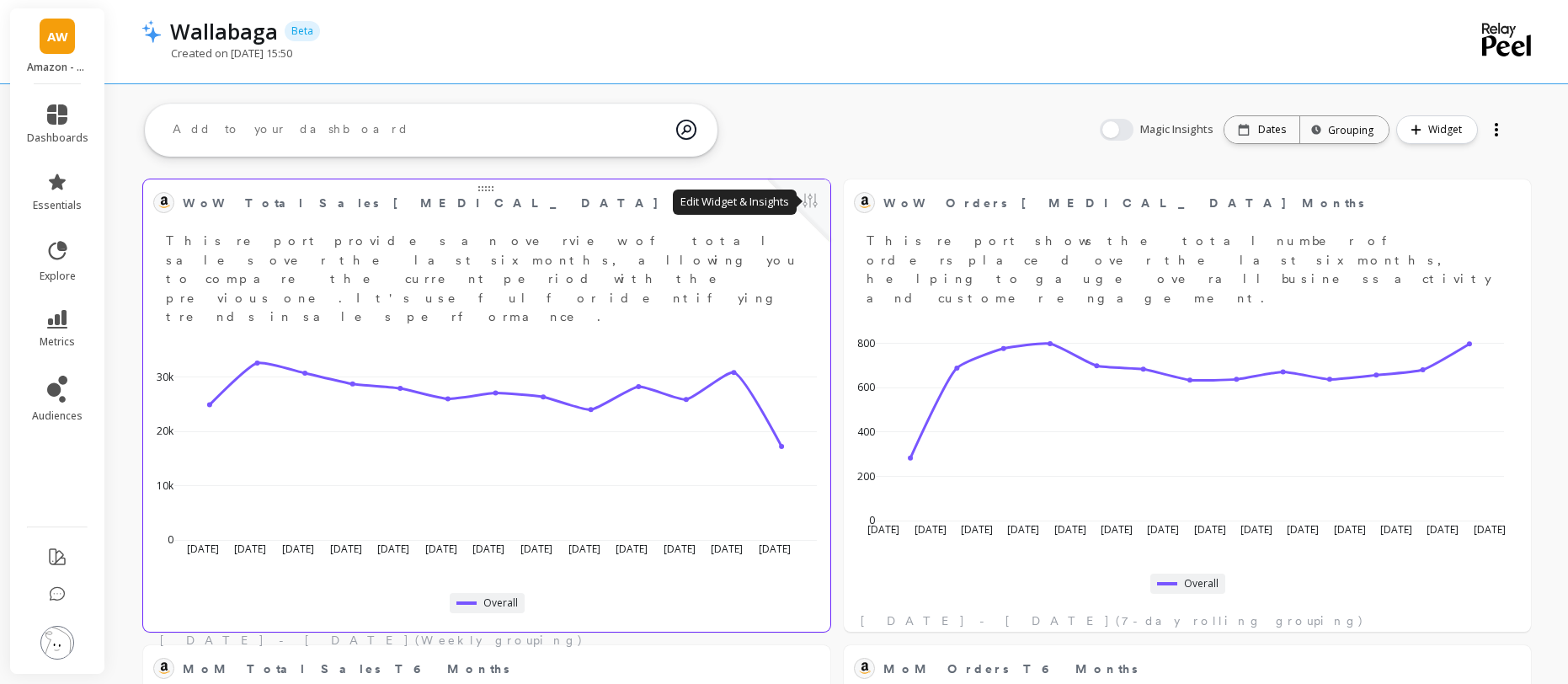
click at [811, 201] on button at bounding box center [810, 202] width 20 height 24
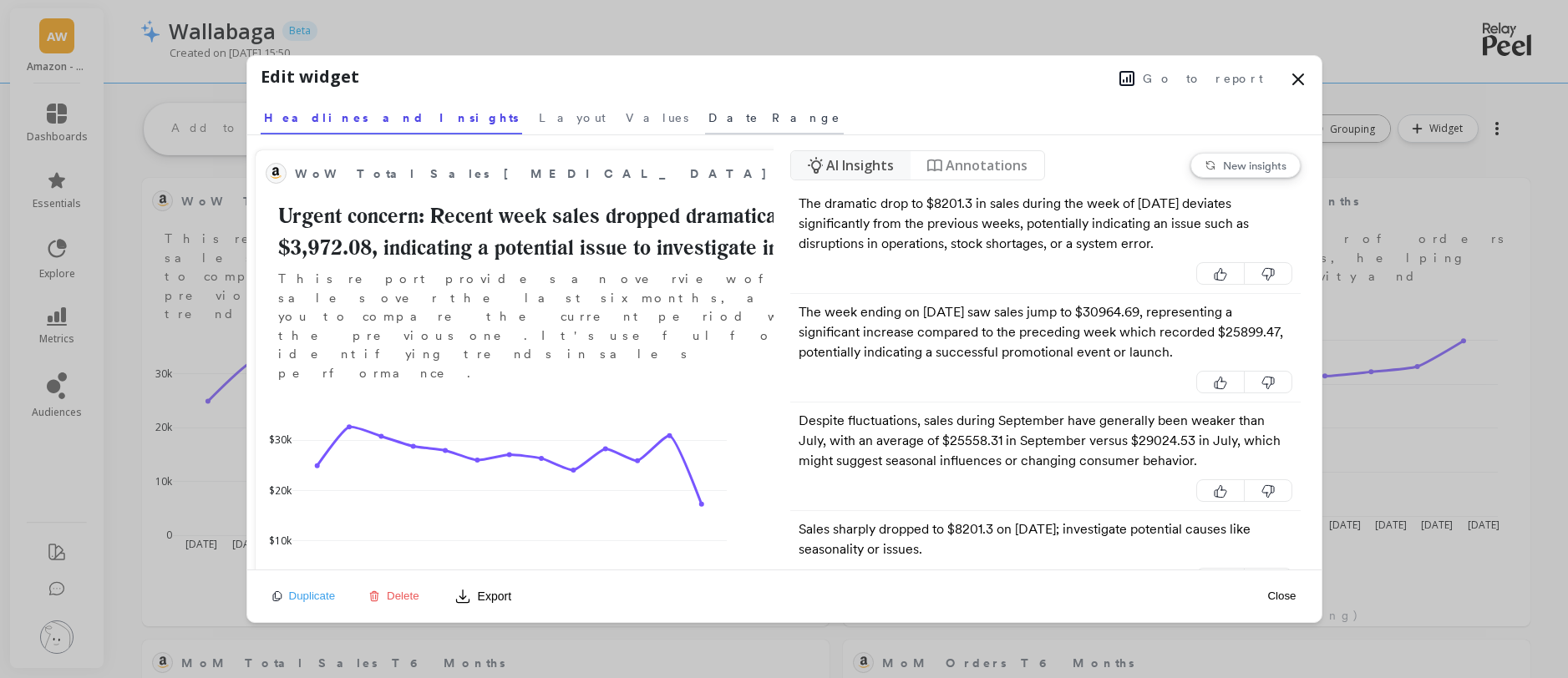
click at [708, 119] on span "Date Range" at bounding box center [774, 117] width 132 height 17
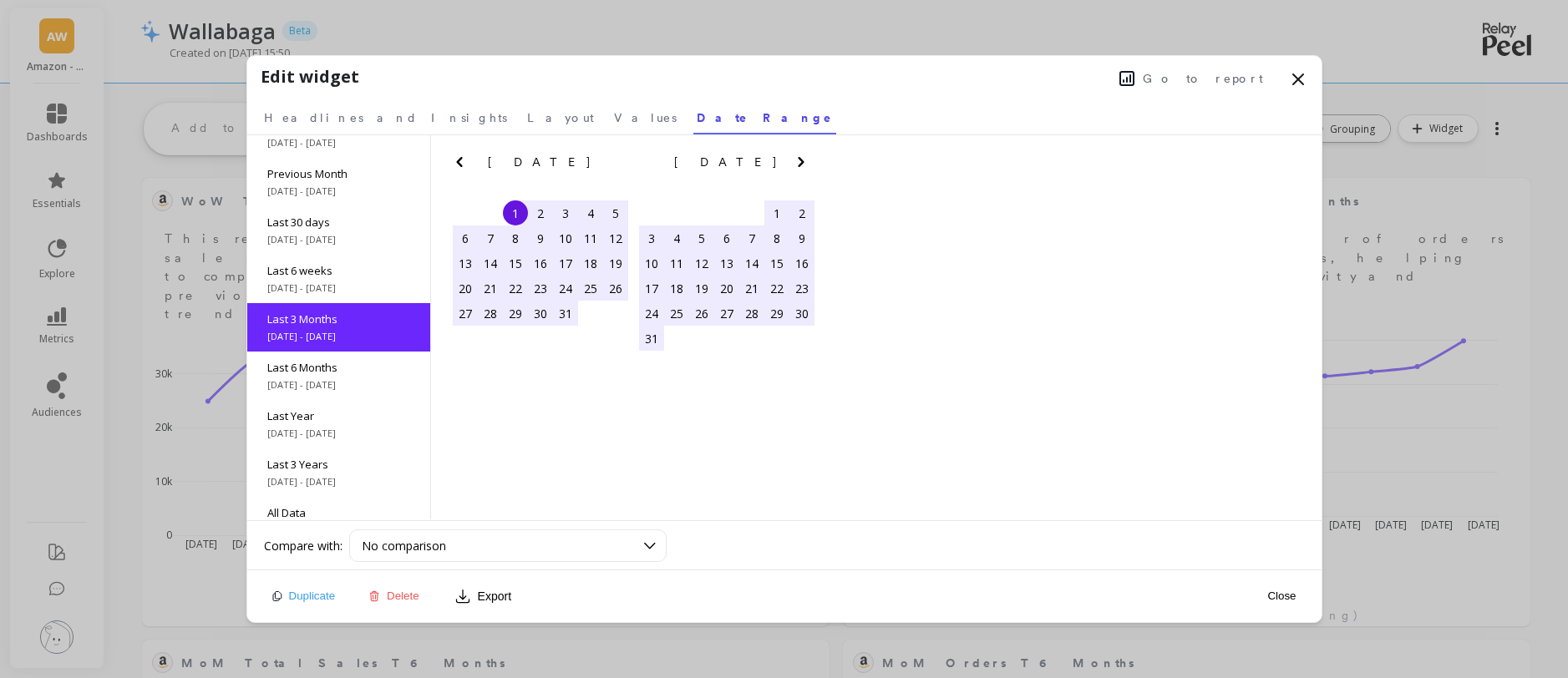
click at [1295, 79] on icon at bounding box center [1298, 79] width 20 height 20
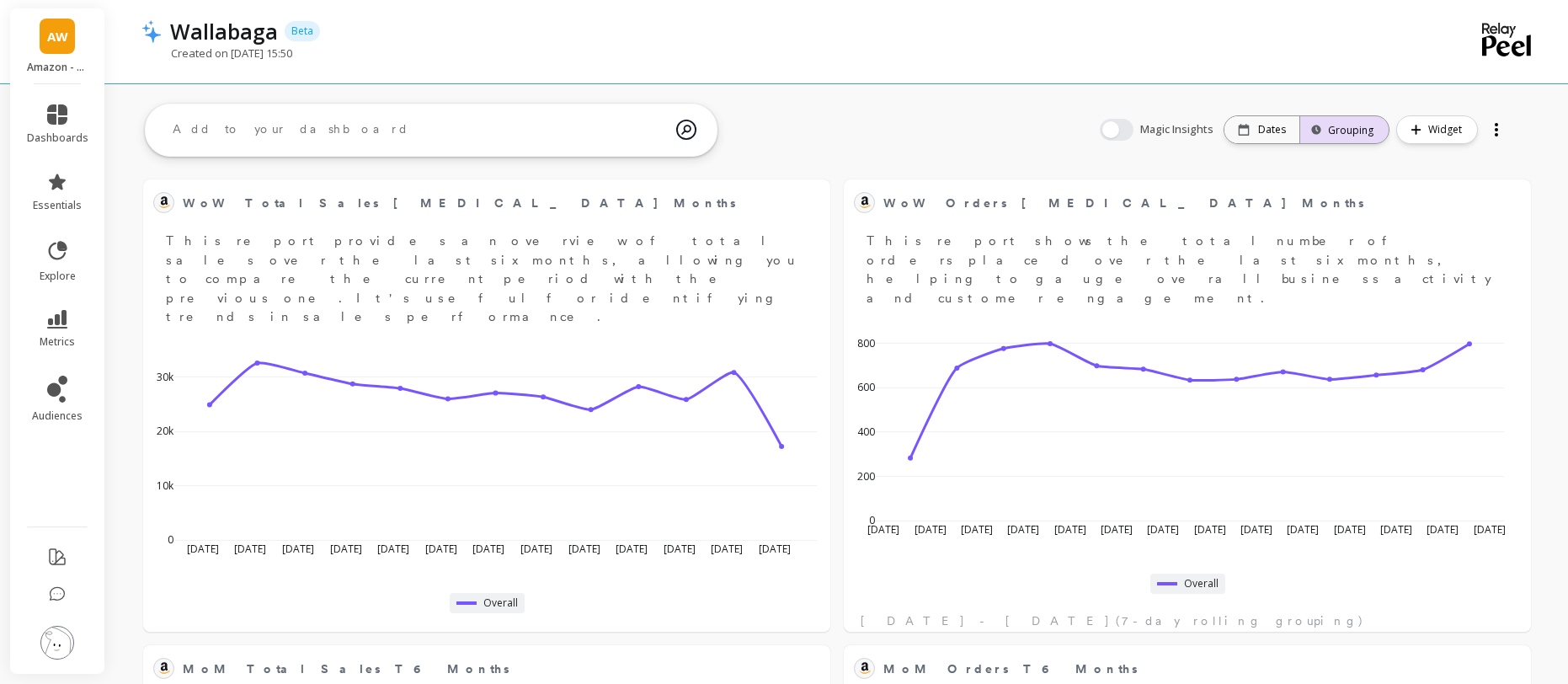
click at [1342, 131] on div "Grouping" at bounding box center [1345, 130] width 58 height 16
click at [1079, 59] on div "Created on Sep 23, 2025 at 15:50" at bounding box center [769, 61] width 1255 height 32
click at [867, 64] on div "Created on Sep 23, 2025 at 15:50" at bounding box center [769, 61] width 1255 height 32
click at [1338, 136] on div "Grouping" at bounding box center [1344, 129] width 88 height 37
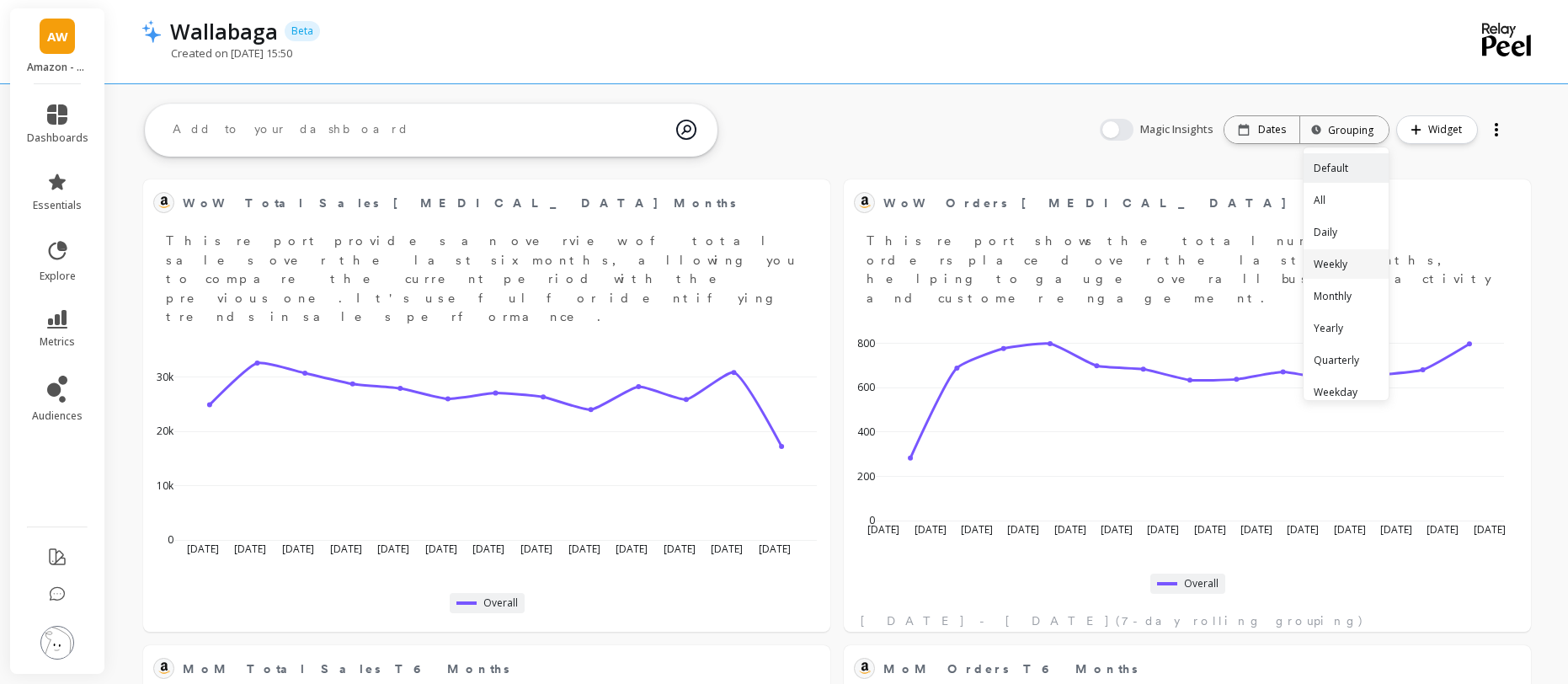
click at [1342, 264] on div "Weekly" at bounding box center [1347, 264] width 85 height 29
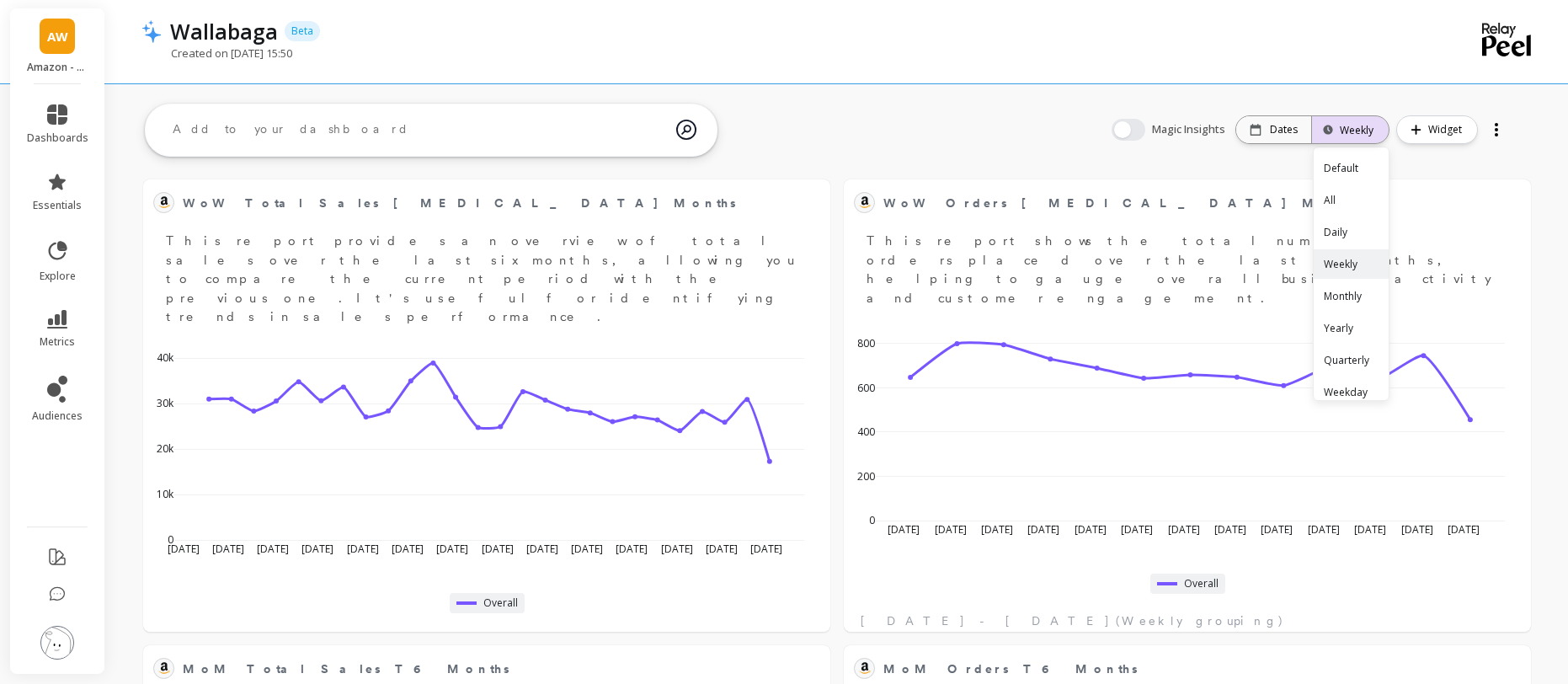
click at [1345, 135] on div "Weekly" at bounding box center [1351, 130] width 46 height 16
click at [1353, 123] on div "Weekly" at bounding box center [1351, 130] width 46 height 16
click at [1354, 304] on div "Monthly" at bounding box center [1352, 296] width 75 height 29
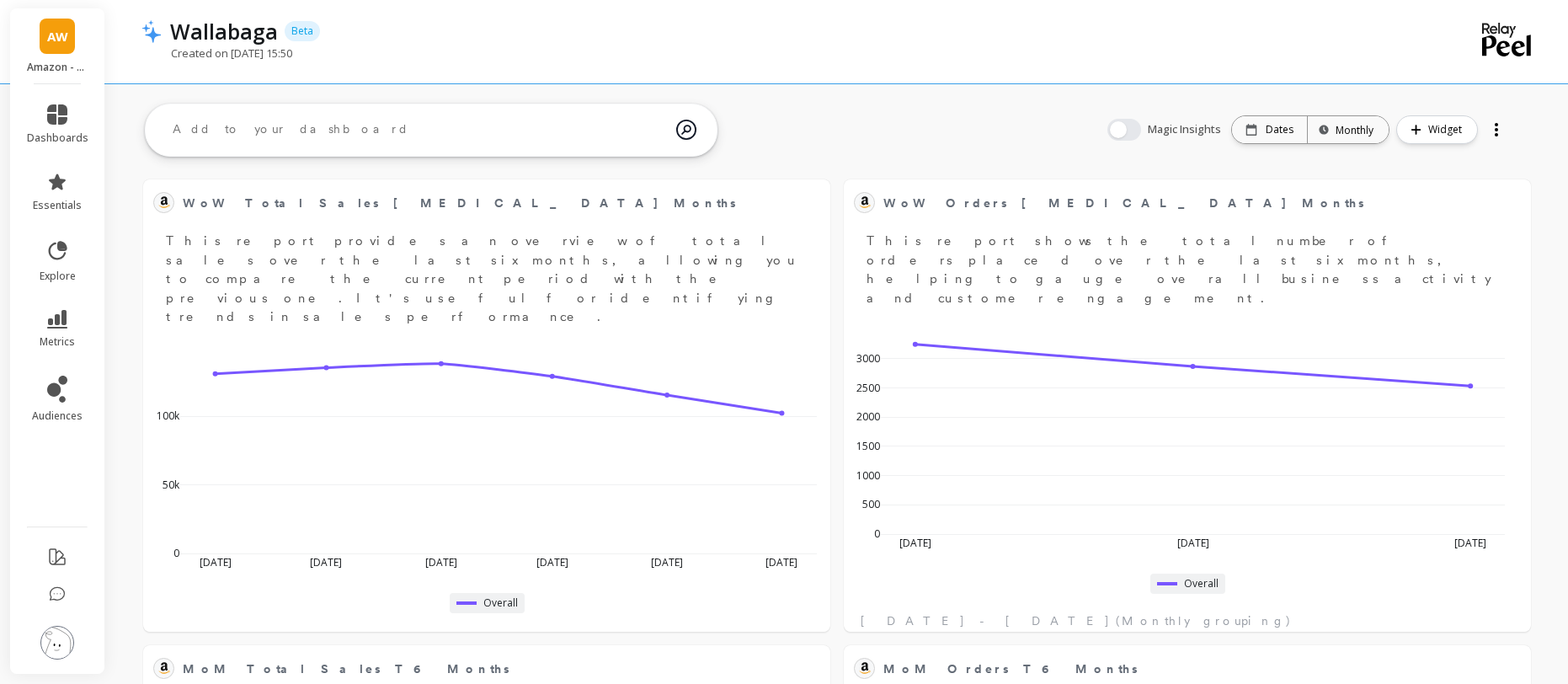
click at [1355, 134] on div "Monthly" at bounding box center [1349, 130] width 51 height 16
click at [1338, 327] on div "Yearly" at bounding box center [1349, 328] width 80 height 29
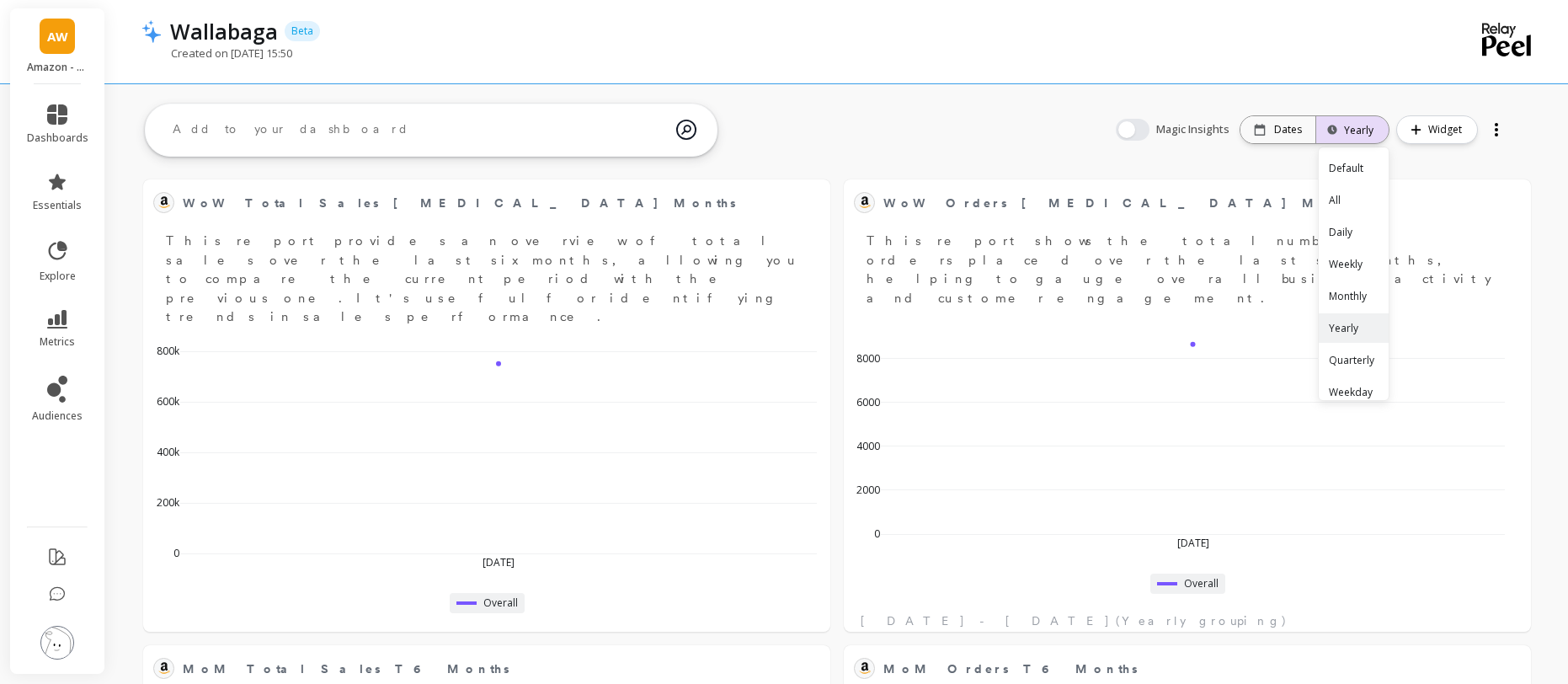
click at [1340, 131] on div "Yearly" at bounding box center [1352, 130] width 42 height 16
click at [1347, 294] on div "Monthly" at bounding box center [1353, 296] width 70 height 29
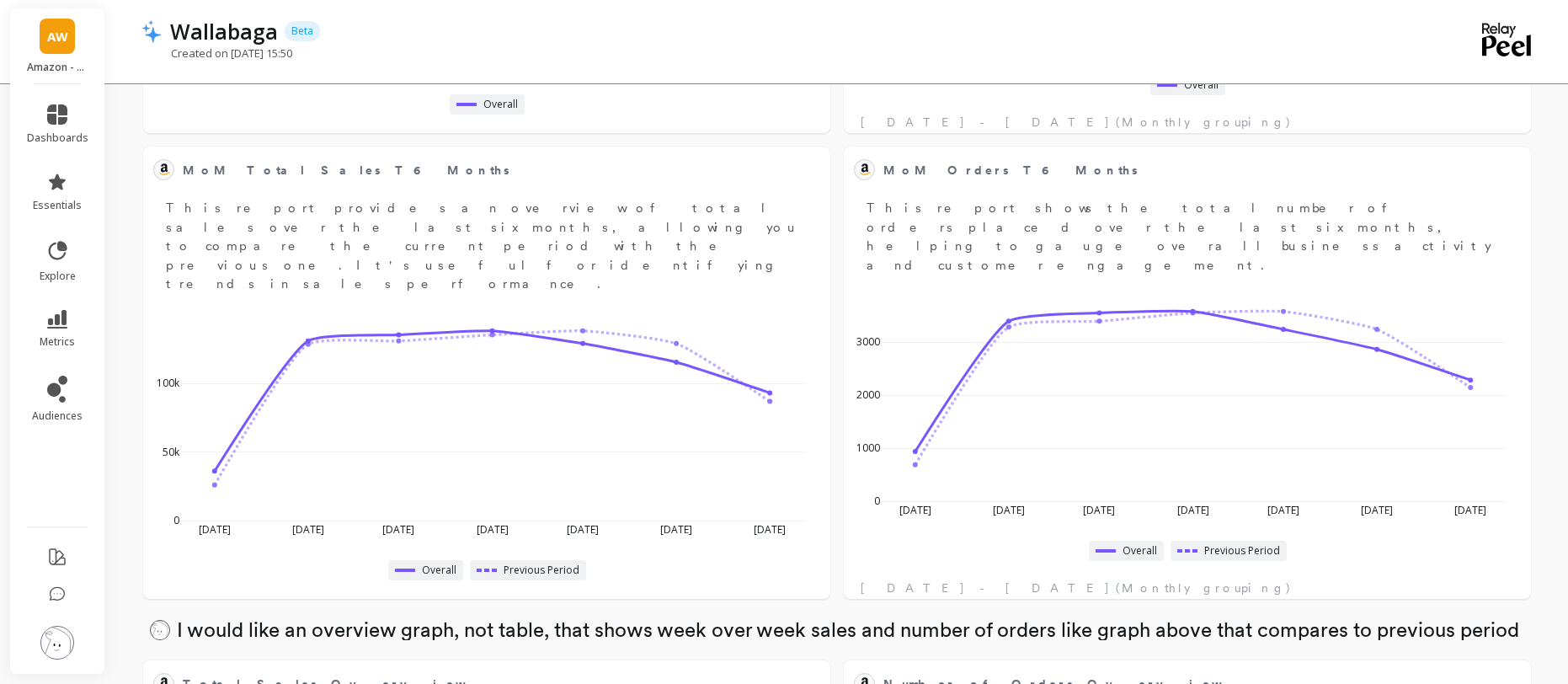
scroll to position [513, 0]
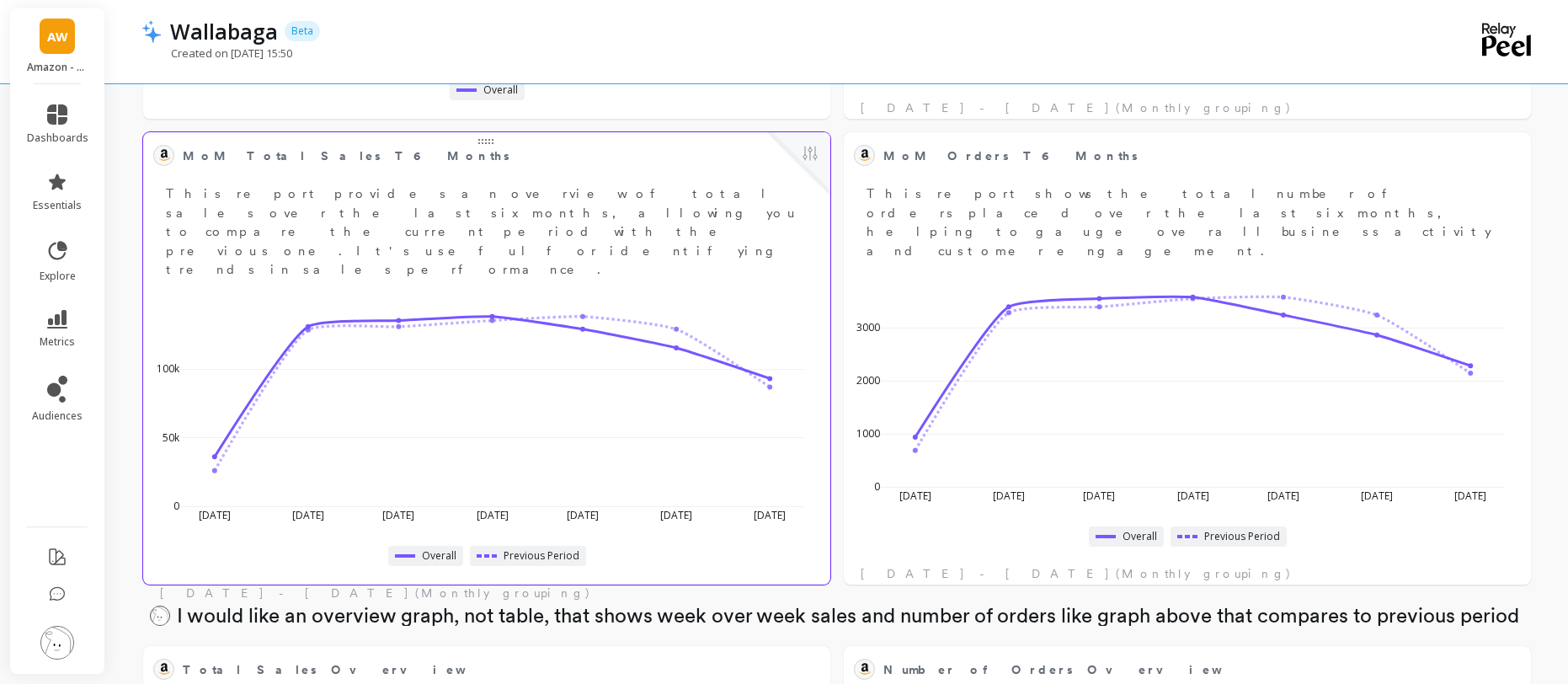
click at [814, 159] on button at bounding box center [810, 155] width 20 height 24
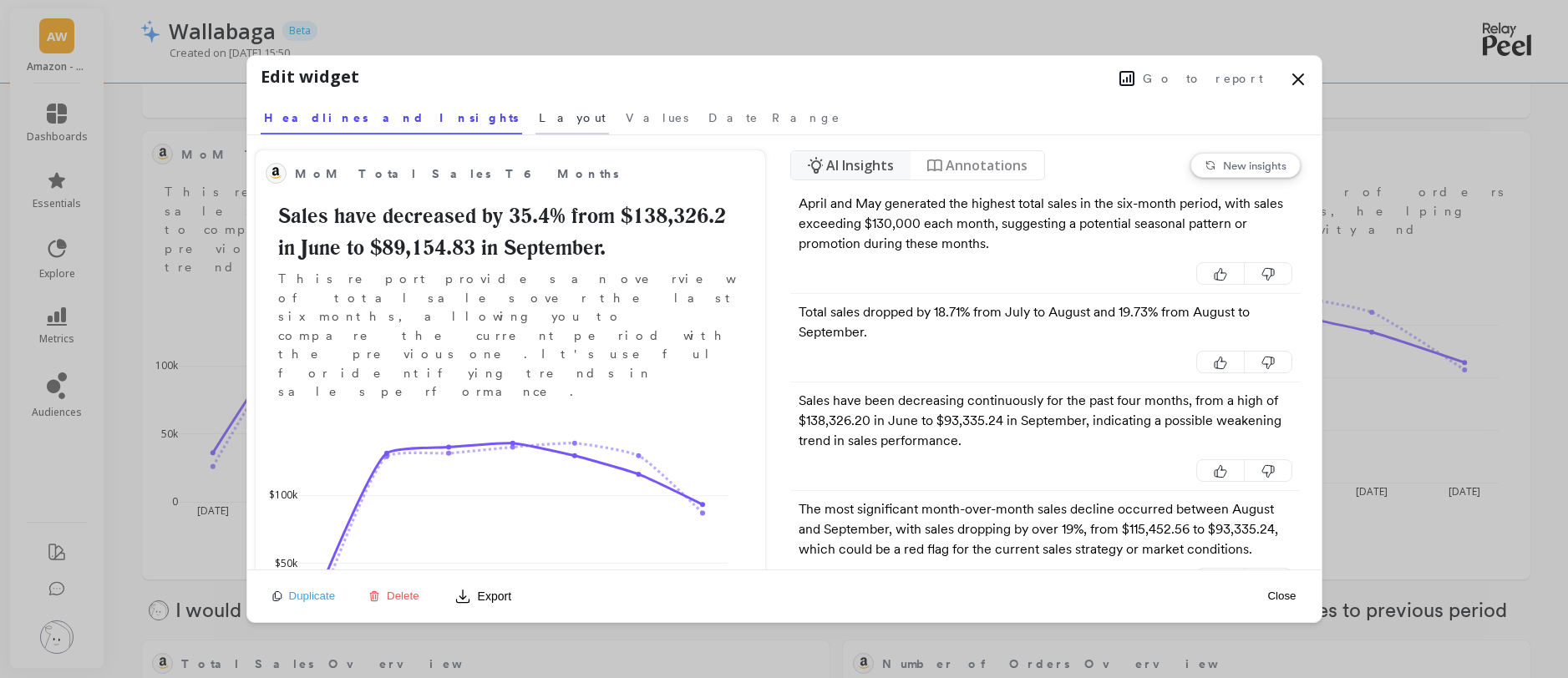
click at [539, 113] on span "Layout" at bounding box center [572, 117] width 67 height 17
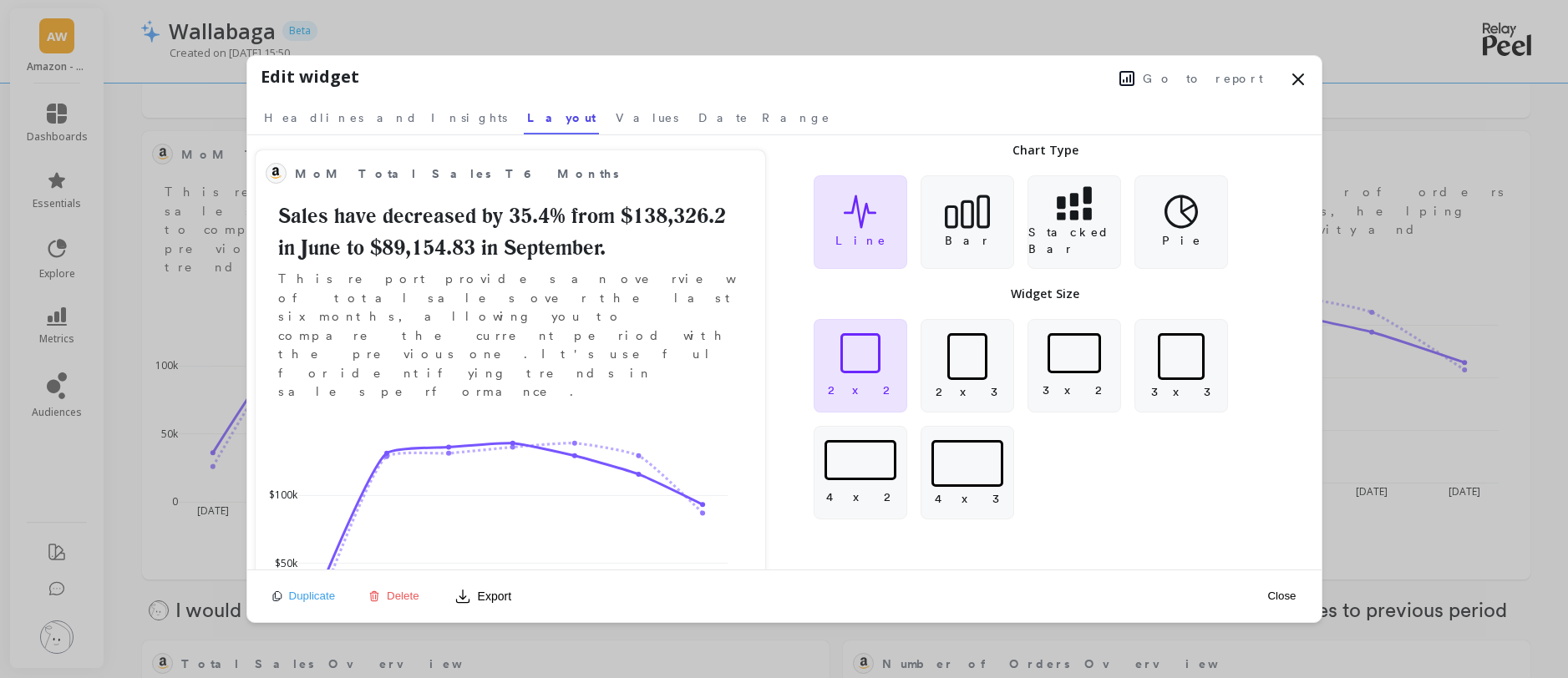
click at [1300, 78] on icon at bounding box center [1298, 79] width 20 height 20
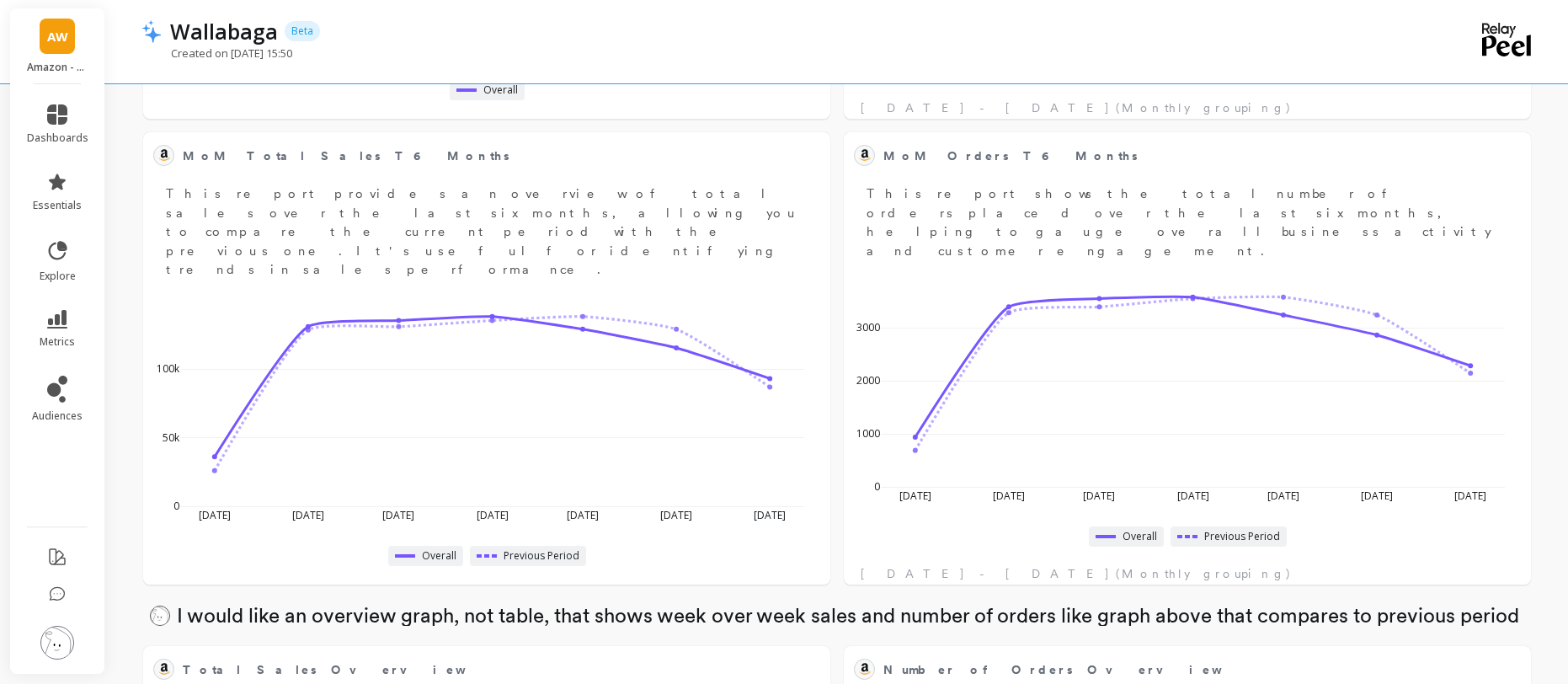
click at [923, 50] on div "Created on Sep 23, 2025 at 15:50" at bounding box center [769, 61] width 1255 height 32
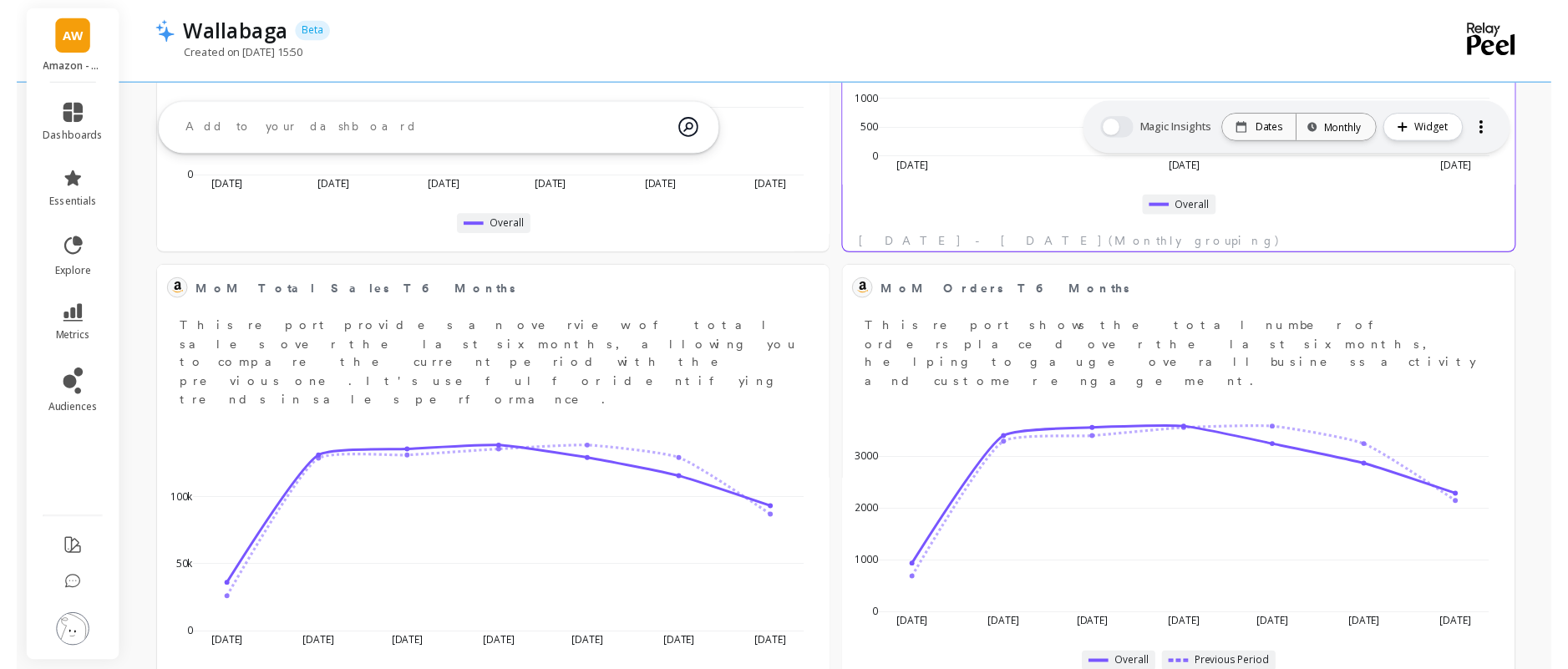
scroll to position [0, 0]
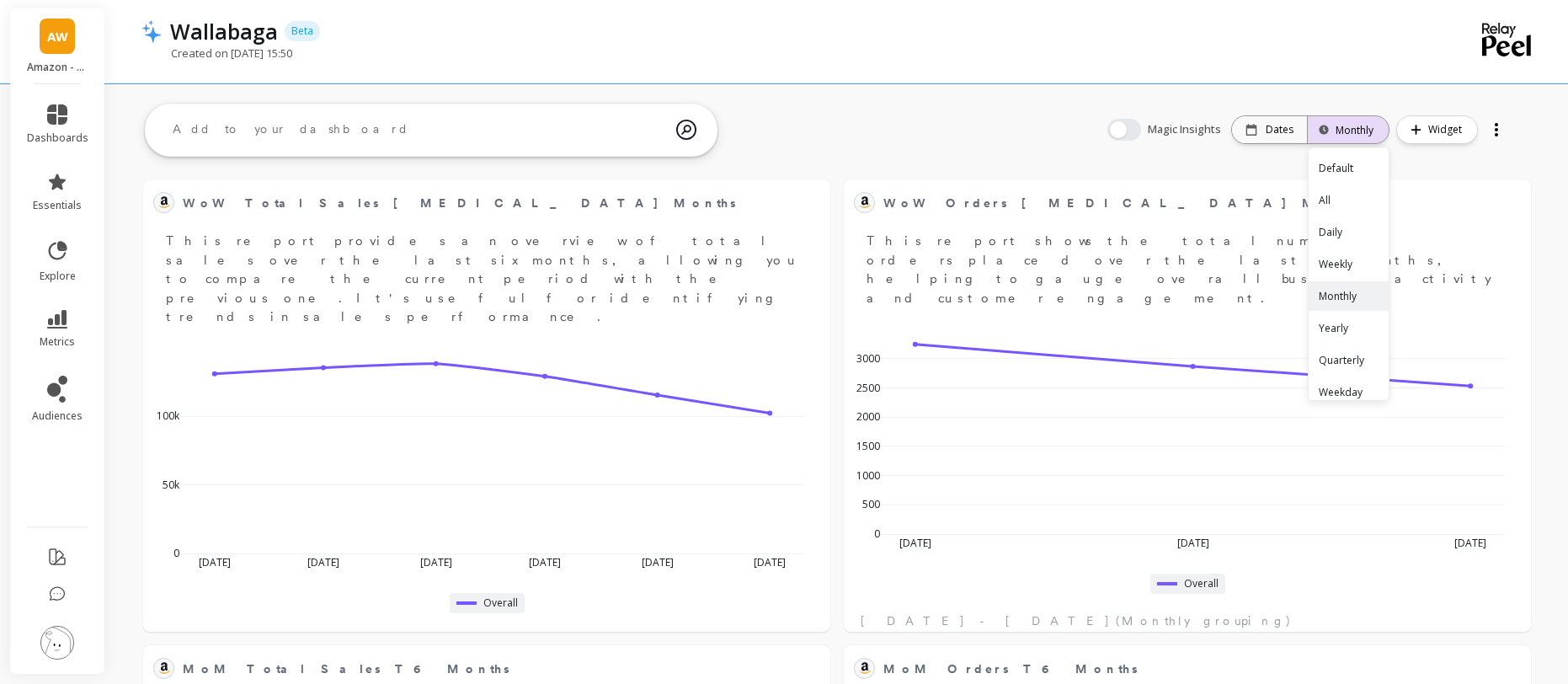
click at [1362, 126] on div "Monthly" at bounding box center [1349, 130] width 51 height 16
click at [1216, 30] on div "Wallabaga Beta" at bounding box center [779, 31] width 1235 height 28
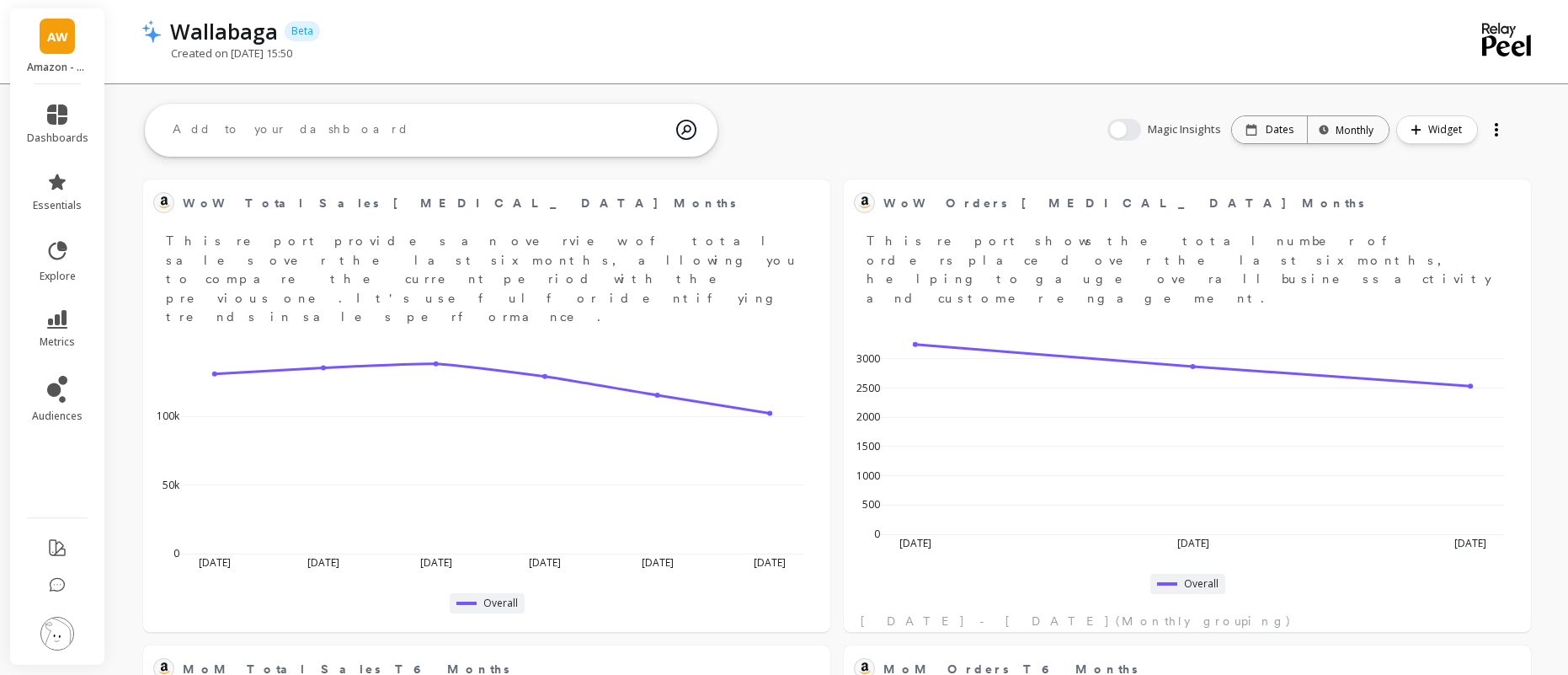
click at [571, 55] on div "Created on Sep 23, 2025 at 15:50" at bounding box center [769, 61] width 1255 height 32
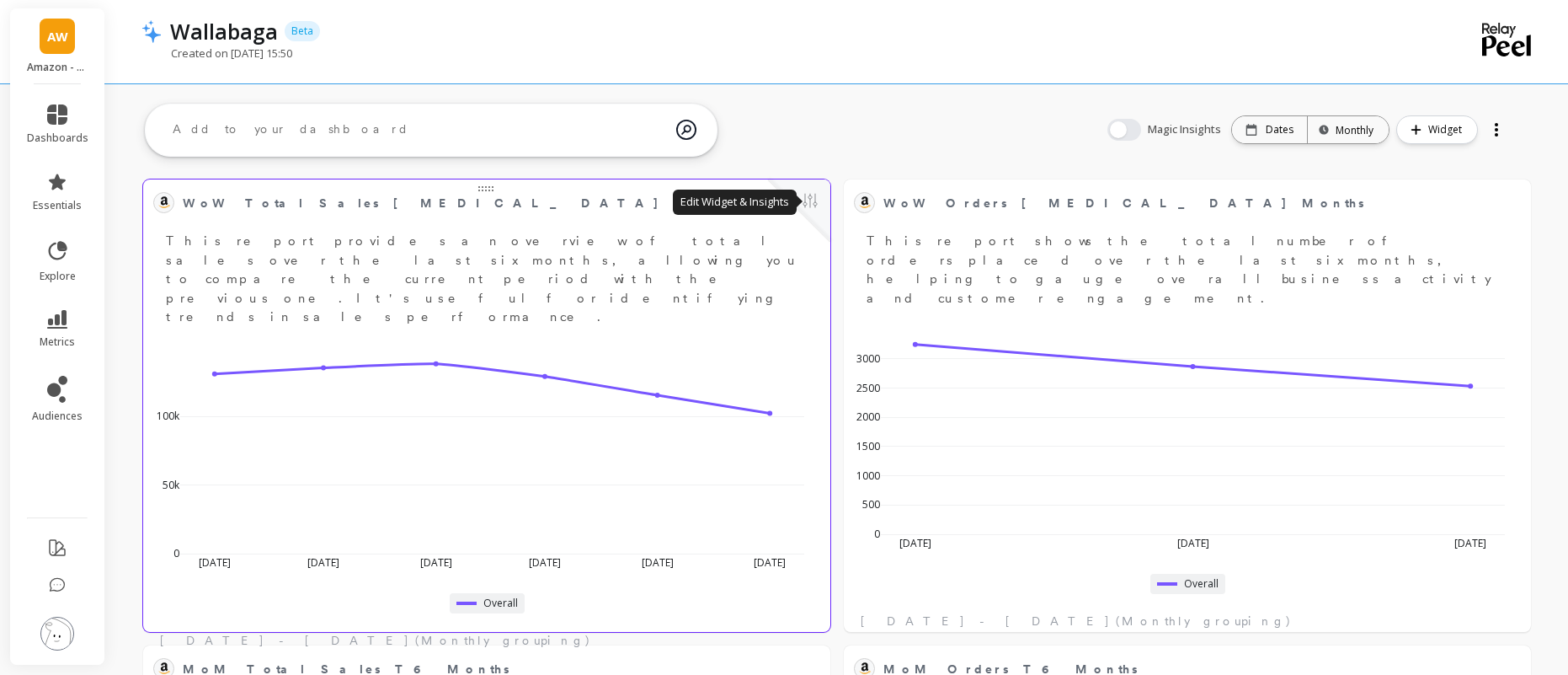
click at [805, 207] on button at bounding box center [810, 202] width 20 height 24
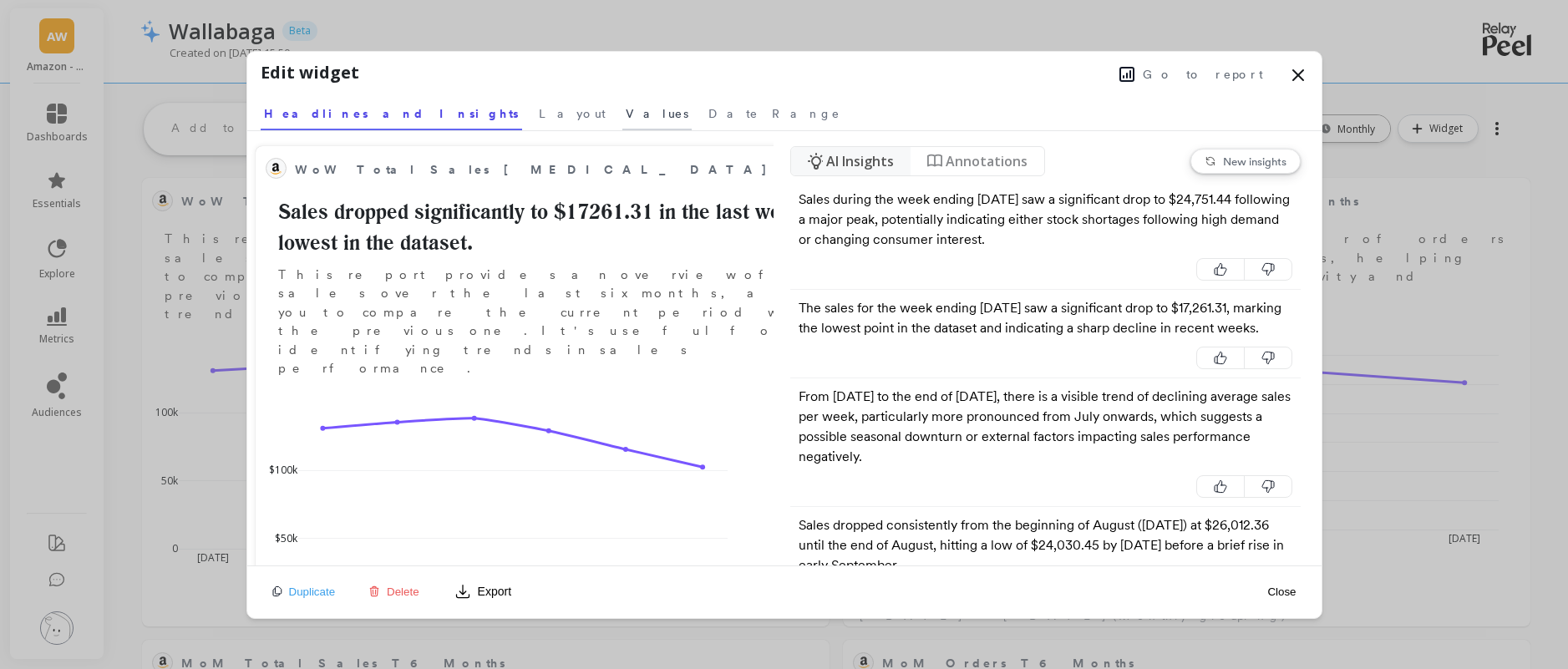
click at [626, 114] on span "Values" at bounding box center [657, 114] width 62 height 17
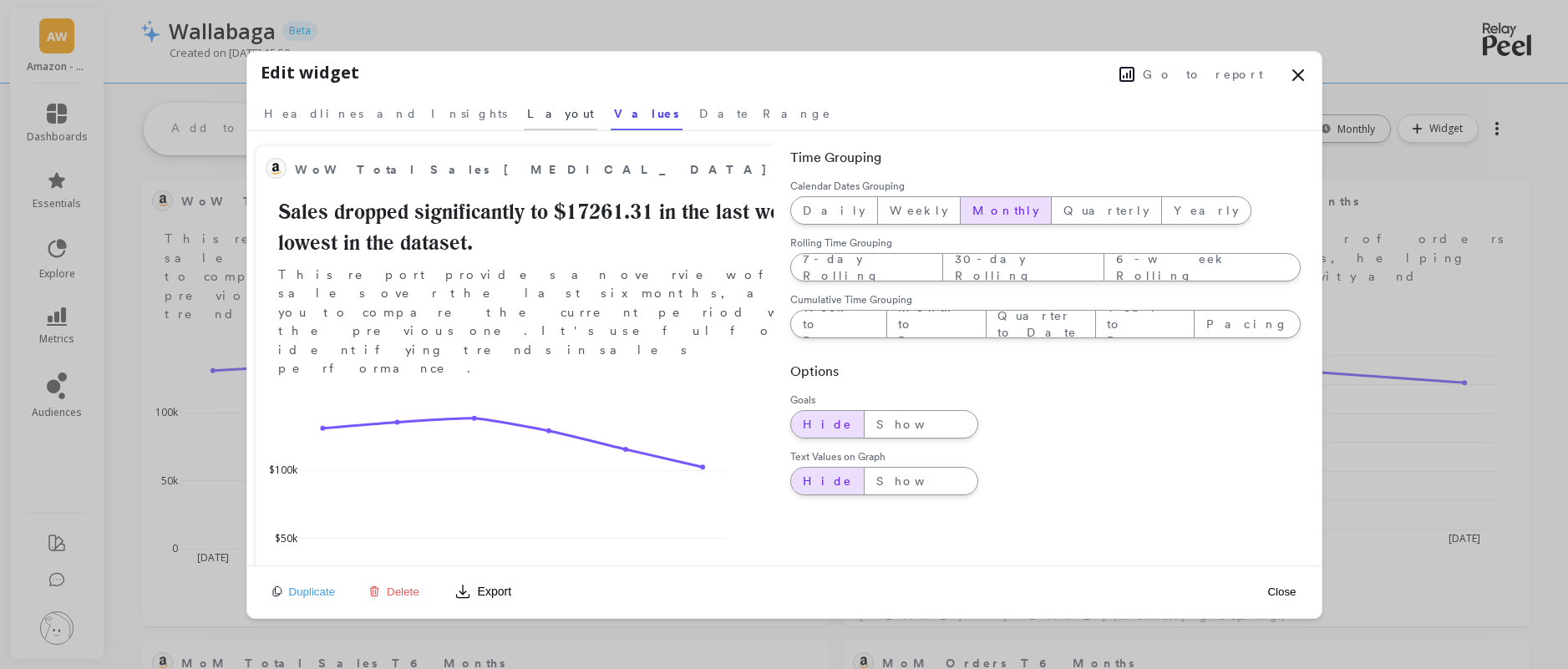
click at [527, 118] on span "Layout" at bounding box center [560, 114] width 67 height 17
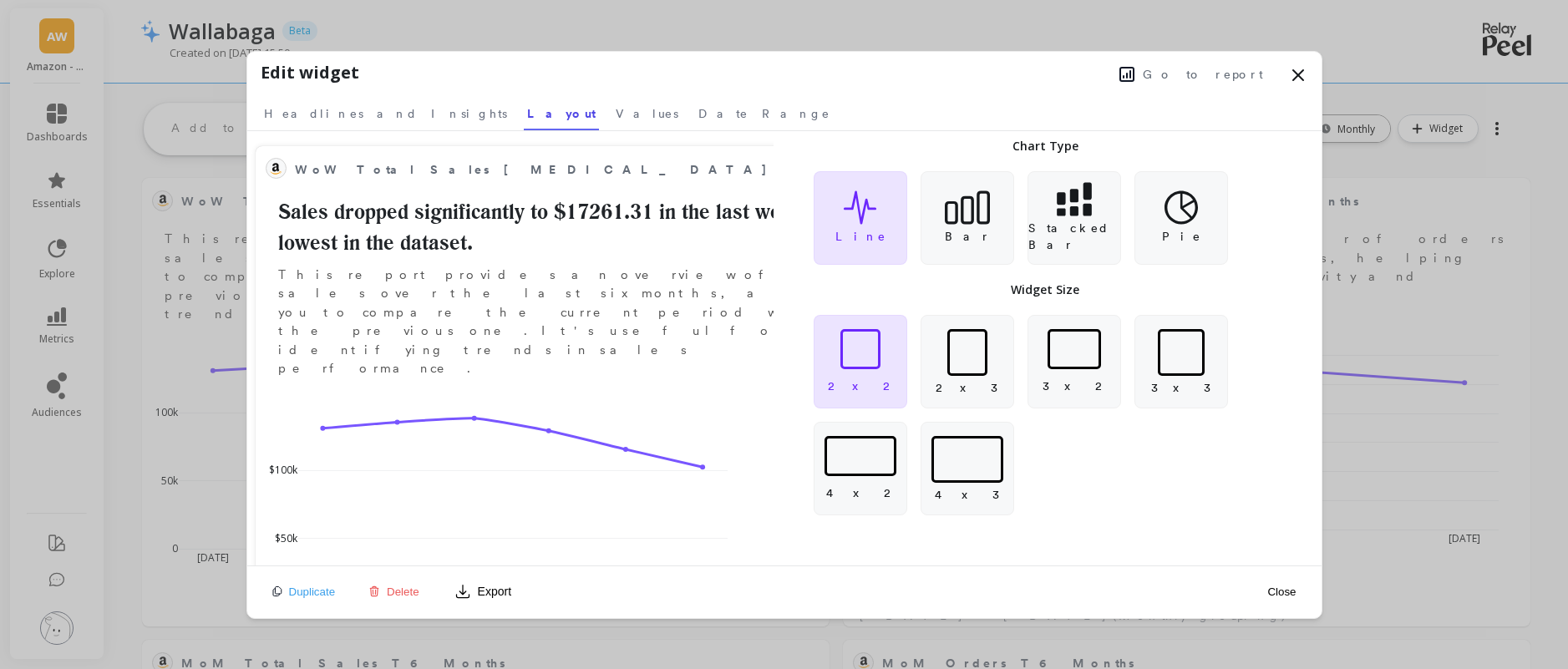
click at [915, 77] on div "Go to report" at bounding box center [834, 73] width 949 height 25
click at [1306, 73] on icon at bounding box center [1298, 75] width 20 height 20
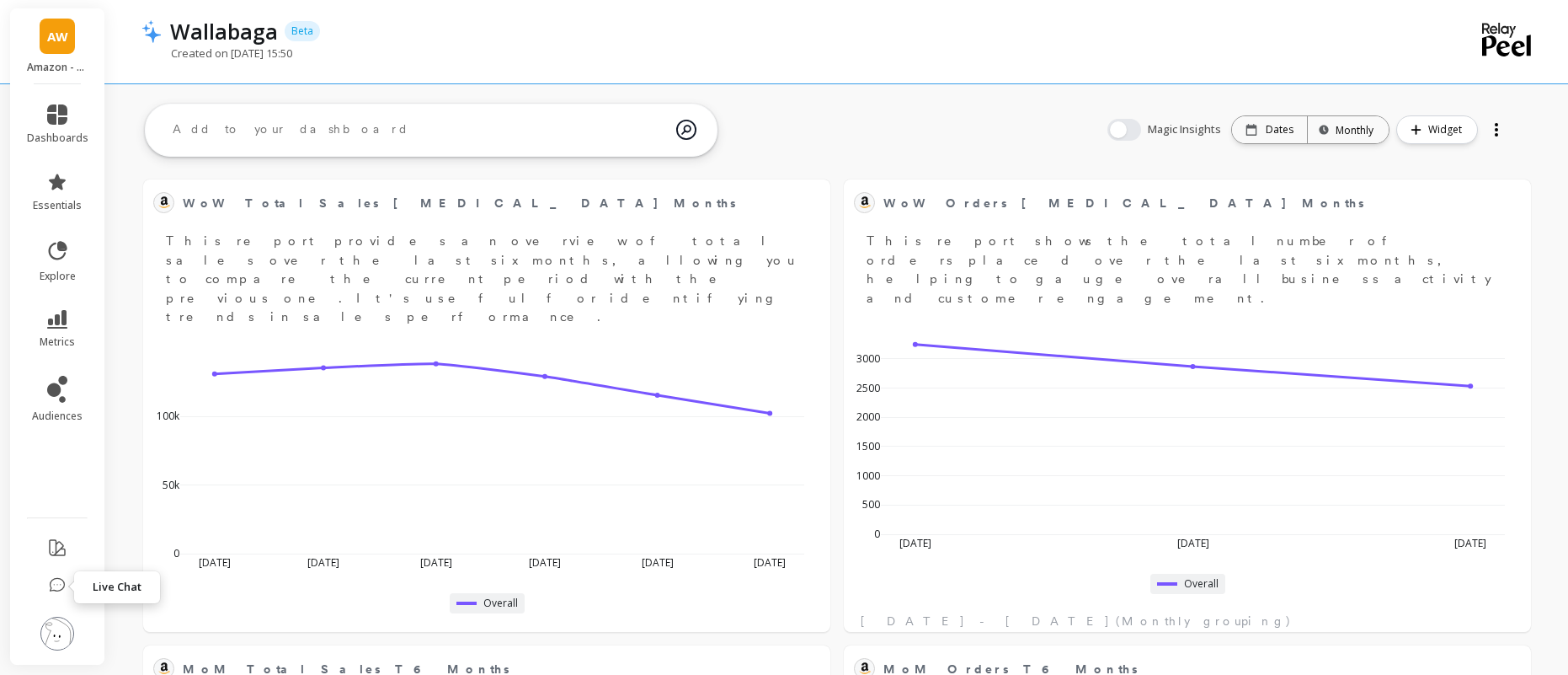
click at [60, 579] on icon at bounding box center [57, 585] width 17 height 17
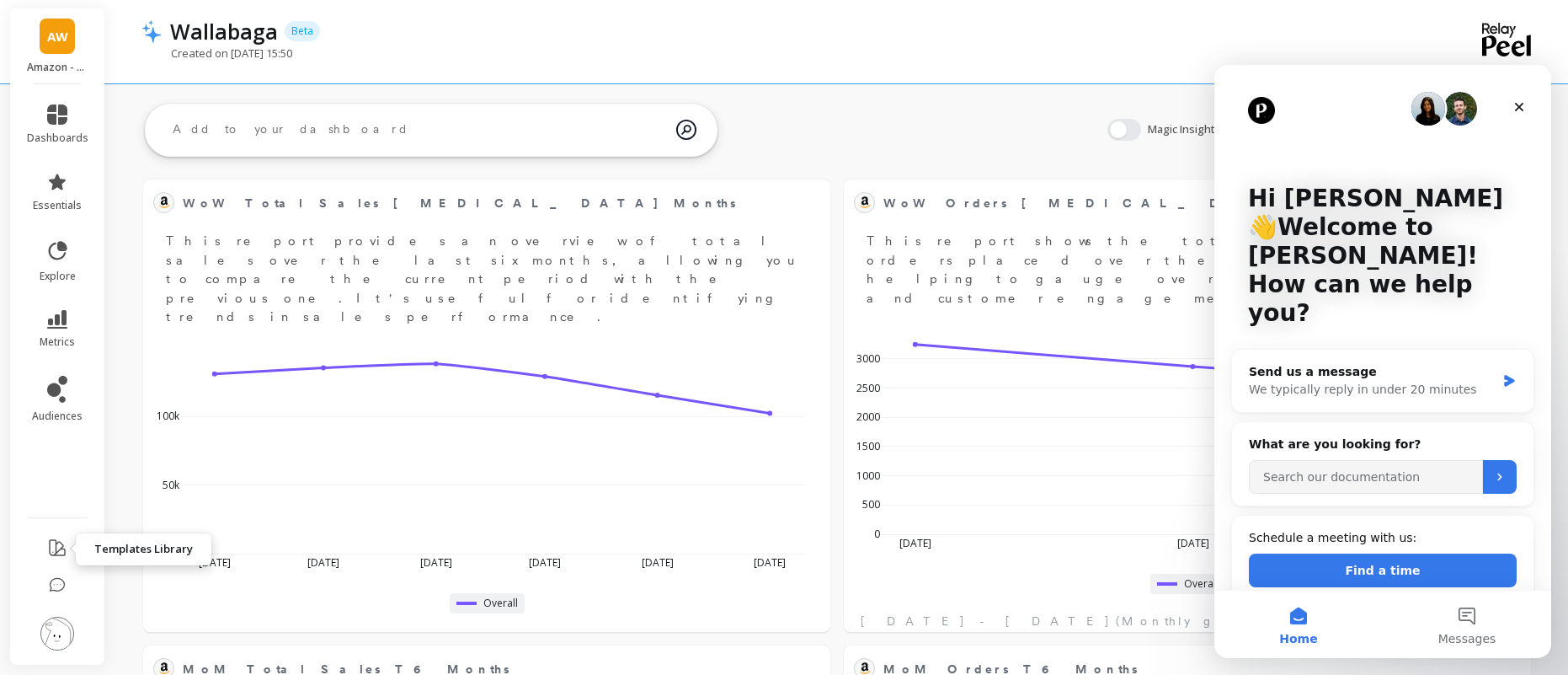
click at [51, 548] on icon at bounding box center [57, 548] width 20 height 20
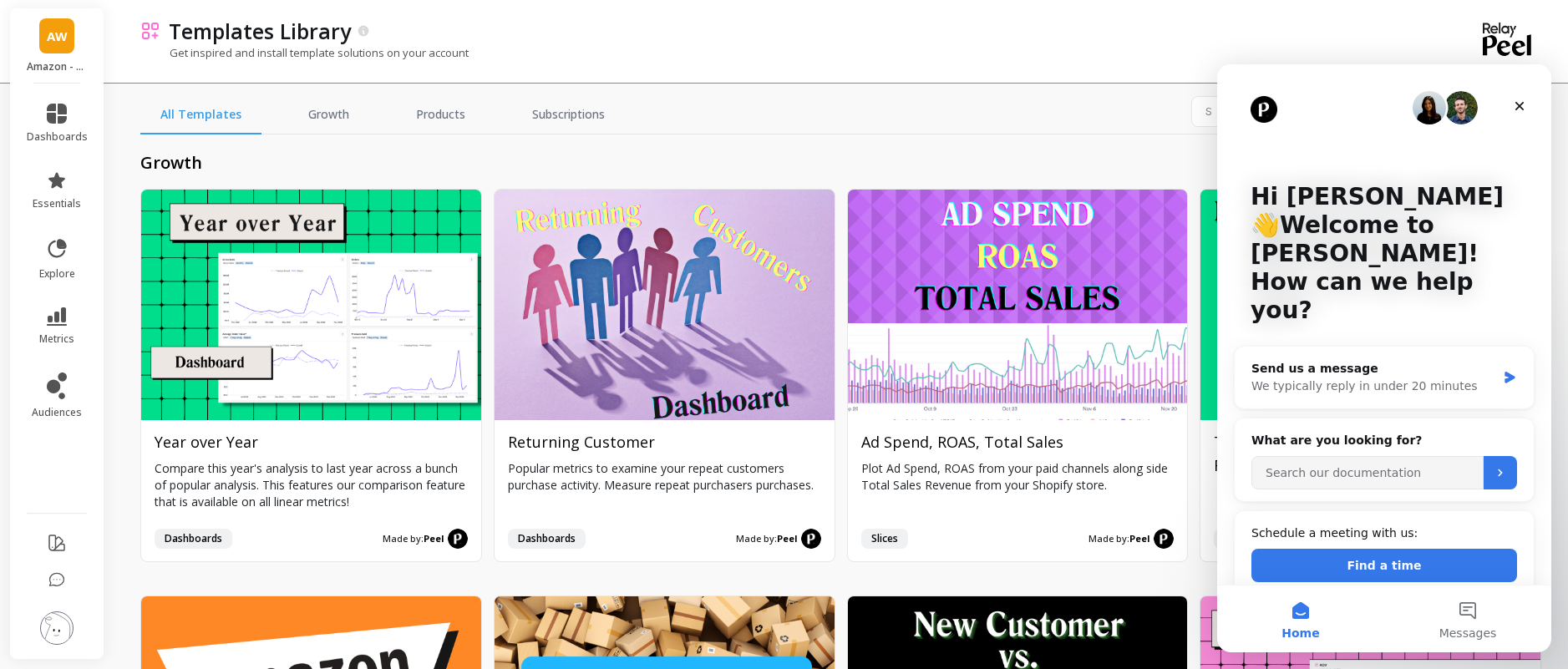
click at [1320, 200] on p "Hi Laura 👋Welcome to Peel!" at bounding box center [1384, 225] width 267 height 85
drag, startPoint x: 1279, startPoint y: 197, endPoint x: 1338, endPoint y: 197, distance: 59.0
click at [1338, 197] on p "Hi Laura 👋Welcome to Peel!" at bounding box center [1384, 225] width 267 height 85
click at [991, 47] on div "Get inspired and install template solutions on your account" at bounding box center [770, 60] width 1258 height 32
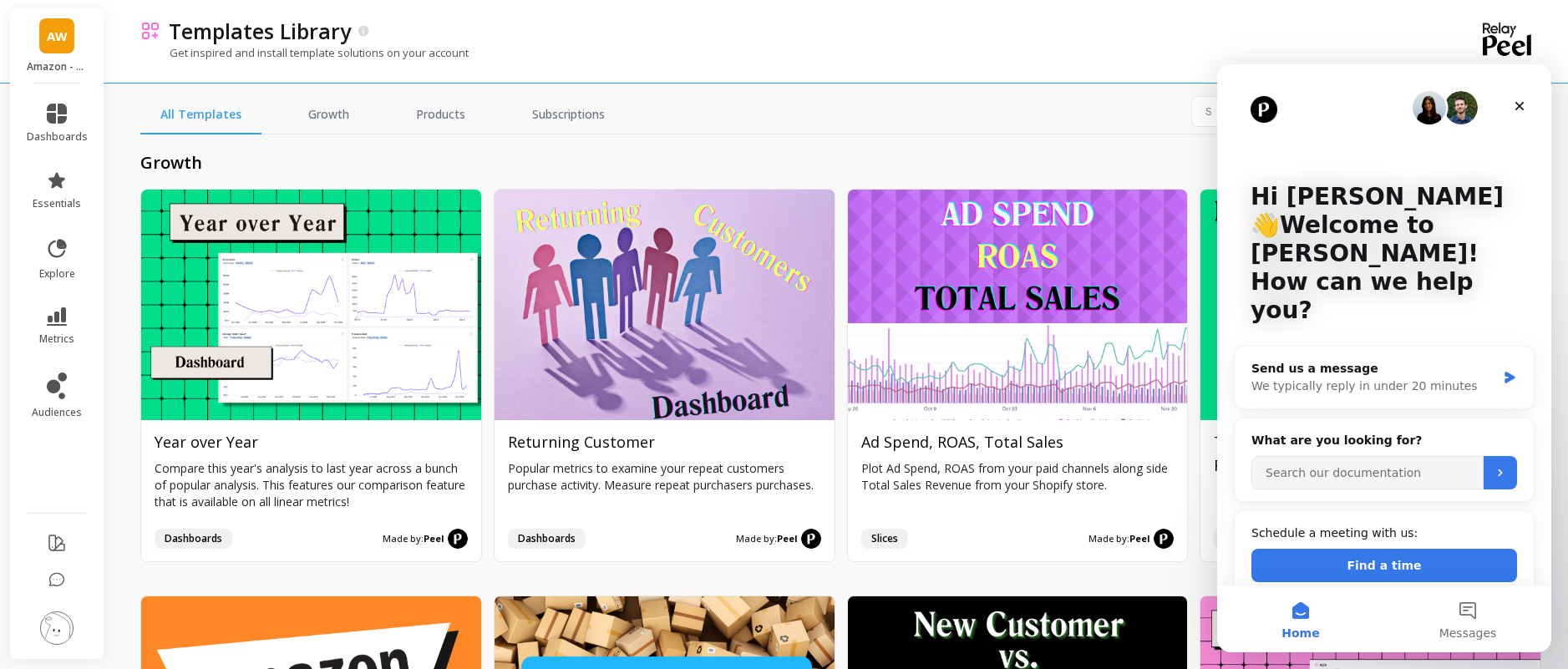
click at [1414, 209] on p "Hi Laura 👋Welcome to Peel!" at bounding box center [1384, 225] width 267 height 85
click at [1024, 17] on div "Templates Library" at bounding box center [779, 31] width 1238 height 28
click at [1522, 105] on icon "Close" at bounding box center [1519, 105] width 14 height 14
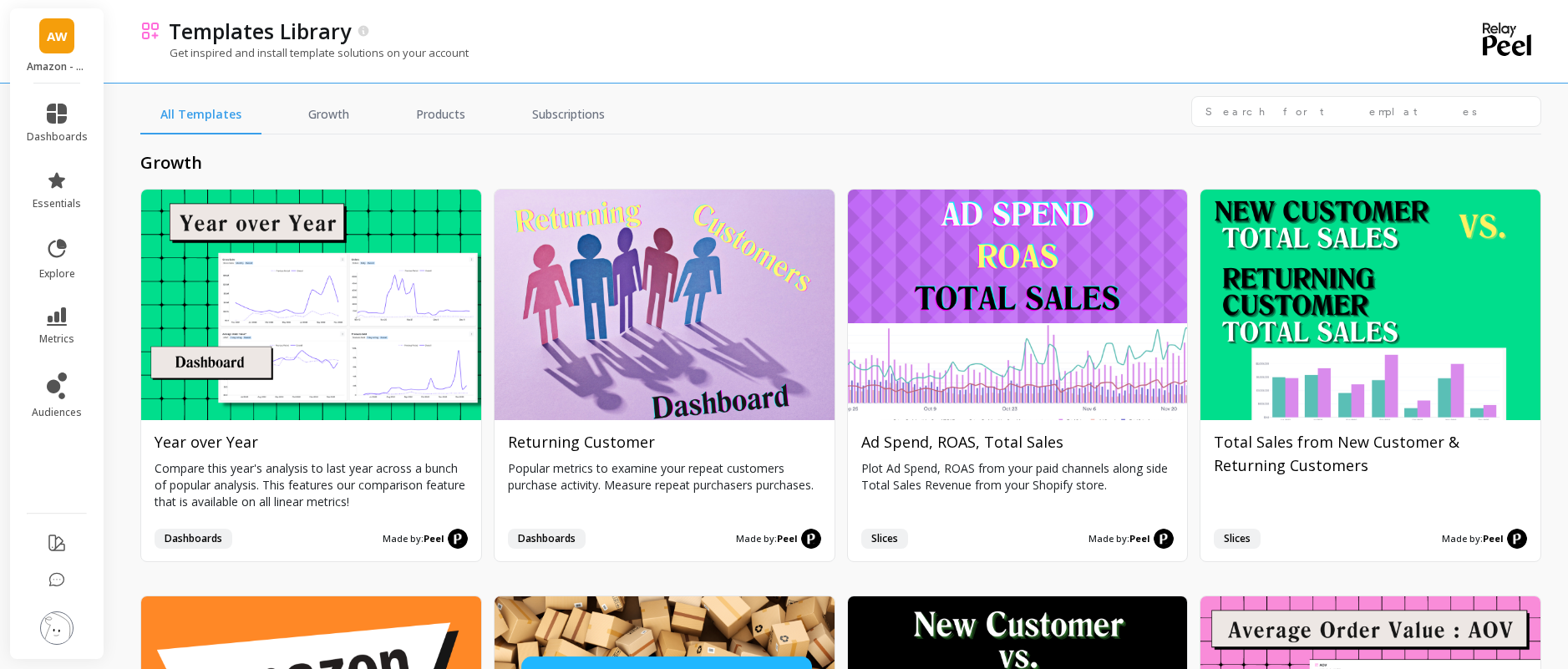
click at [63, 631] on img at bounding box center [56, 628] width 33 height 33
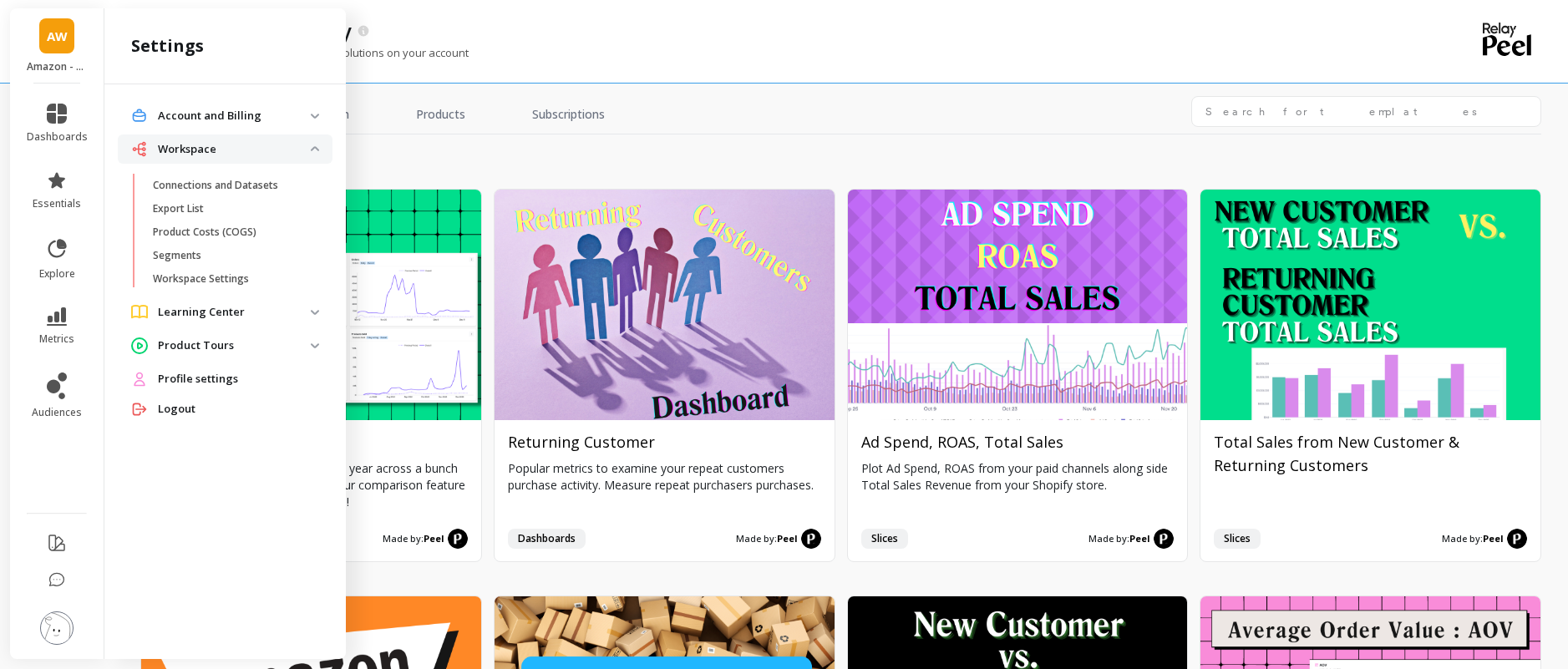
click at [62, 631] on img at bounding box center [56, 628] width 33 height 33
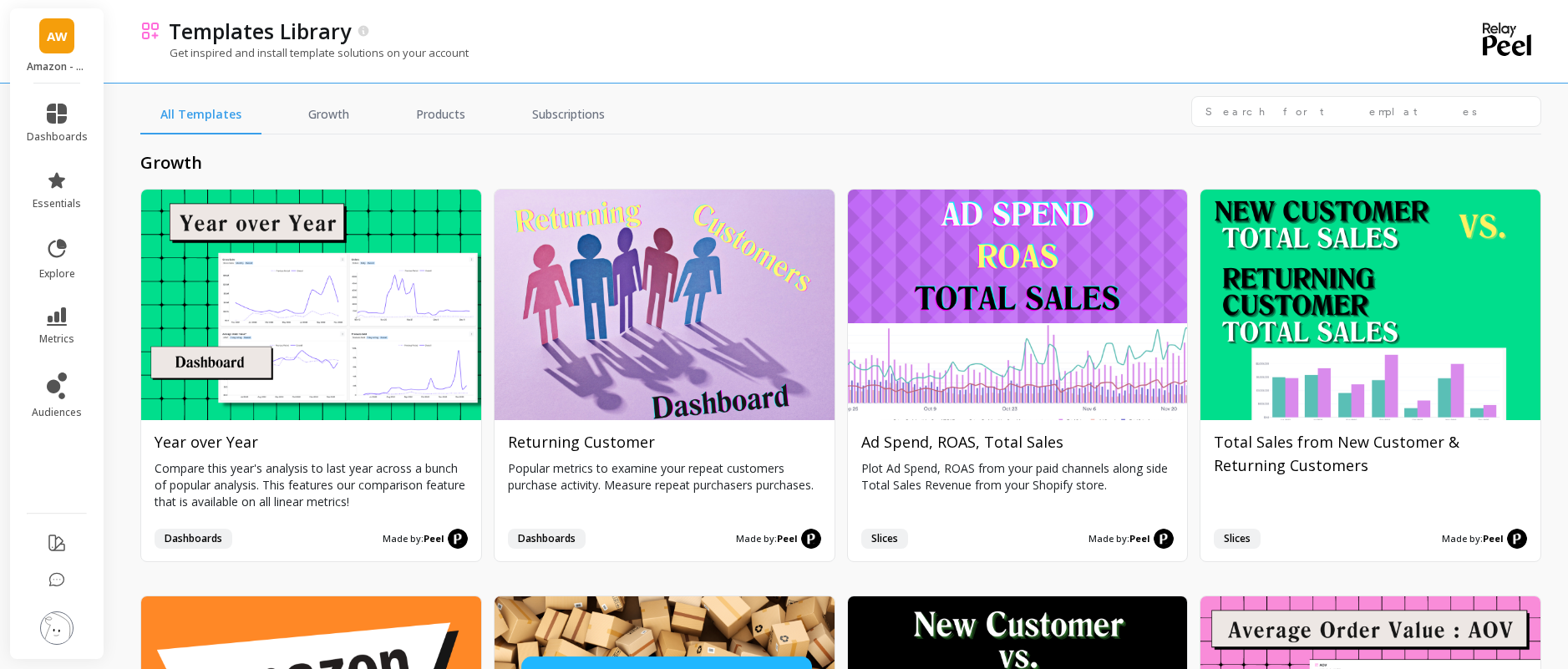
click at [58, 619] on img at bounding box center [56, 628] width 33 height 33
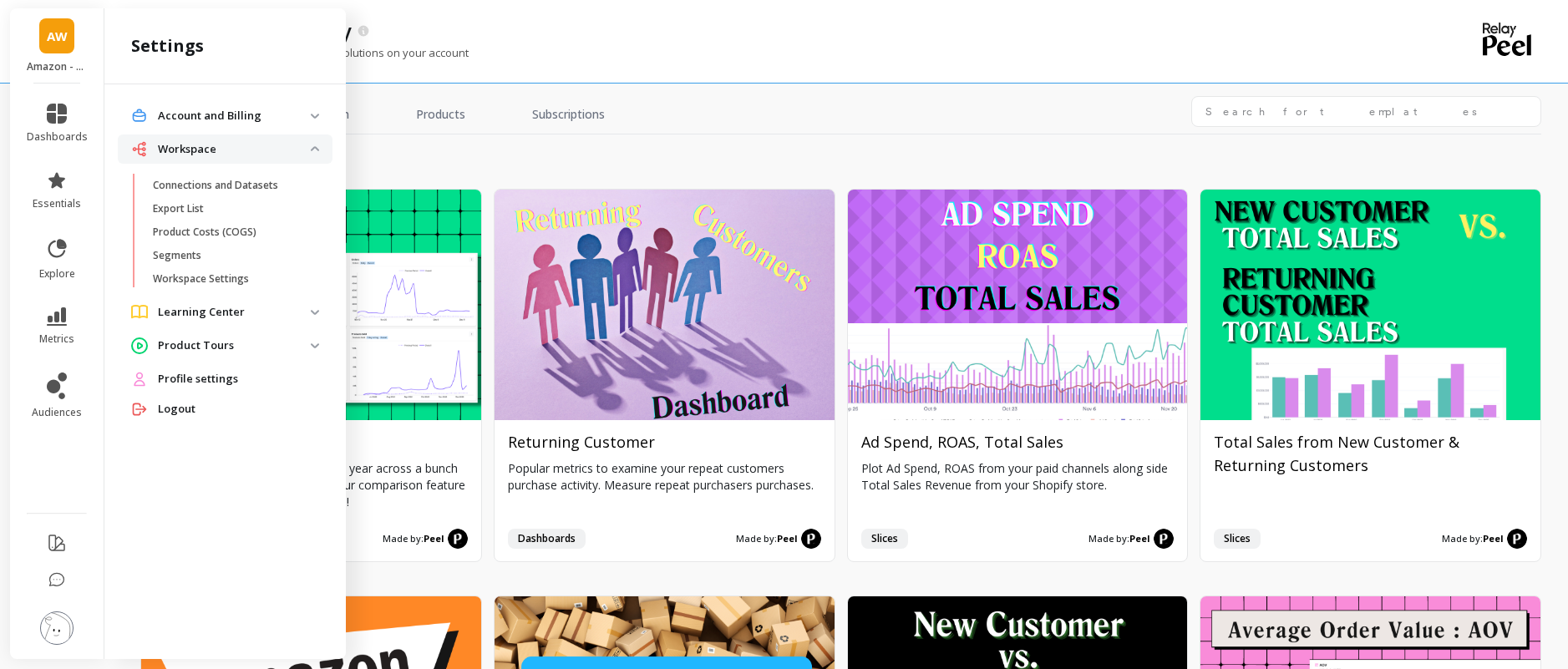
click at [209, 373] on span "Profile settings" at bounding box center [198, 379] width 80 height 17
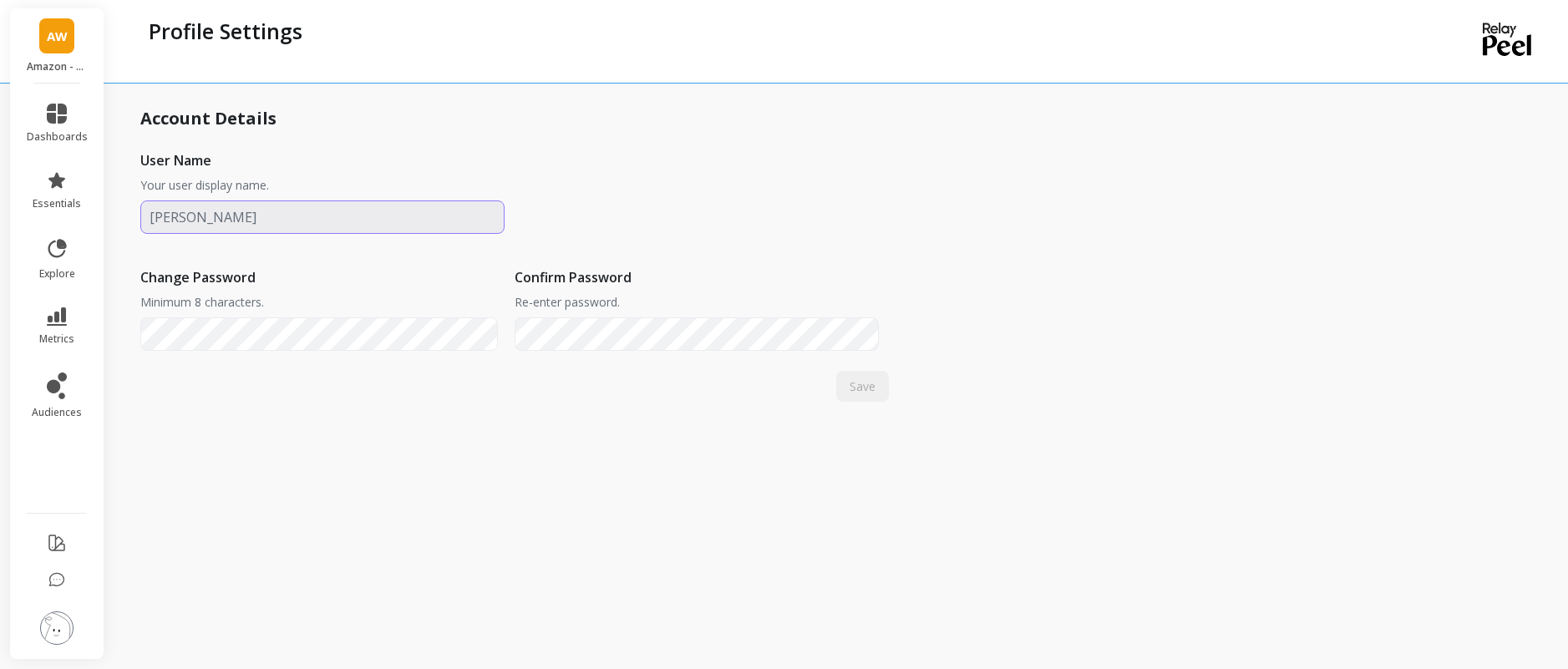
click at [169, 220] on input "input" at bounding box center [323, 216] width 364 height 33
type input "Lauren Mandell"
click at [880, 389] on button "Save" at bounding box center [862, 386] width 52 height 31
click at [59, 581] on icon at bounding box center [57, 580] width 17 height 17
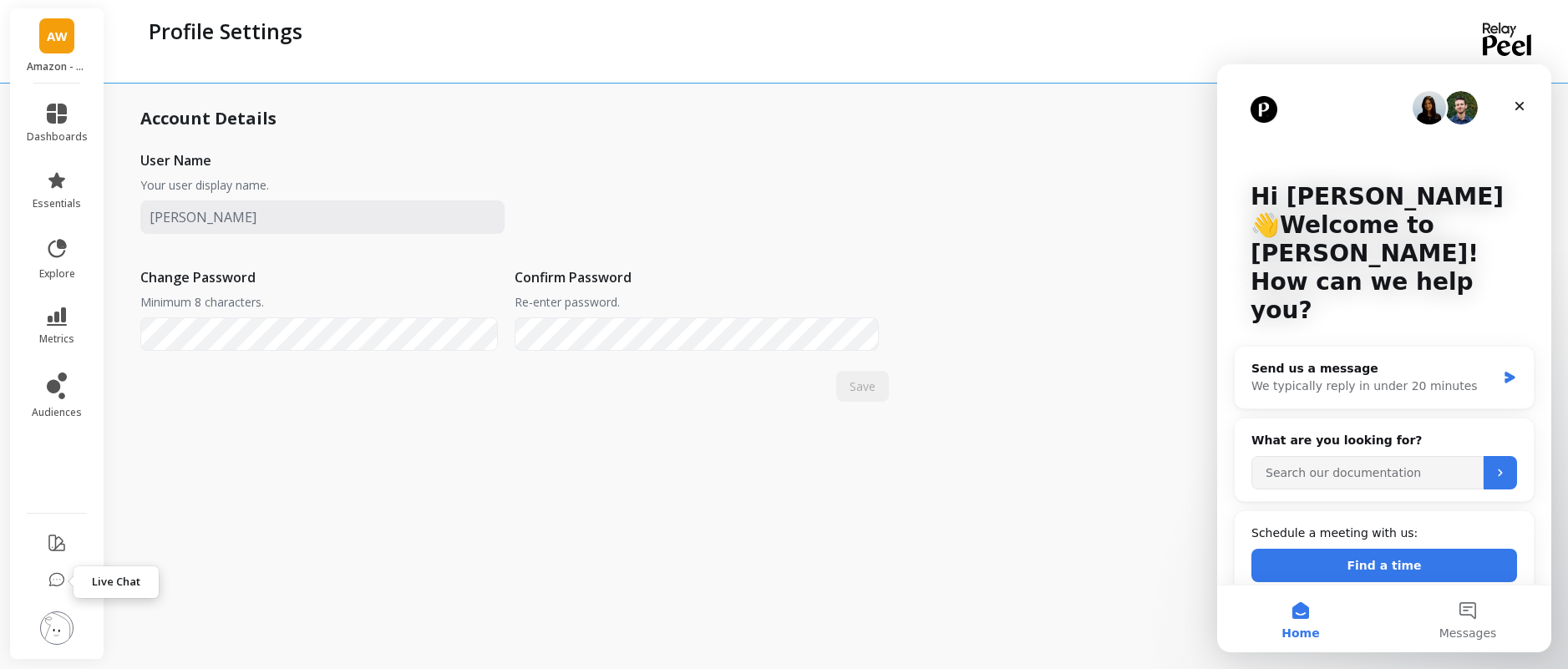
click at [59, 582] on icon at bounding box center [57, 580] width 17 height 17
click at [771, 583] on div "Account Details User Name Your user display name. Change Password Minimum 8 cha…" at bounding box center [515, 331] width 749 height 635
click at [1517, 103] on icon "Close" at bounding box center [1520, 106] width 9 height 9
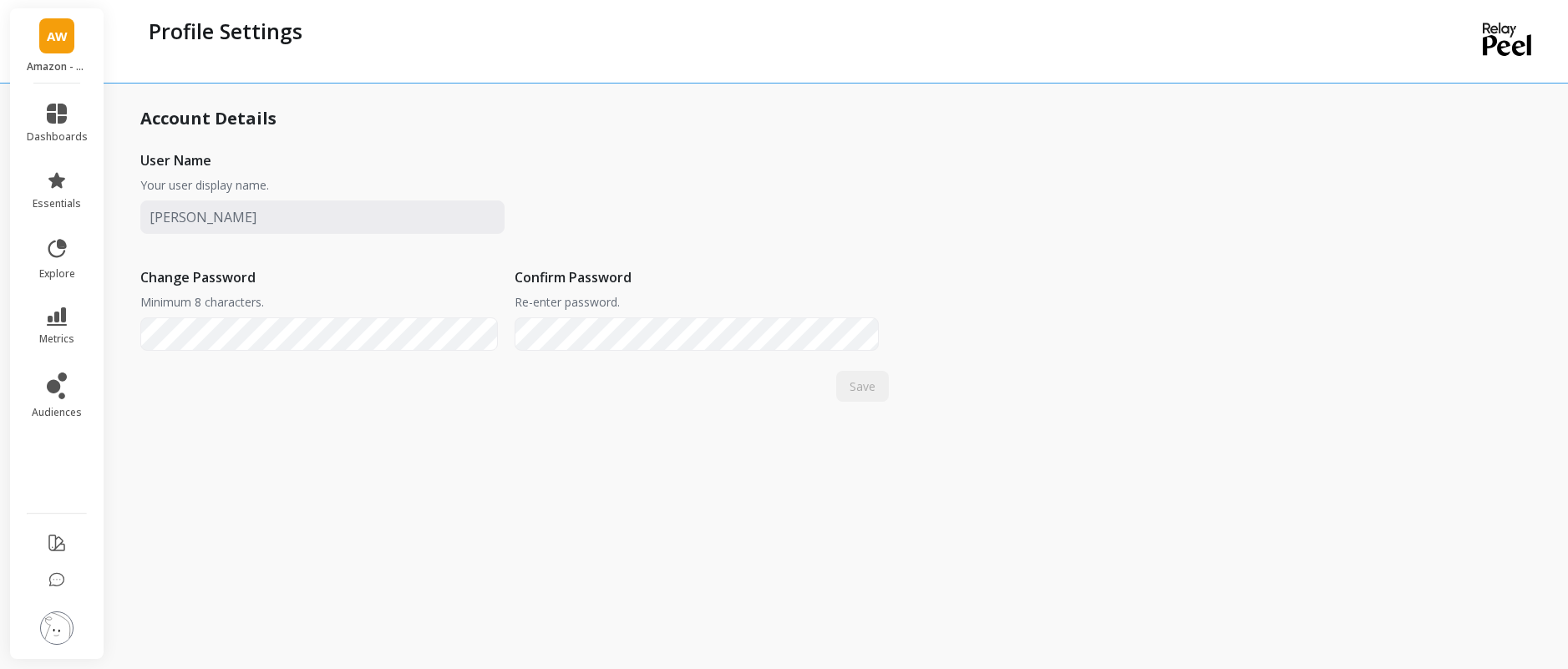
click at [60, 28] on span "AW" at bounding box center [57, 36] width 21 height 19
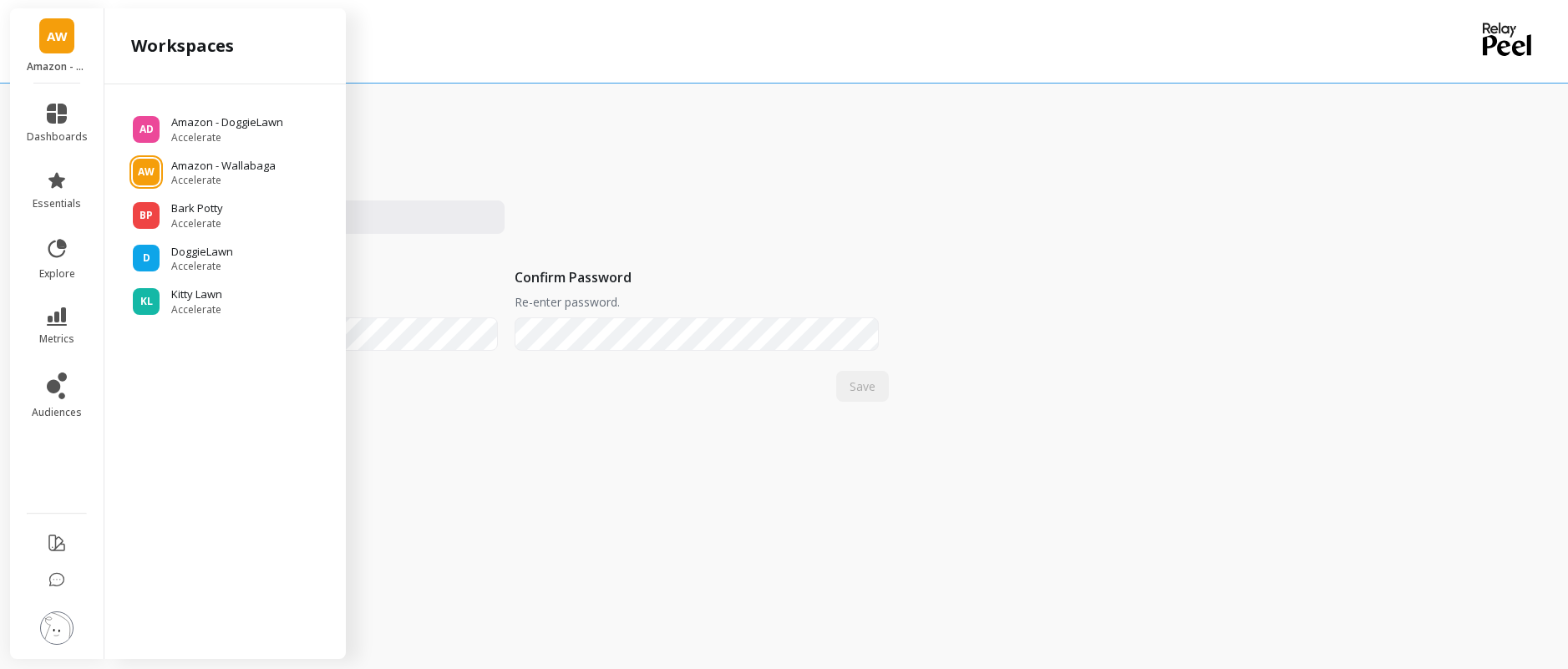
click at [669, 200] on div "User Name Your user display name. Change Password Minimum 8 characters. Confirm…" at bounding box center [515, 250] width 749 height 234
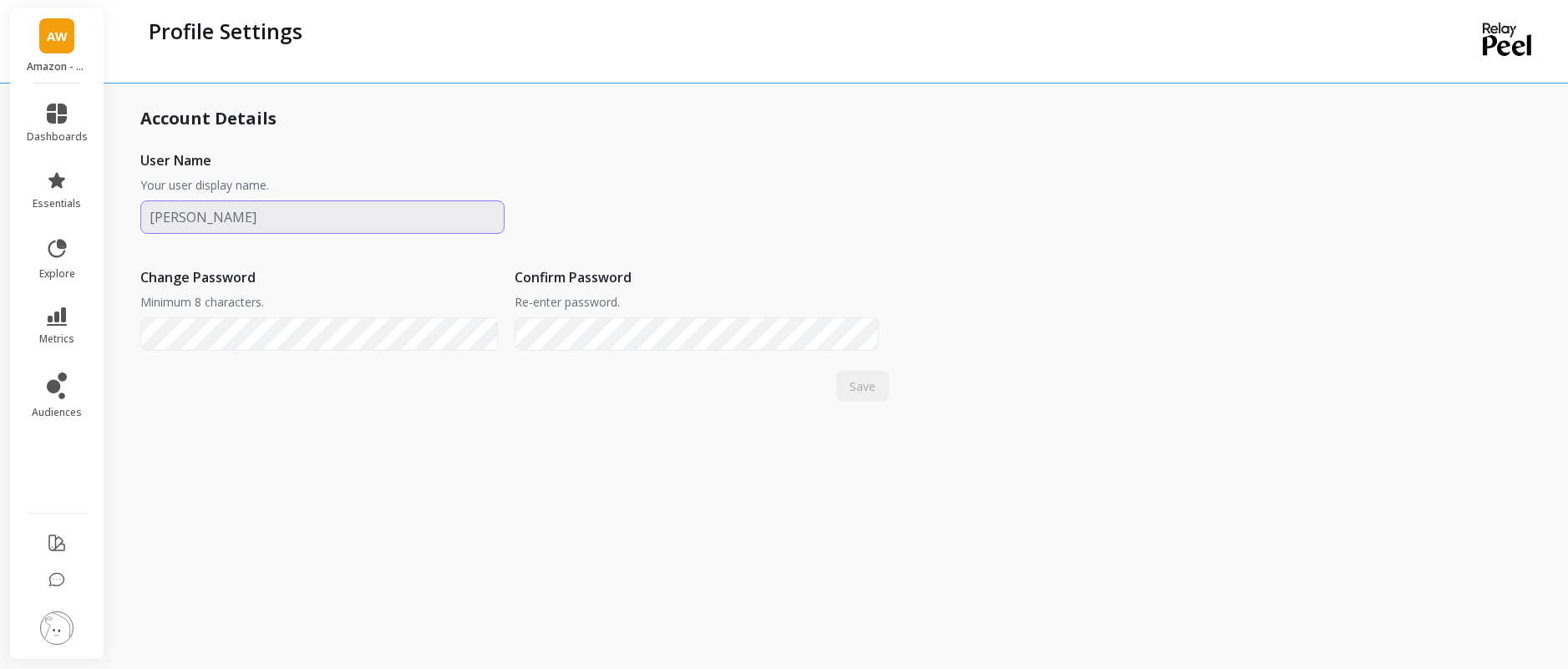
click at [281, 223] on input "input" at bounding box center [323, 216] width 364 height 33
click at [920, 248] on div "Profile Settings Account Details User Name Your user display name. Change Passw…" at bounding box center [841, 334] width 1454 height 669
click at [40, 37] on link "AW" at bounding box center [57, 35] width 35 height 35
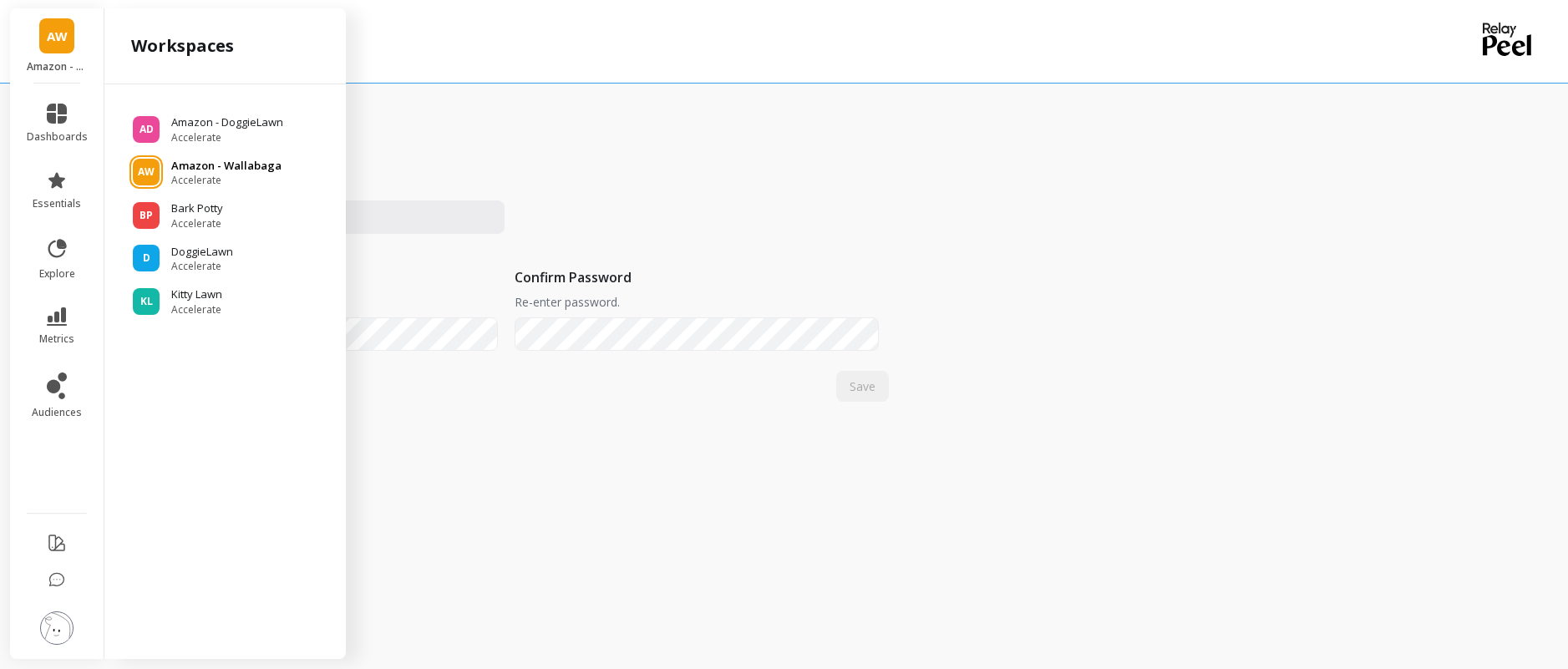
click at [224, 165] on p "Amazon - Wallabaga" at bounding box center [226, 166] width 110 height 17
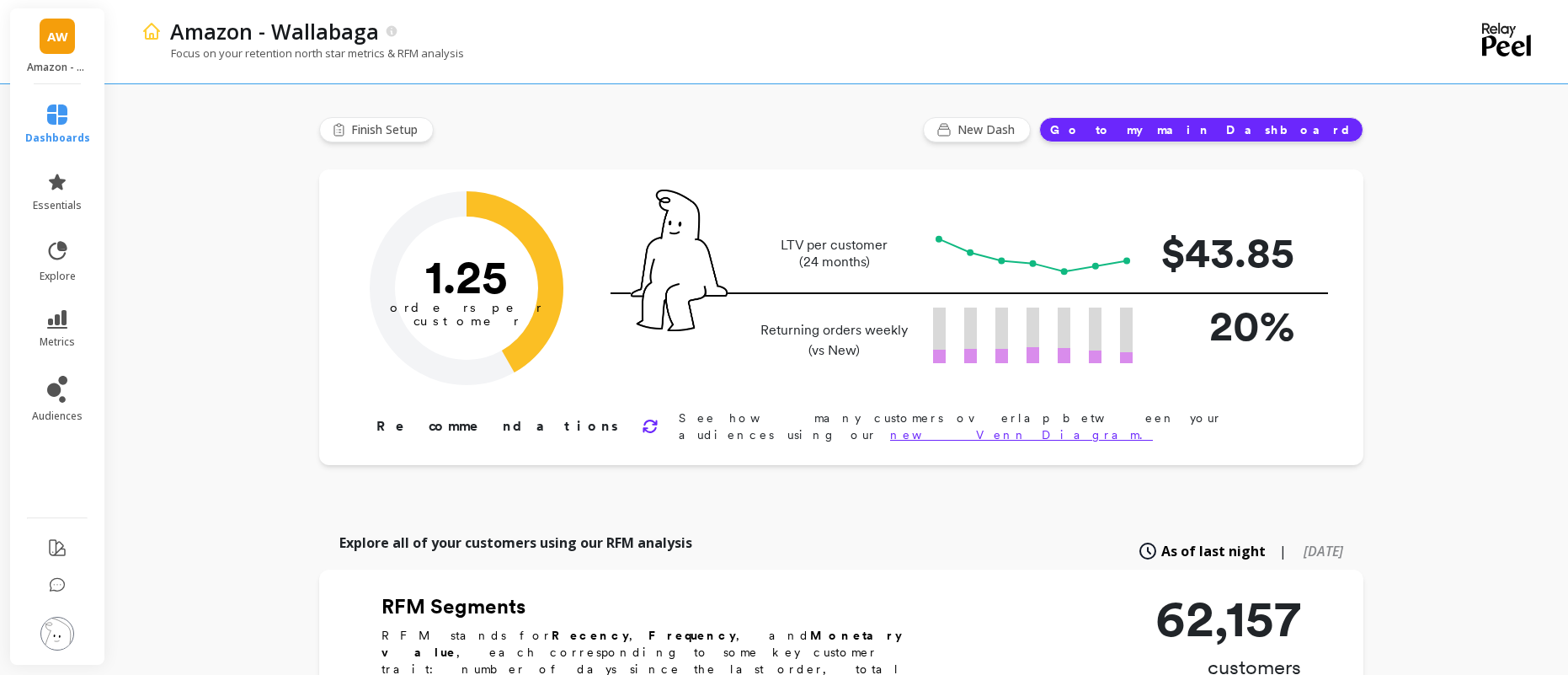
click at [46, 585] on li at bounding box center [57, 587] width 98 height 36
click at [53, 585] on icon at bounding box center [57, 585] width 17 height 17
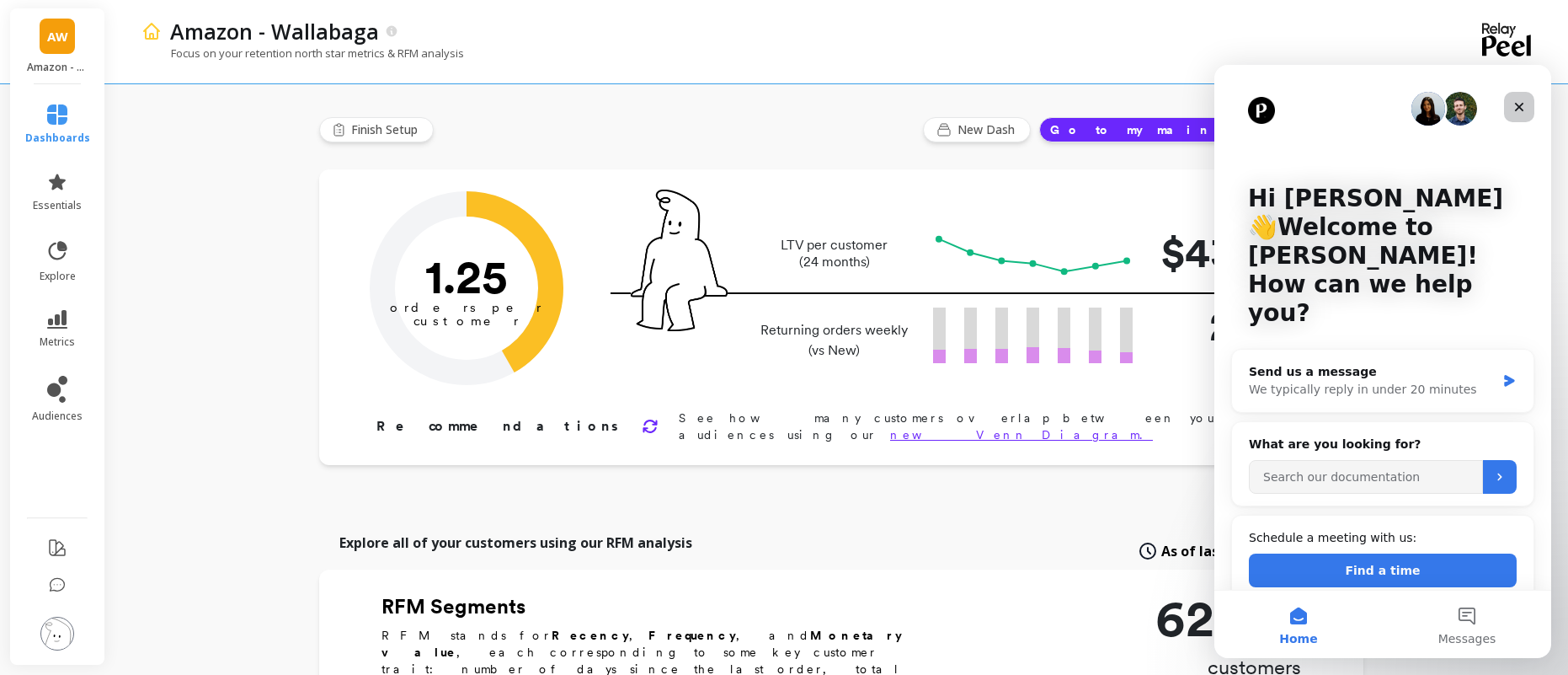
click at [1523, 108] on icon "Close" at bounding box center [1519, 106] width 14 height 14
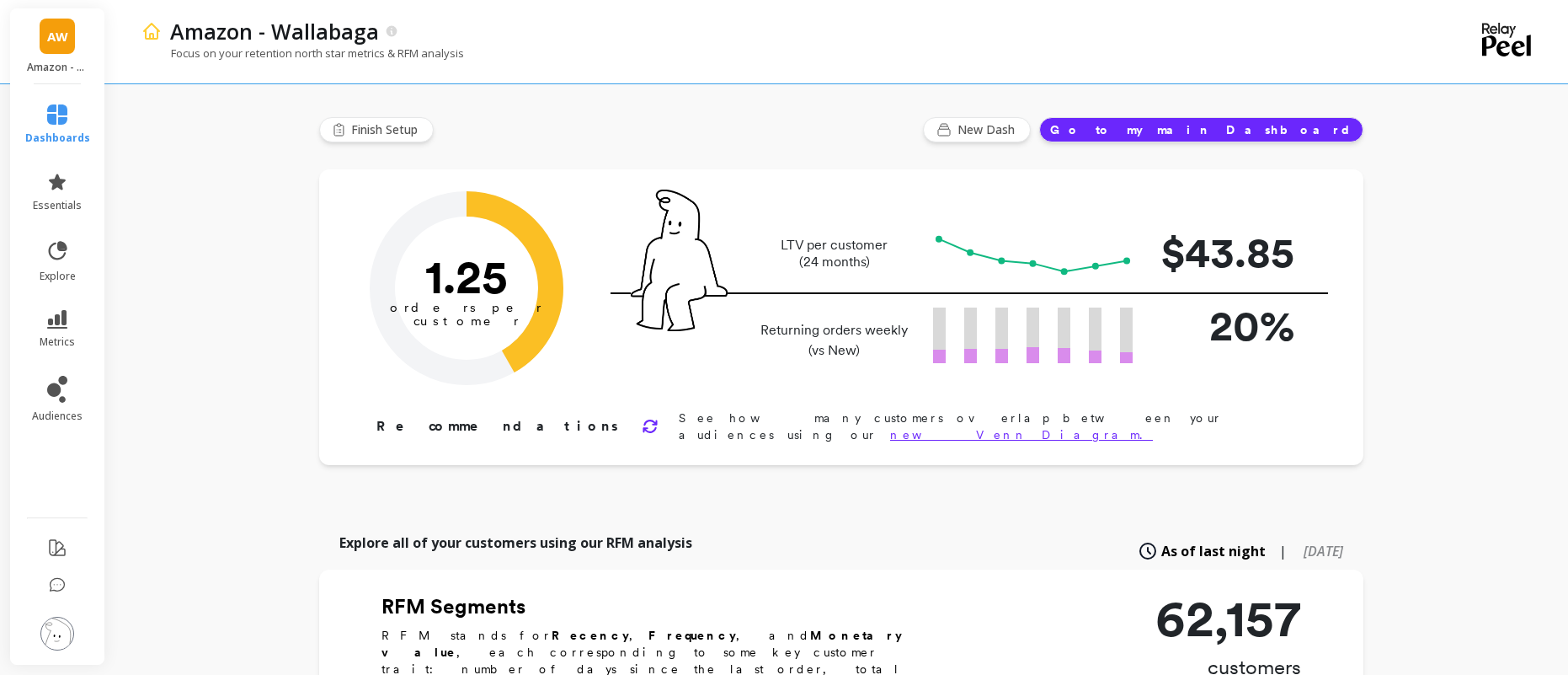
click at [1151, 38] on div "Amazon - Wallabaga" at bounding box center [779, 31] width 1235 height 28
